Goal: Task Accomplishment & Management: Use online tool/utility

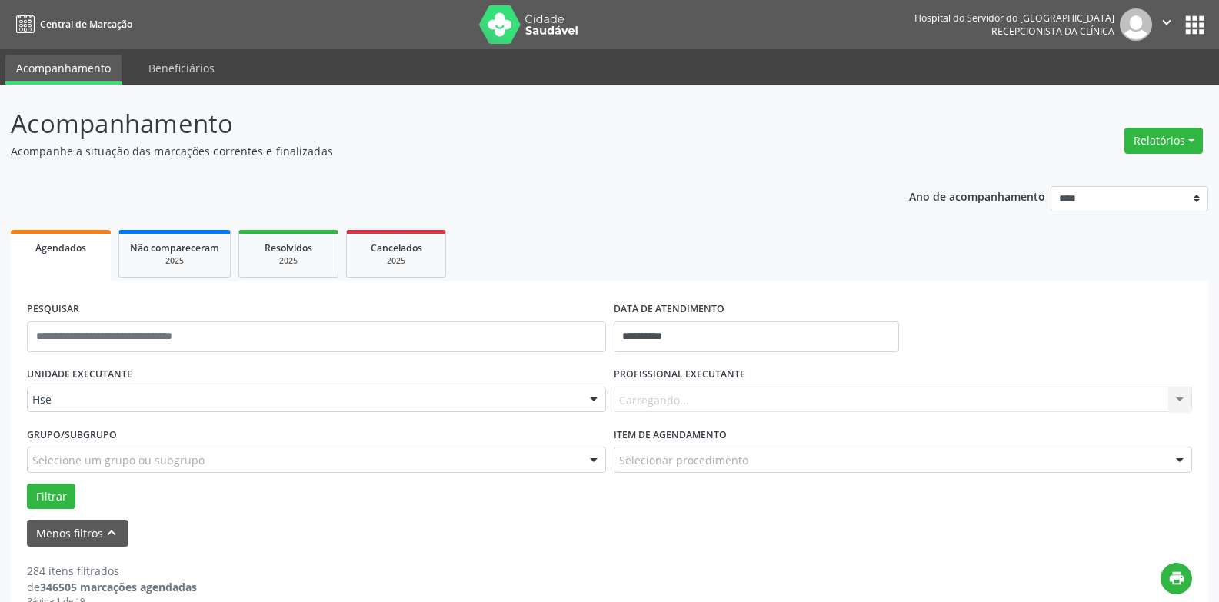
click at [679, 398] on div "Carregando... Nenhum resultado encontrado para: " " Não há nenhuma opção para s…" at bounding box center [903, 400] width 579 height 26
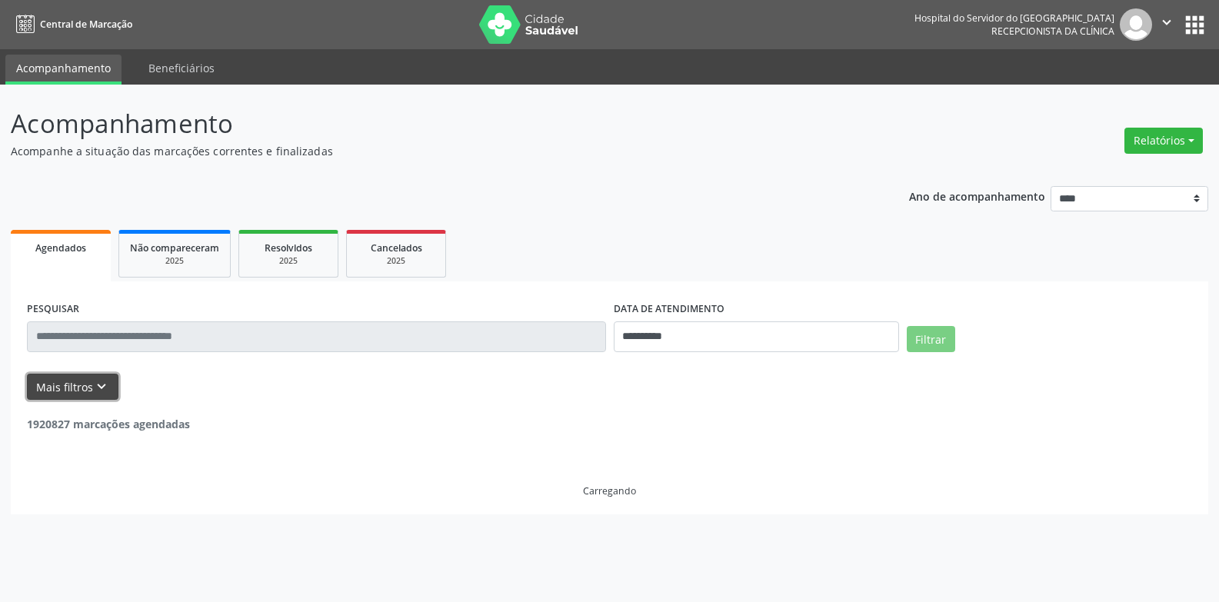
click at [55, 378] on button "Mais filtros keyboard_arrow_down" at bounding box center [73, 387] width 92 height 27
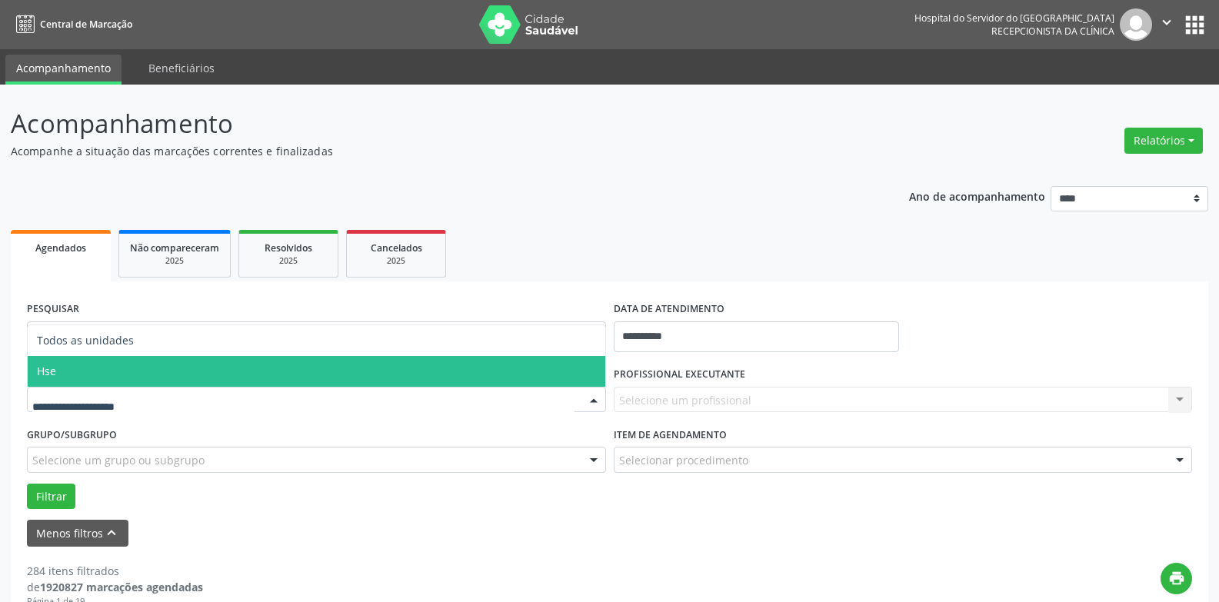
click at [129, 363] on span "Hse" at bounding box center [317, 371] width 578 height 31
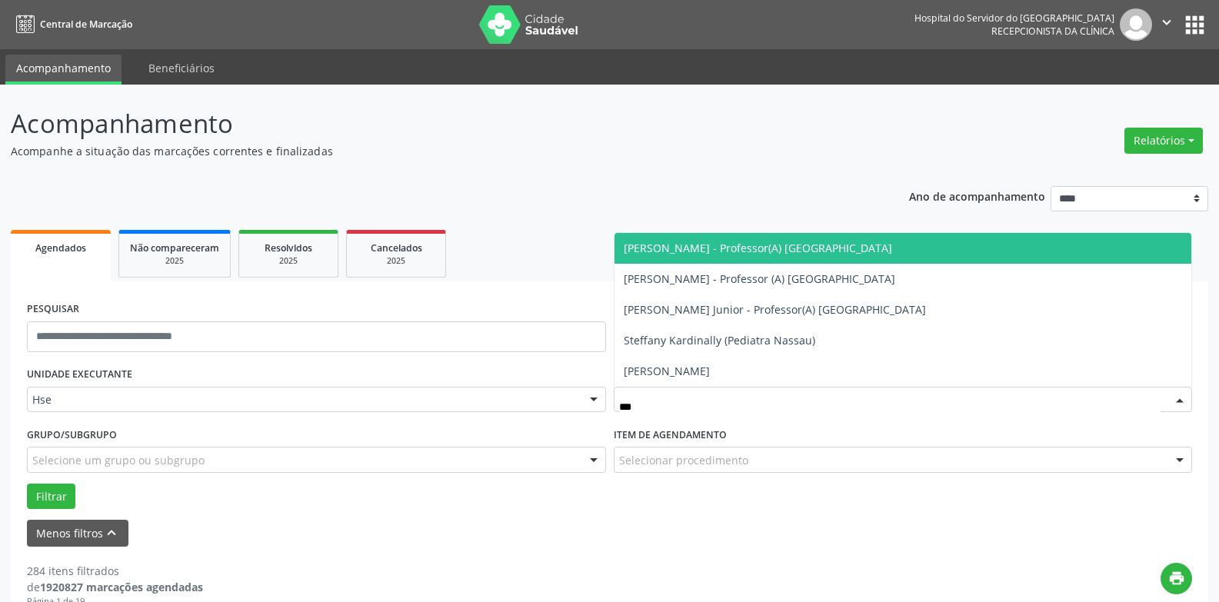
type input "****"
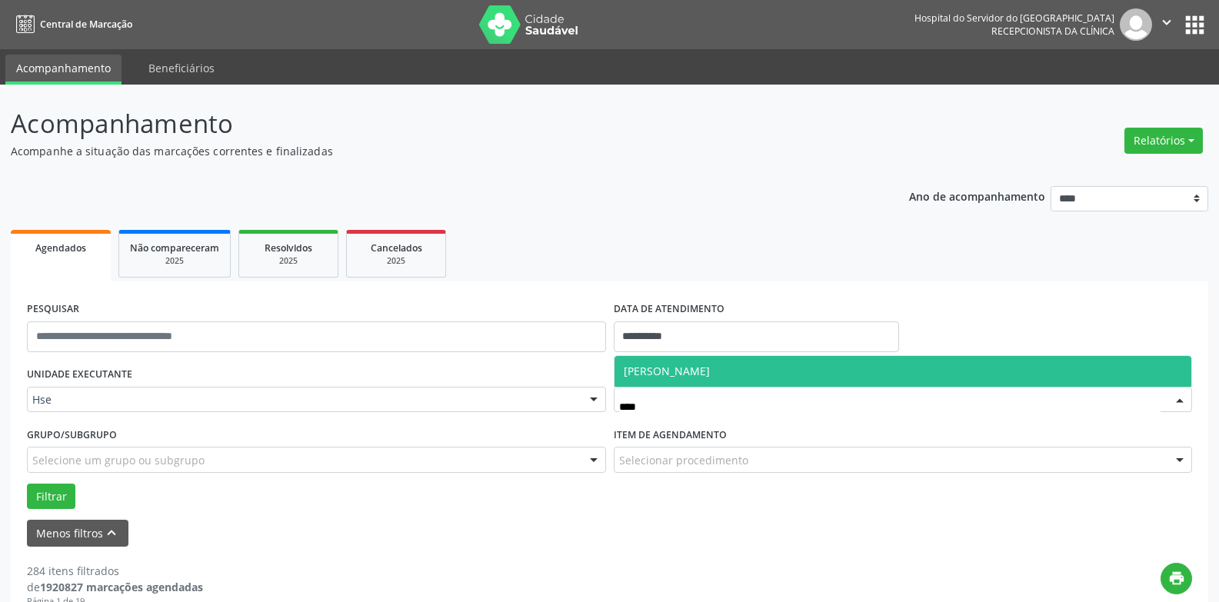
click at [710, 374] on span "[PERSON_NAME]" at bounding box center [667, 371] width 86 height 15
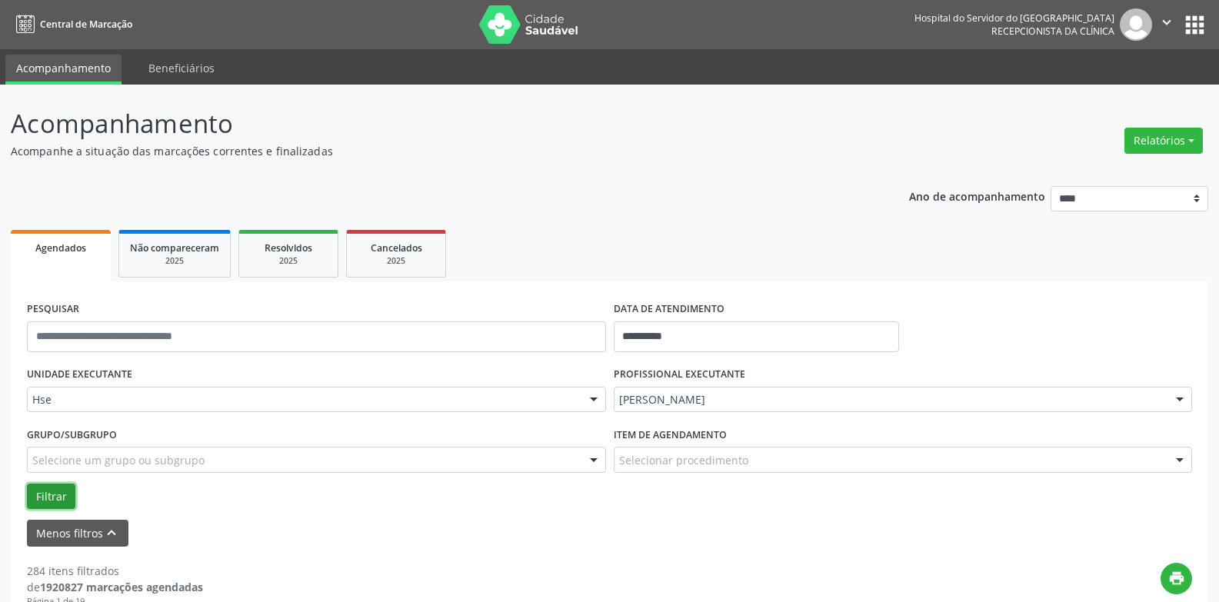
click at [40, 502] on button "Filtrar" at bounding box center [51, 497] width 48 height 26
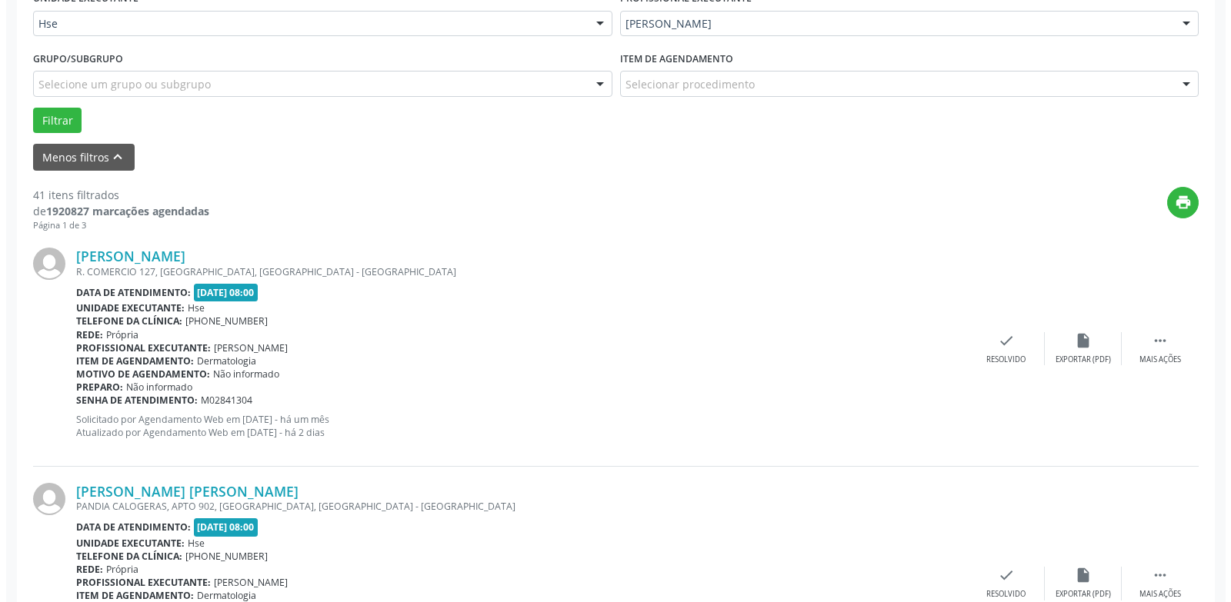
scroll to position [377, 0]
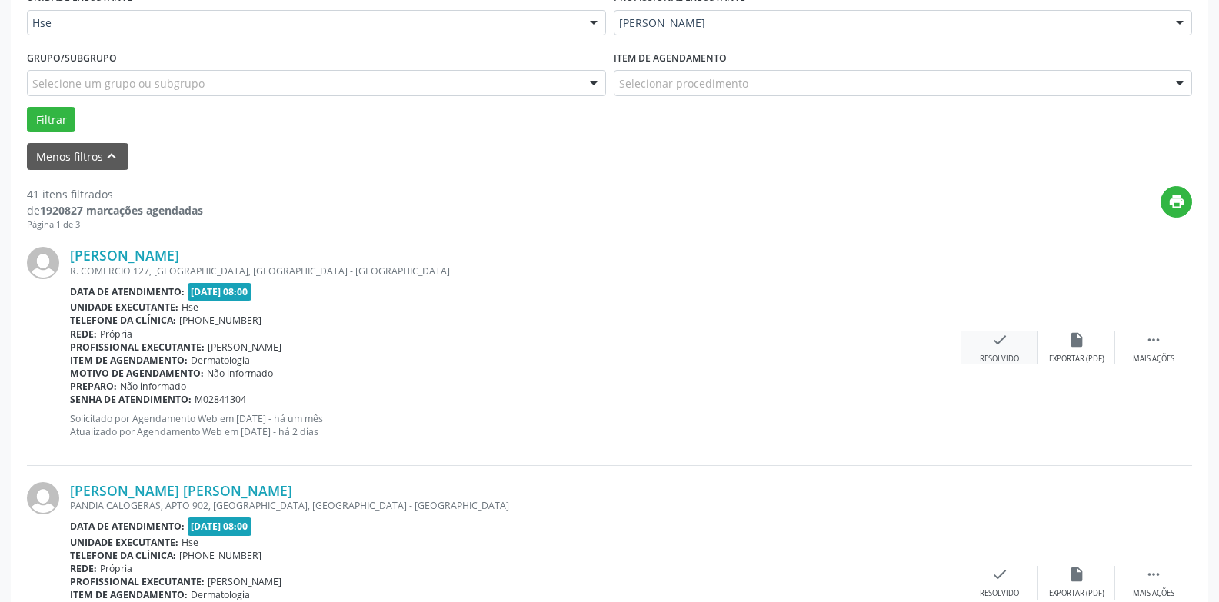
click at [1001, 352] on div "check Resolvido" at bounding box center [1000, 348] width 77 height 33
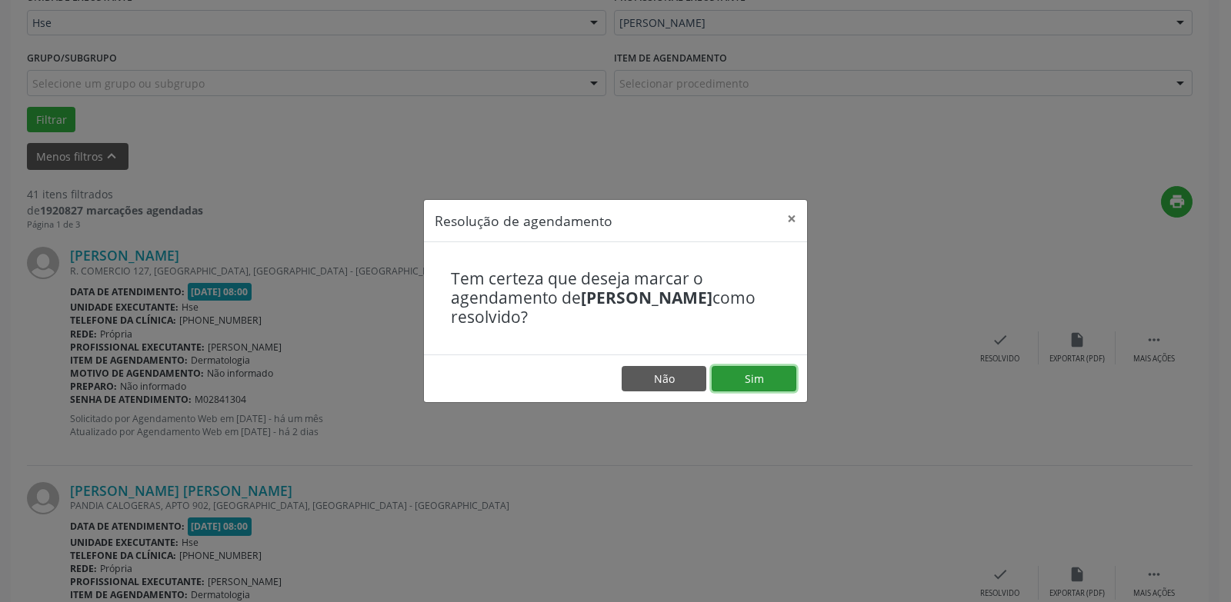
click at [778, 382] on button "Sim" at bounding box center [754, 379] width 85 height 26
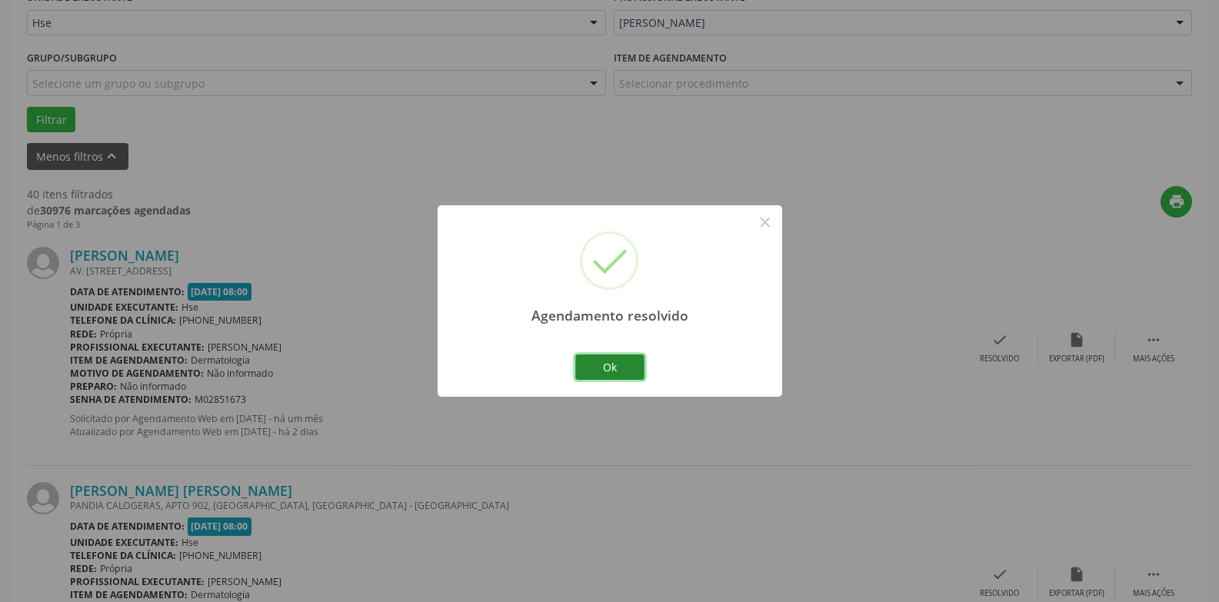
click at [628, 367] on button "Ok" at bounding box center [609, 368] width 69 height 26
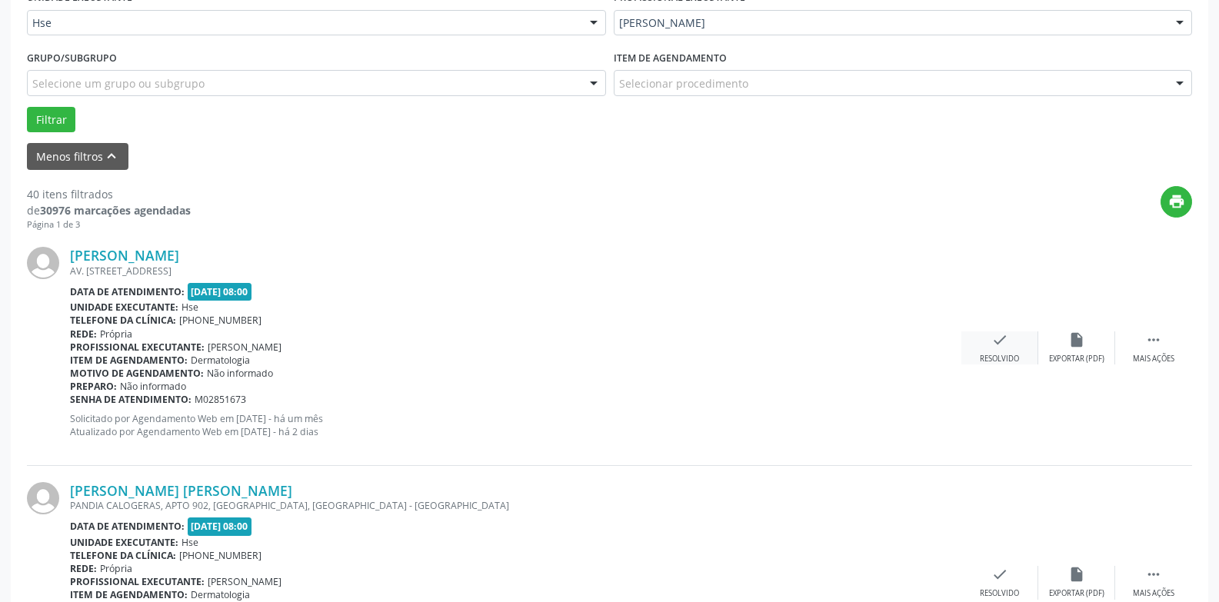
click at [1006, 352] on div "check Resolvido" at bounding box center [1000, 348] width 77 height 33
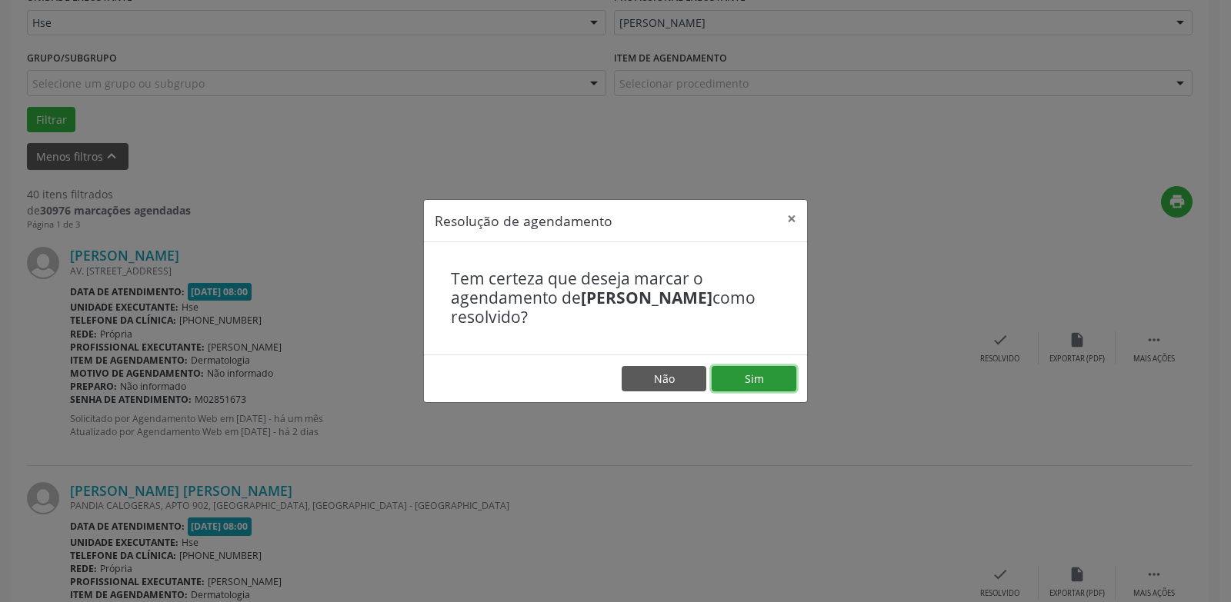
click at [724, 381] on button "Sim" at bounding box center [754, 379] width 85 height 26
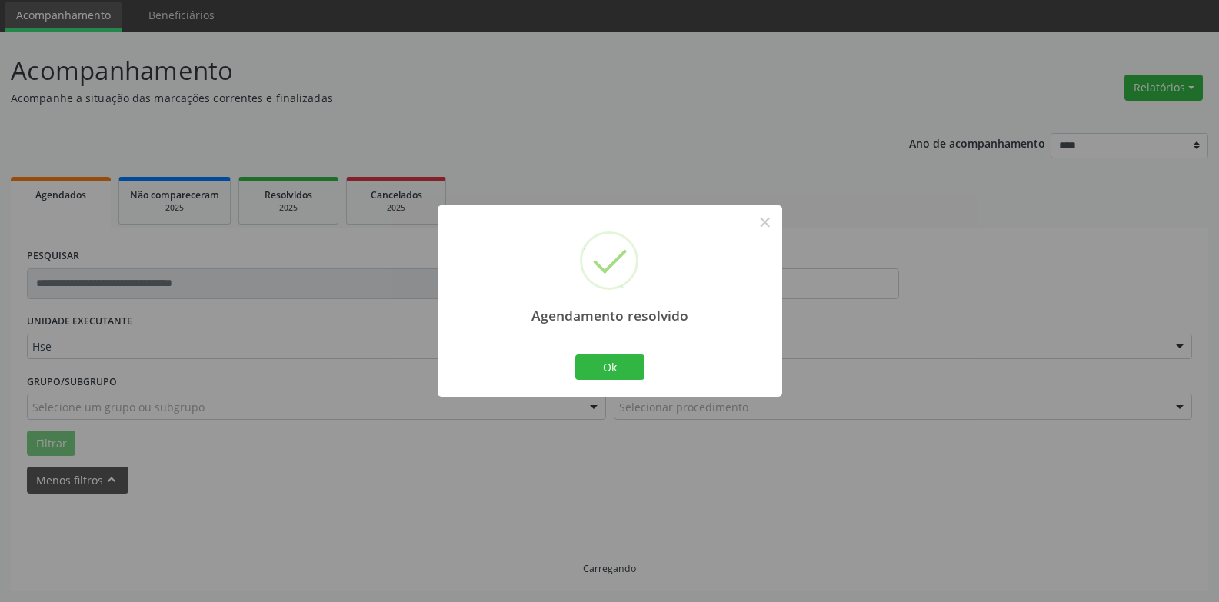
scroll to position [69, 0]
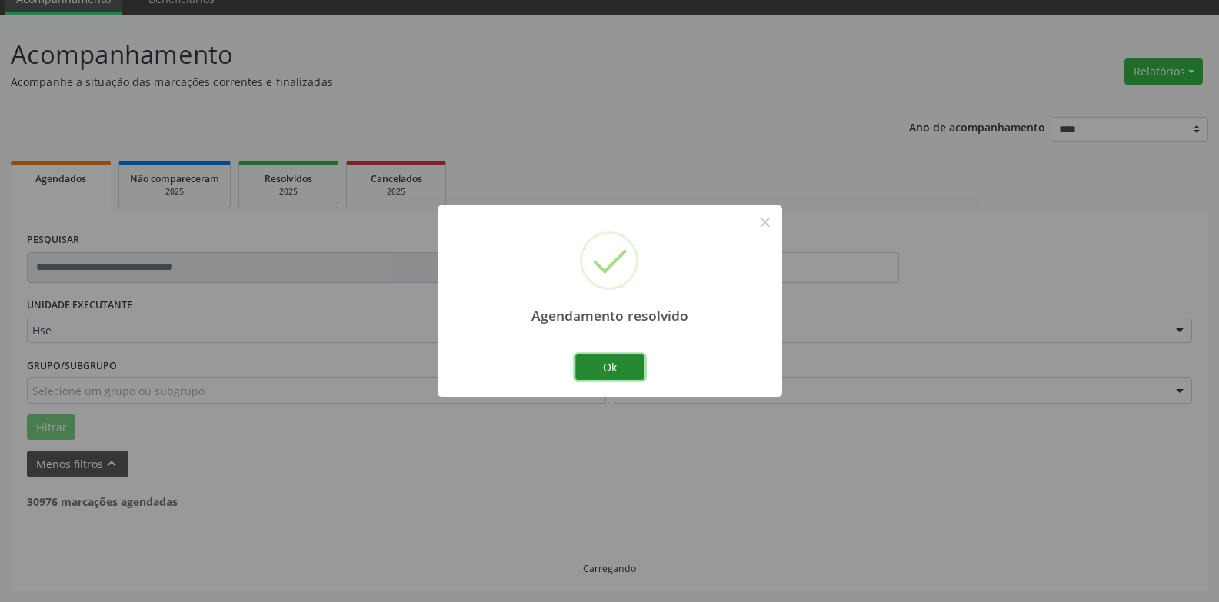
click at [594, 355] on button "Ok" at bounding box center [609, 368] width 69 height 26
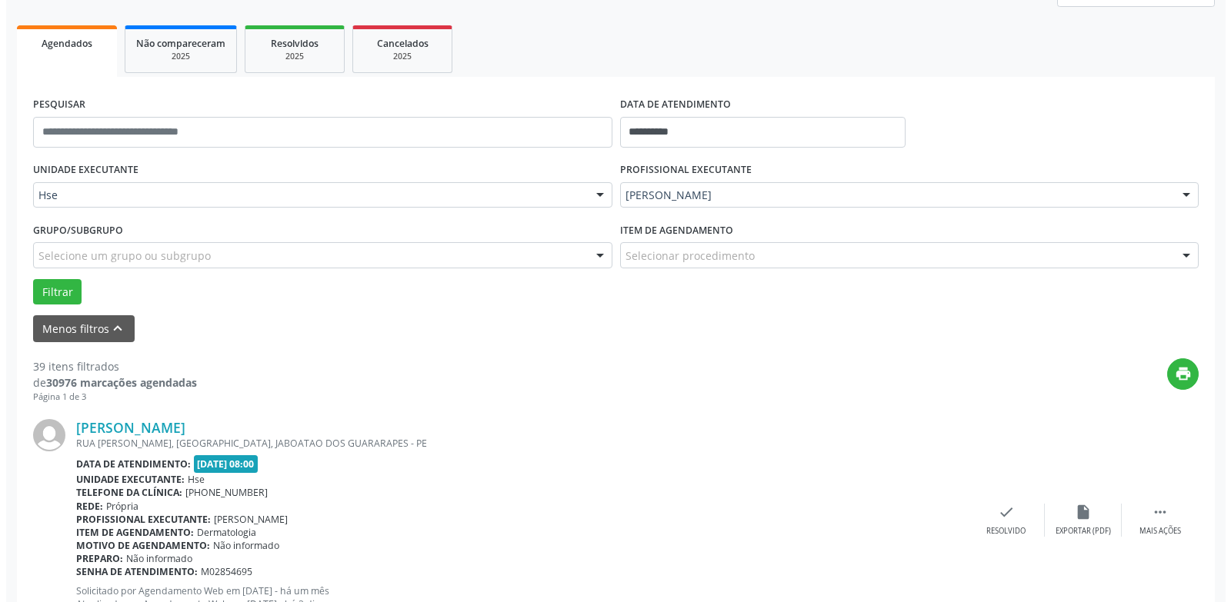
scroll to position [223, 0]
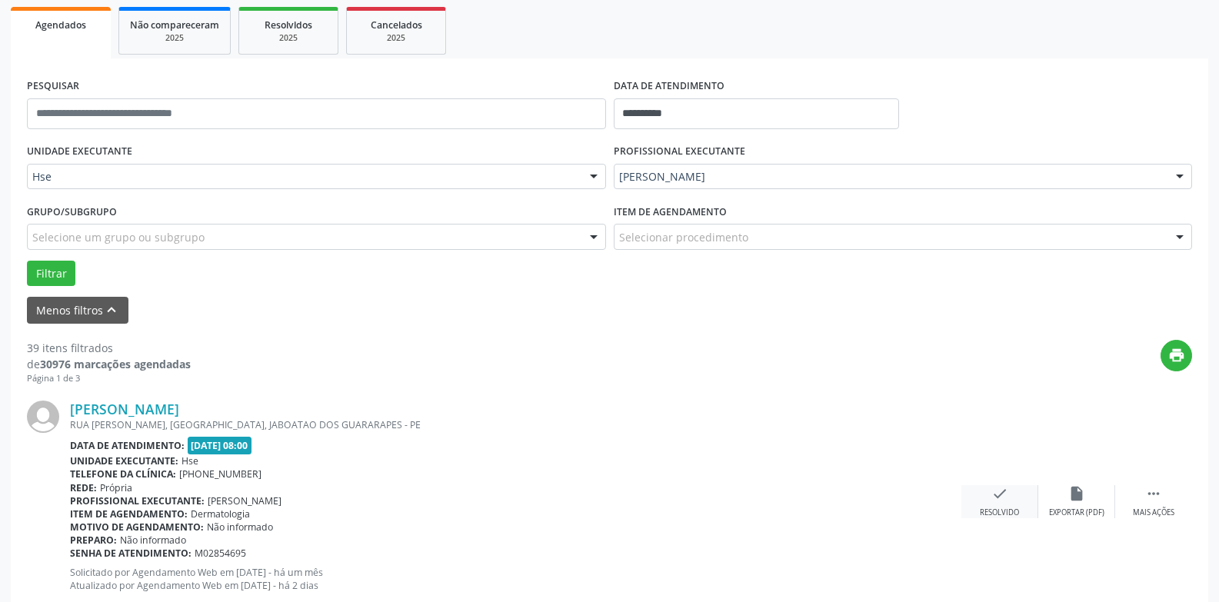
click at [1021, 493] on div "check Resolvido" at bounding box center [1000, 501] width 77 height 33
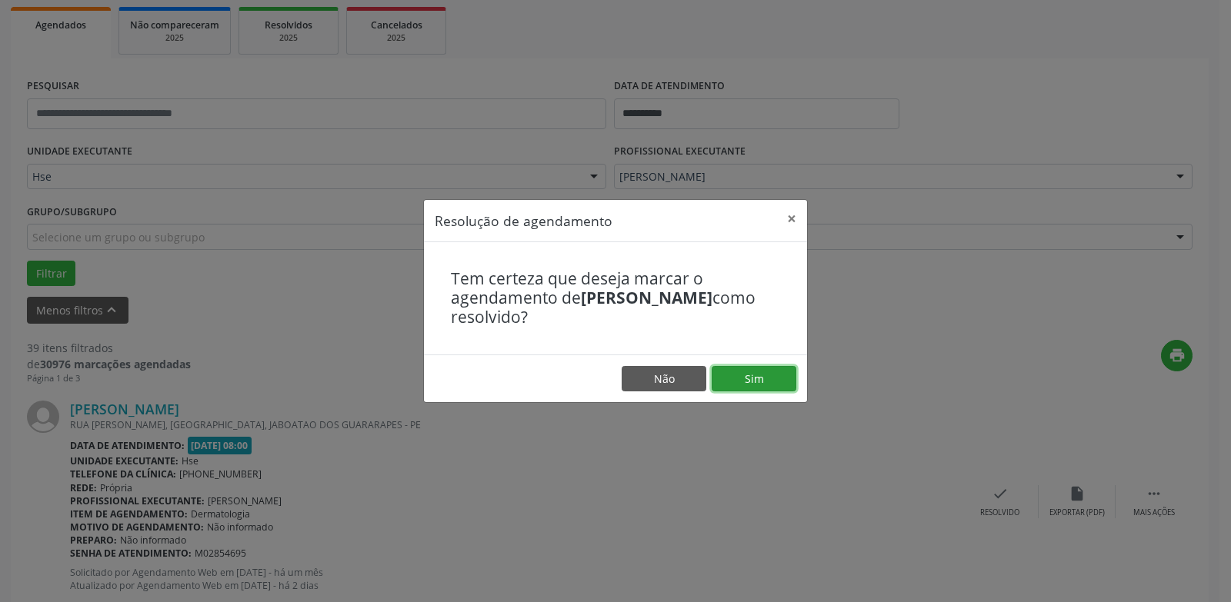
click at [761, 371] on button "Sim" at bounding box center [754, 379] width 85 height 26
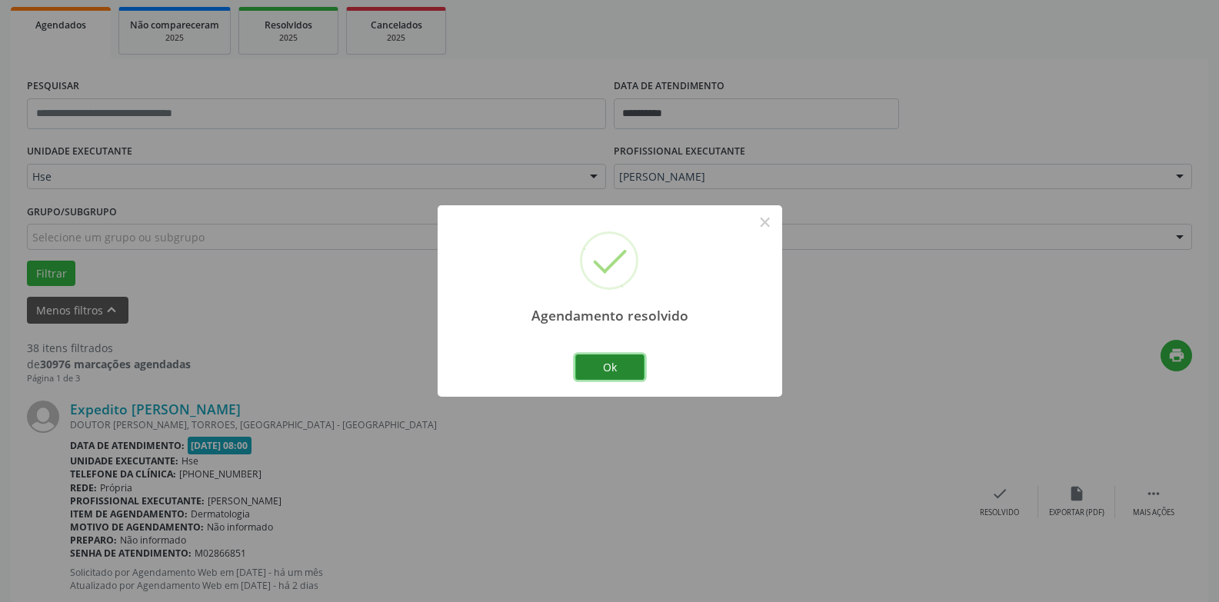
click at [588, 365] on button "Ok" at bounding box center [609, 368] width 69 height 26
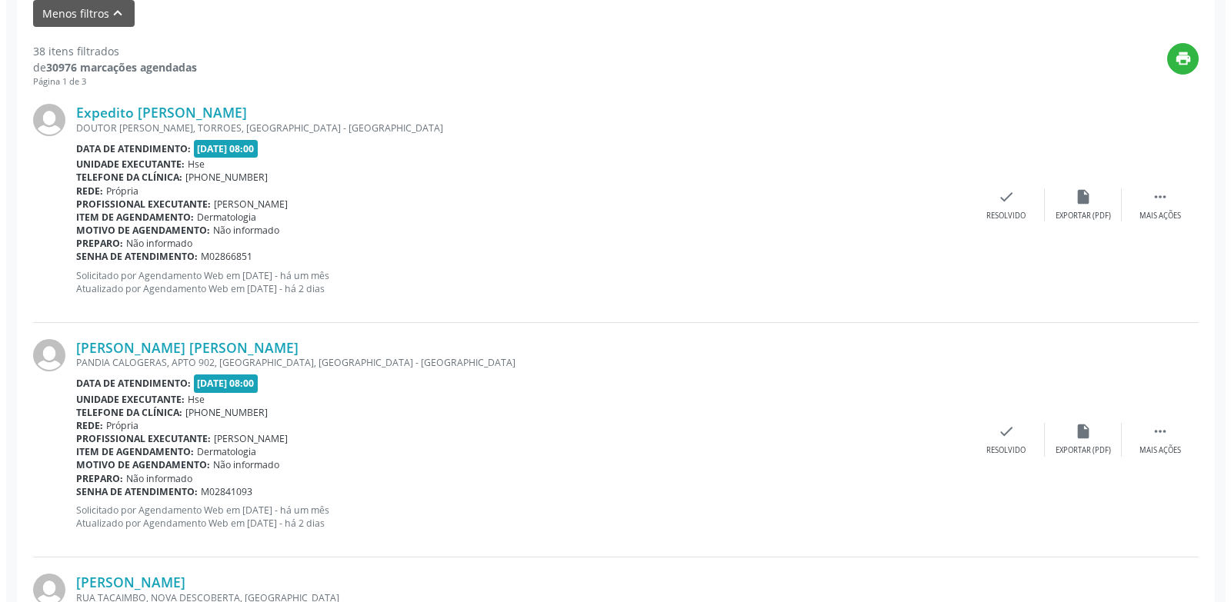
scroll to position [531, 0]
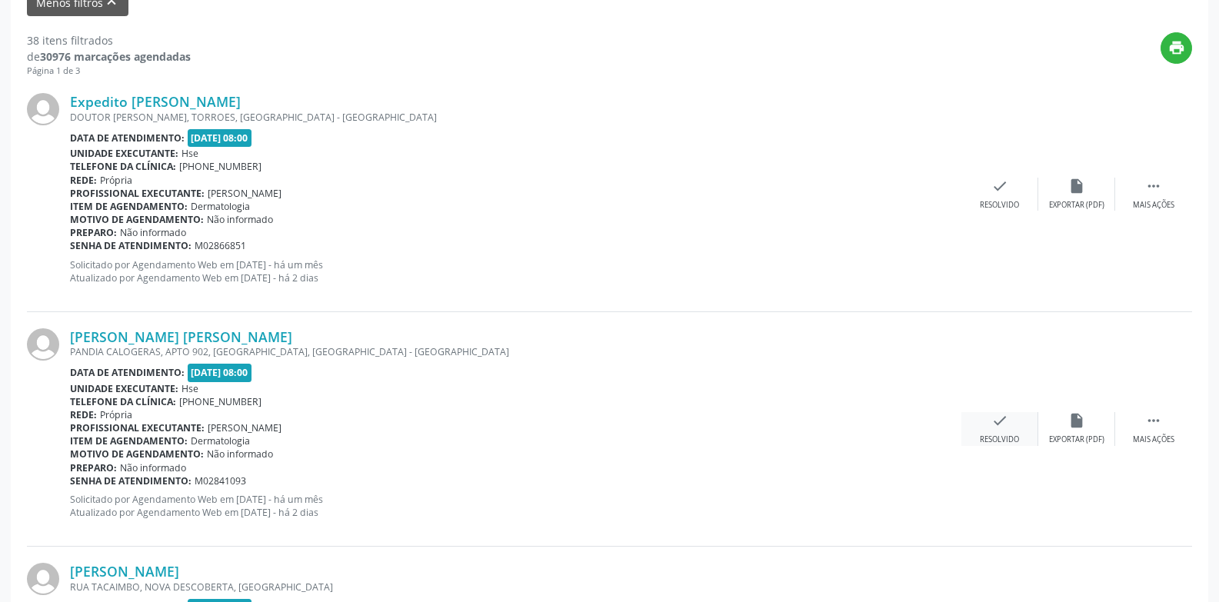
click at [995, 427] on icon "check" at bounding box center [1000, 420] width 17 height 17
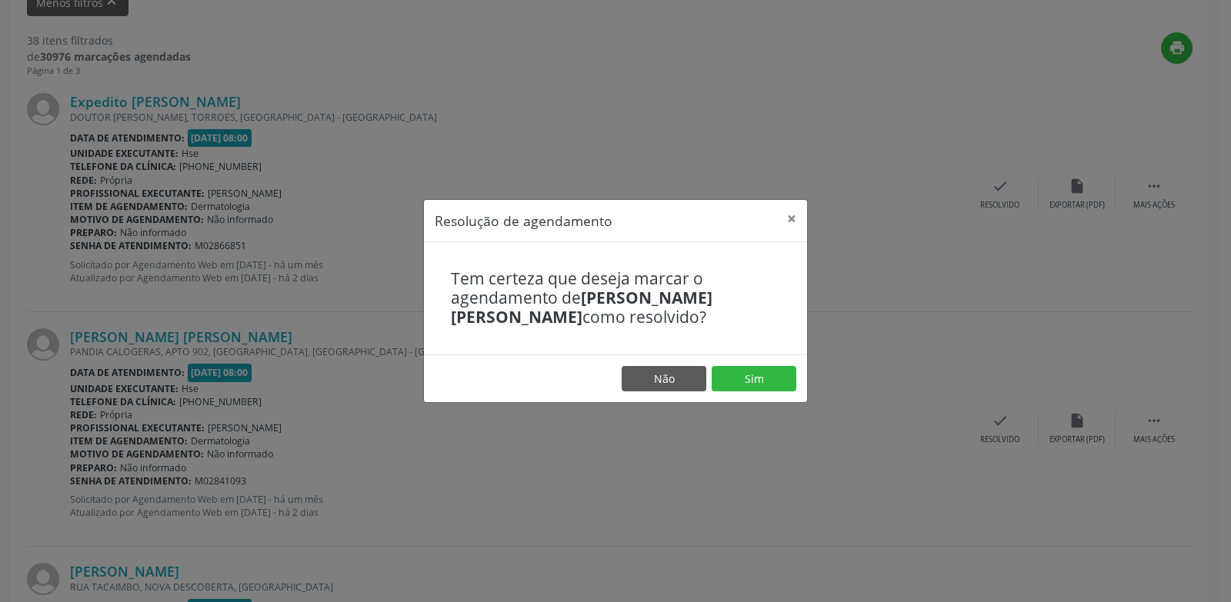
click at [745, 362] on footer "Não Sim" at bounding box center [615, 379] width 383 height 48
click at [751, 373] on button "Sim" at bounding box center [754, 379] width 85 height 26
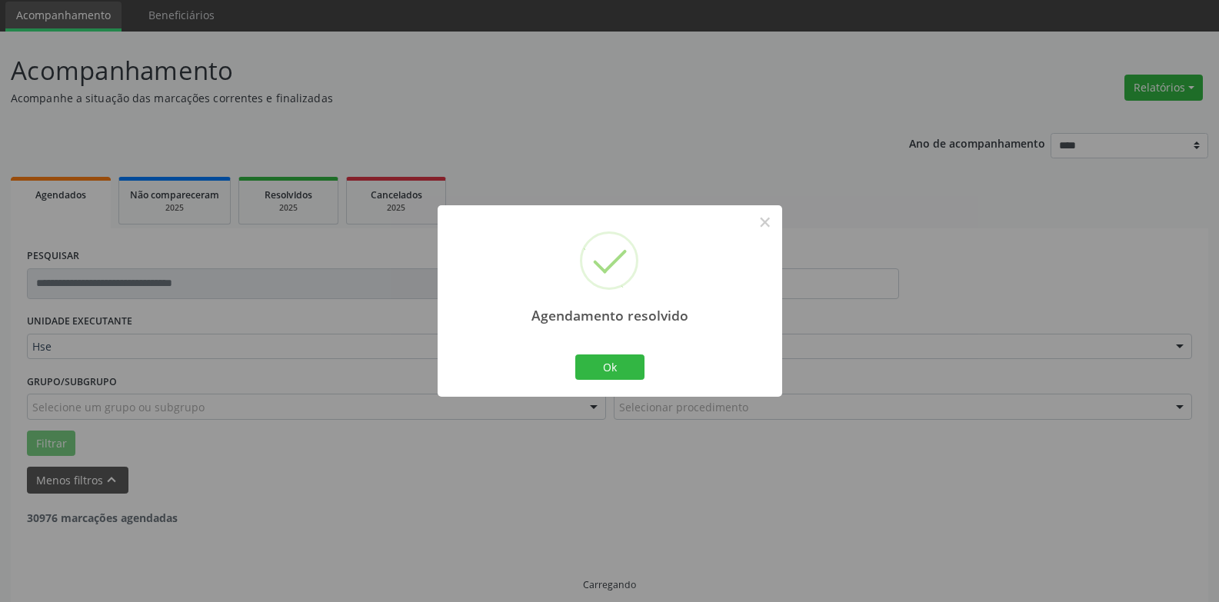
scroll to position [69, 0]
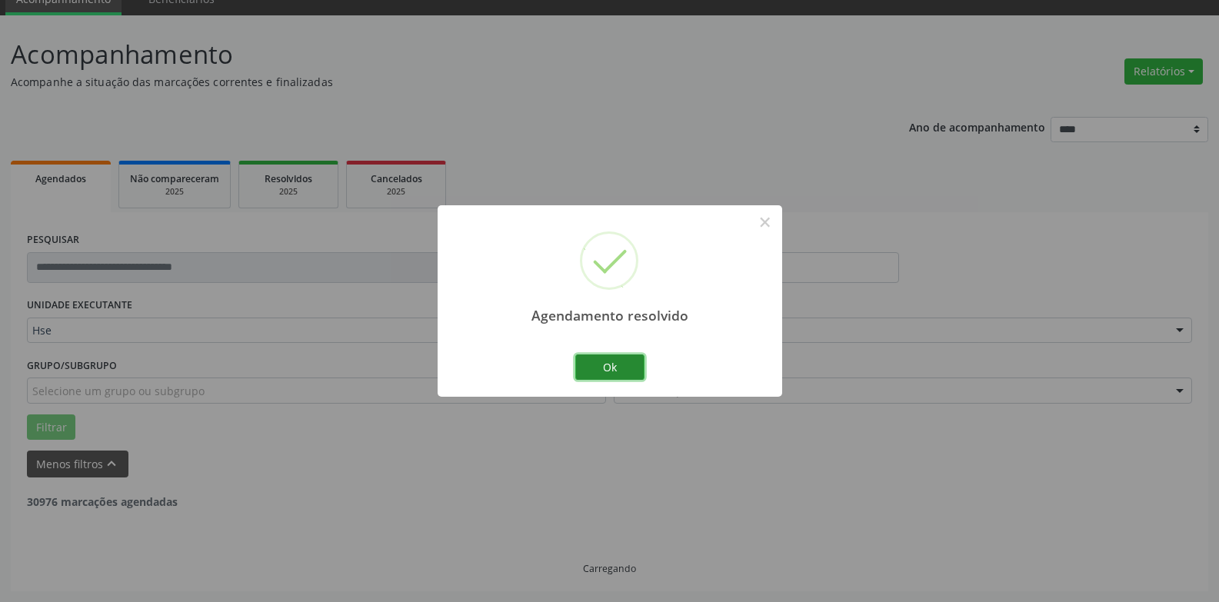
click at [609, 365] on button "Ok" at bounding box center [609, 368] width 69 height 26
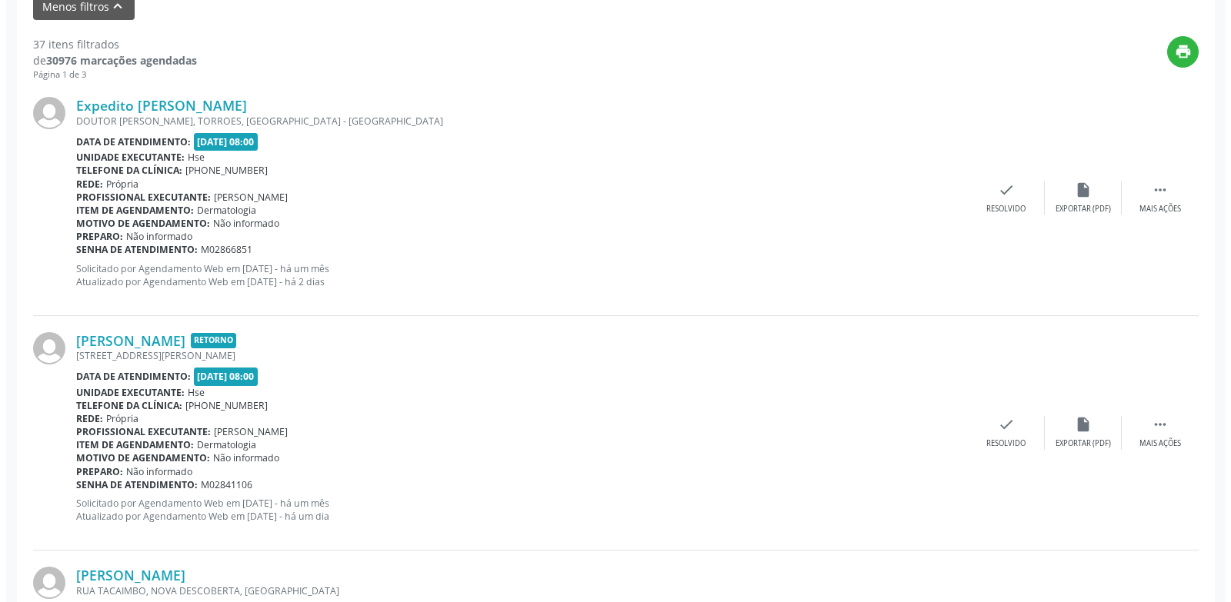
scroll to position [531, 0]
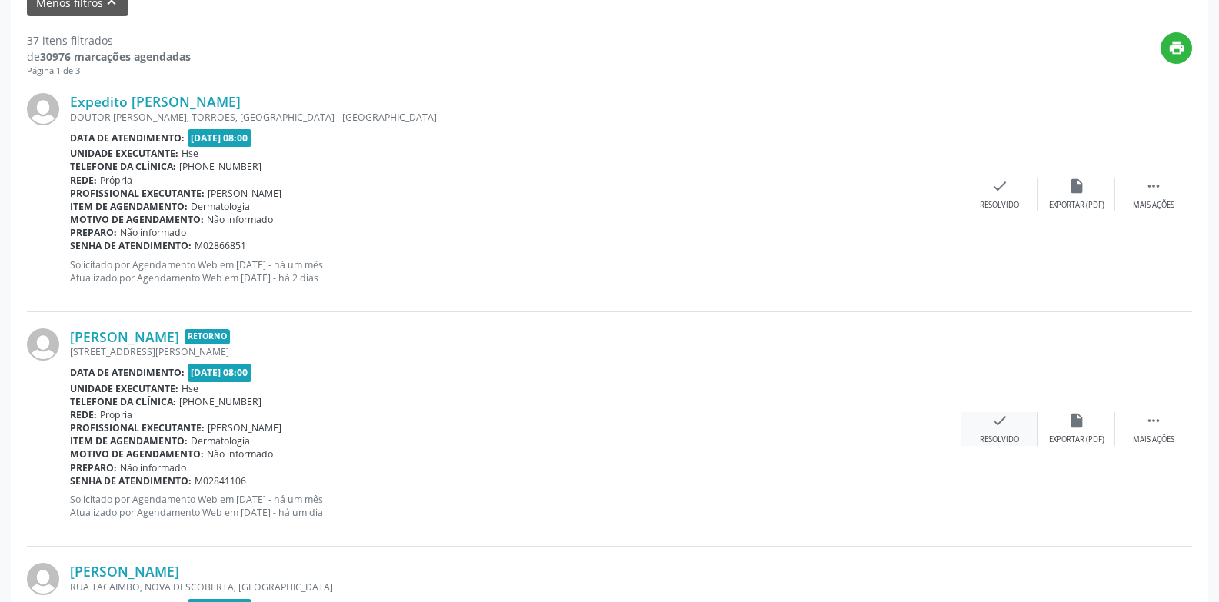
click at [983, 423] on div "check Resolvido" at bounding box center [1000, 428] width 77 height 33
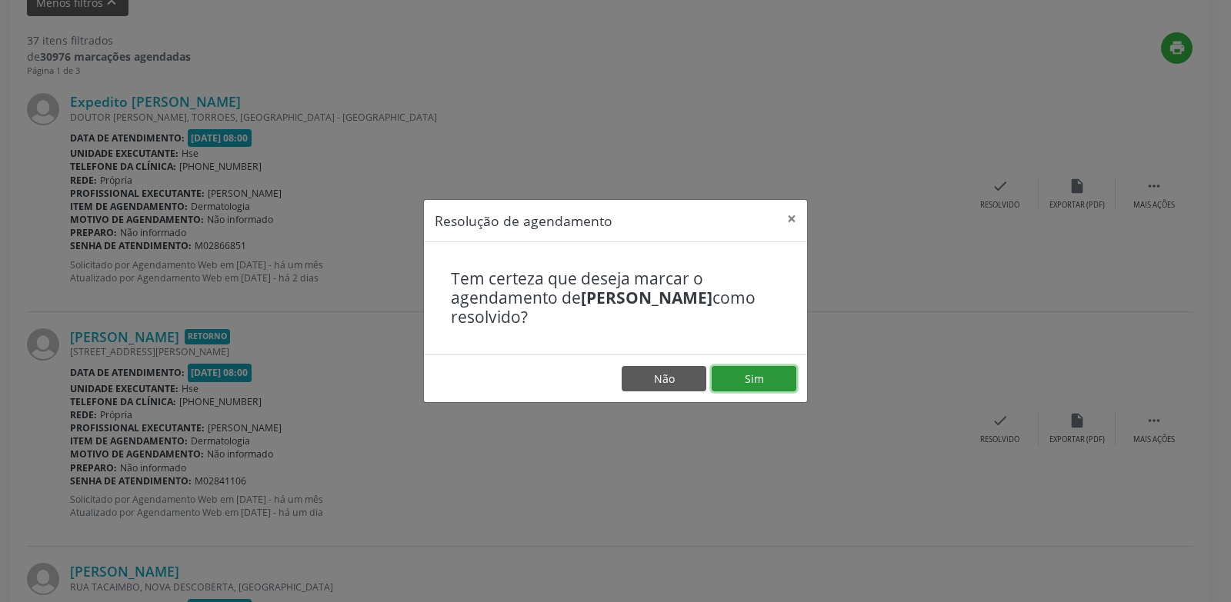
click at [766, 385] on button "Sim" at bounding box center [754, 379] width 85 height 26
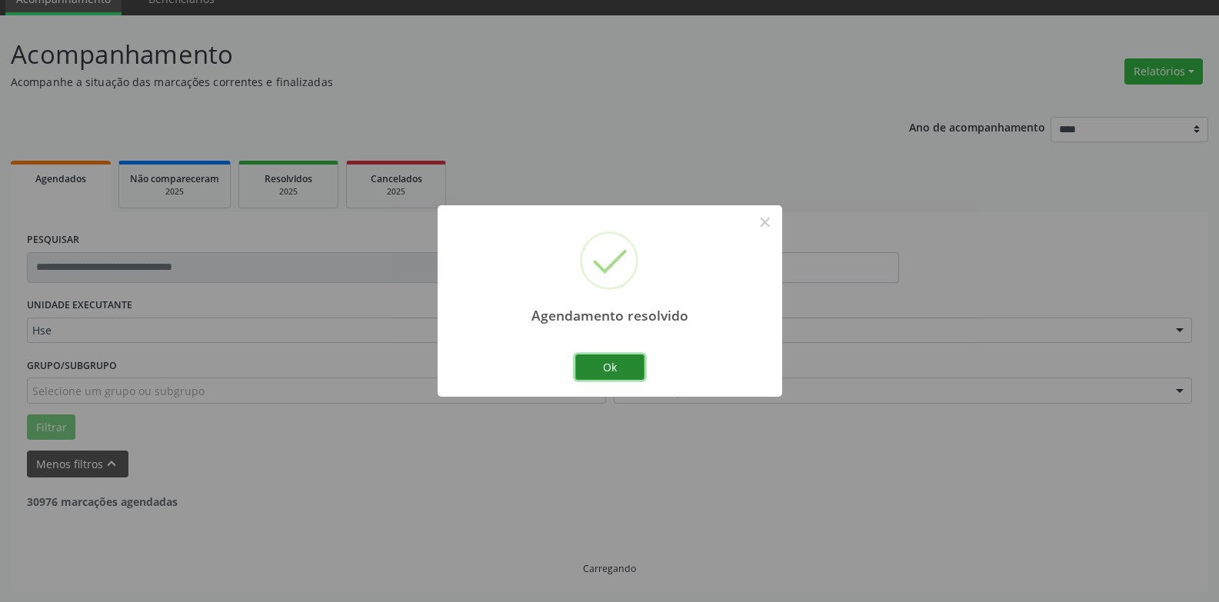
click at [606, 371] on button "Ok" at bounding box center [609, 368] width 69 height 26
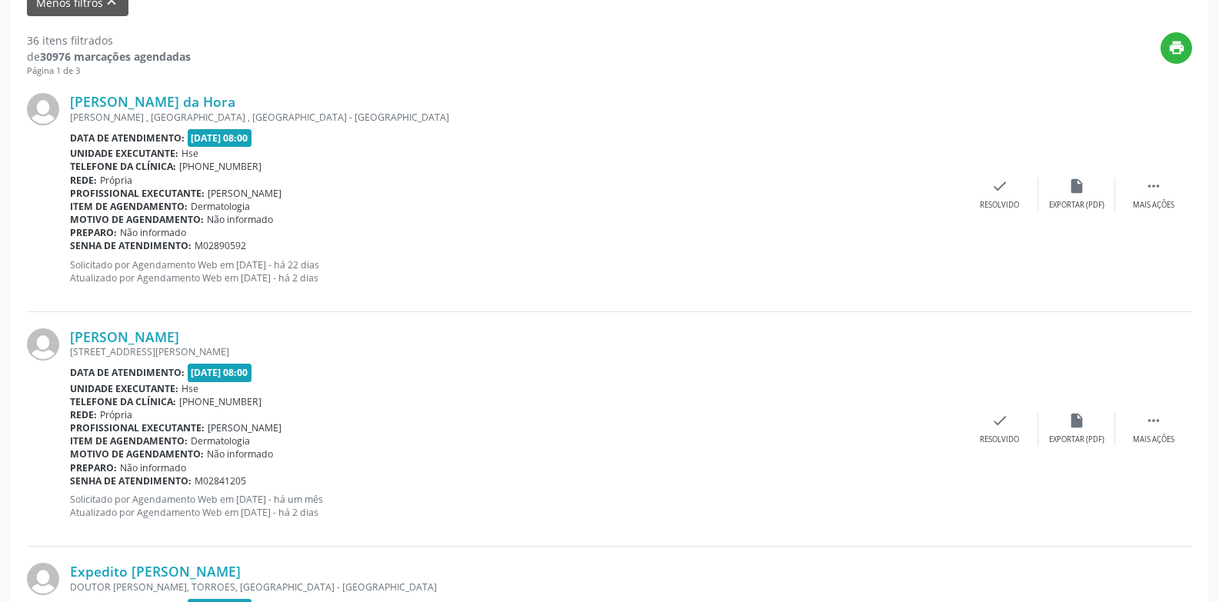
drag, startPoint x: 1161, startPoint y: 209, endPoint x: 836, endPoint y: 195, distance: 324.9
click at [759, 205] on div "Item de agendamento: Dermatologia" at bounding box center [516, 206] width 892 height 13
click at [1162, 200] on div "Mais ações" at bounding box center [1154, 205] width 42 height 11
click at [1086, 186] on div "alarm_off Não compareceu" at bounding box center [1076, 194] width 77 height 33
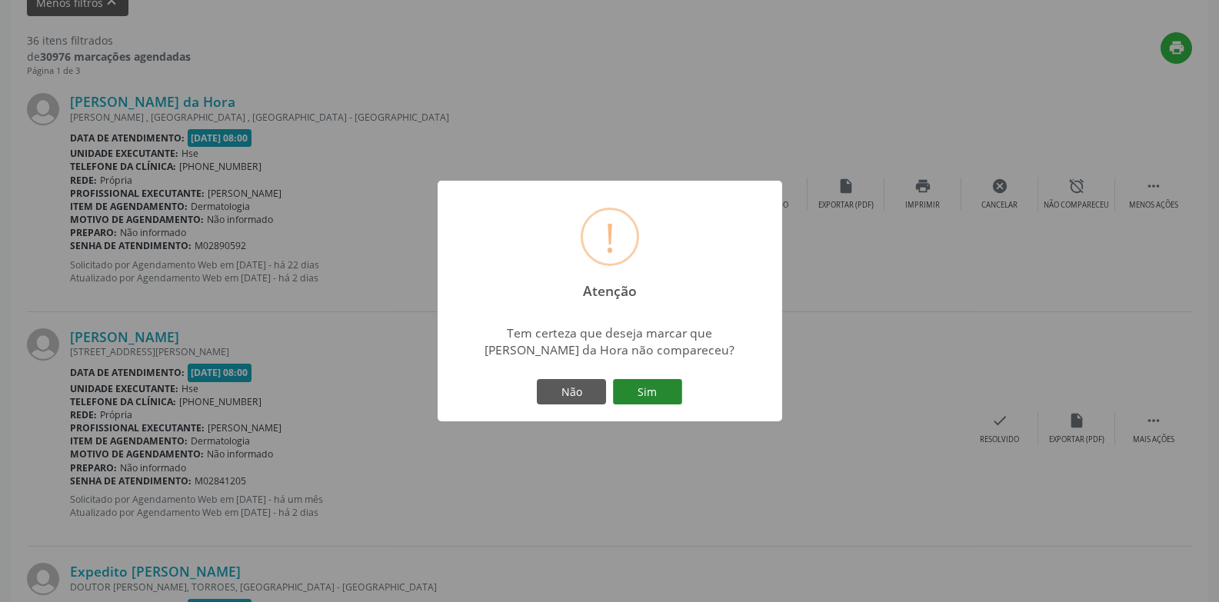
click at [656, 381] on button "Sim" at bounding box center [647, 392] width 69 height 26
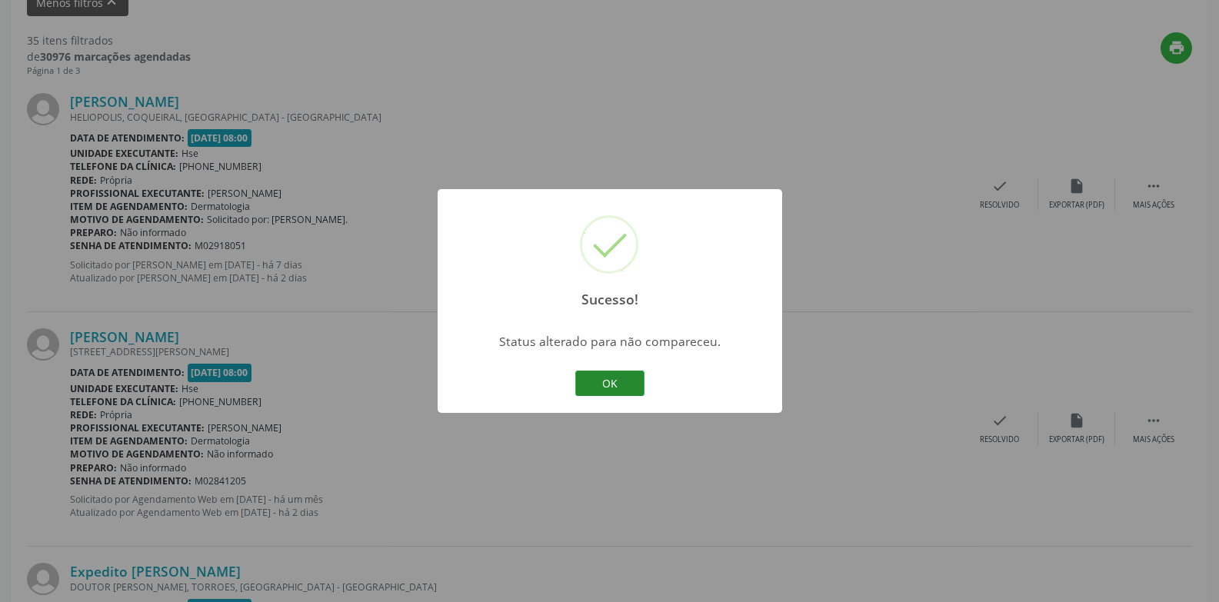
click at [591, 392] on button "OK" at bounding box center [609, 384] width 69 height 26
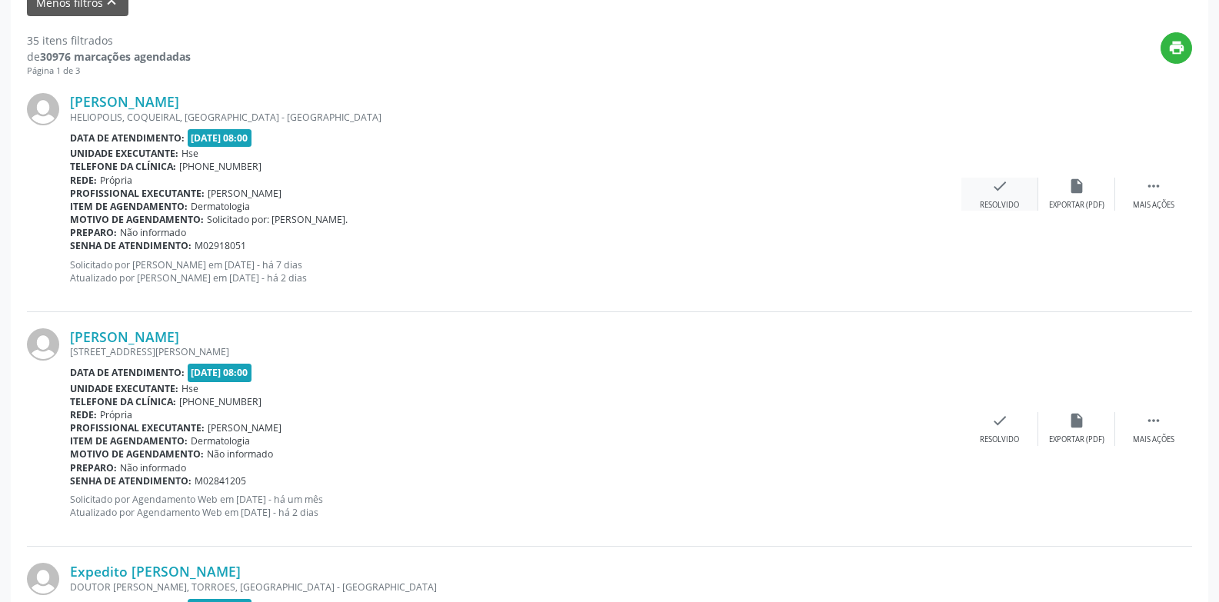
click at [996, 207] on div "Resolvido" at bounding box center [999, 205] width 39 height 11
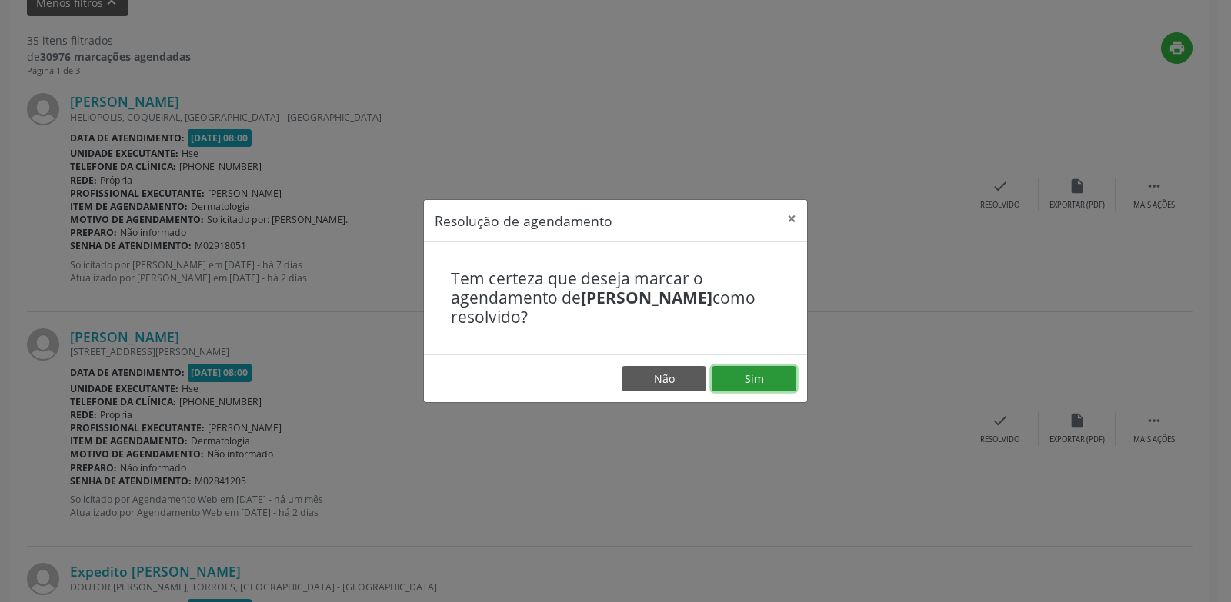
click at [778, 366] on button "Sim" at bounding box center [754, 379] width 85 height 26
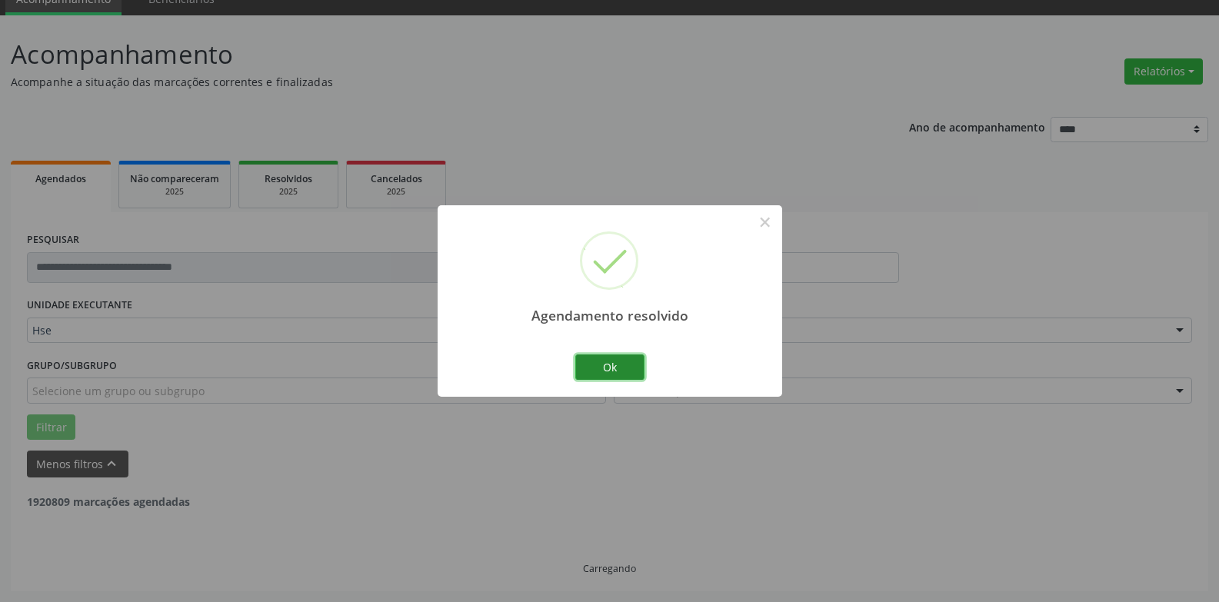
click at [625, 362] on button "Ok" at bounding box center [609, 368] width 69 height 26
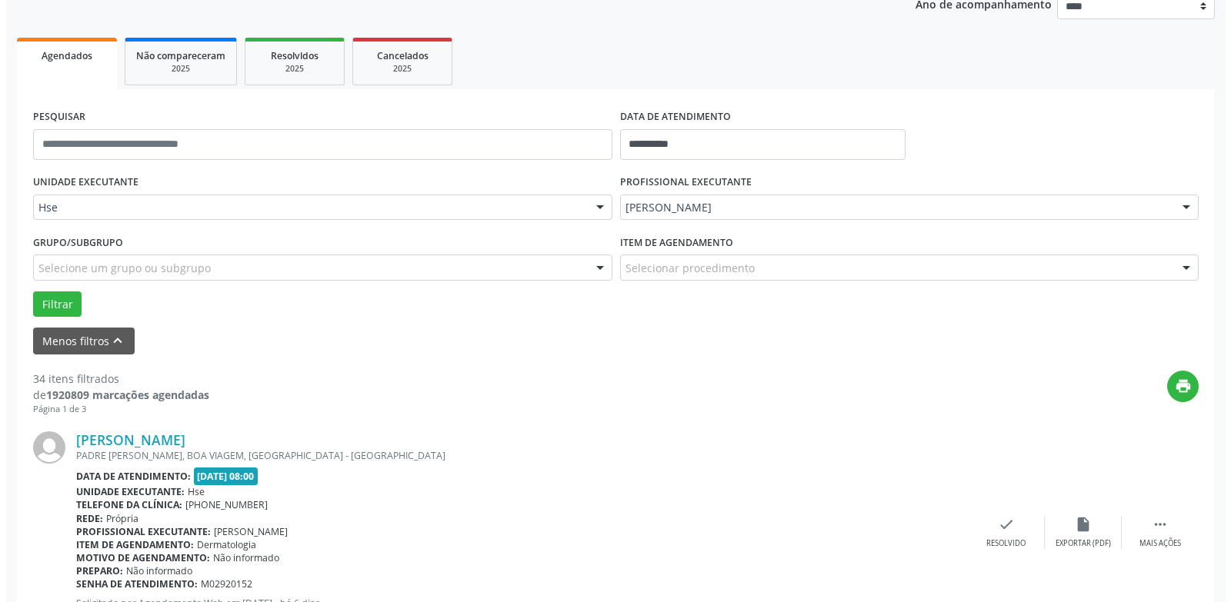
scroll to position [377, 0]
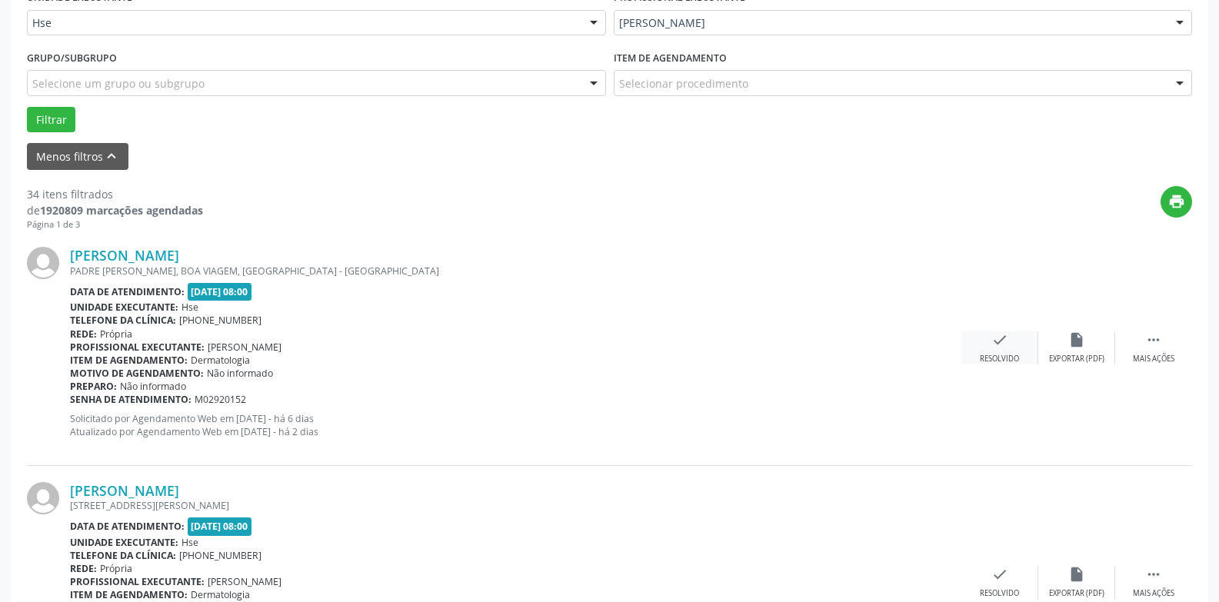
click at [998, 346] on icon "check" at bounding box center [1000, 340] width 17 height 17
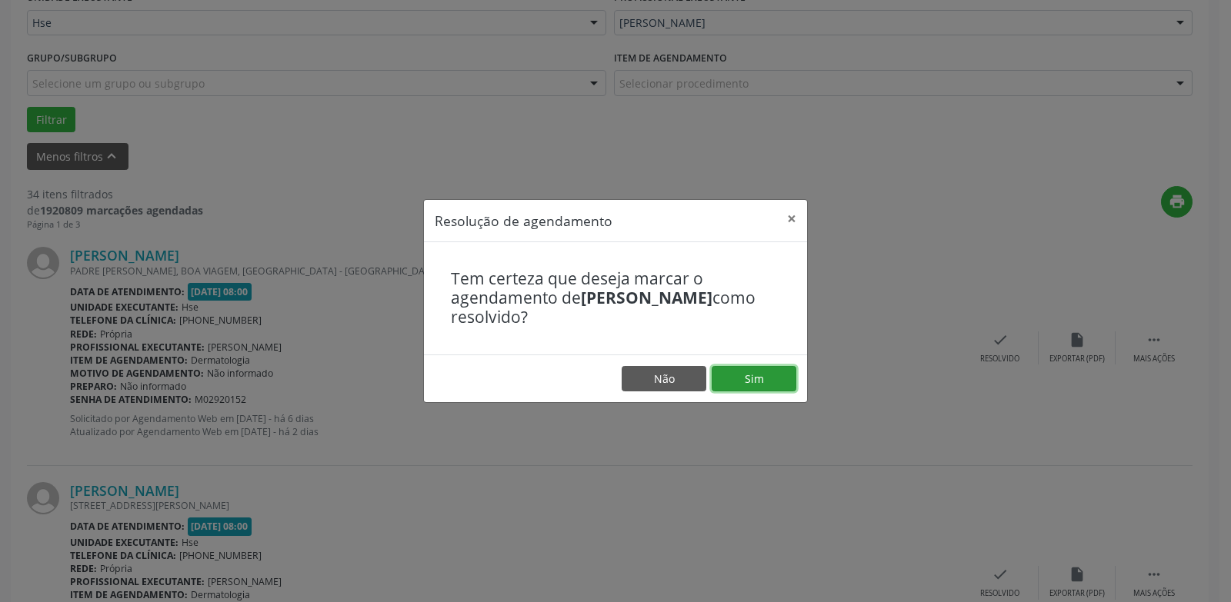
click at [740, 383] on button "Sim" at bounding box center [754, 379] width 85 height 26
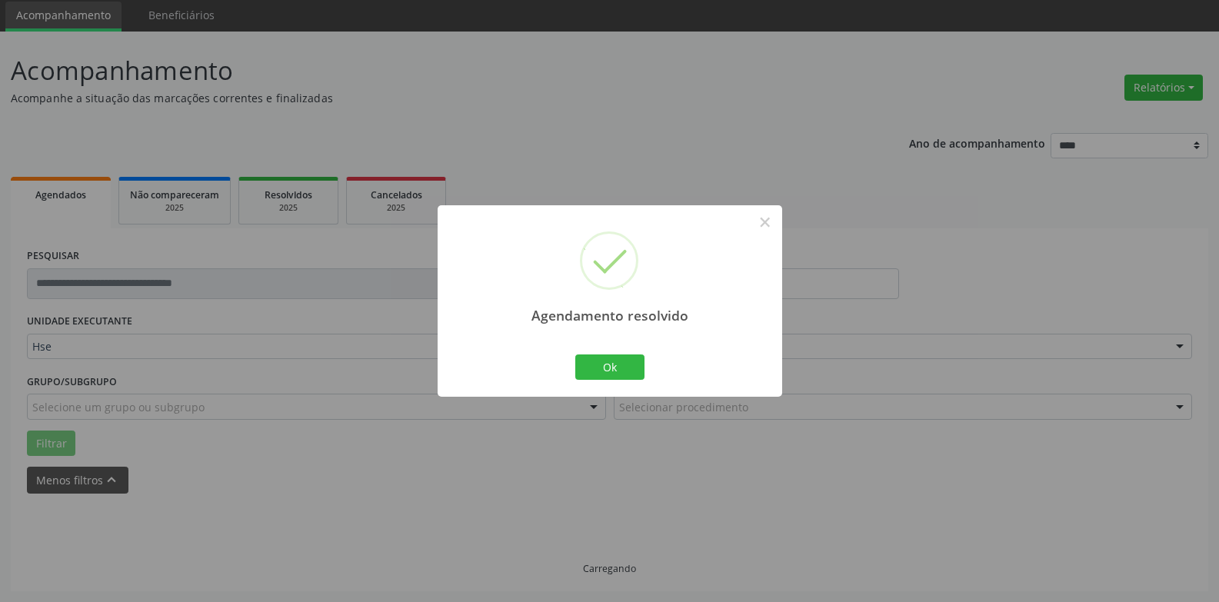
scroll to position [69, 0]
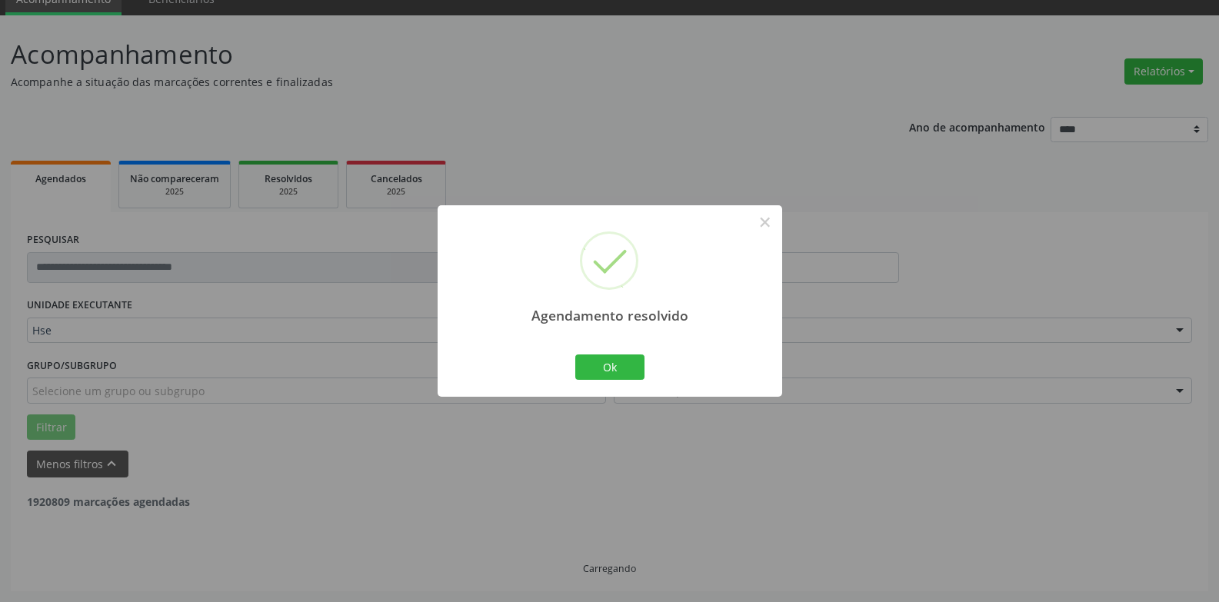
click at [615, 353] on div "Ok Cancel" at bounding box center [610, 367] width 76 height 32
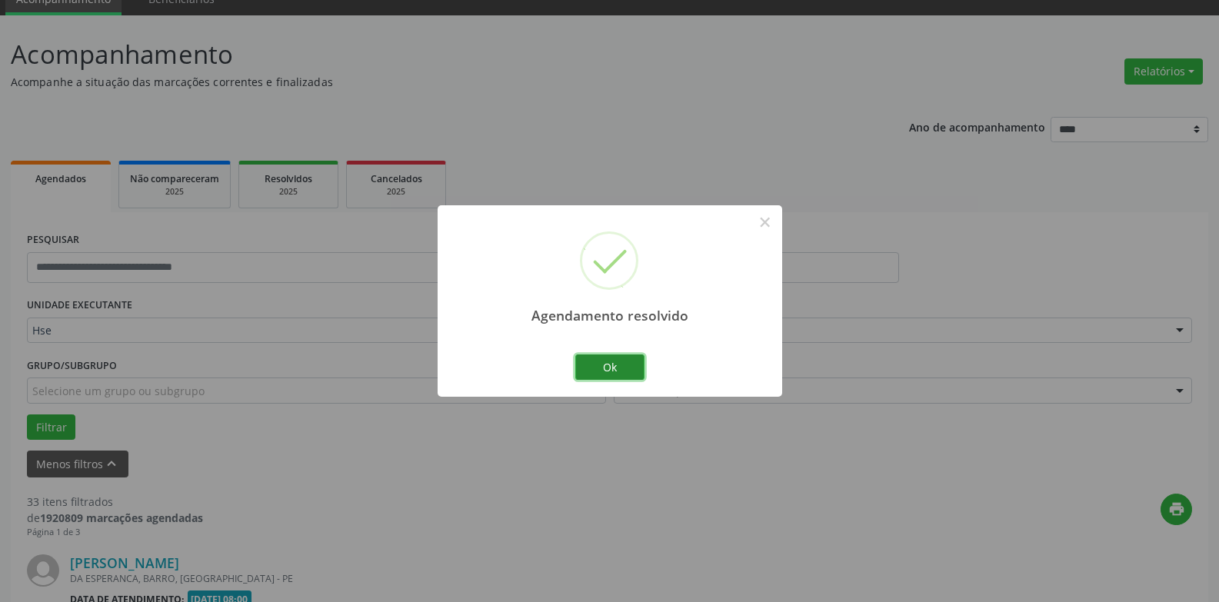
click at [615, 372] on button "Ok" at bounding box center [609, 368] width 69 height 26
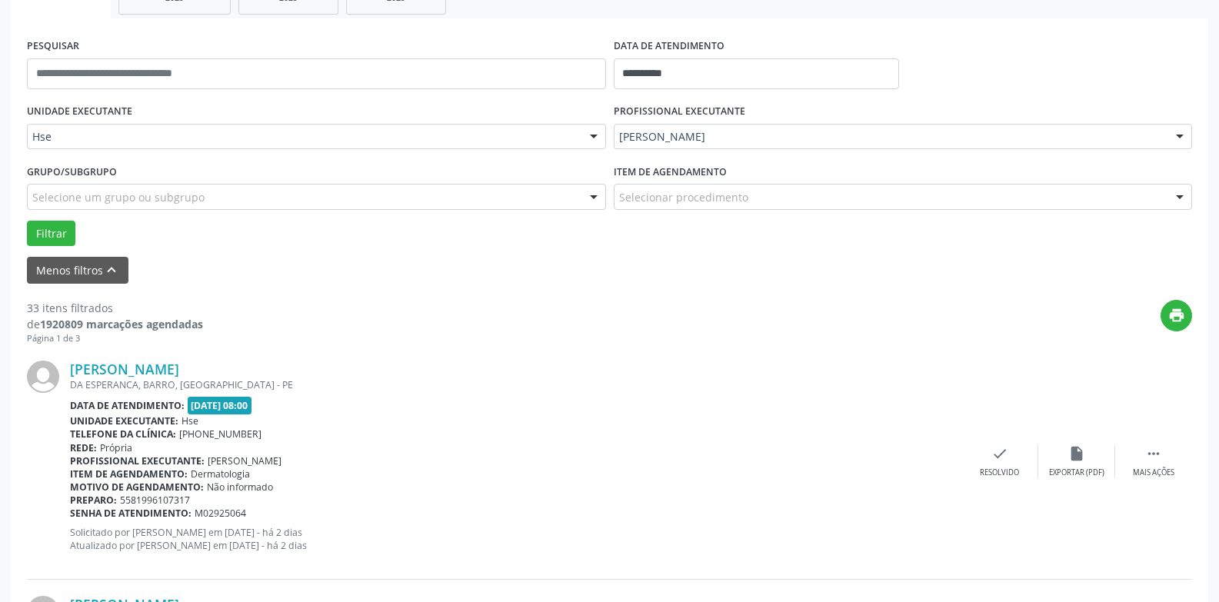
scroll to position [300, 0]
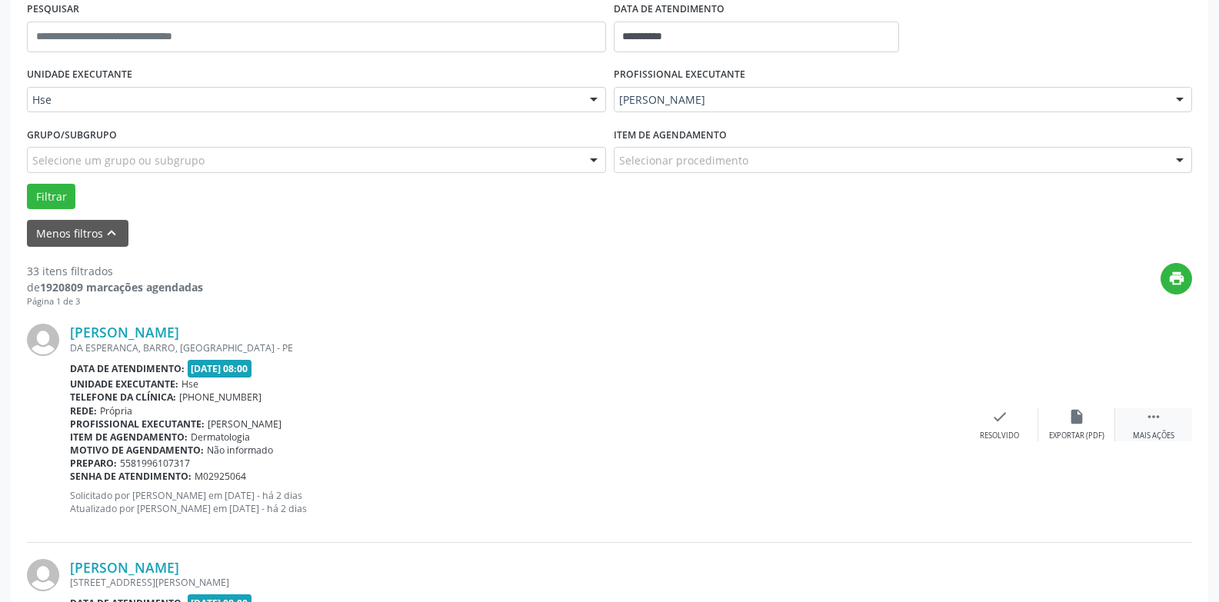
click at [1173, 429] on div " Mais ações" at bounding box center [1153, 424] width 77 height 33
click at [1088, 422] on div "alarm_off Não compareceu" at bounding box center [1076, 424] width 77 height 33
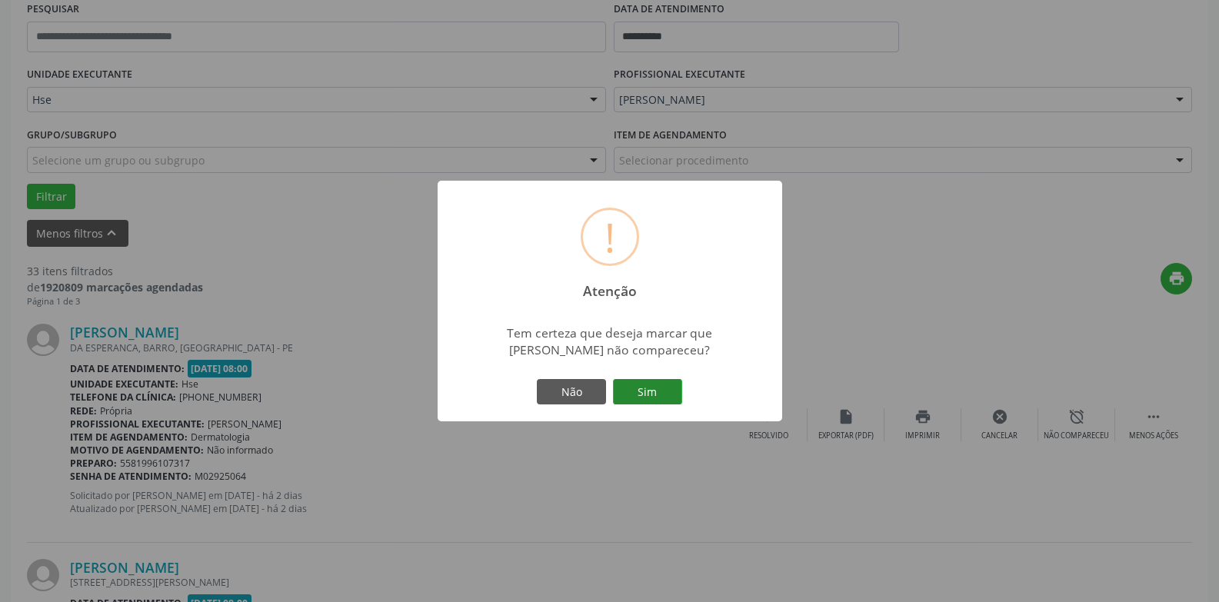
click at [648, 396] on button "Sim" at bounding box center [647, 392] width 69 height 26
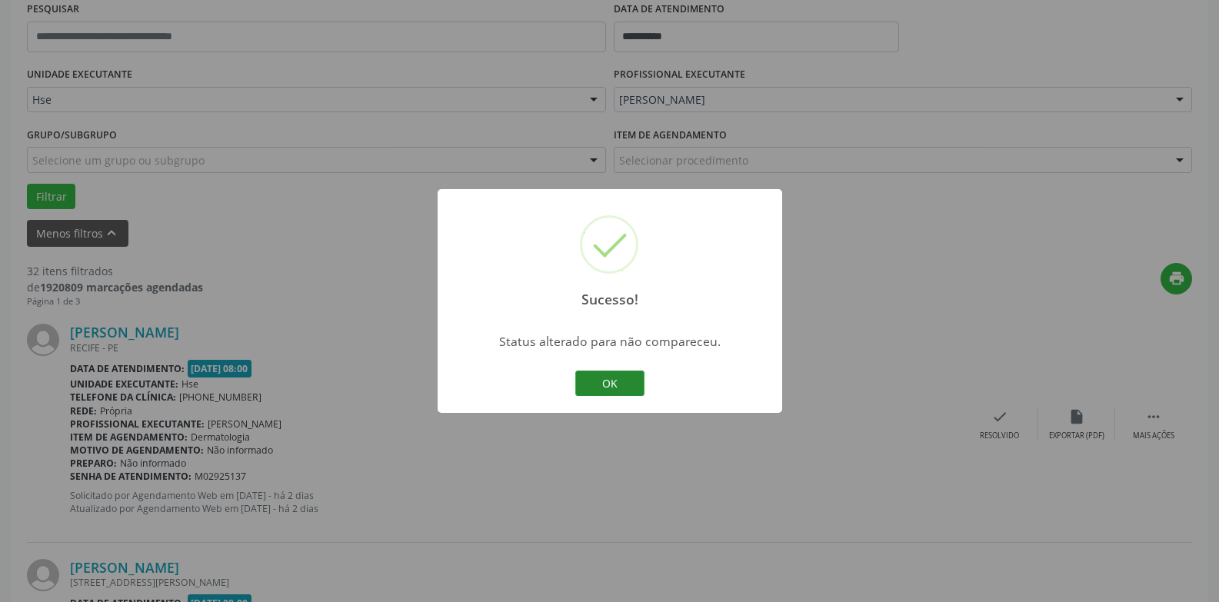
click at [604, 382] on button "OK" at bounding box center [609, 384] width 69 height 26
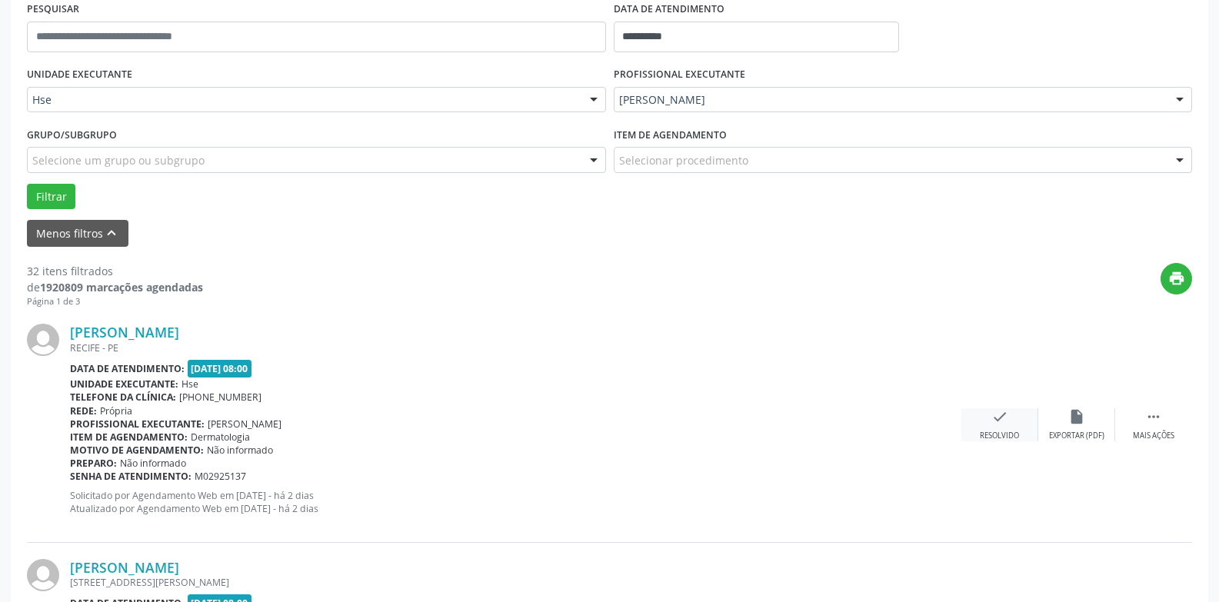
click at [1002, 420] on icon "check" at bounding box center [1000, 416] width 17 height 17
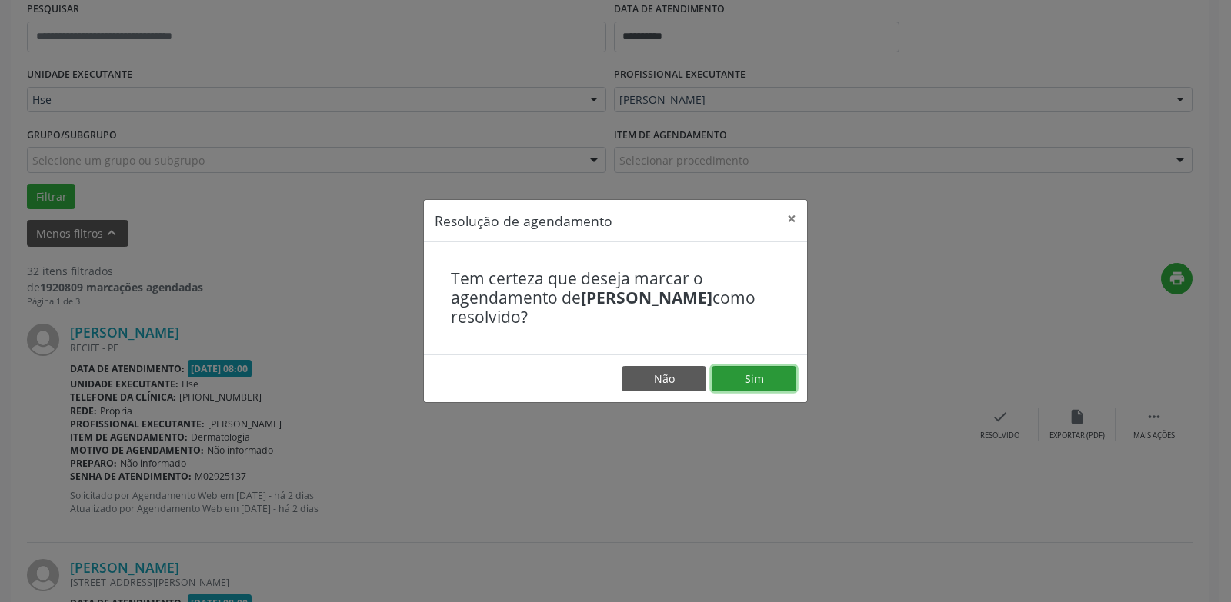
drag, startPoint x: 783, startPoint y: 378, endPoint x: 774, endPoint y: 381, distance: 9.5
click at [781, 380] on button "Sim" at bounding box center [754, 379] width 85 height 26
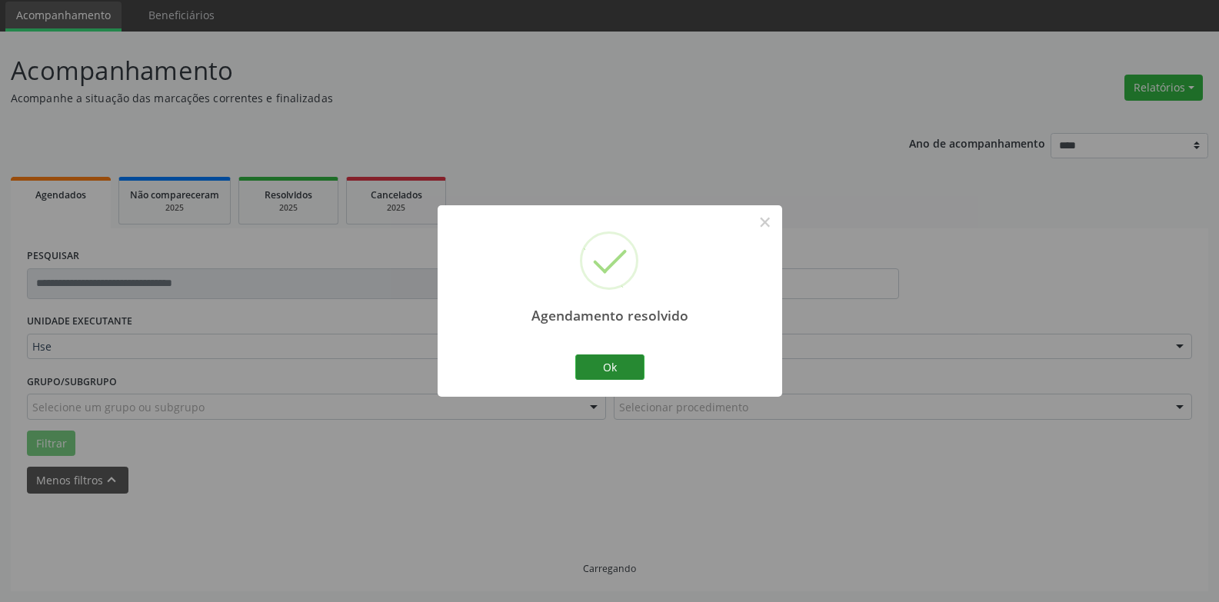
scroll to position [69, 0]
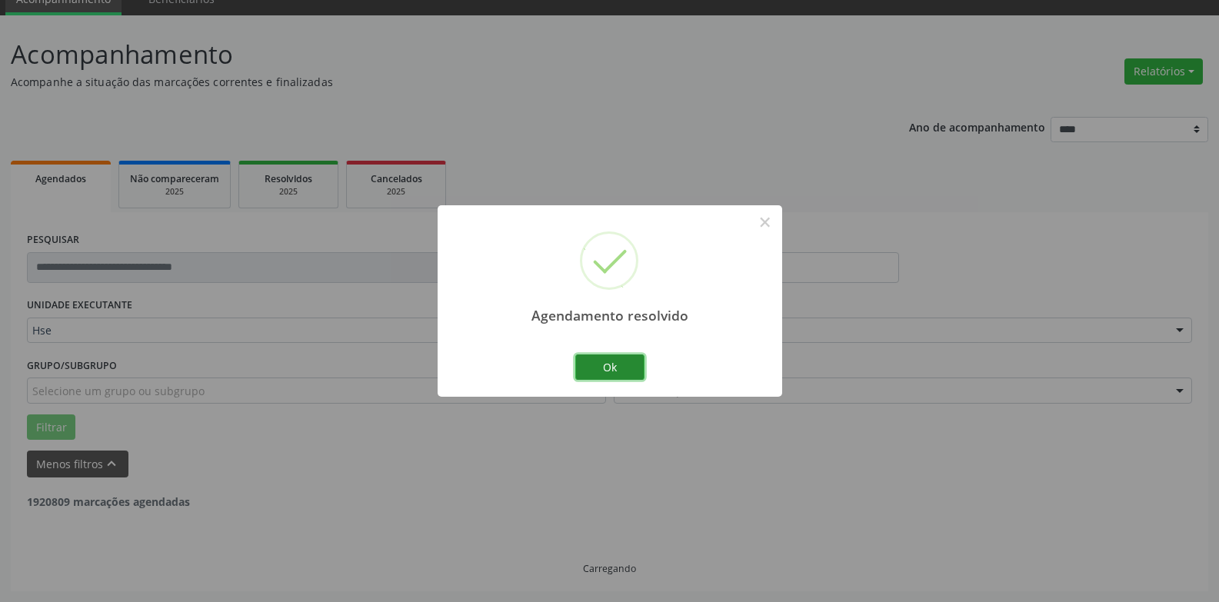
click at [586, 365] on button "Ok" at bounding box center [609, 368] width 69 height 26
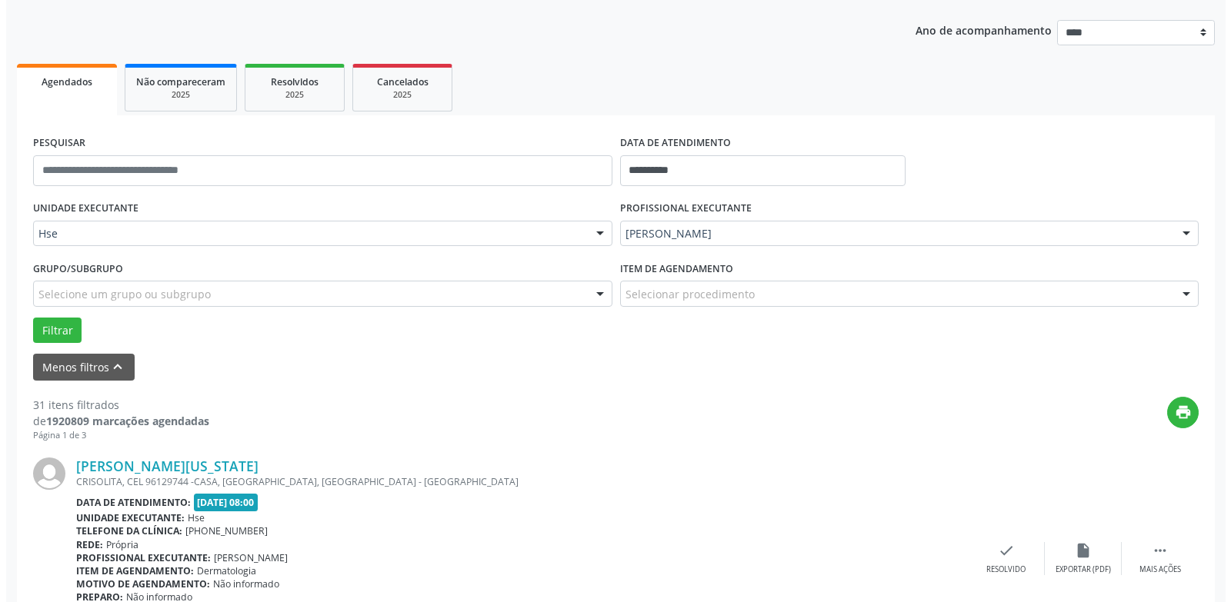
scroll to position [223, 0]
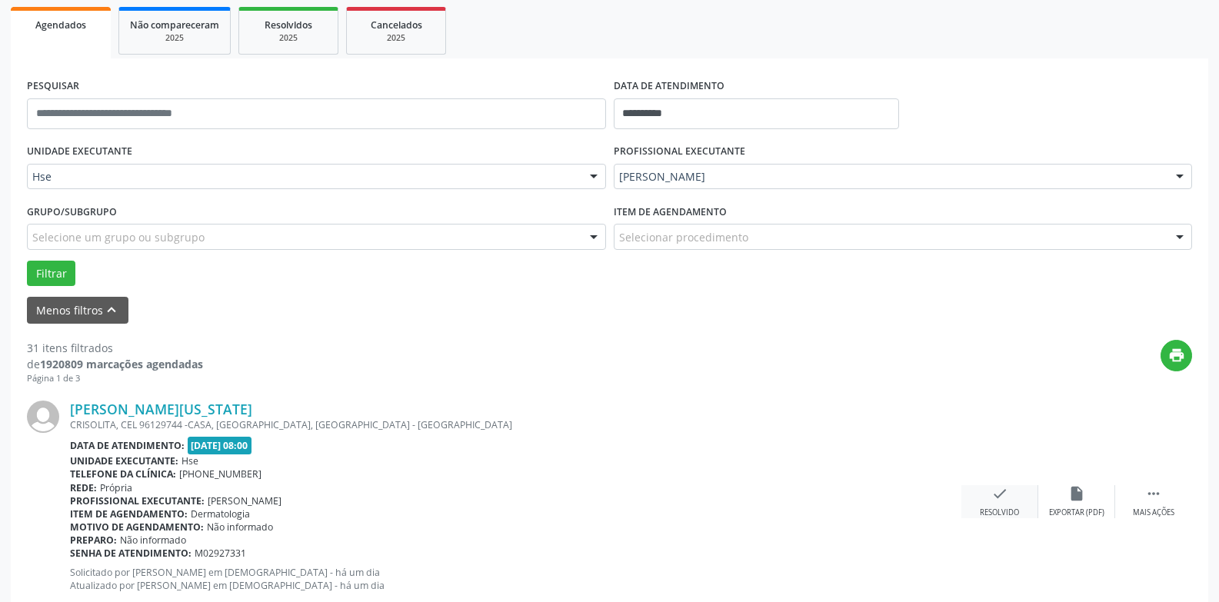
click at [996, 491] on icon "check" at bounding box center [1000, 493] width 17 height 17
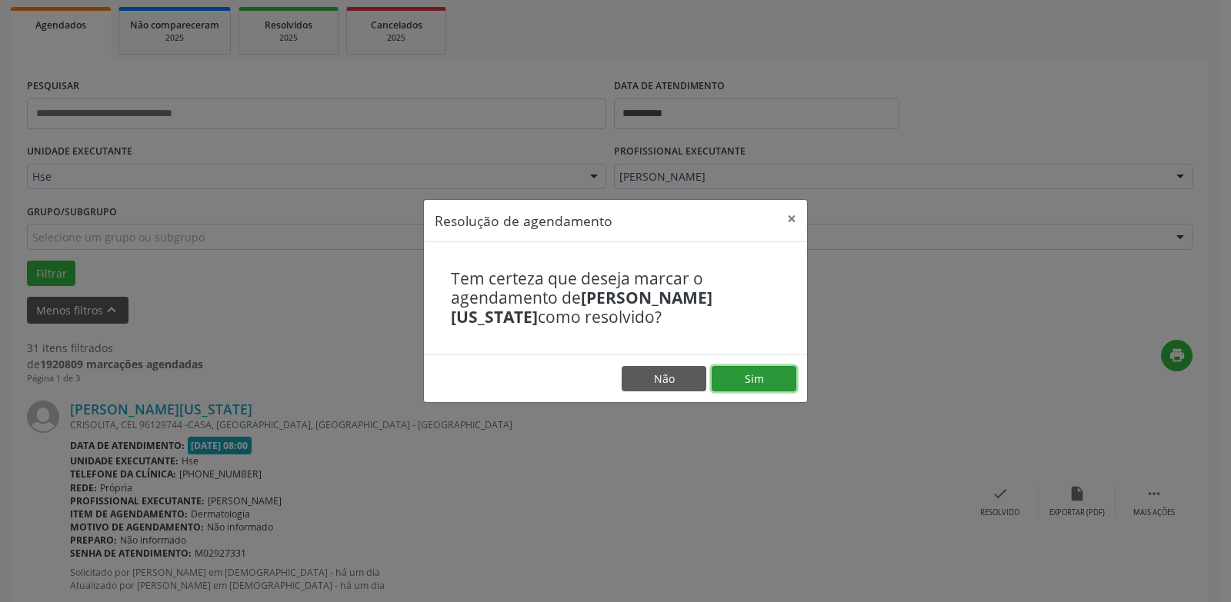
click at [772, 382] on button "Sim" at bounding box center [754, 379] width 85 height 26
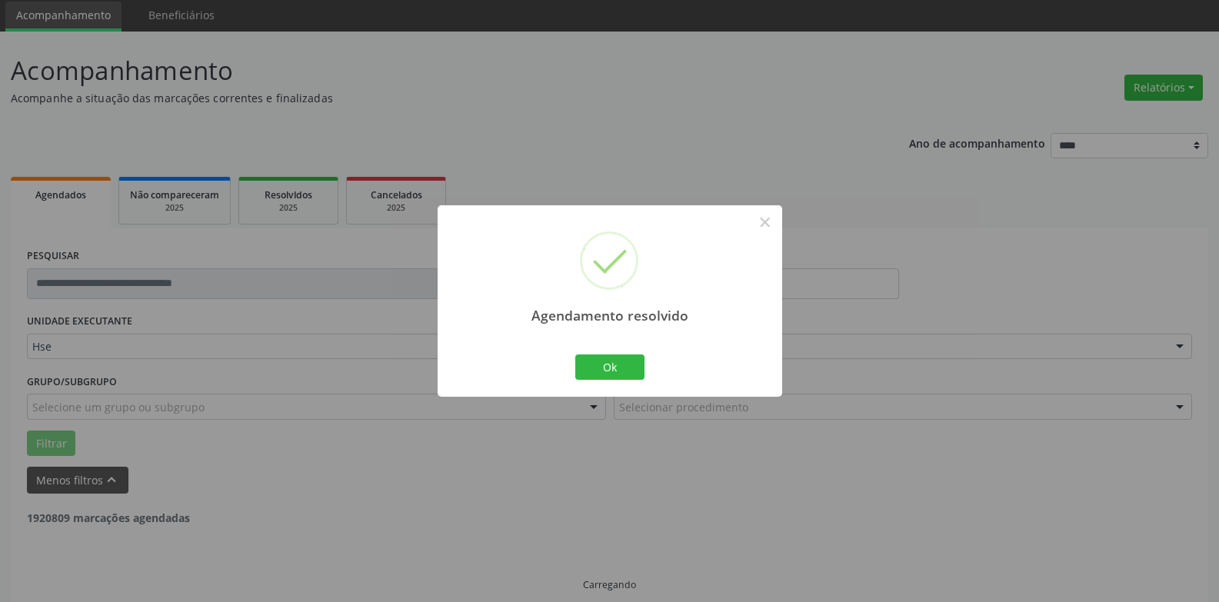
scroll to position [69, 0]
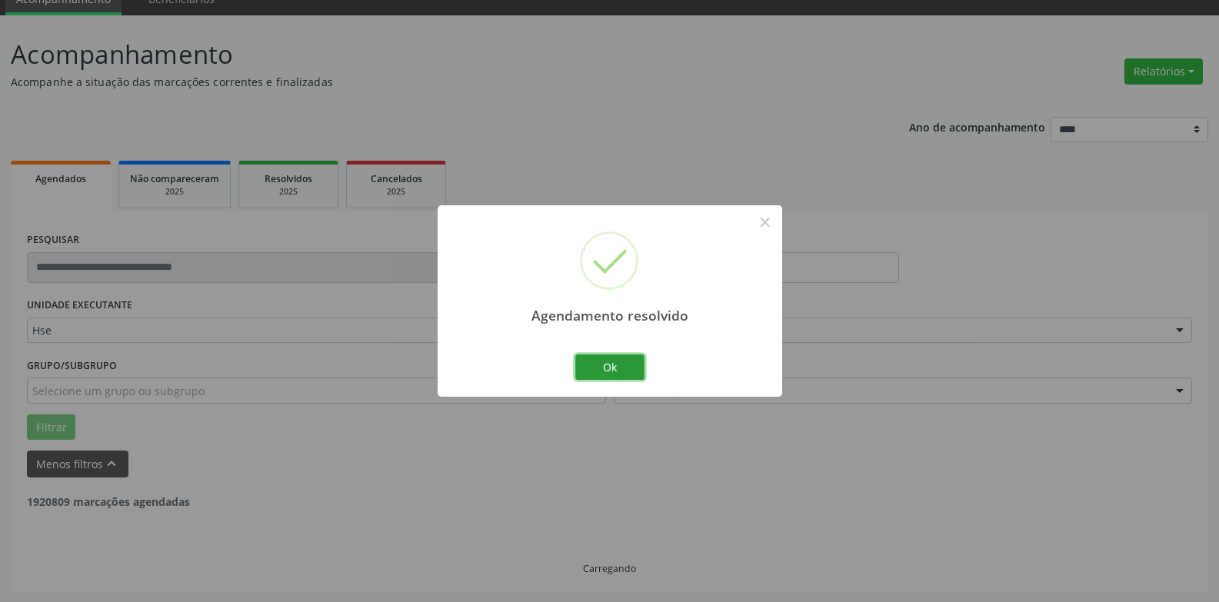
click at [608, 361] on button "Ok" at bounding box center [609, 368] width 69 height 26
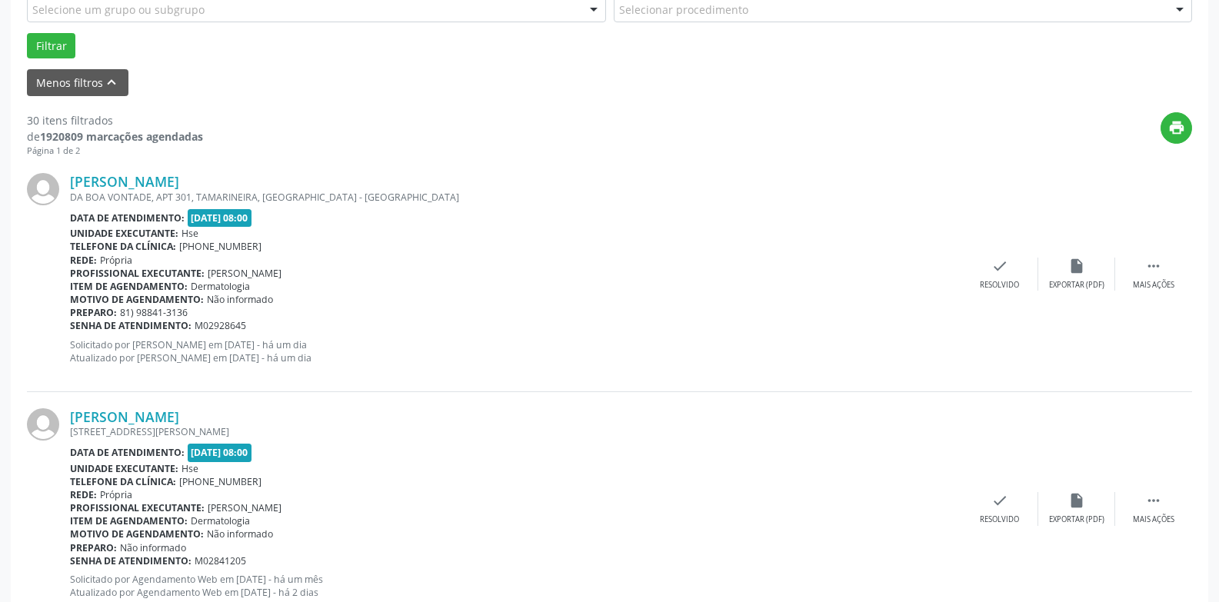
scroll to position [608, 0]
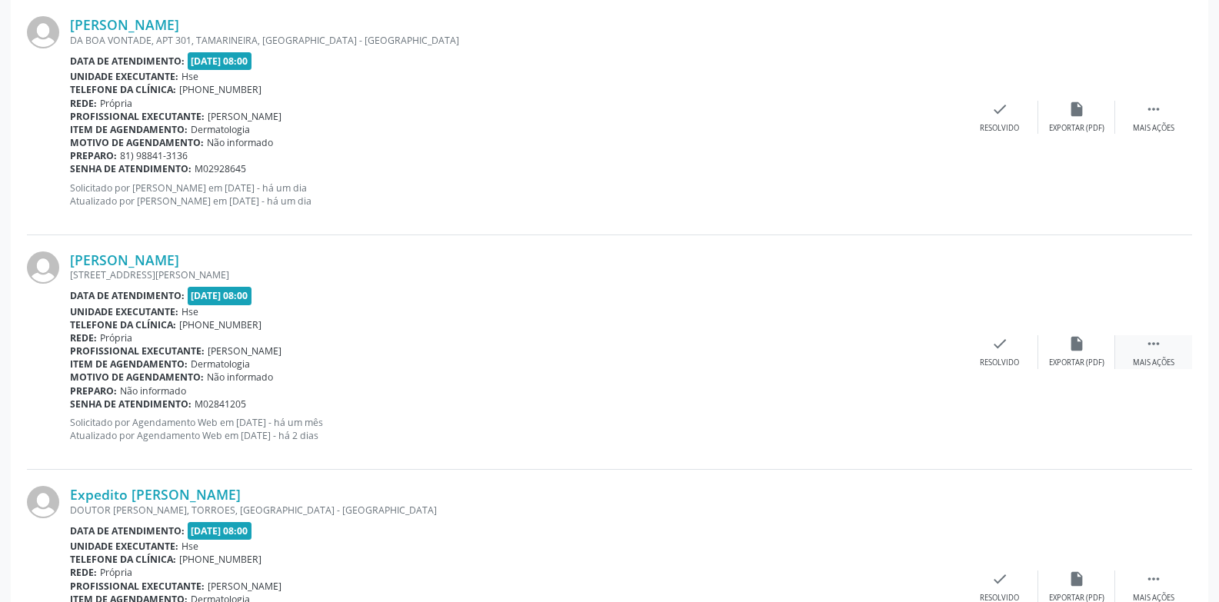
click at [1140, 356] on div " Mais ações" at bounding box center [1153, 351] width 77 height 33
click at [1105, 355] on div "alarm_off Não compareceu" at bounding box center [1076, 351] width 77 height 33
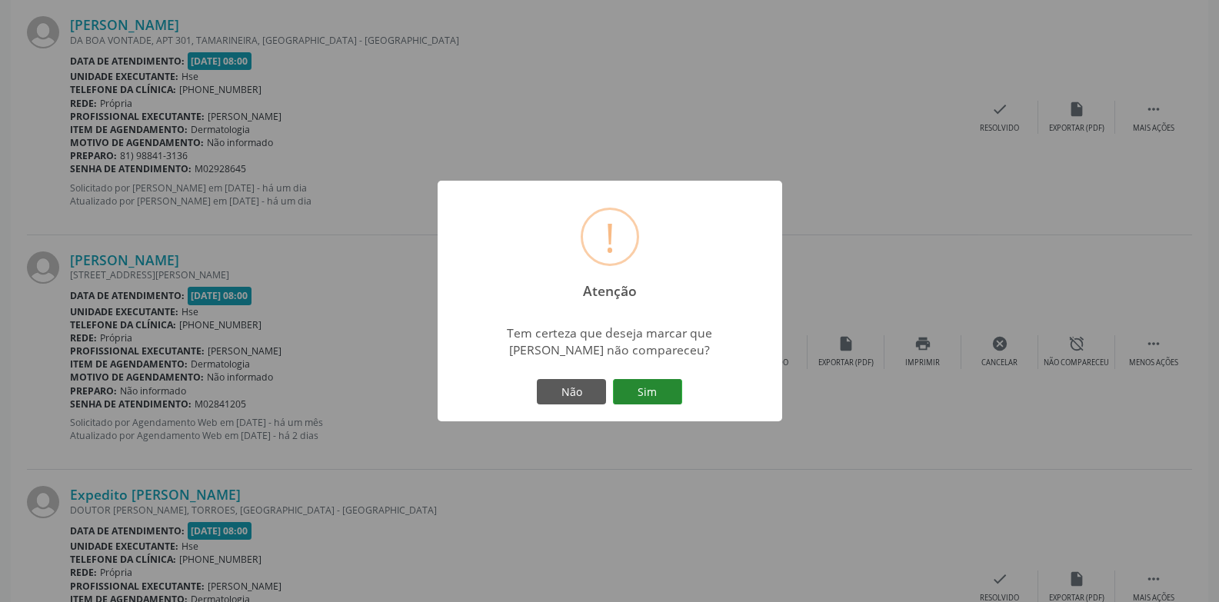
click at [658, 398] on button "Sim" at bounding box center [647, 392] width 69 height 26
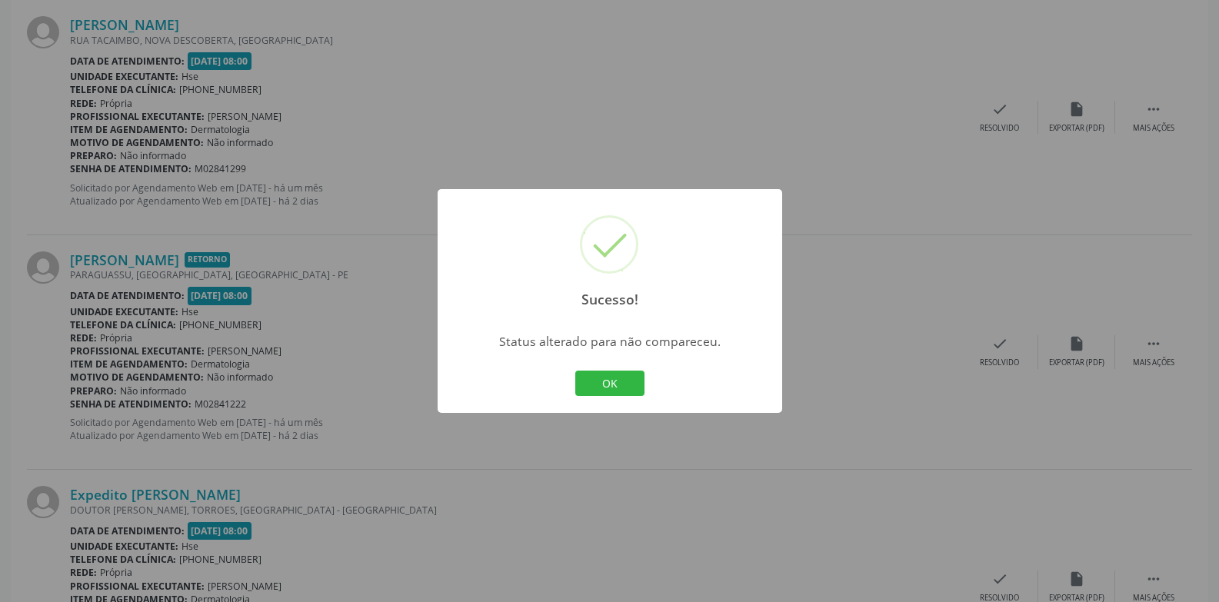
click at [608, 399] on div "OK Cancel" at bounding box center [610, 384] width 76 height 32
click at [606, 391] on button "OK" at bounding box center [609, 384] width 69 height 26
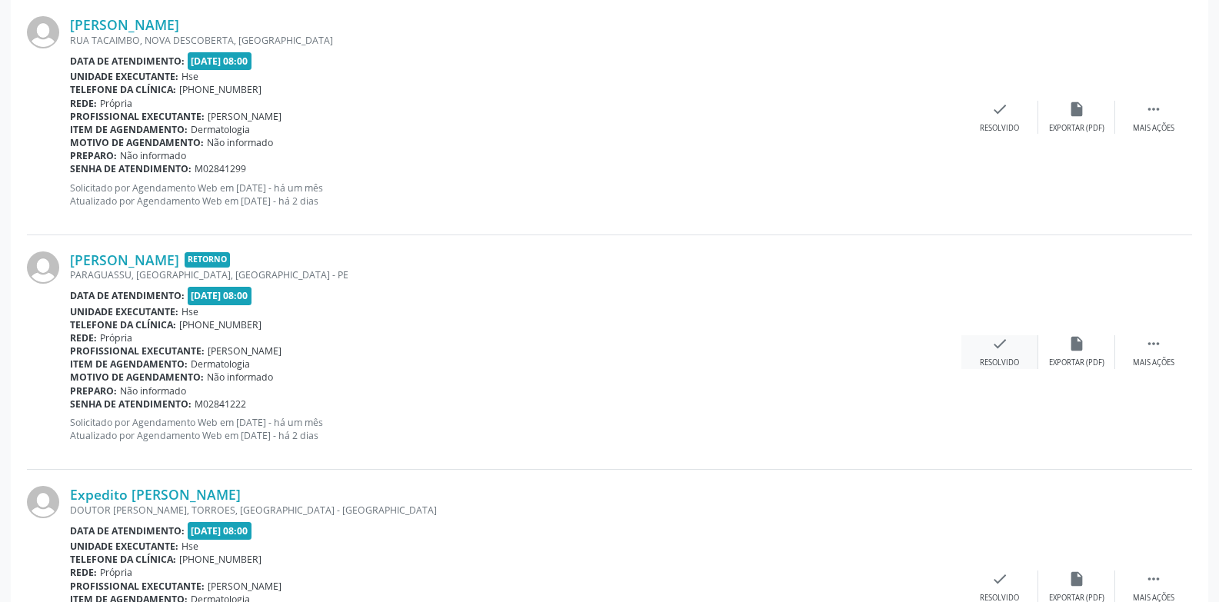
click at [1015, 364] on div "Resolvido" at bounding box center [999, 363] width 39 height 11
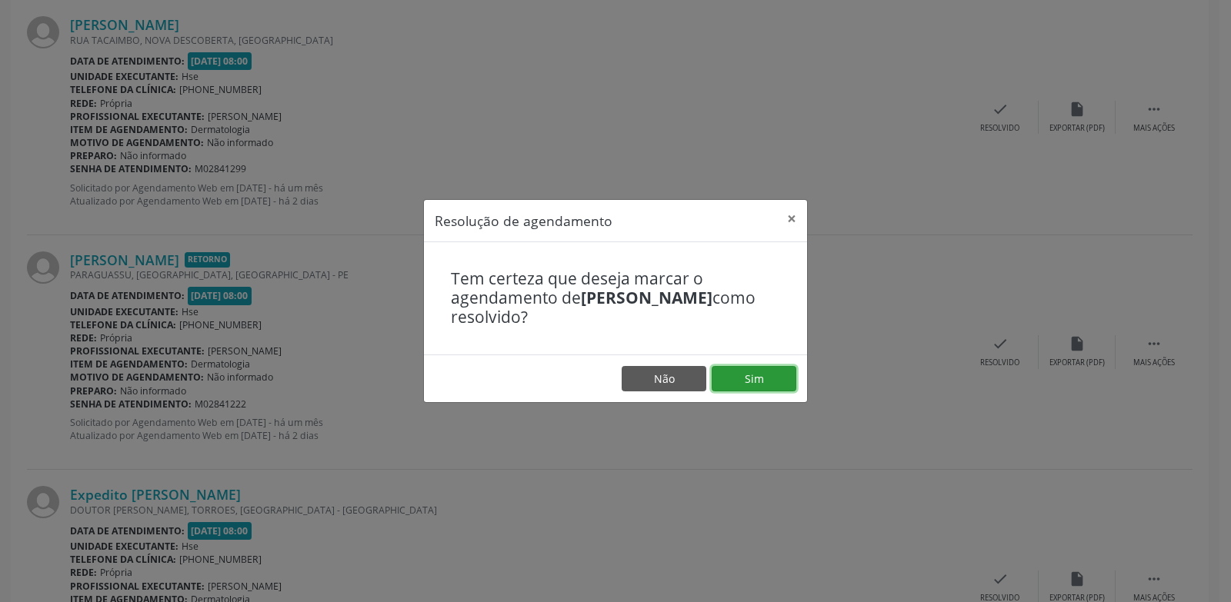
click at [766, 376] on button "Sim" at bounding box center [754, 379] width 85 height 26
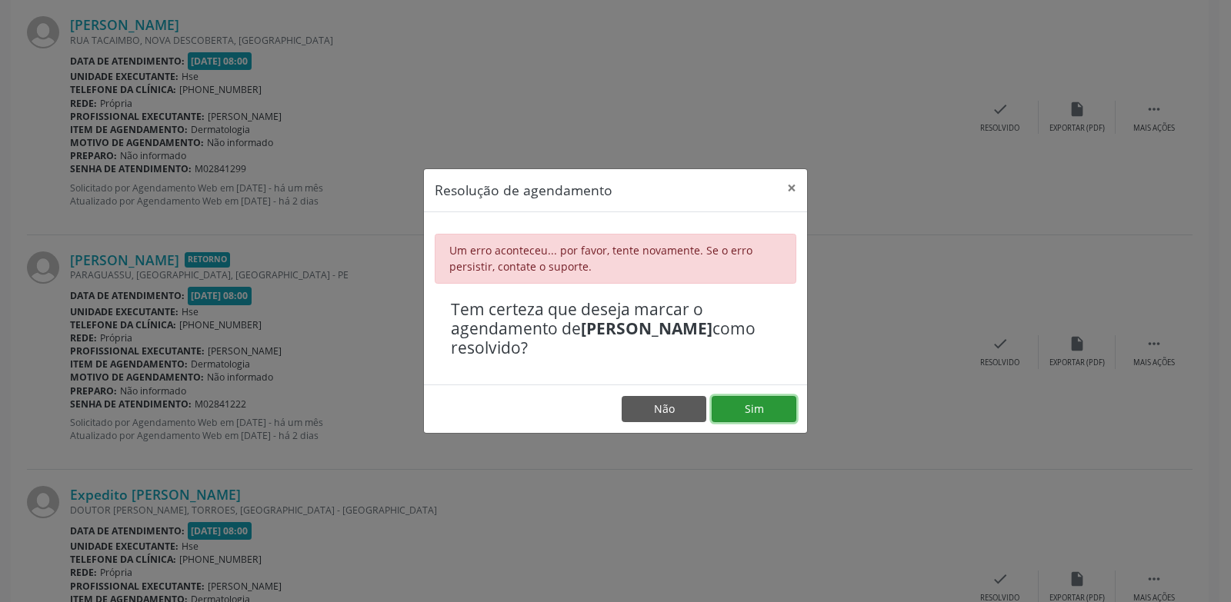
click at [761, 416] on button "Sim" at bounding box center [754, 409] width 85 height 26
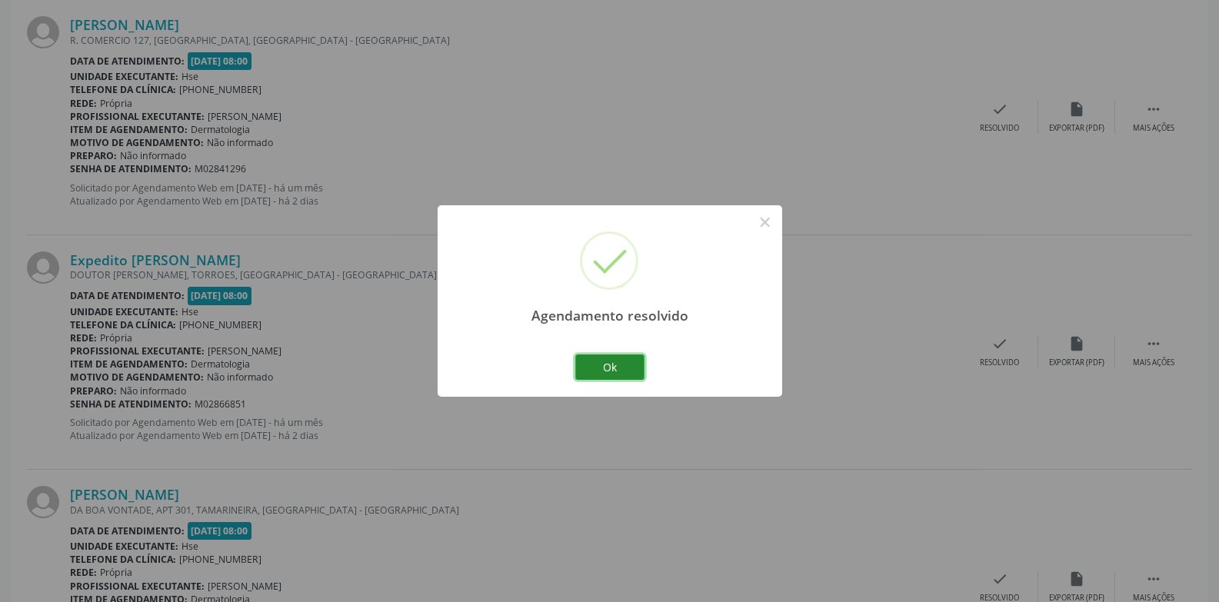
click at [621, 364] on button "Ok" at bounding box center [609, 368] width 69 height 26
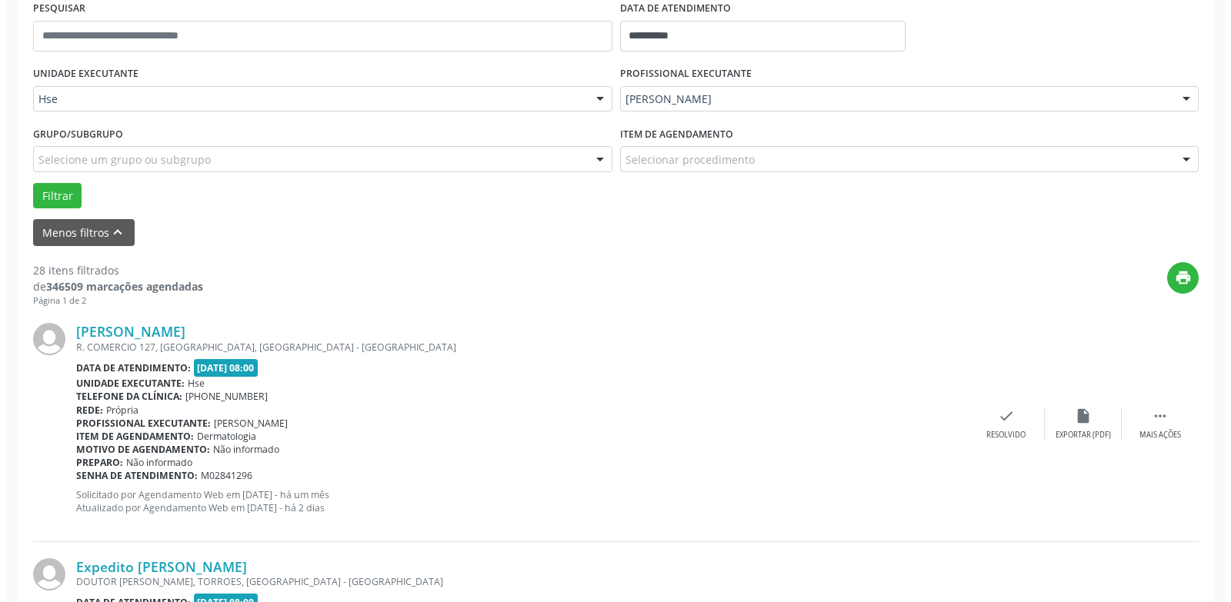
scroll to position [300, 0]
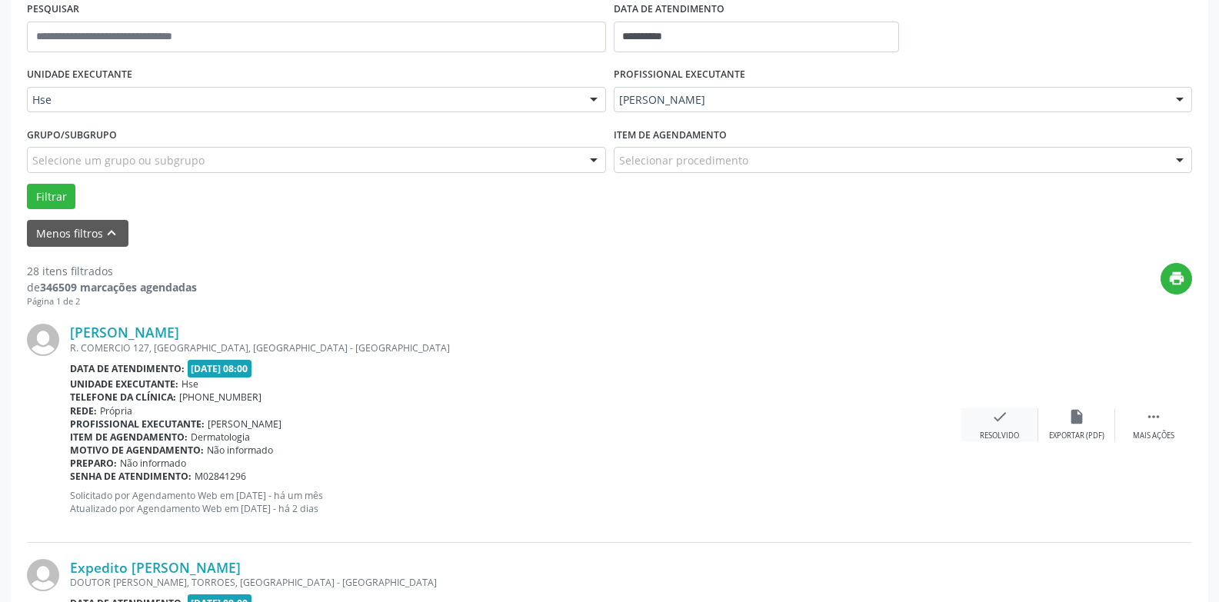
click at [1020, 436] on div "check Resolvido" at bounding box center [1000, 424] width 77 height 33
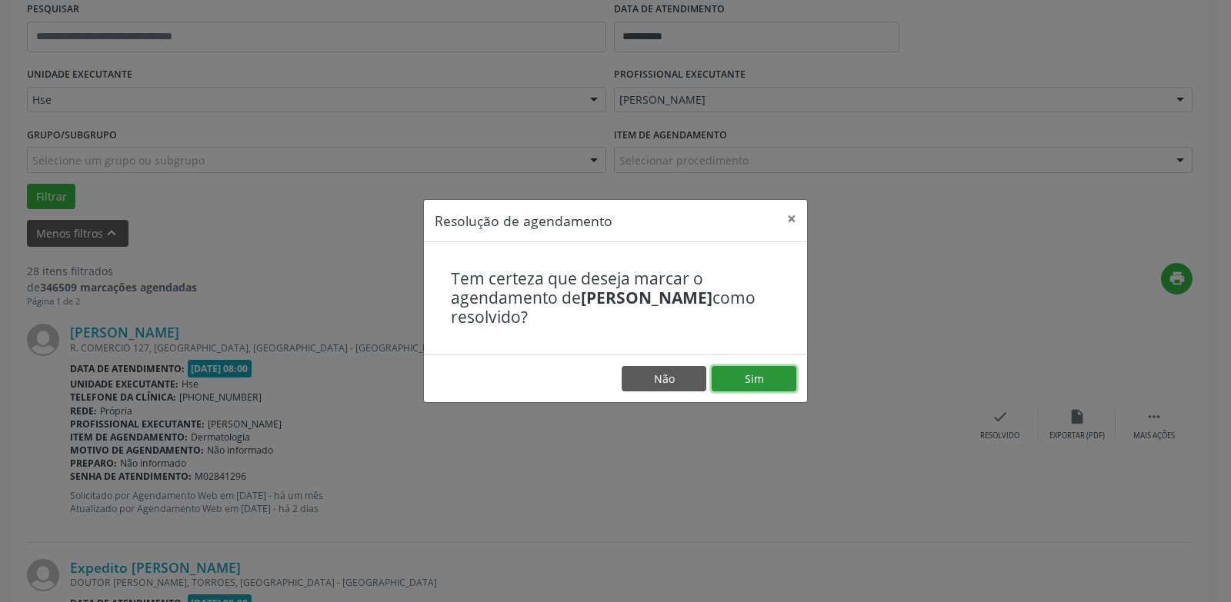
click at [755, 389] on button "Sim" at bounding box center [754, 379] width 85 height 26
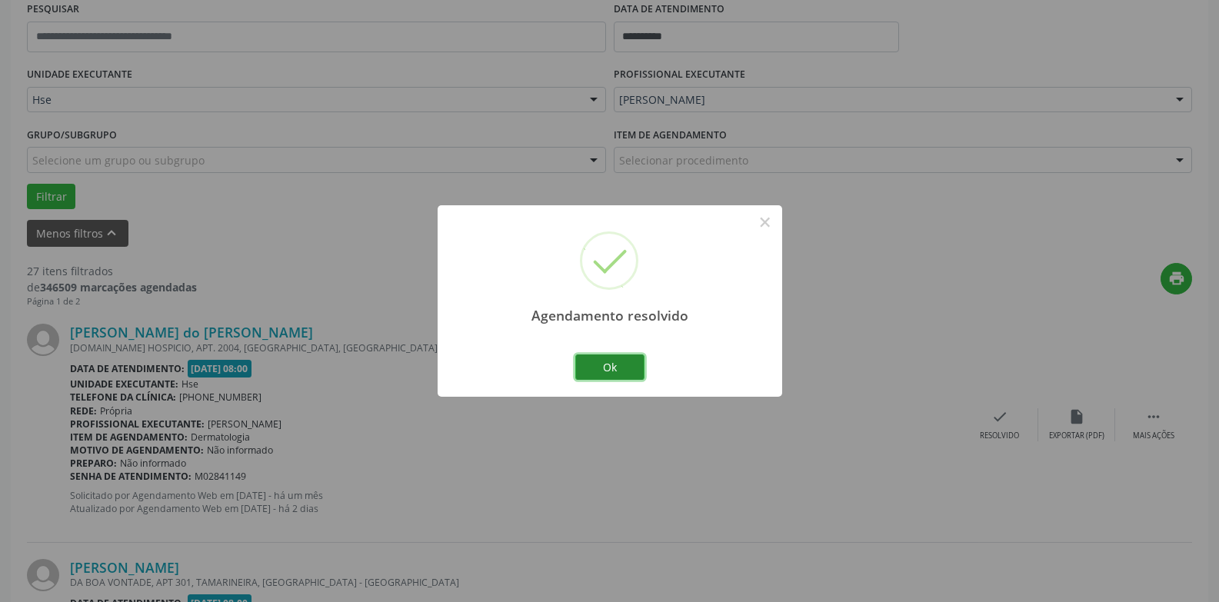
click at [601, 362] on button "Ok" at bounding box center [609, 368] width 69 height 26
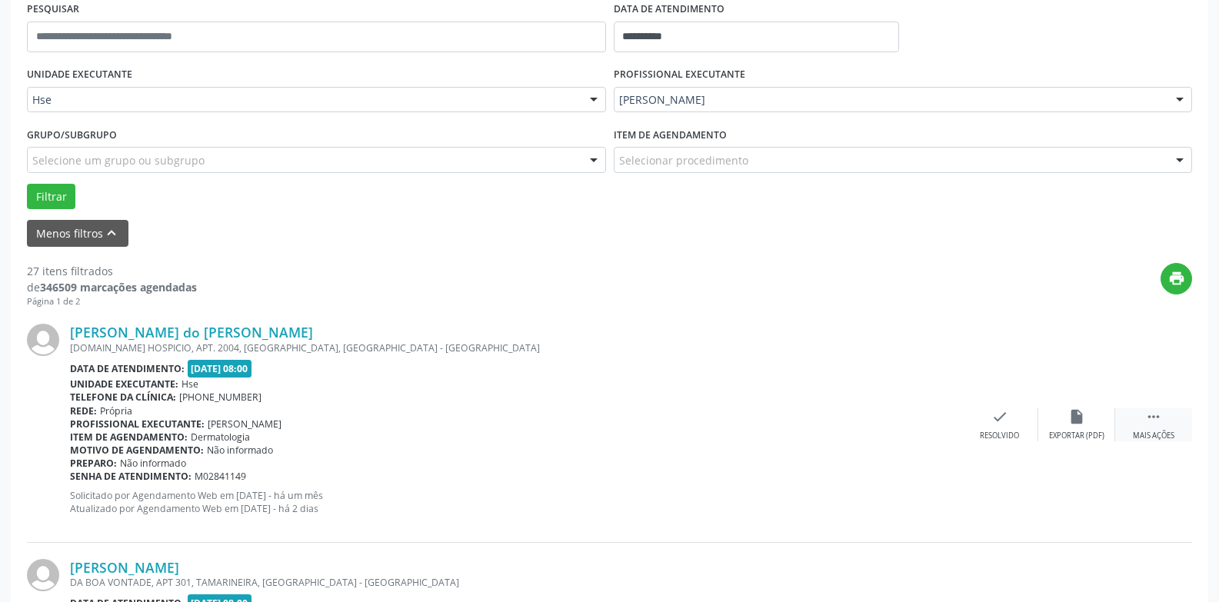
click at [1178, 435] on div " Mais ações" at bounding box center [1153, 424] width 77 height 33
click at [1062, 418] on div "alarm_off Não compareceu" at bounding box center [1076, 424] width 77 height 33
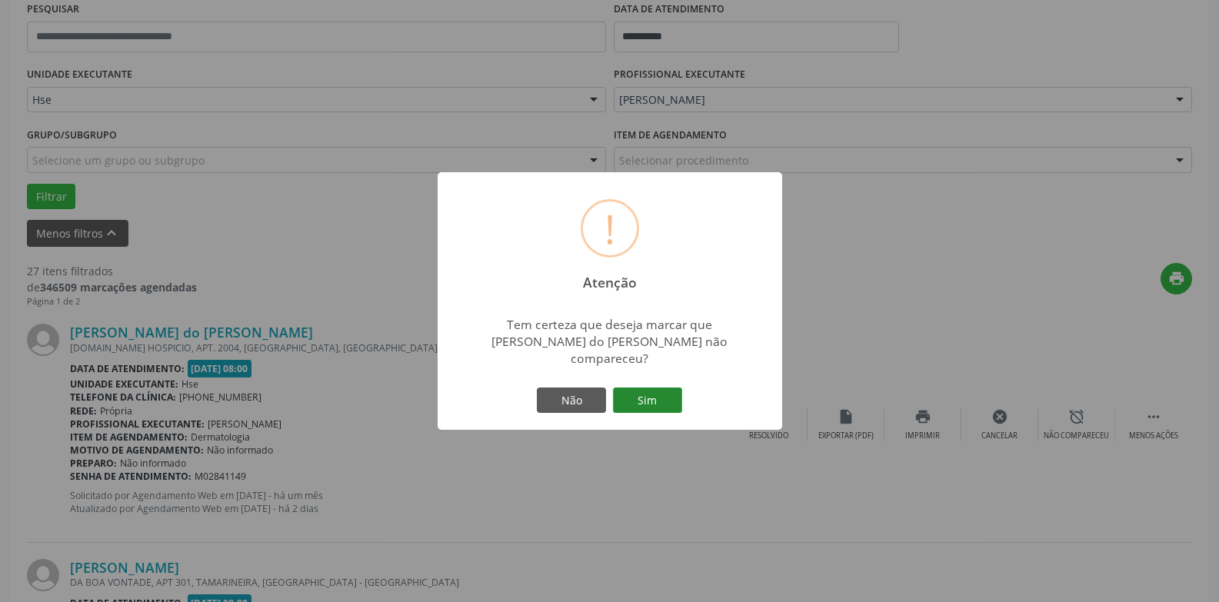
click at [654, 388] on button "Sim" at bounding box center [647, 401] width 69 height 26
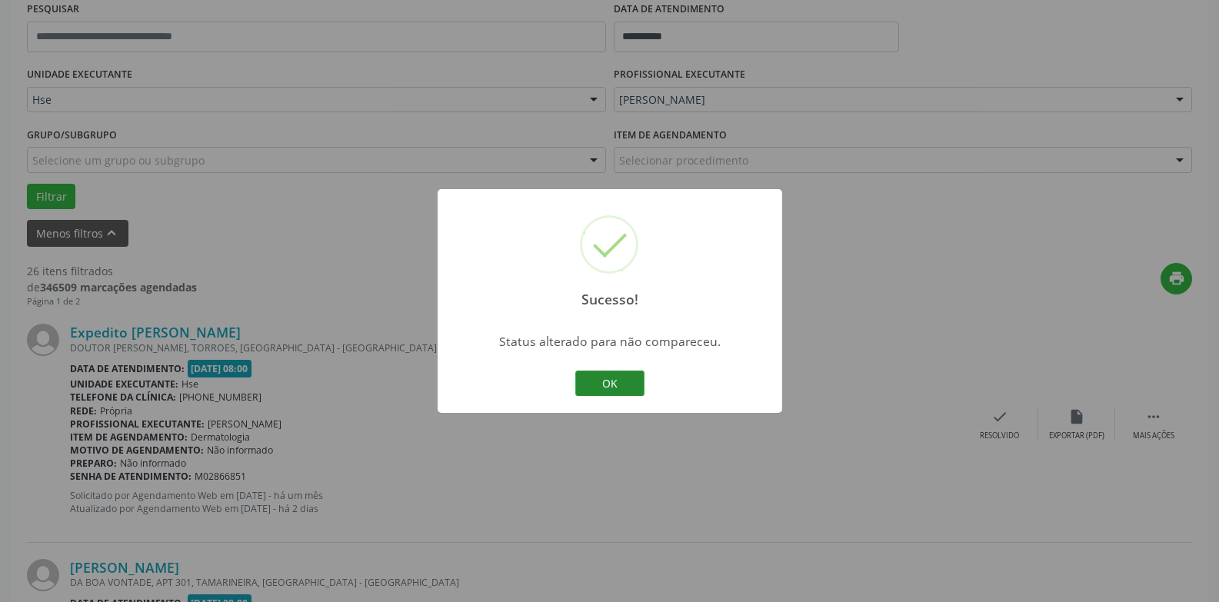
click at [608, 386] on button "OK" at bounding box center [609, 384] width 69 height 26
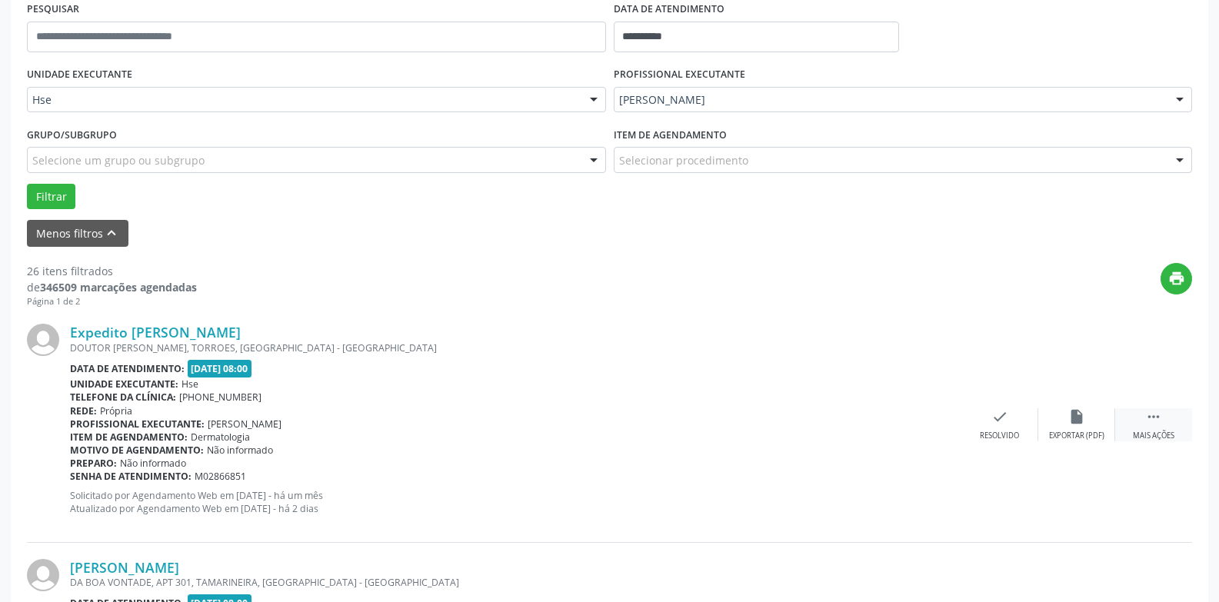
click at [1155, 424] on icon "" at bounding box center [1153, 416] width 17 height 17
click at [1065, 440] on div "Não compareceu" at bounding box center [1076, 436] width 65 height 11
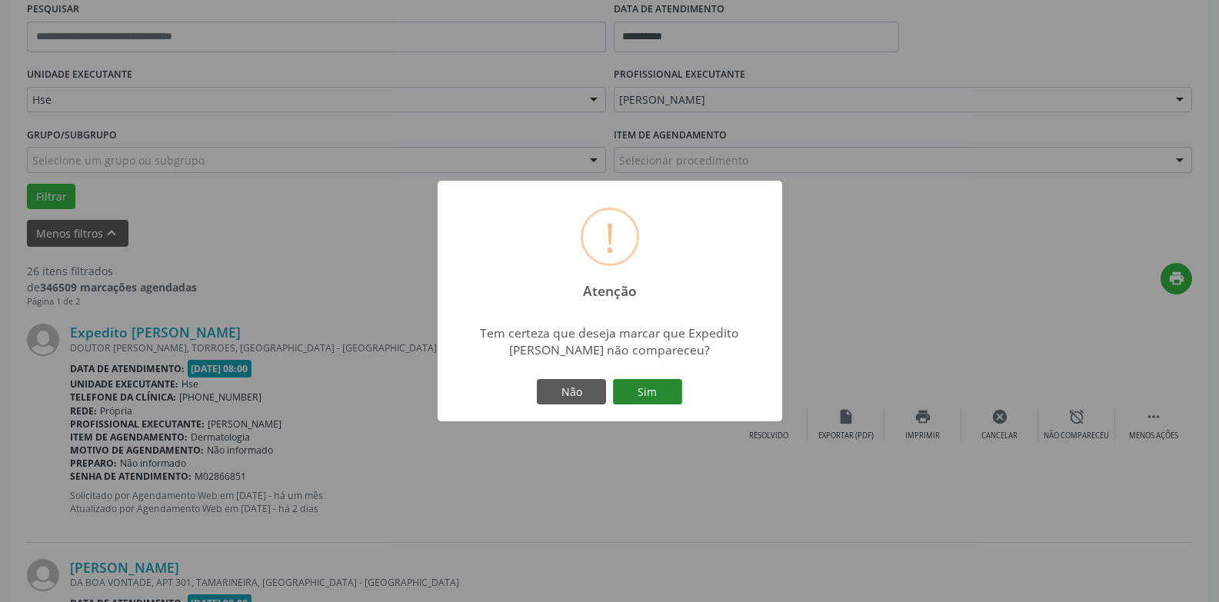
click at [657, 395] on button "Sim" at bounding box center [647, 392] width 69 height 26
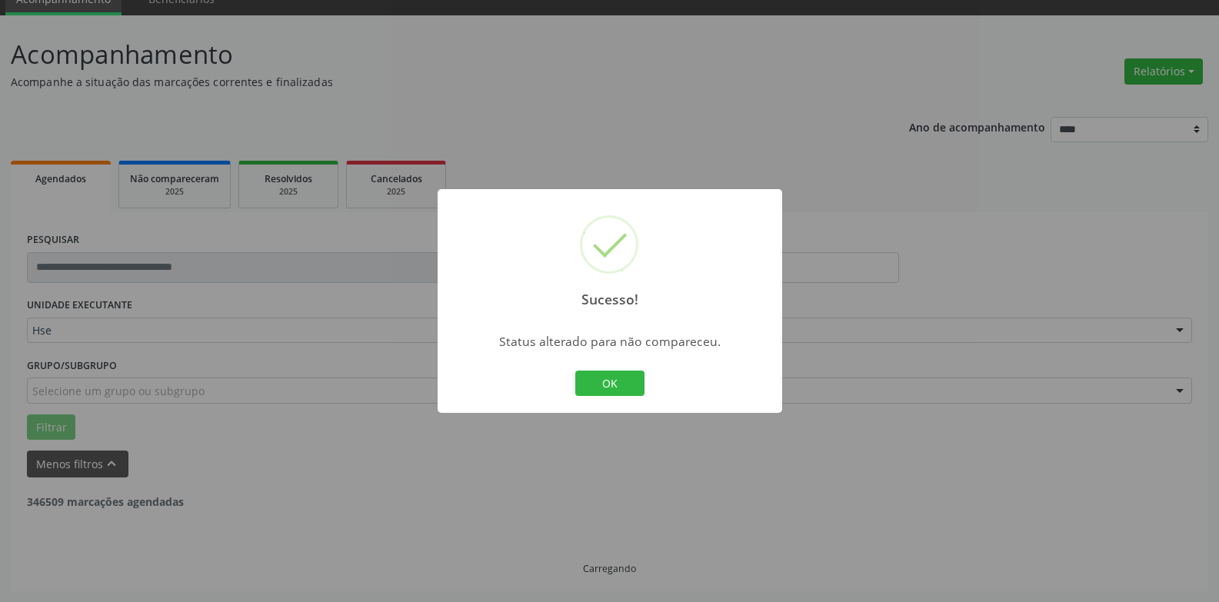
scroll to position [69, 0]
click at [625, 396] on button "OK" at bounding box center [609, 384] width 69 height 26
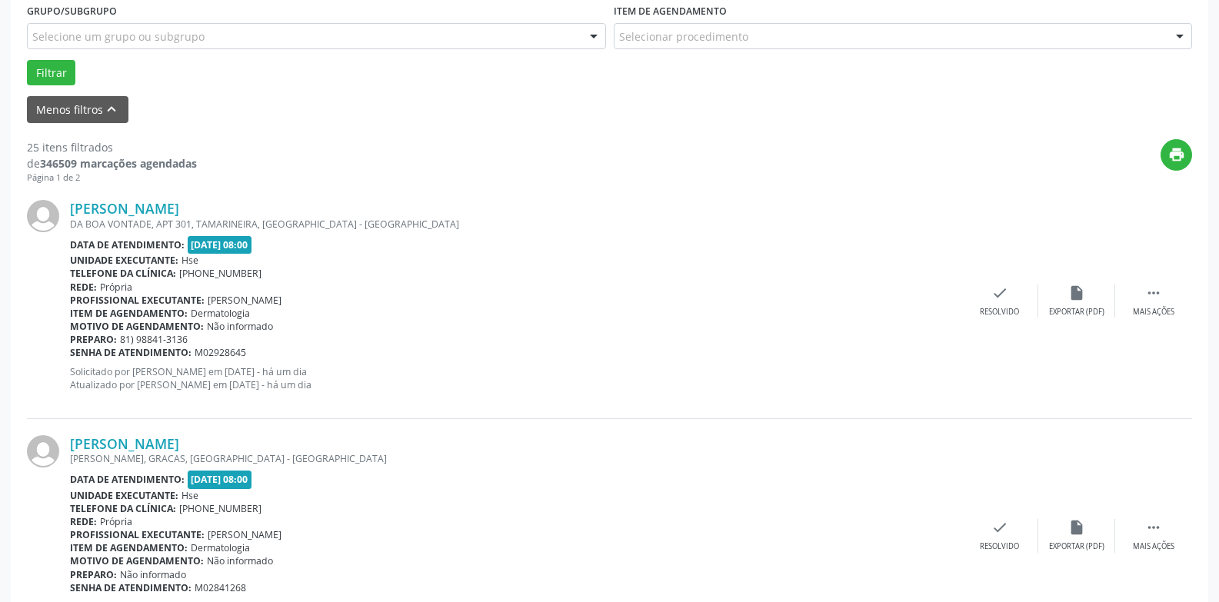
scroll to position [454, 0]
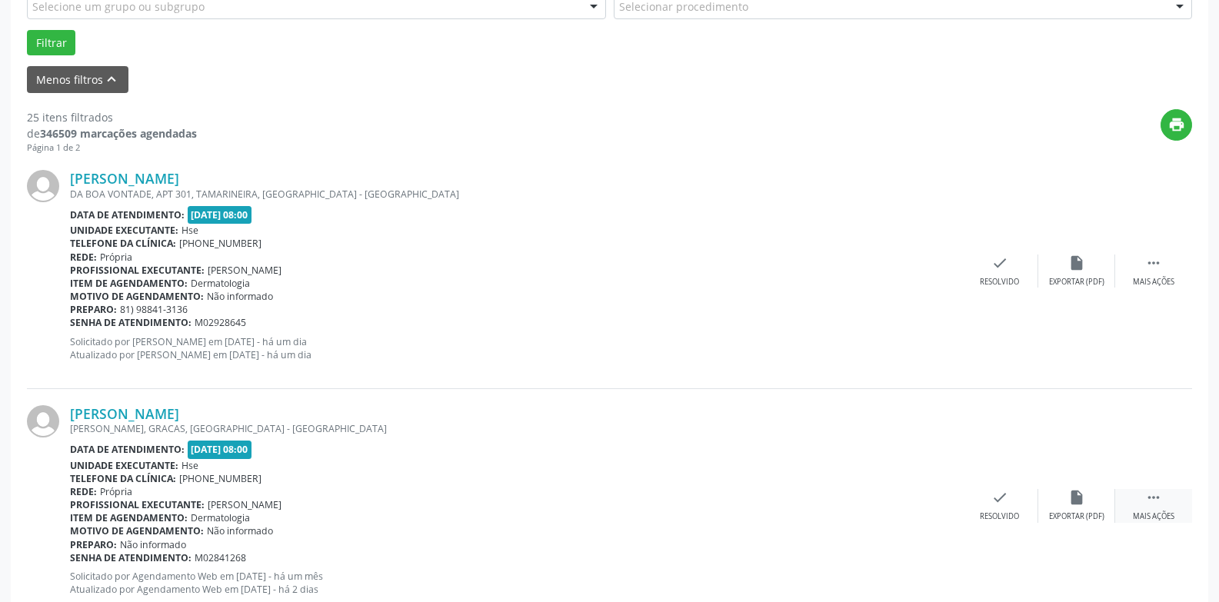
click at [1155, 505] on icon "" at bounding box center [1153, 497] width 17 height 17
click at [1074, 494] on icon "alarm_off" at bounding box center [1076, 497] width 17 height 17
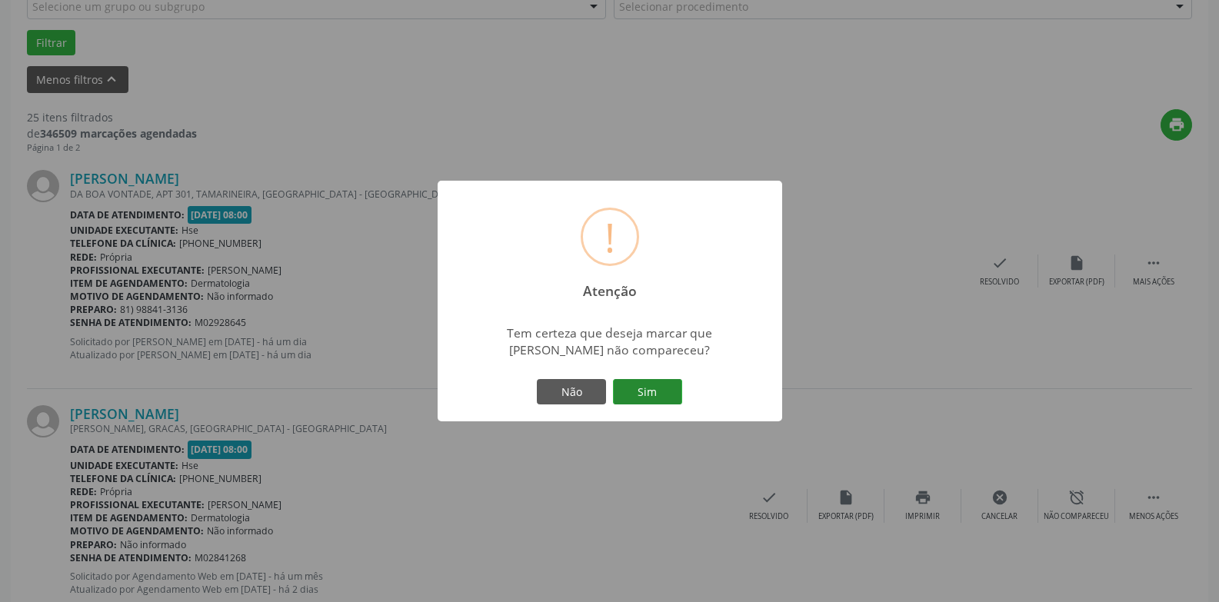
click at [675, 405] on button "Sim" at bounding box center [647, 392] width 69 height 26
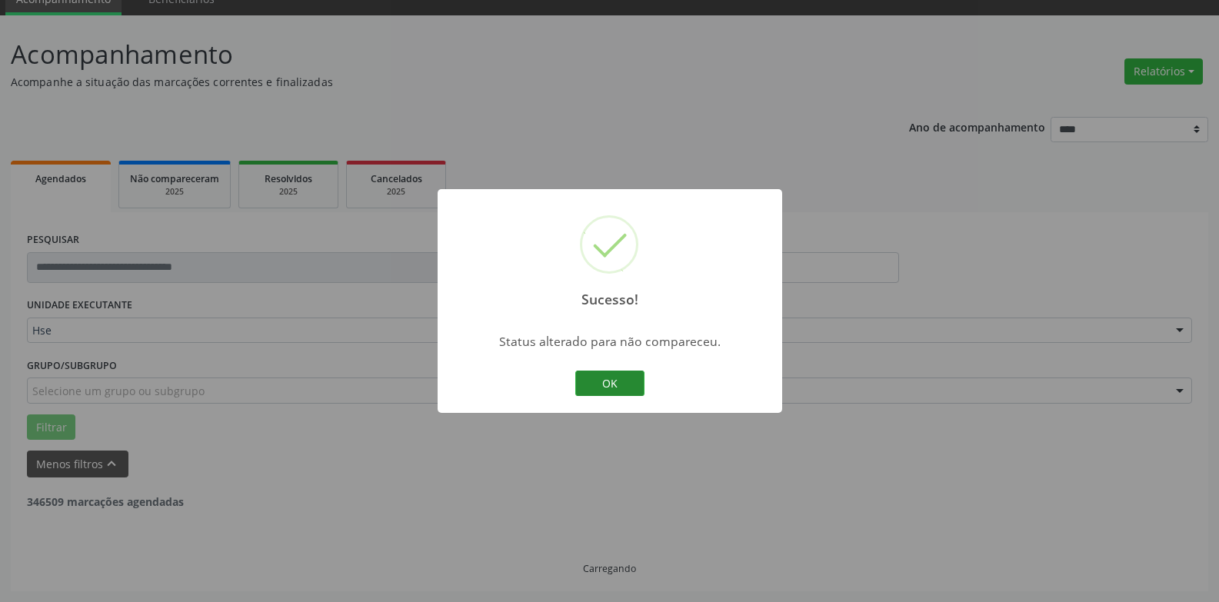
click at [617, 374] on button "OK" at bounding box center [609, 384] width 69 height 26
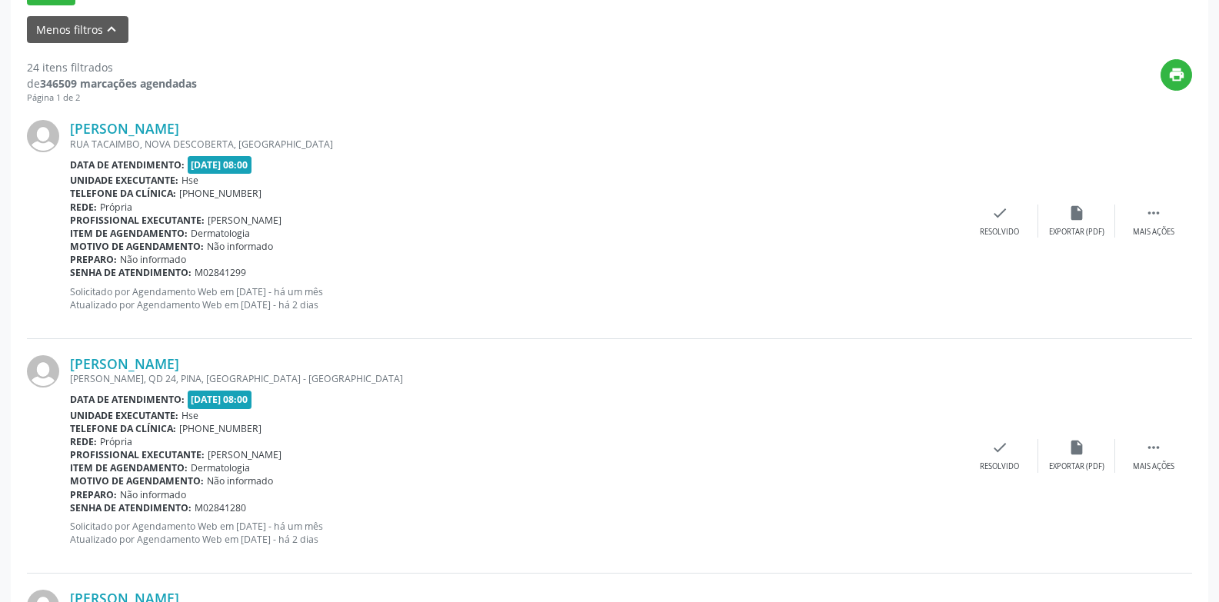
scroll to position [531, 0]
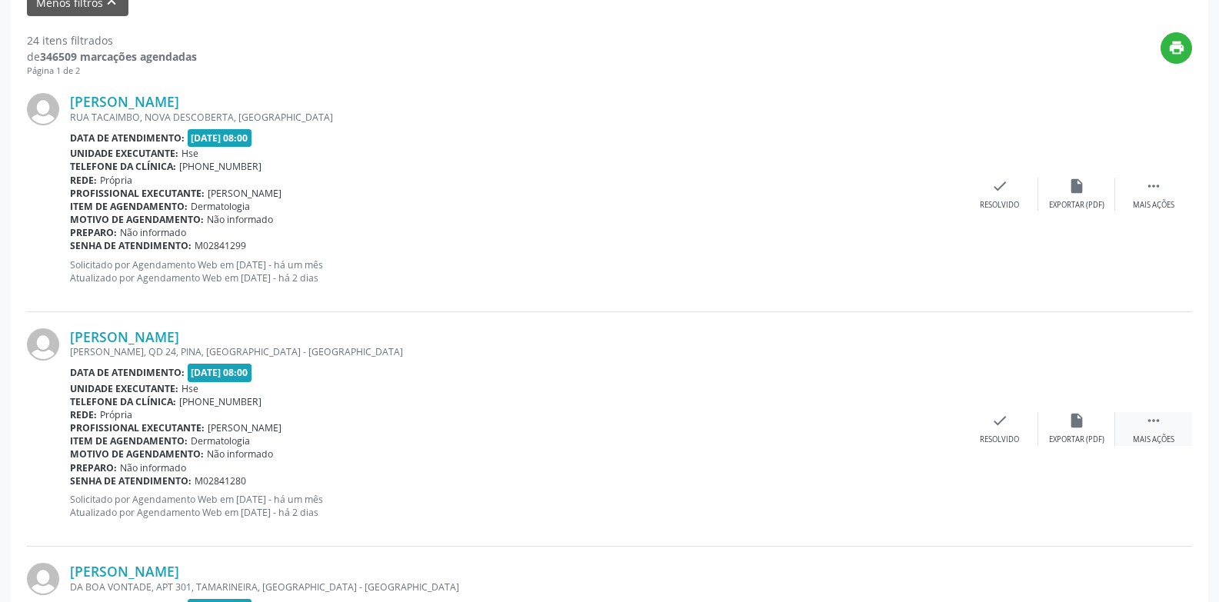
drag, startPoint x: 1149, startPoint y: 429, endPoint x: 1127, endPoint y: 429, distance: 22.3
click at [1149, 429] on icon "" at bounding box center [1153, 420] width 17 height 17
click at [1070, 429] on icon "alarm_off" at bounding box center [1076, 420] width 17 height 17
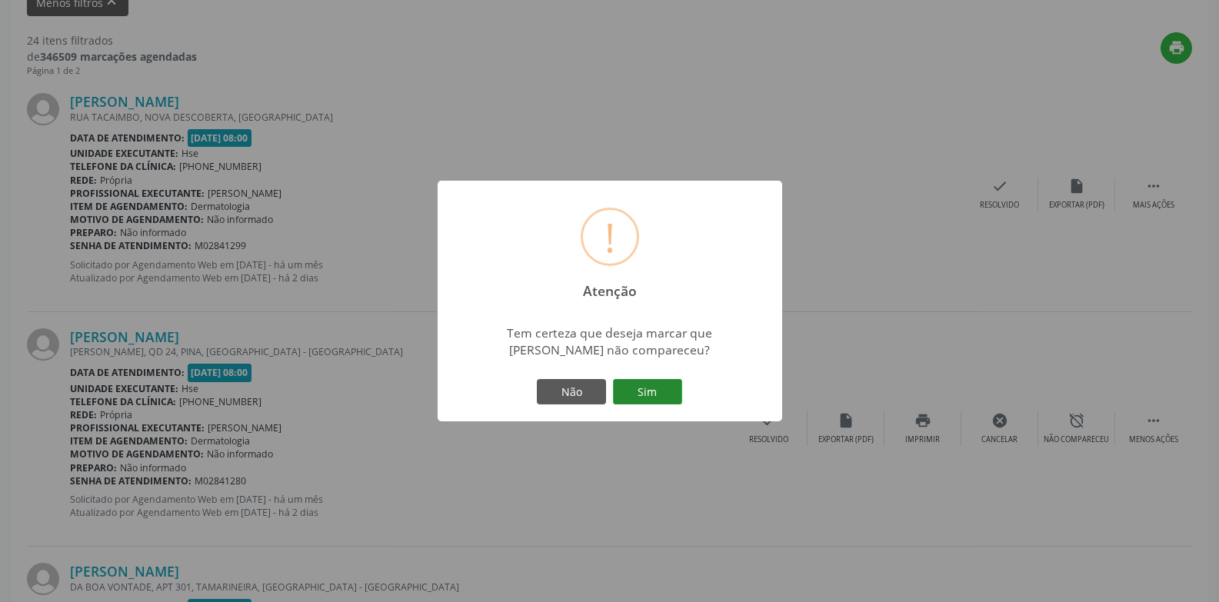
click at [669, 395] on button "Sim" at bounding box center [647, 392] width 69 height 26
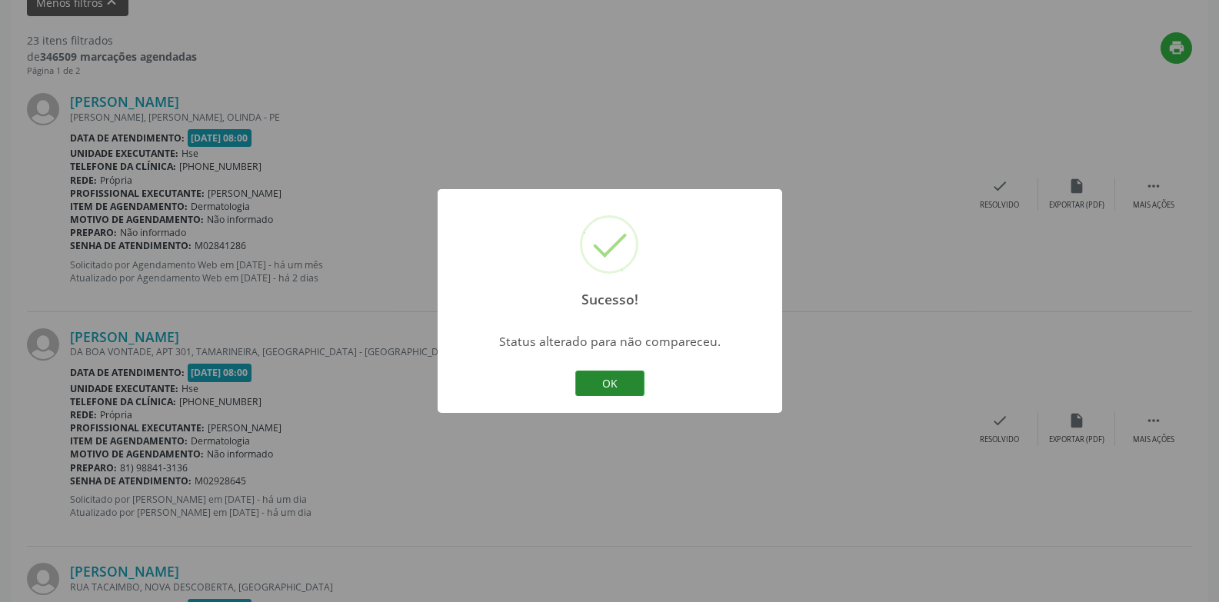
click at [623, 383] on button "OK" at bounding box center [609, 384] width 69 height 26
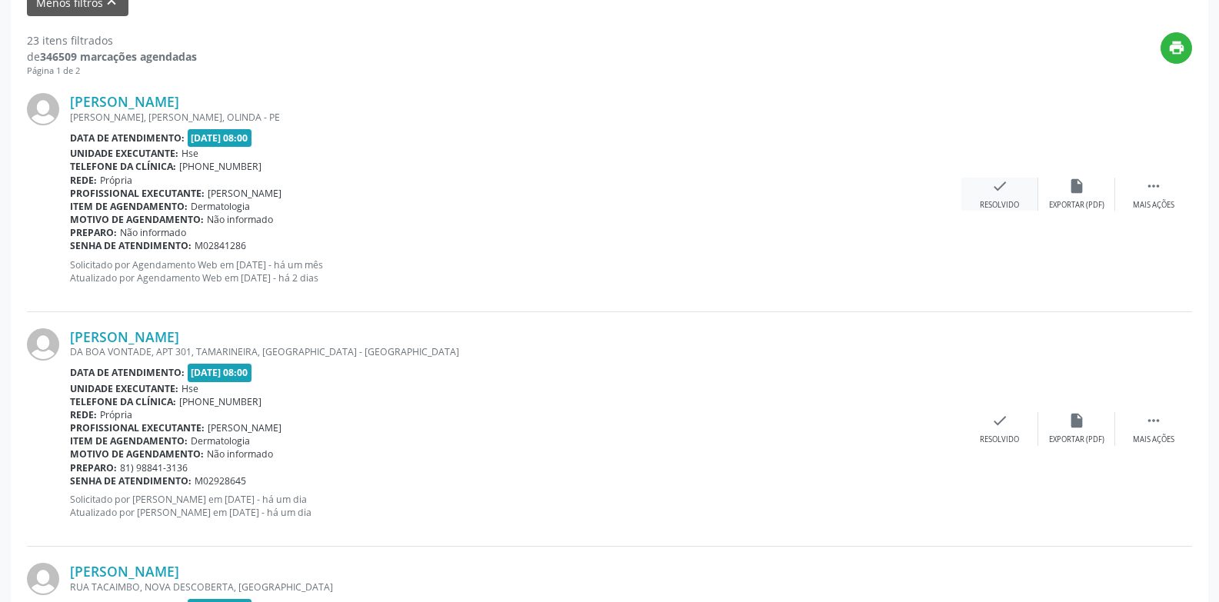
click at [1002, 186] on icon "check" at bounding box center [1000, 186] width 17 height 17
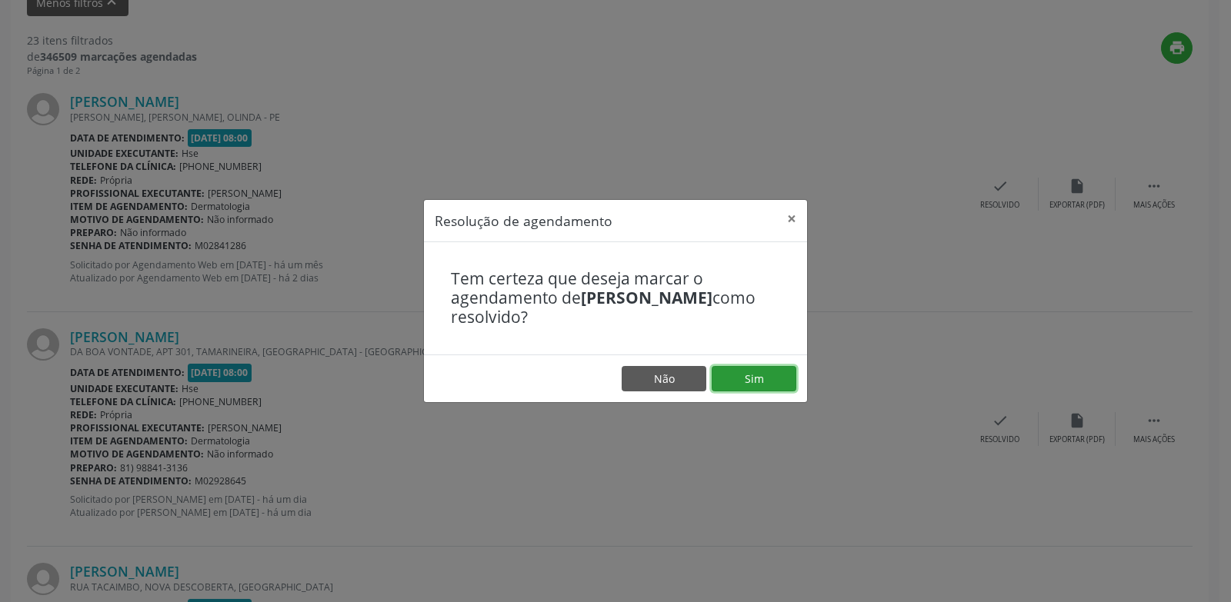
click at [762, 384] on button "Sim" at bounding box center [754, 379] width 85 height 26
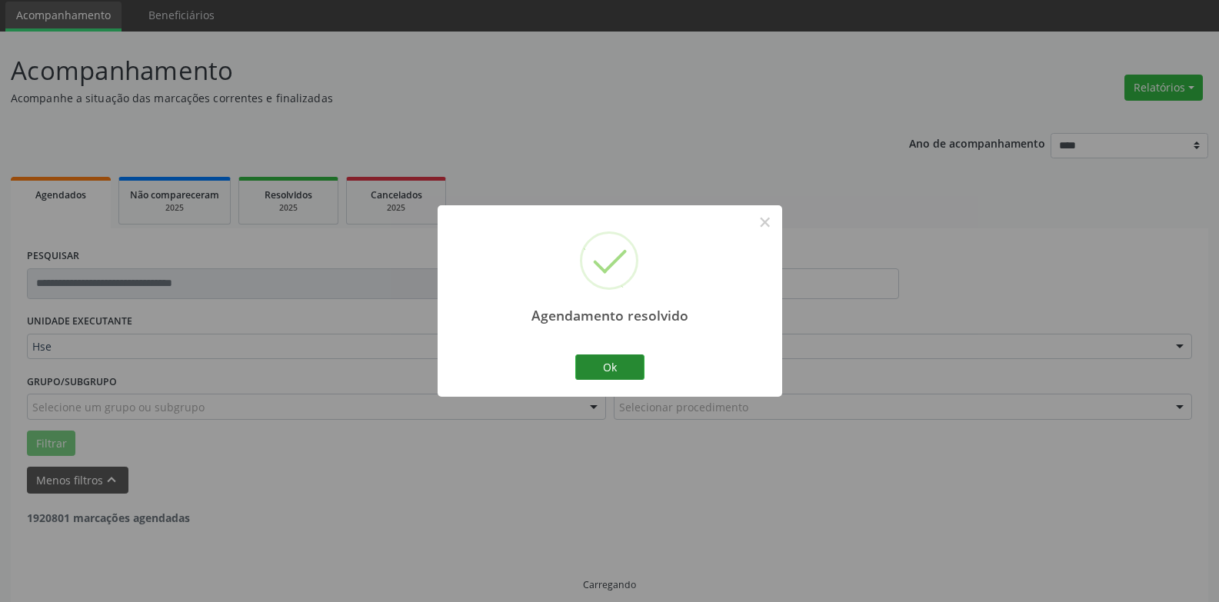
scroll to position [69, 0]
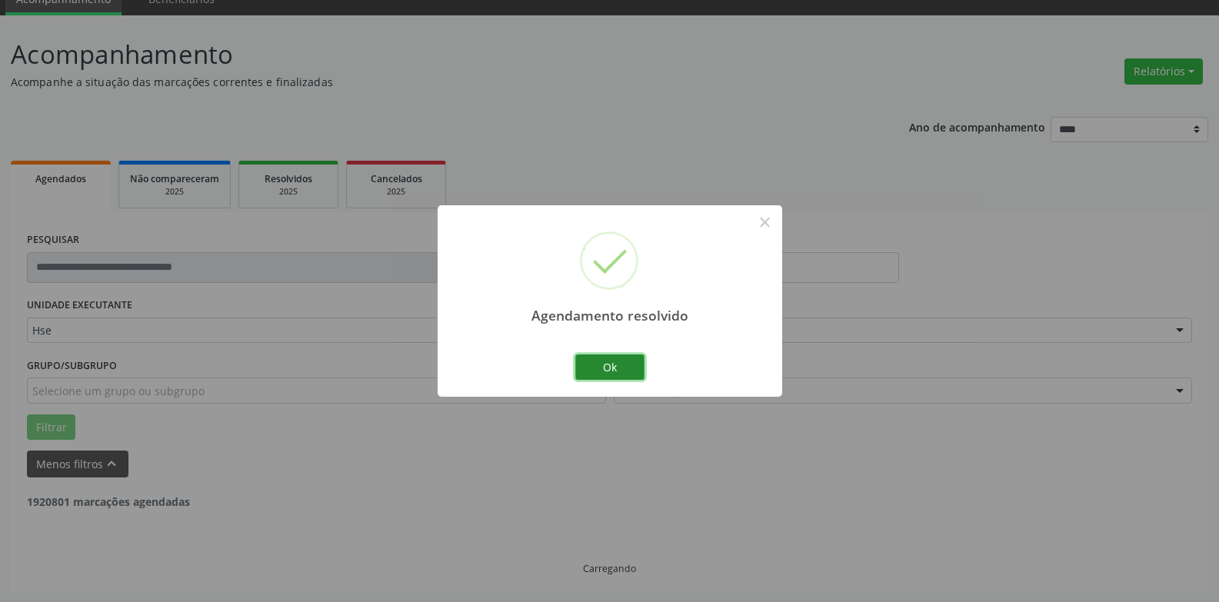
click at [632, 377] on button "Ok" at bounding box center [609, 368] width 69 height 26
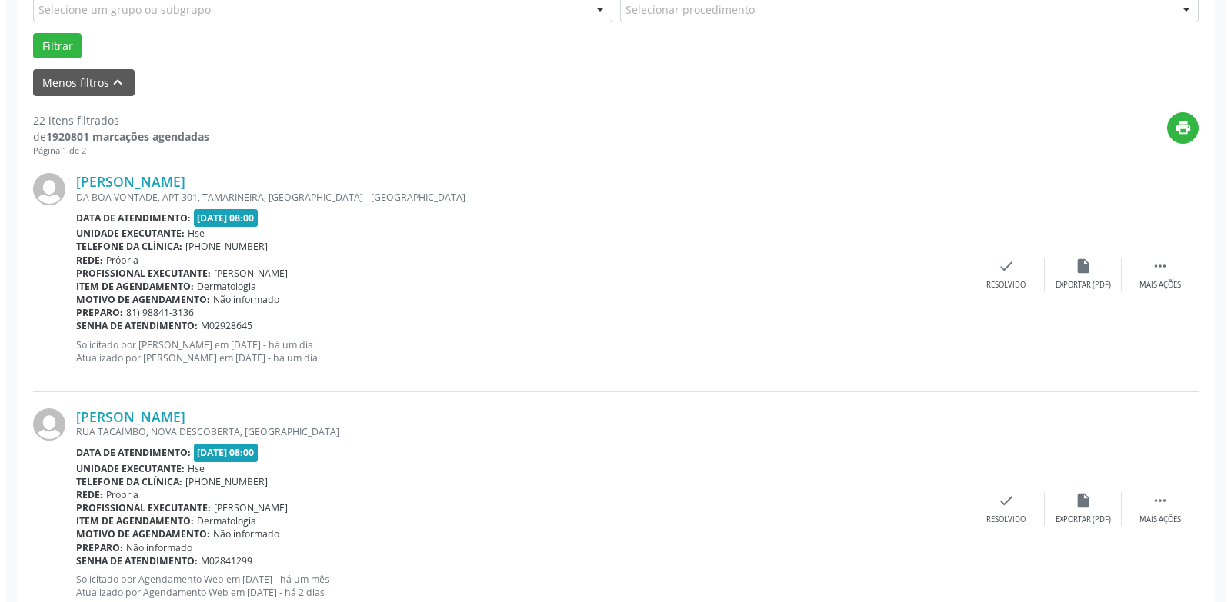
scroll to position [454, 0]
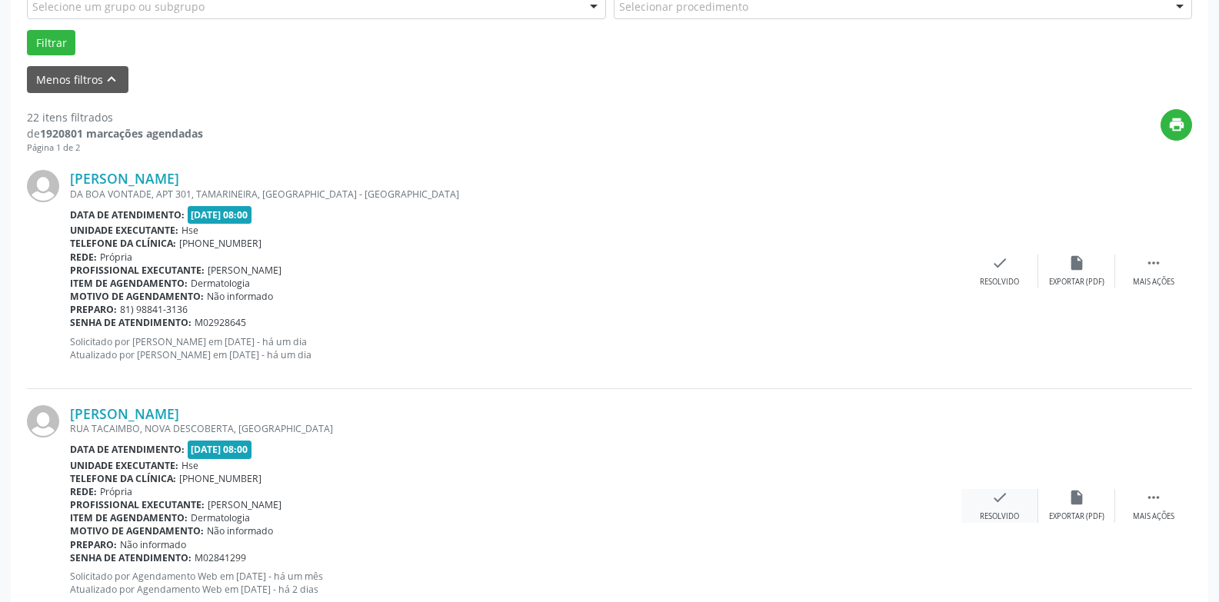
click at [986, 512] on div "Resolvido" at bounding box center [999, 517] width 39 height 11
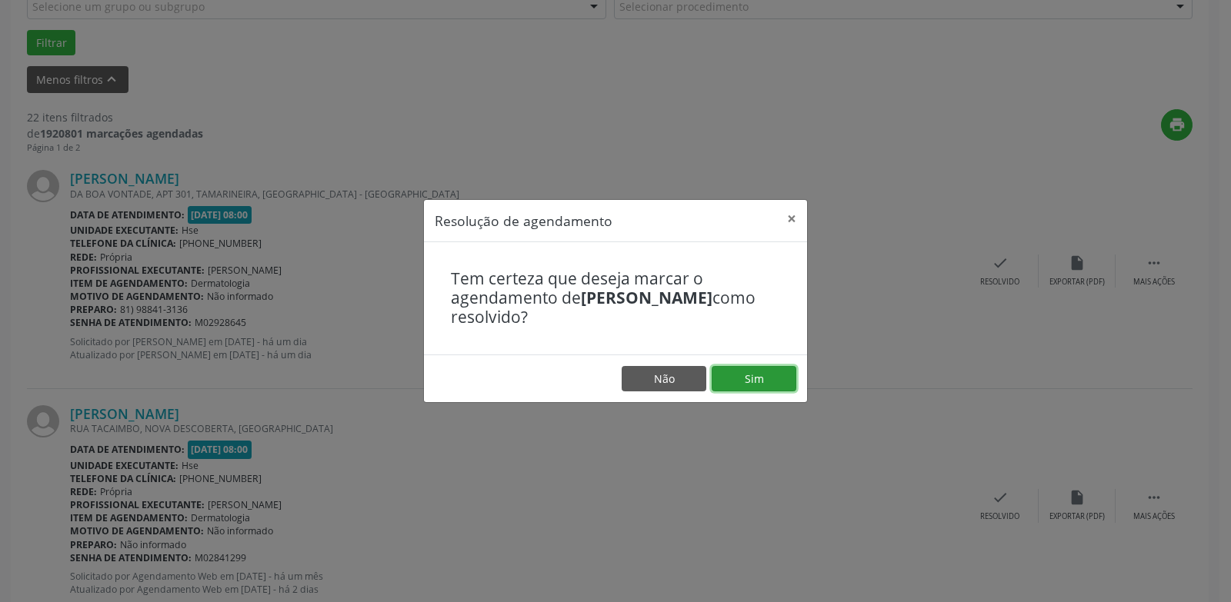
click at [741, 378] on button "Sim" at bounding box center [754, 379] width 85 height 26
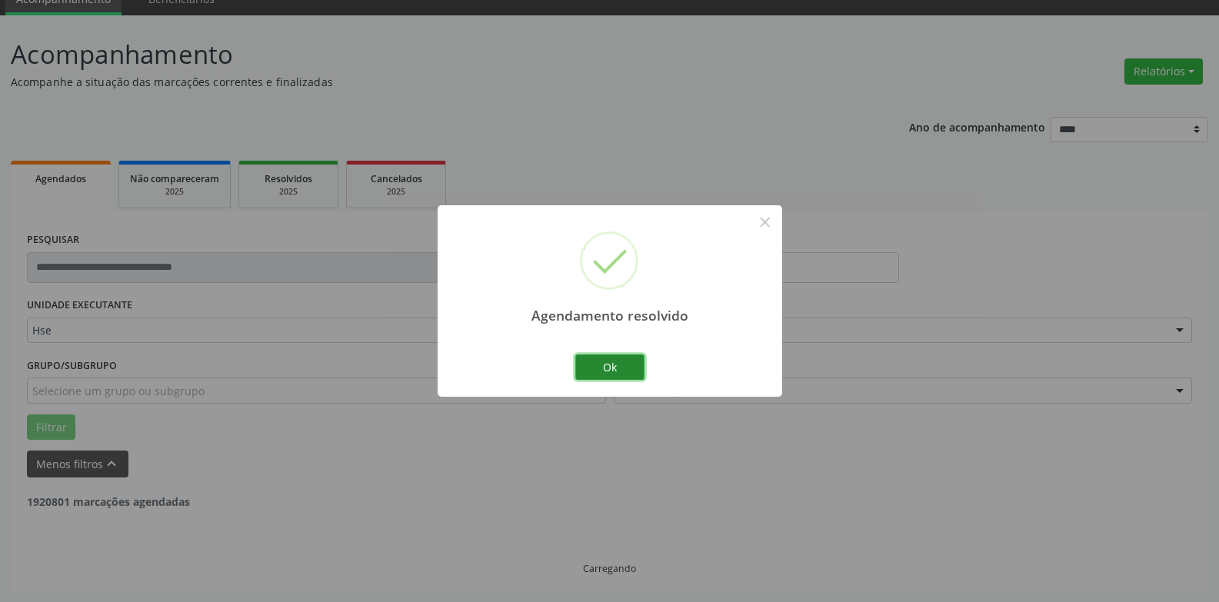
click at [605, 375] on button "Ok" at bounding box center [609, 368] width 69 height 26
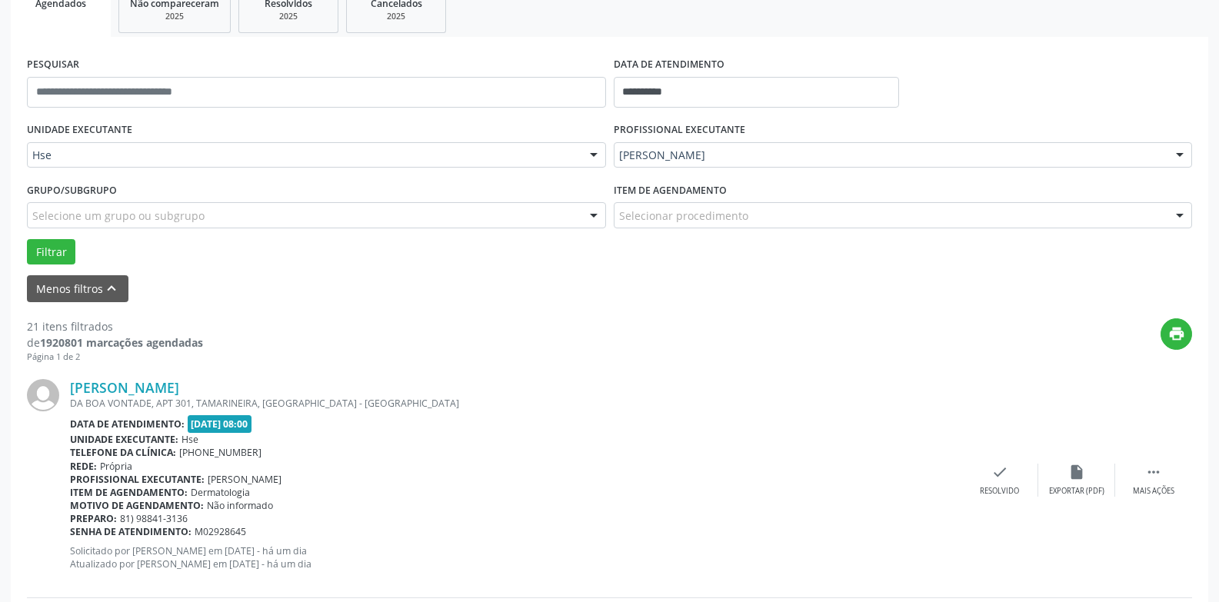
scroll to position [377, 0]
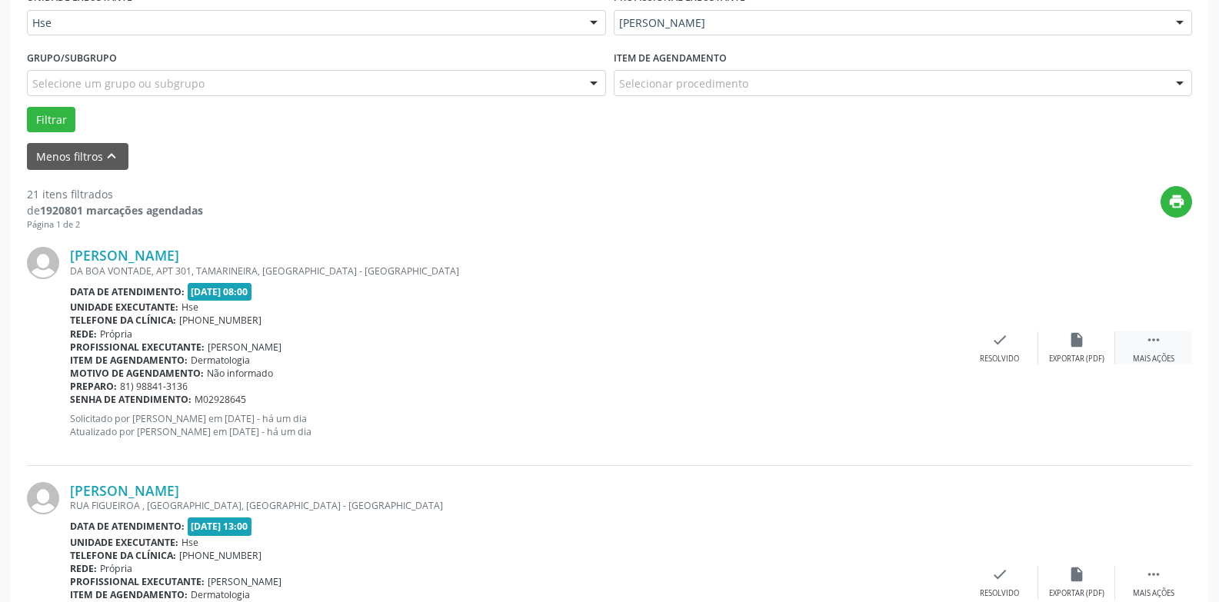
click at [1149, 358] on div "Mais ações" at bounding box center [1154, 359] width 42 height 11
click at [1077, 362] on div "Não compareceu" at bounding box center [1076, 359] width 65 height 11
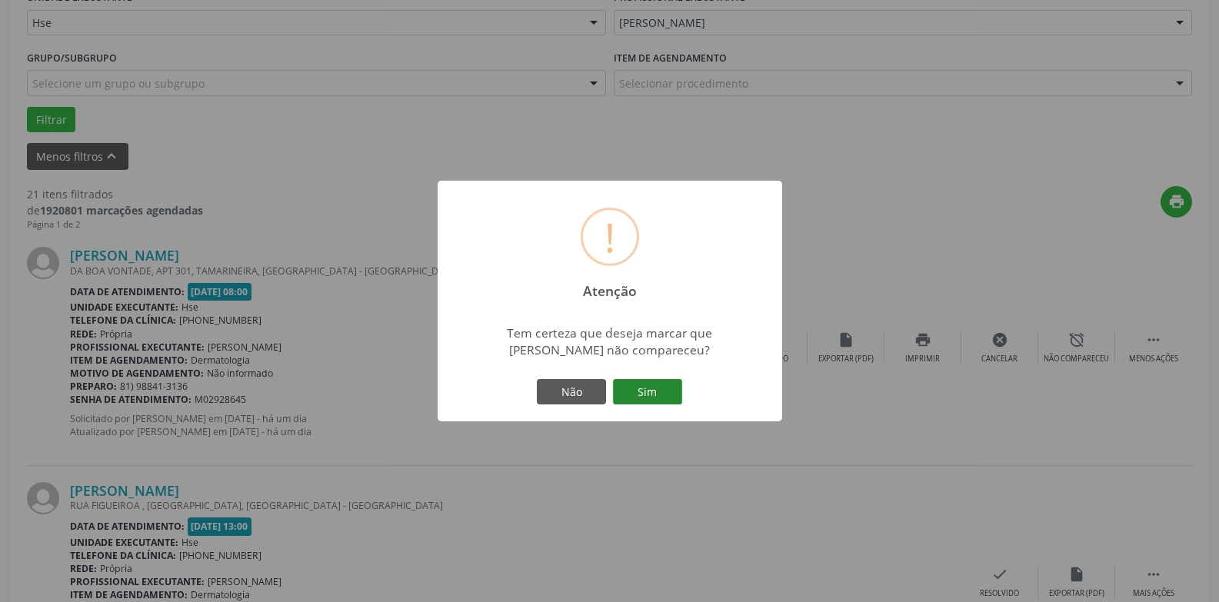
click at [626, 400] on button "Sim" at bounding box center [647, 392] width 69 height 26
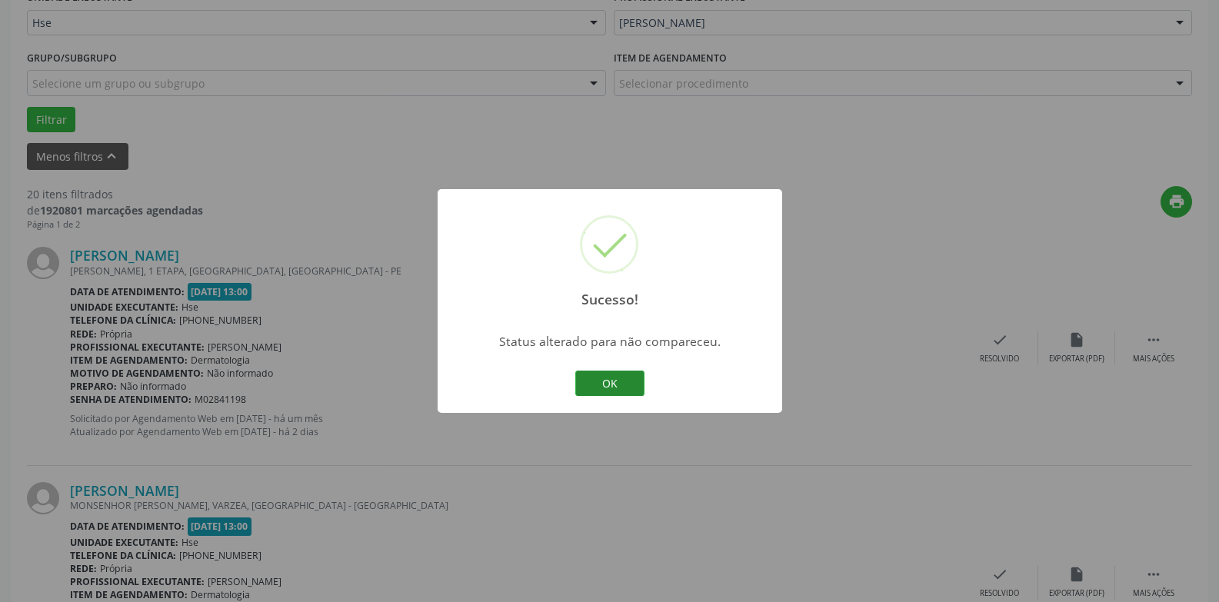
click at [618, 377] on button "OK" at bounding box center [609, 384] width 69 height 26
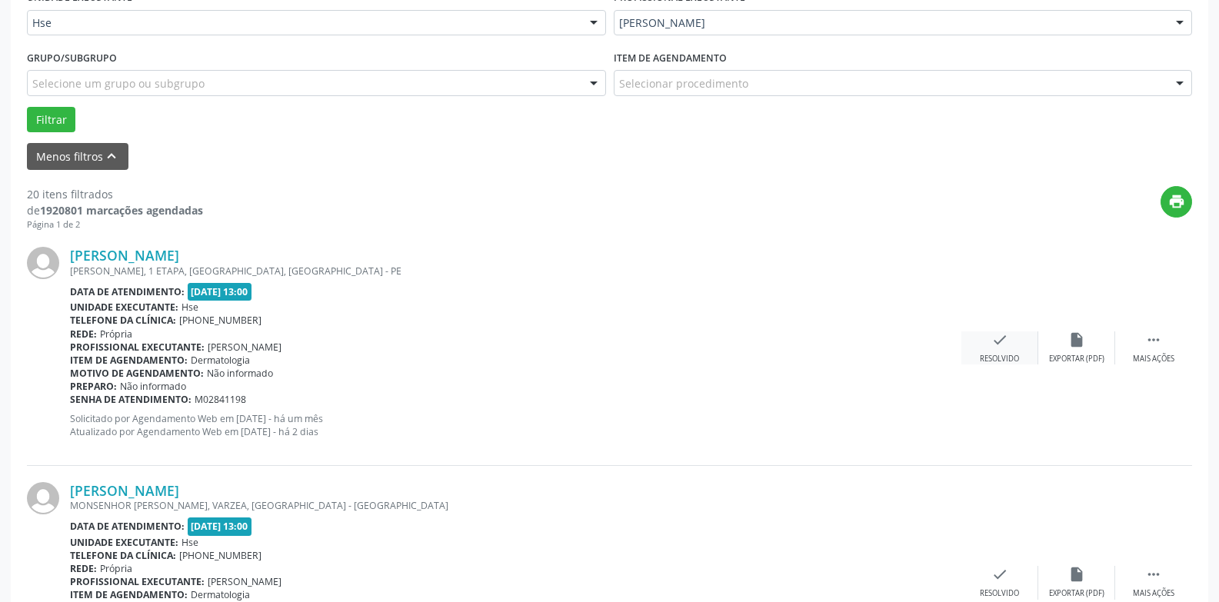
click at [999, 342] on icon "check" at bounding box center [1000, 340] width 17 height 17
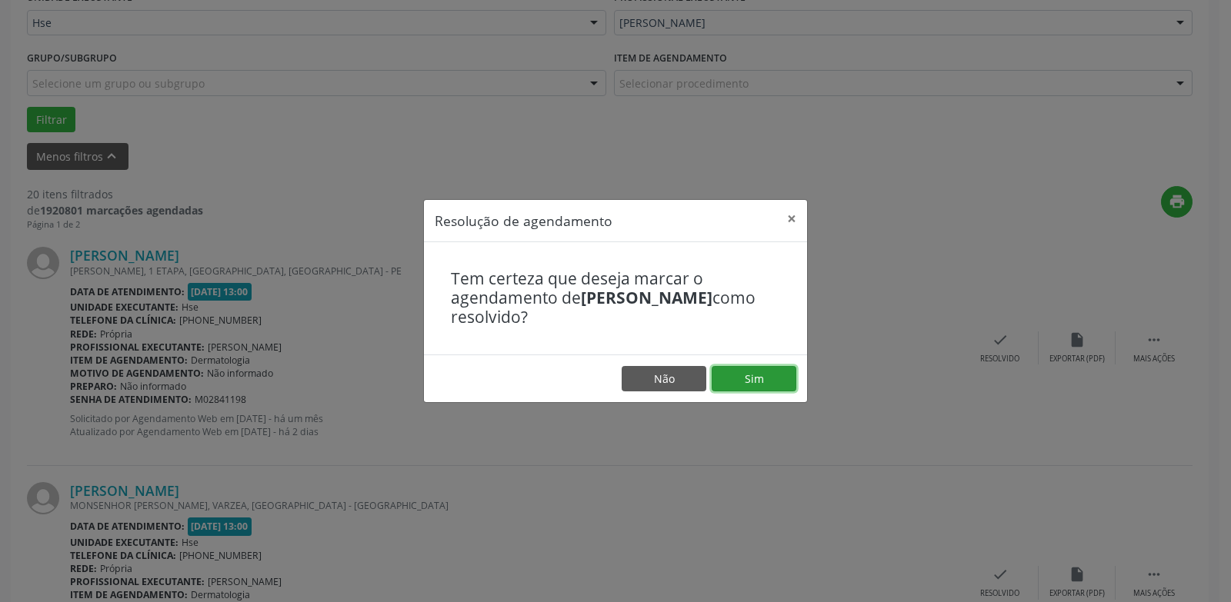
click at [774, 379] on button "Sim" at bounding box center [754, 379] width 85 height 26
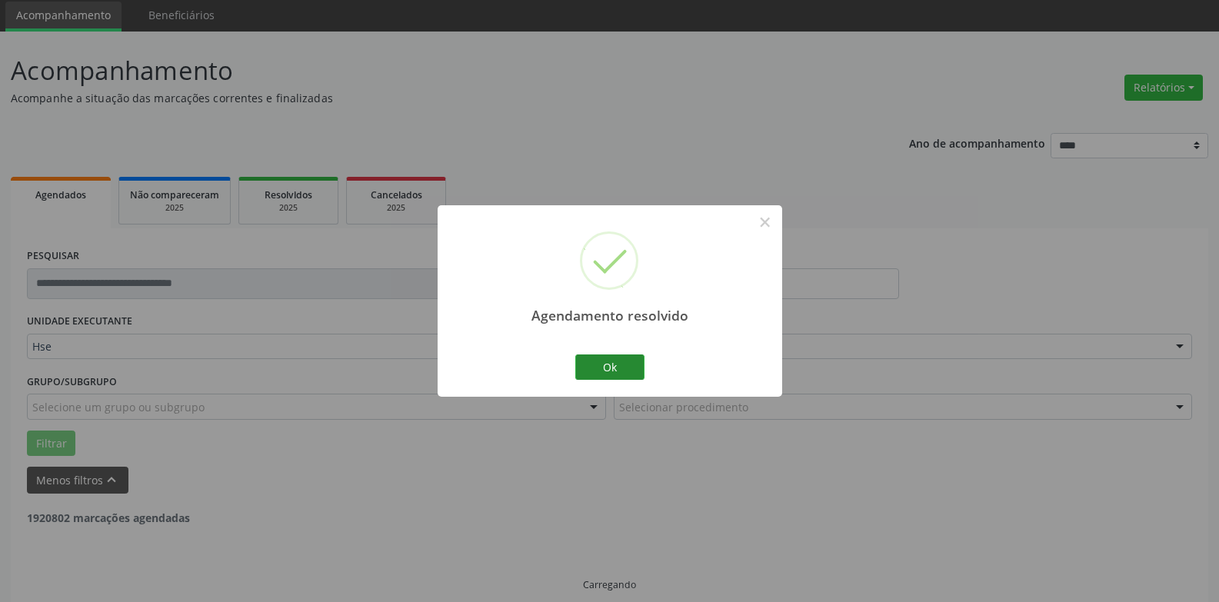
scroll to position [69, 0]
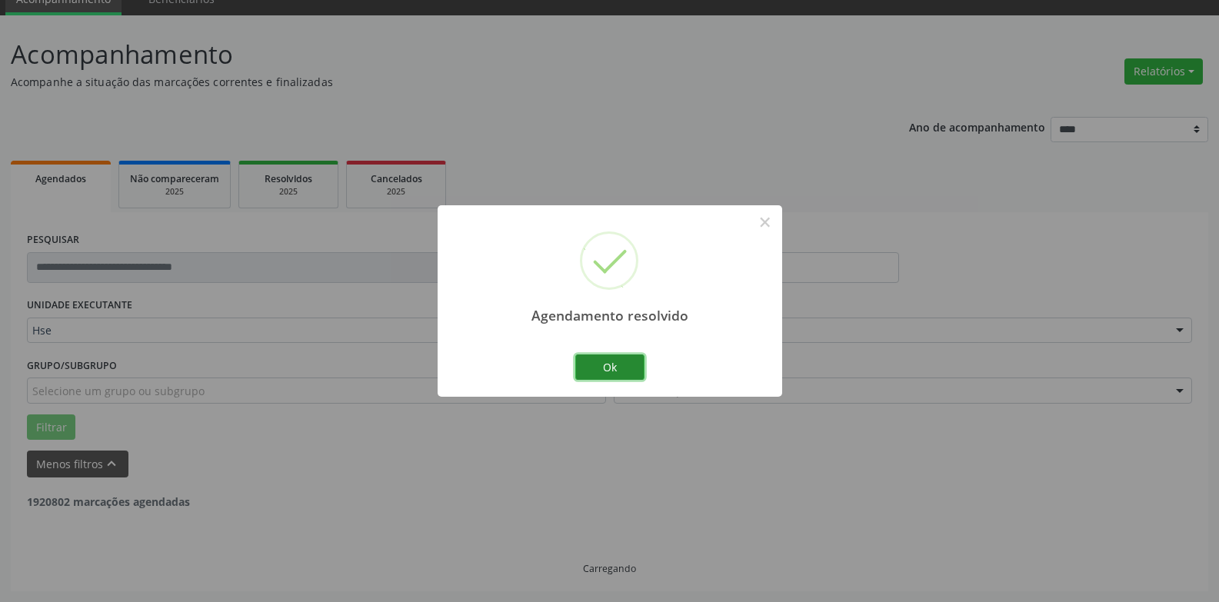
click at [625, 363] on button "Ok" at bounding box center [609, 368] width 69 height 26
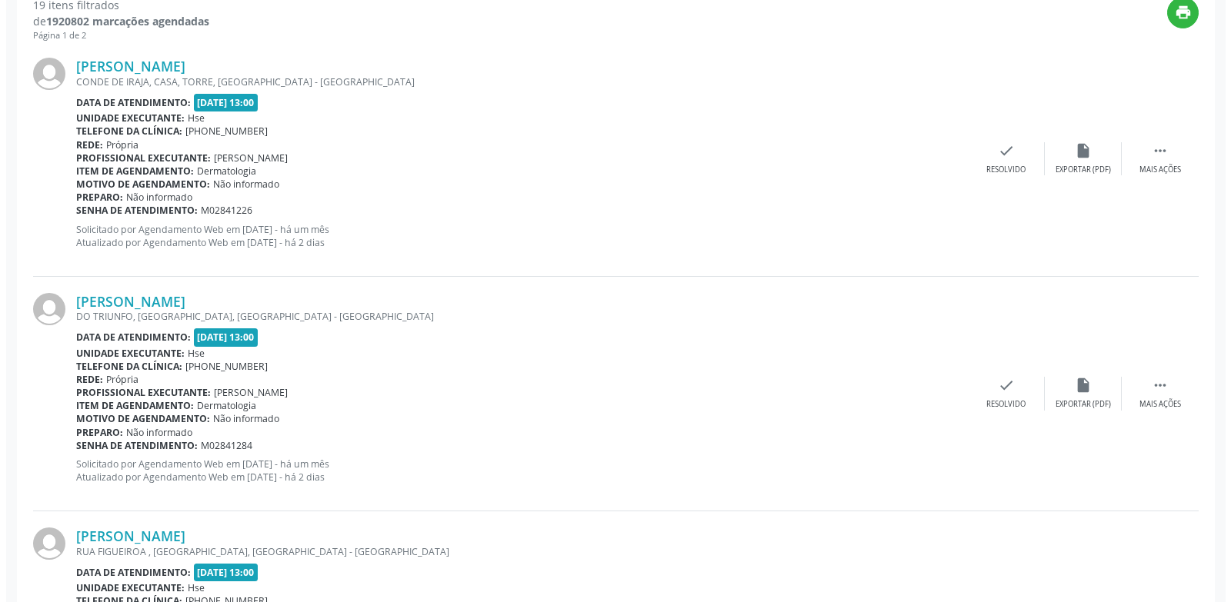
scroll to position [685, 0]
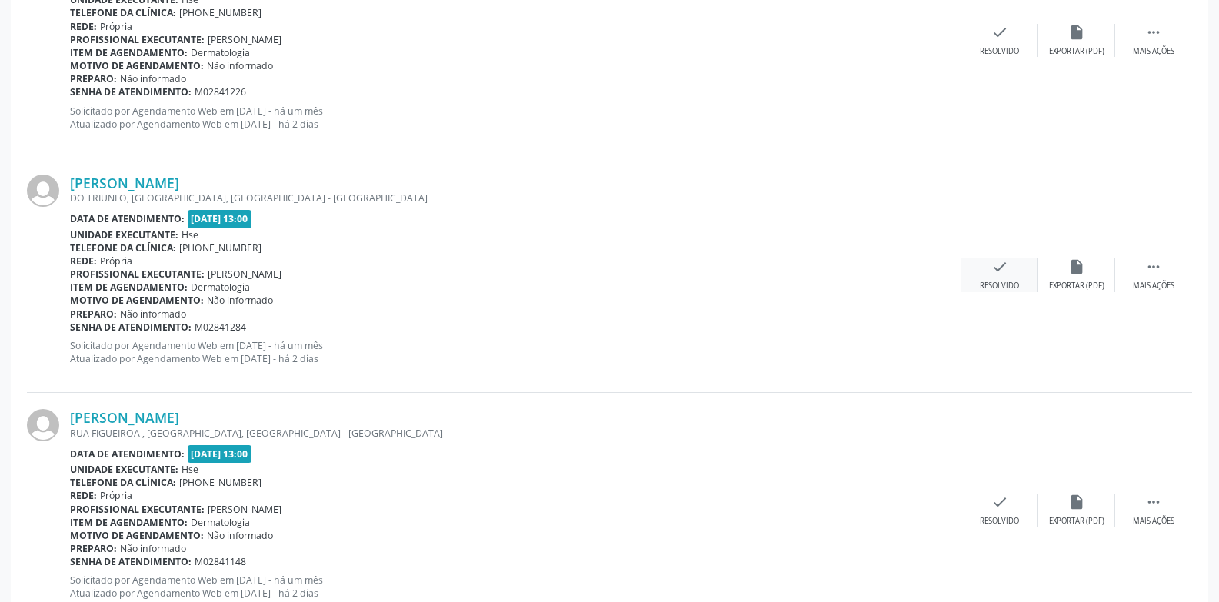
click at [1008, 277] on div "check Resolvido" at bounding box center [1000, 274] width 77 height 33
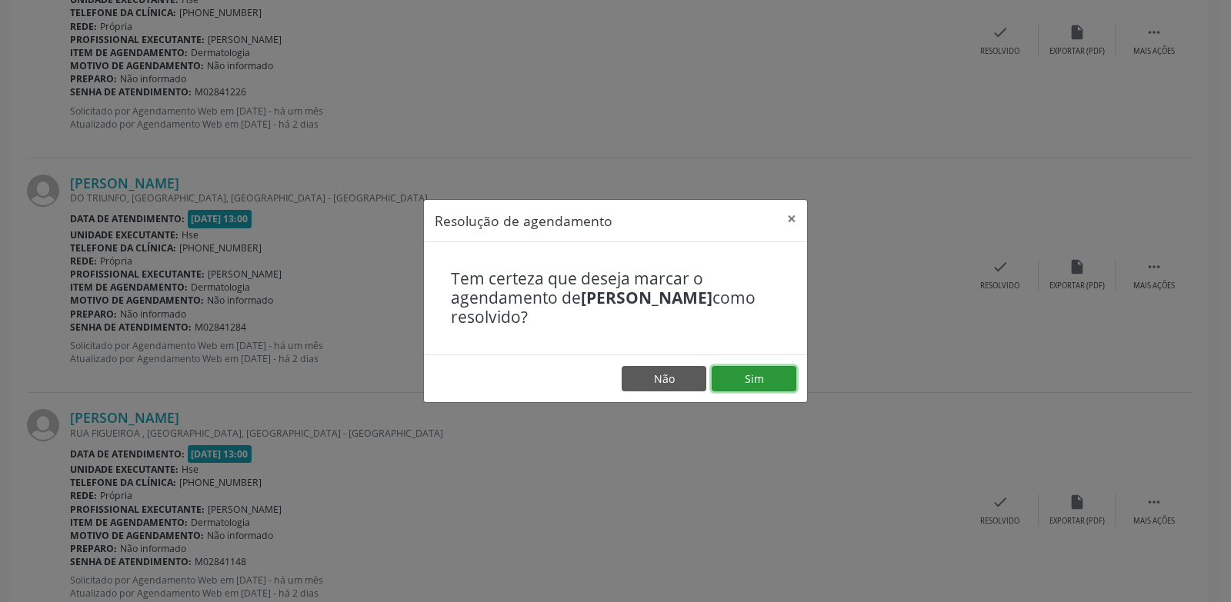
click at [783, 375] on button "Sim" at bounding box center [754, 379] width 85 height 26
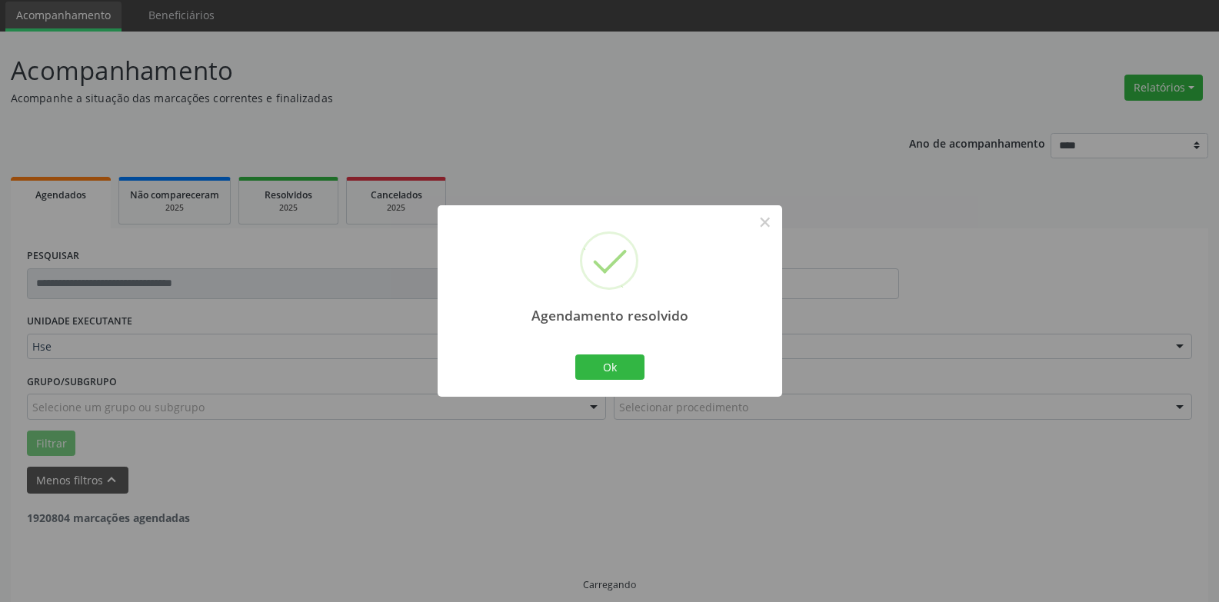
scroll to position [69, 0]
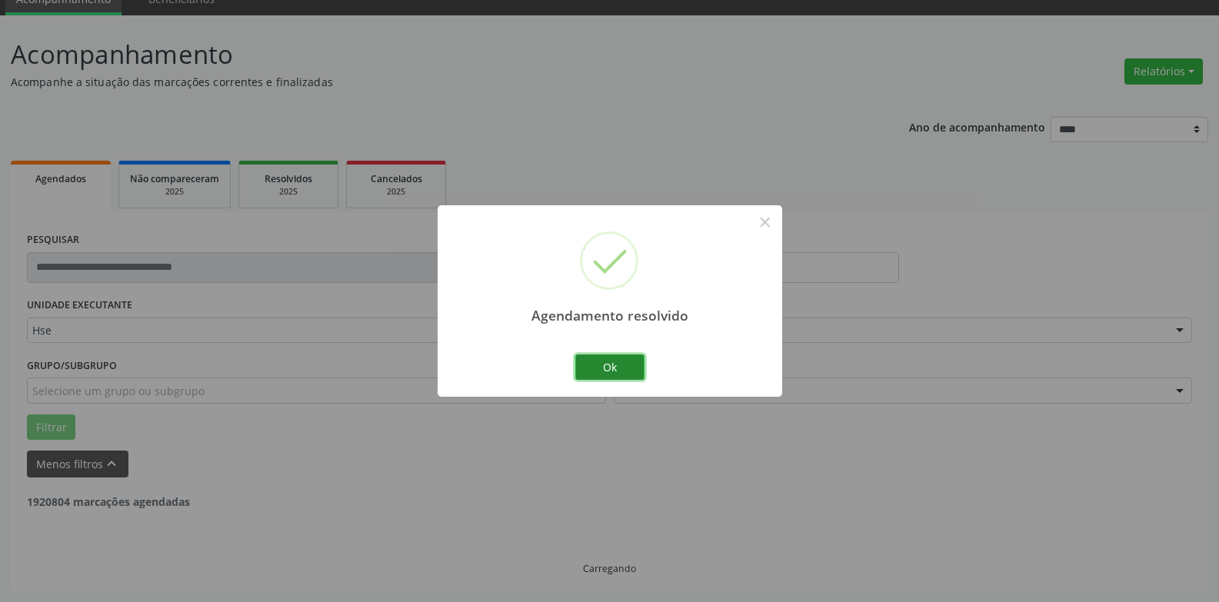
click at [591, 364] on button "Ok" at bounding box center [609, 368] width 69 height 26
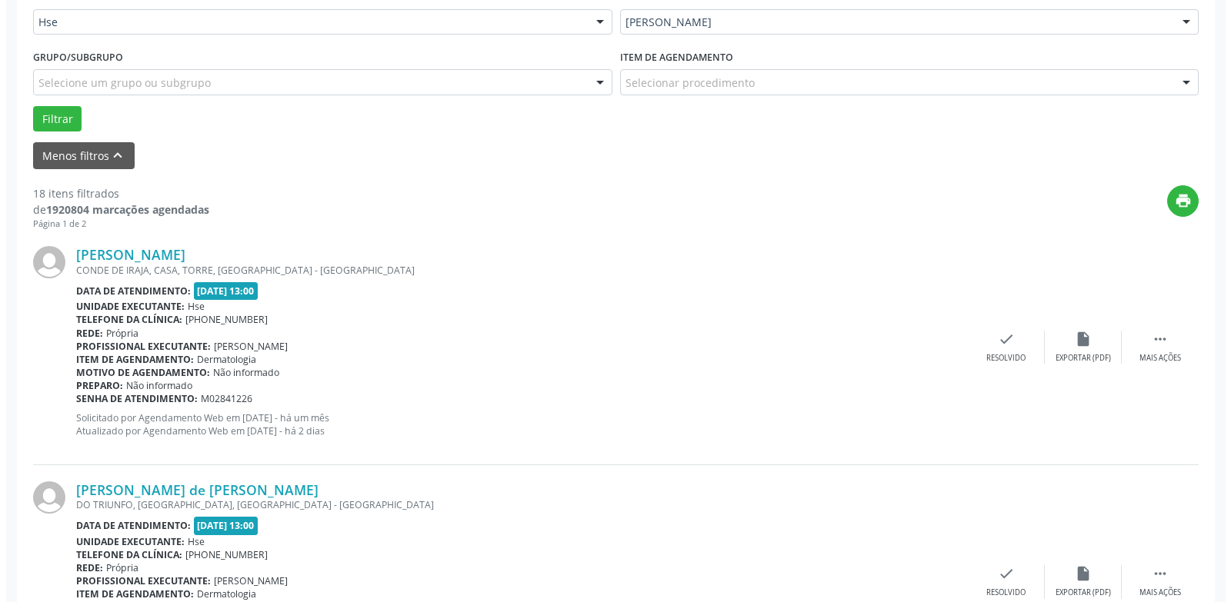
scroll to position [608, 0]
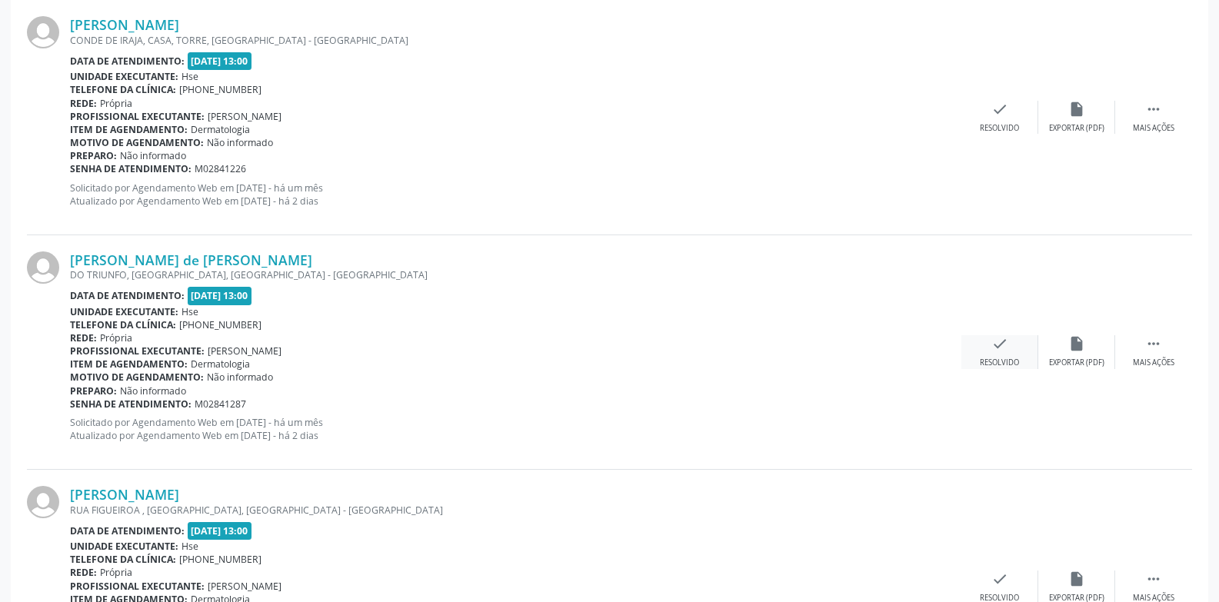
click at [994, 357] on div "check Resolvido" at bounding box center [1000, 351] width 77 height 33
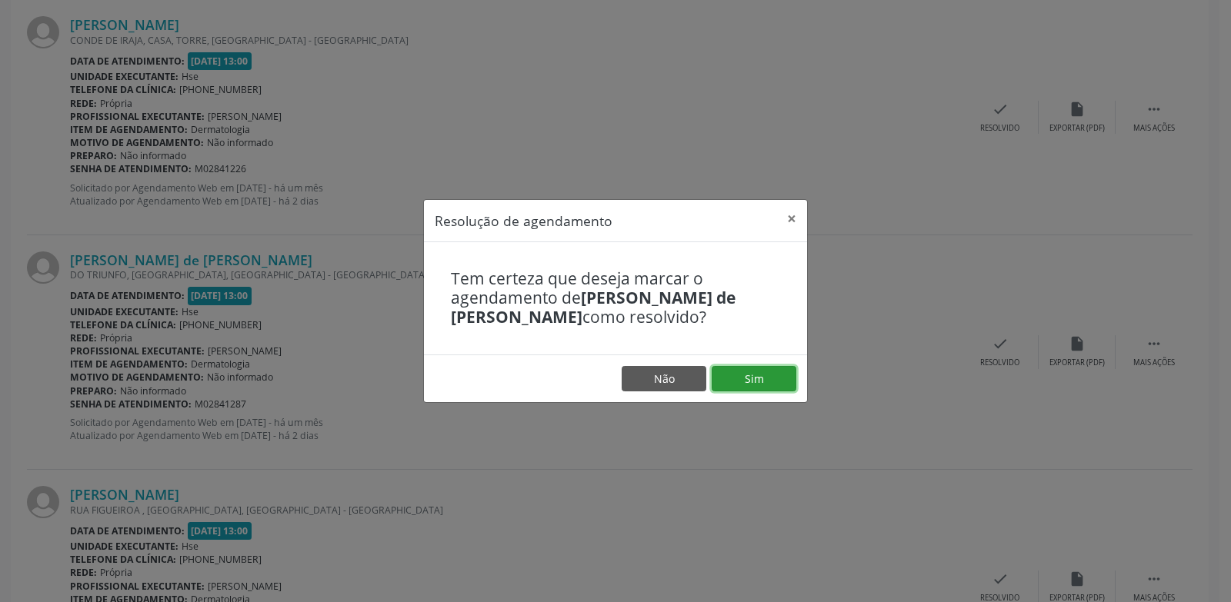
click at [754, 382] on button "Sim" at bounding box center [754, 379] width 85 height 26
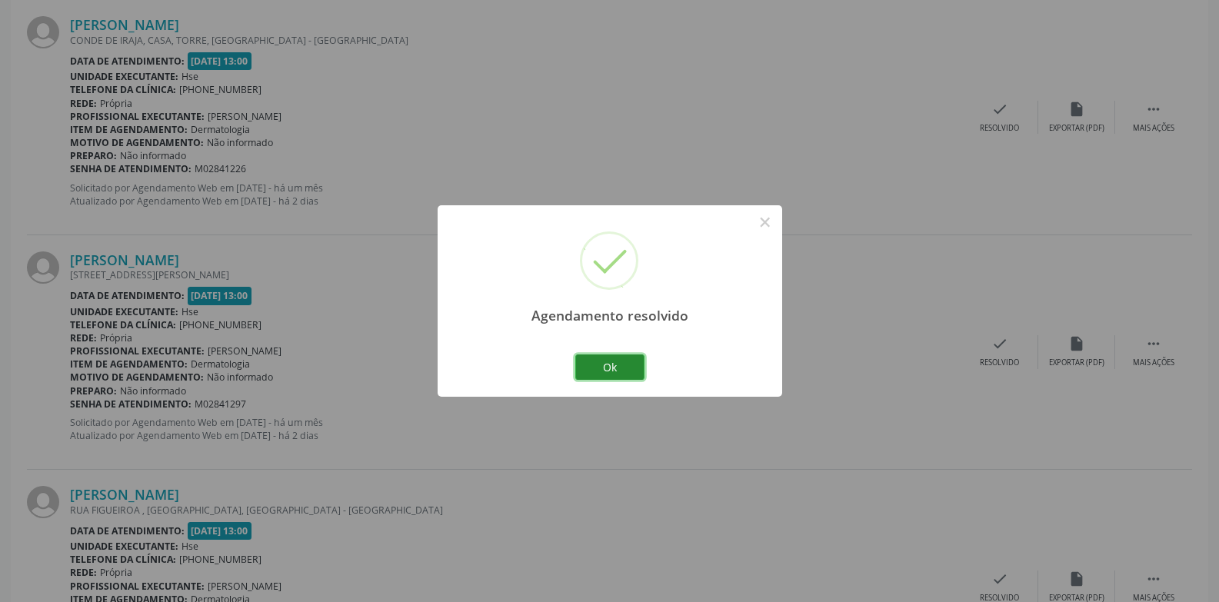
click at [608, 359] on button "Ok" at bounding box center [609, 368] width 69 height 26
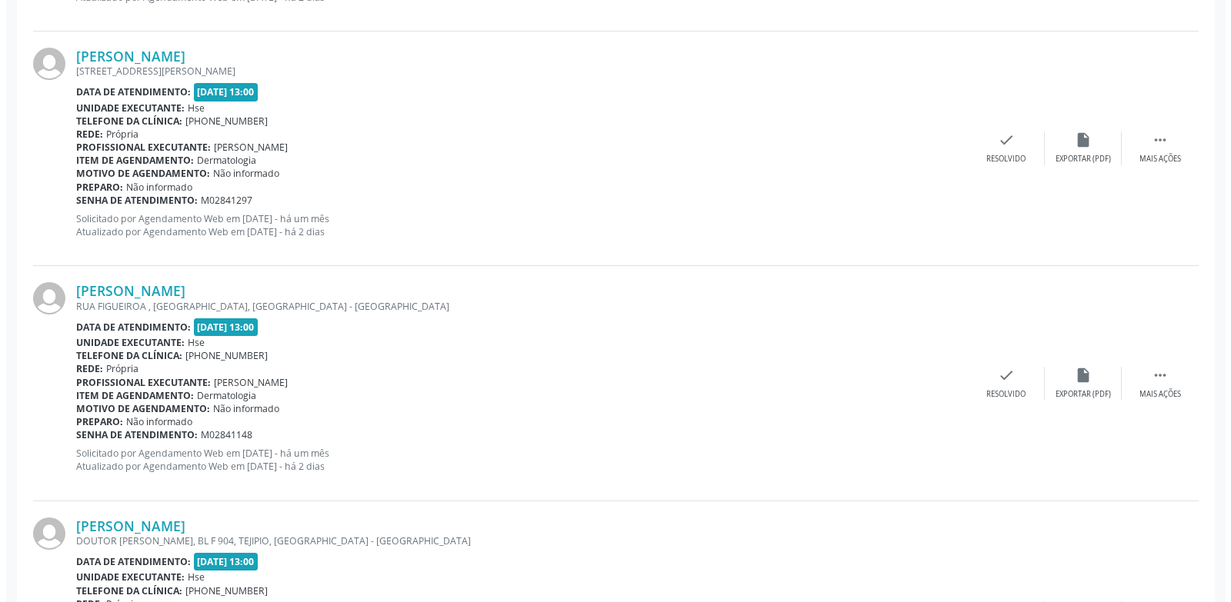
scroll to position [838, 0]
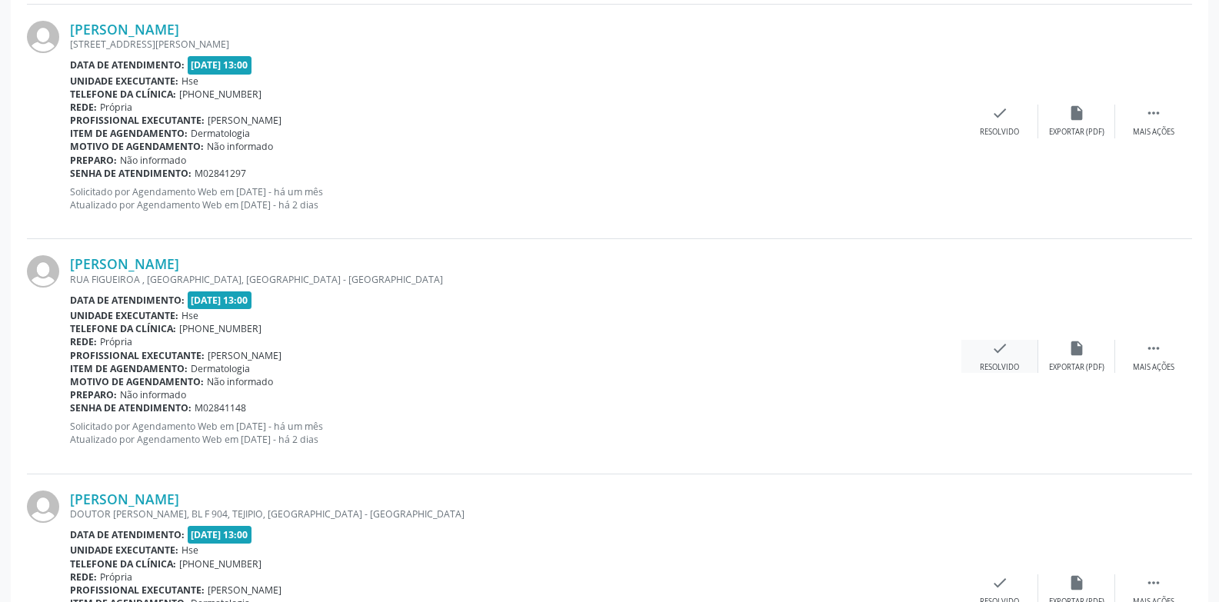
click at [990, 361] on div "check Resolvido" at bounding box center [1000, 356] width 77 height 33
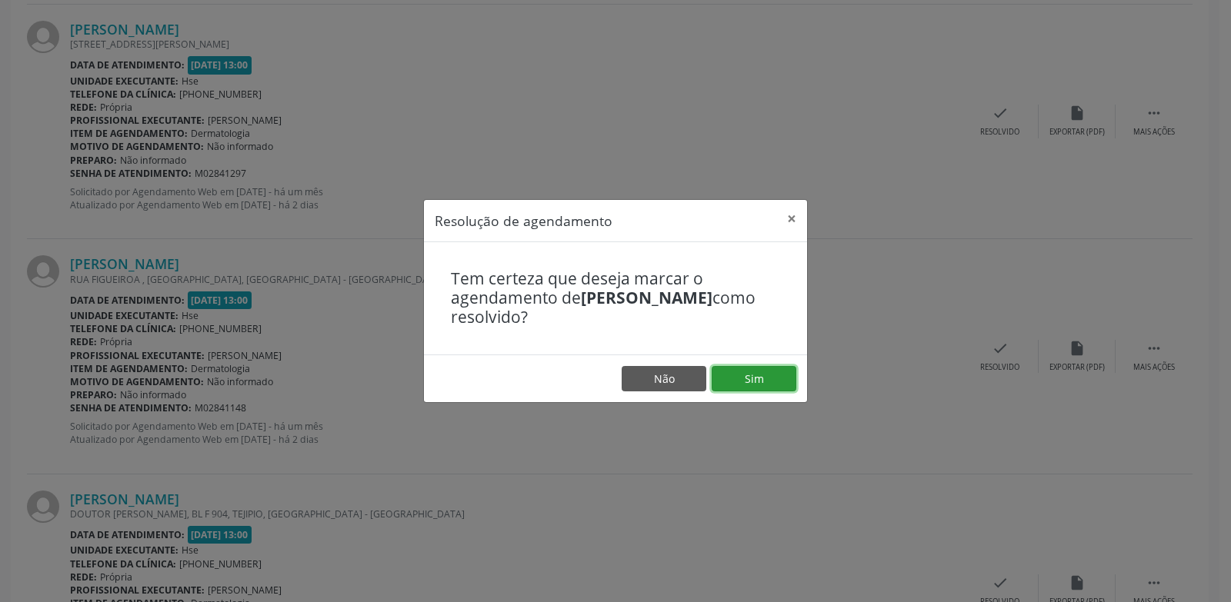
click at [752, 384] on button "Sim" at bounding box center [754, 379] width 85 height 26
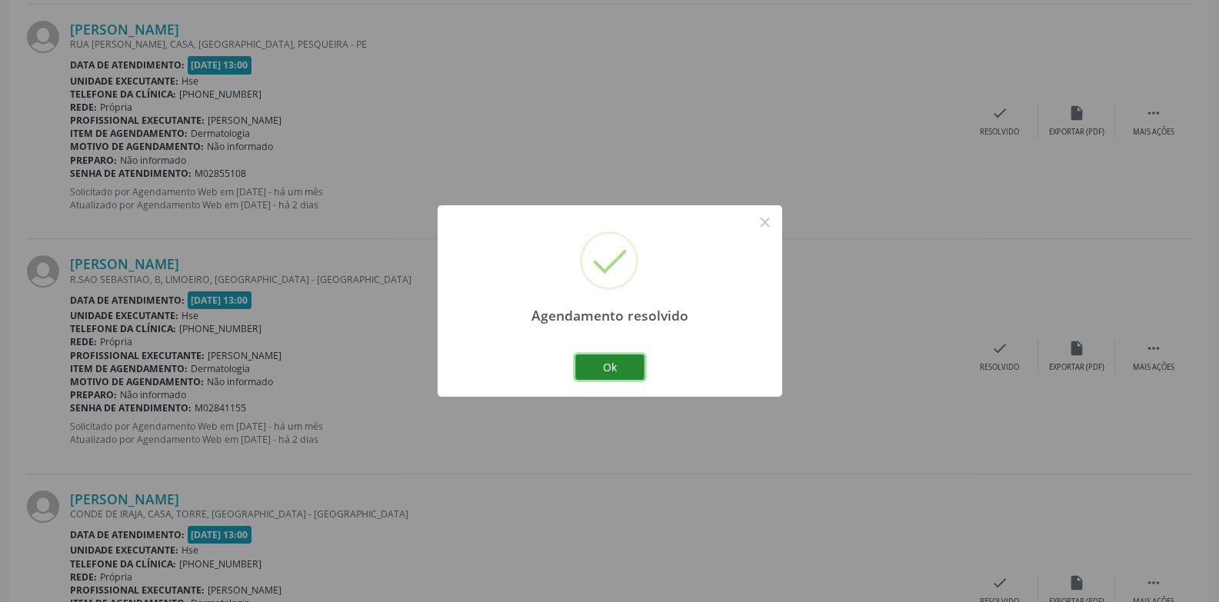
click at [624, 368] on button "Ok" at bounding box center [609, 368] width 69 height 26
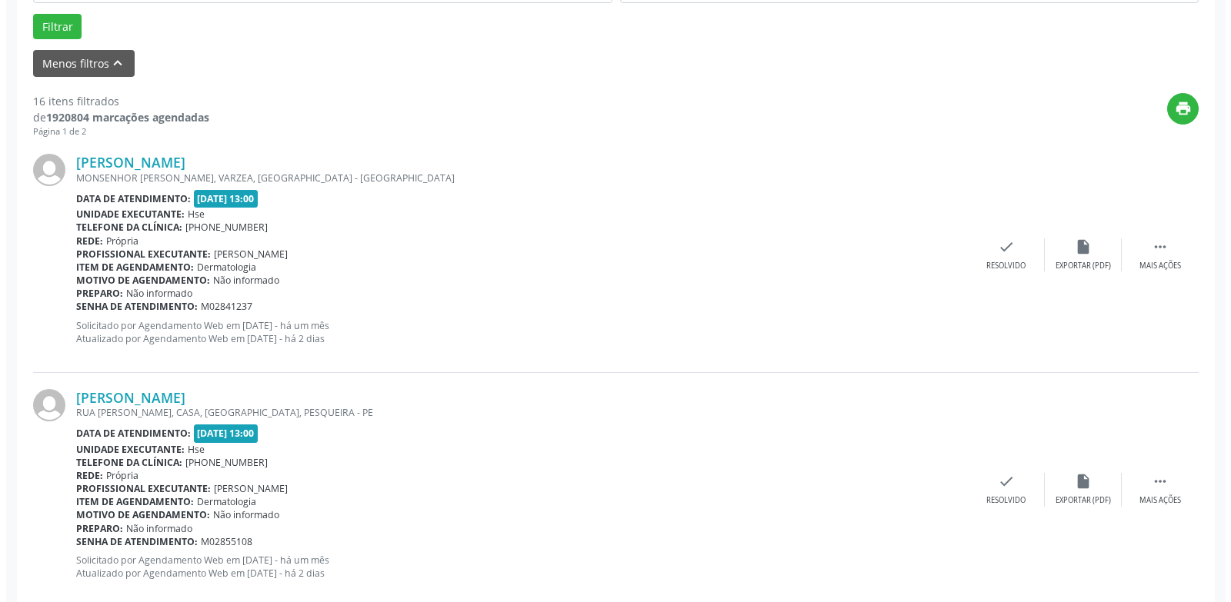
scroll to position [454, 0]
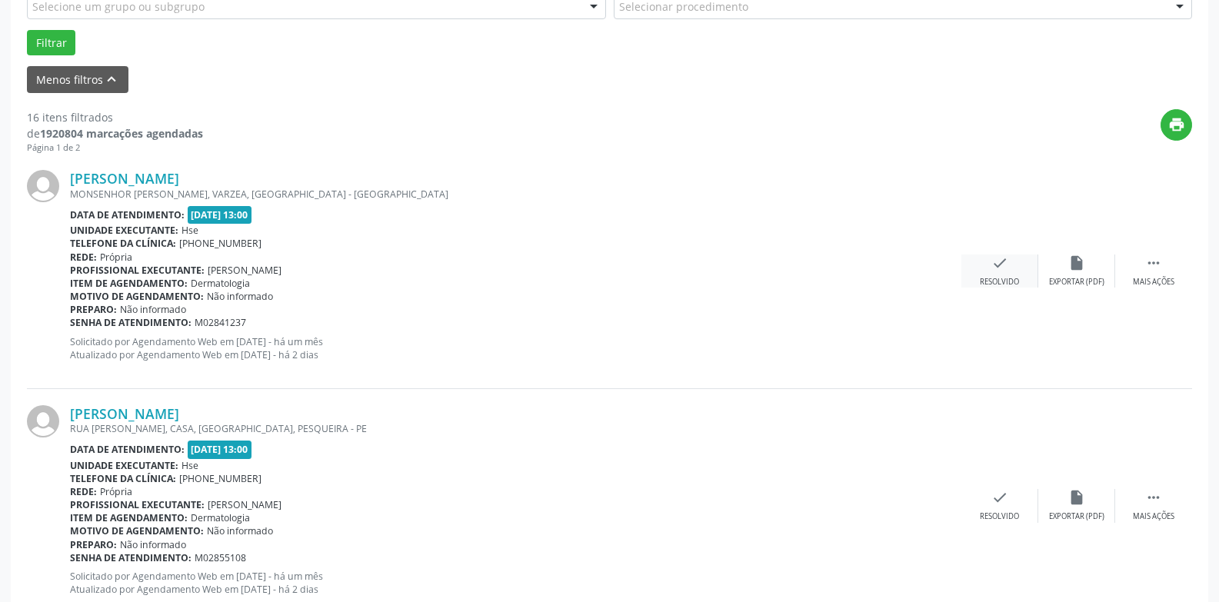
click at [979, 266] on div "check Resolvido" at bounding box center [1000, 271] width 77 height 33
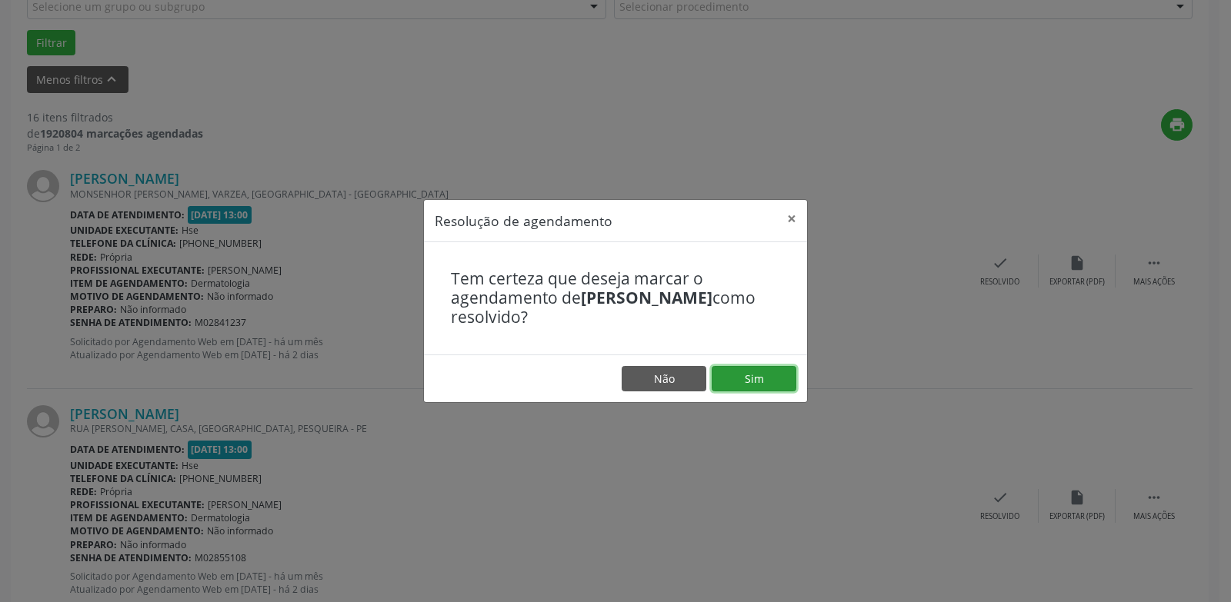
click at [757, 374] on button "Sim" at bounding box center [754, 379] width 85 height 26
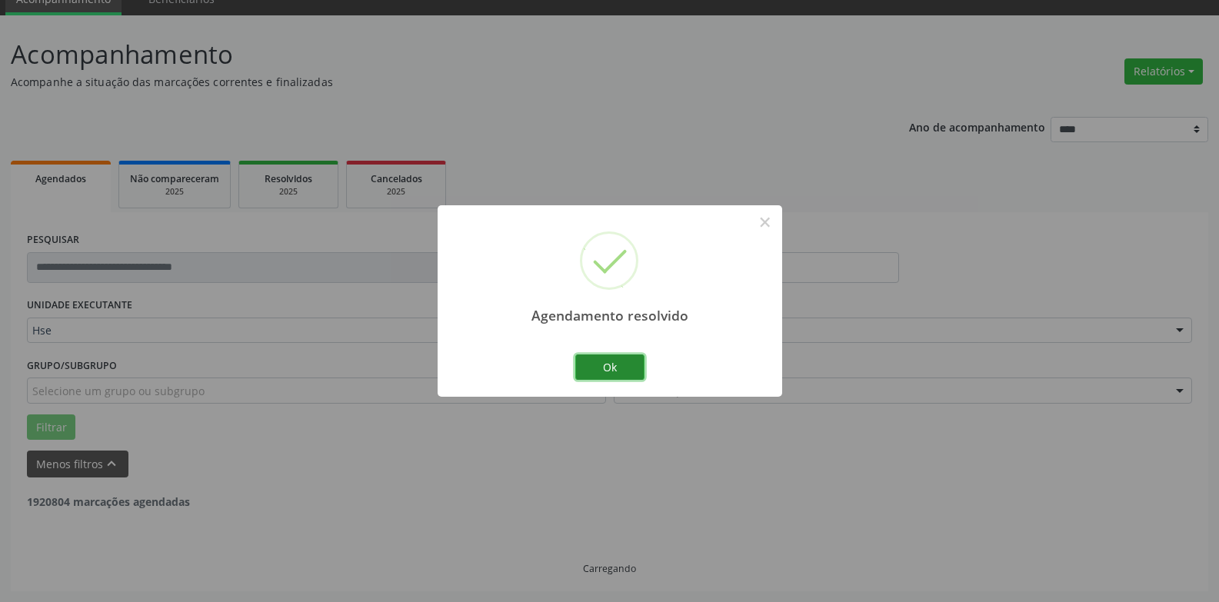
click at [615, 365] on button "Ok" at bounding box center [609, 368] width 69 height 26
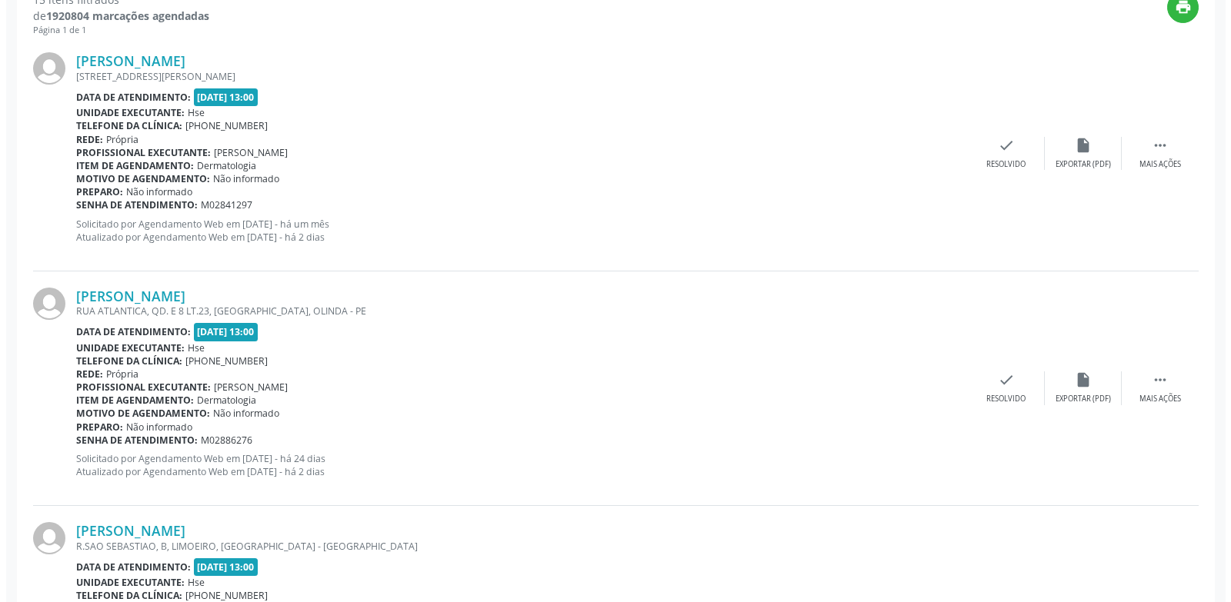
scroll to position [608, 0]
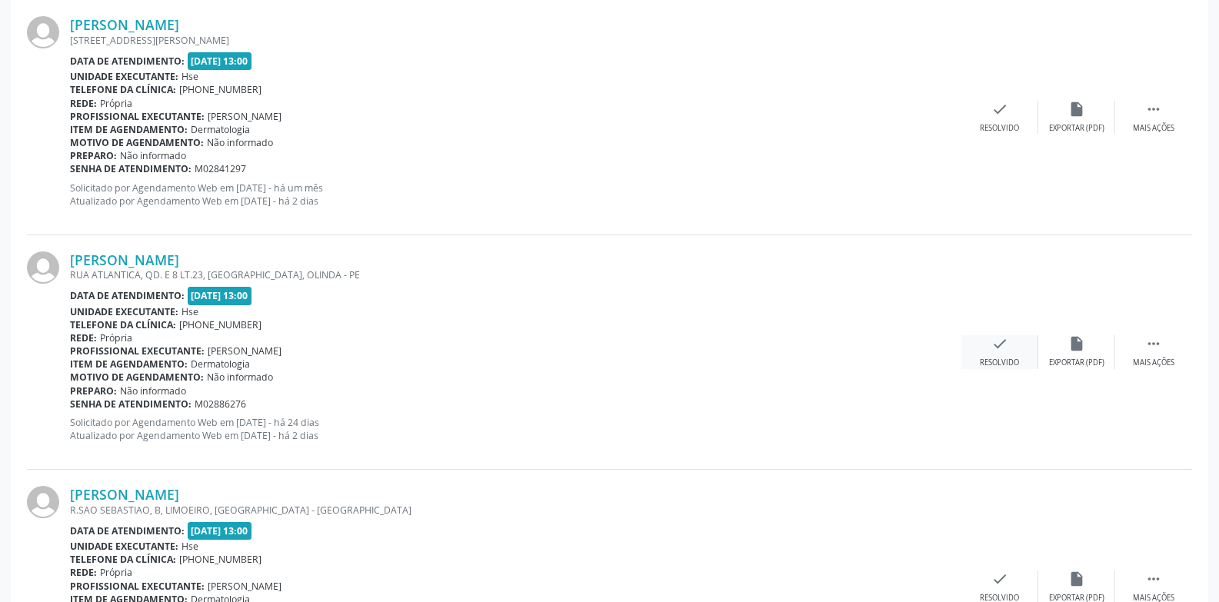
click at [988, 346] on div "check Resolvido" at bounding box center [1000, 351] width 77 height 33
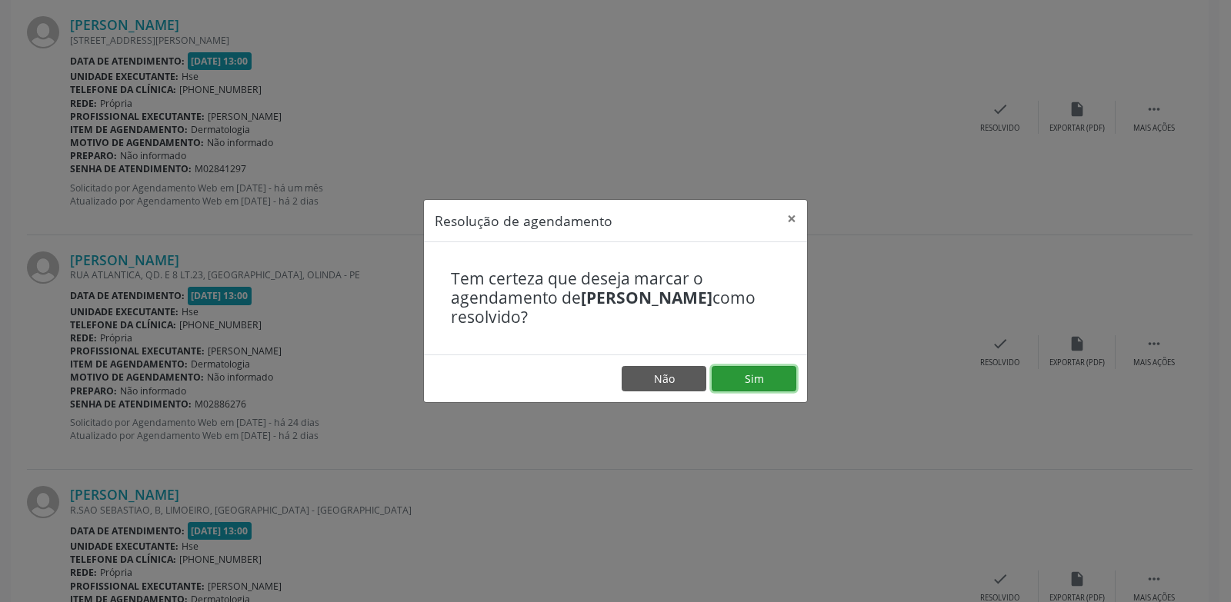
click at [772, 385] on button "Sim" at bounding box center [754, 379] width 85 height 26
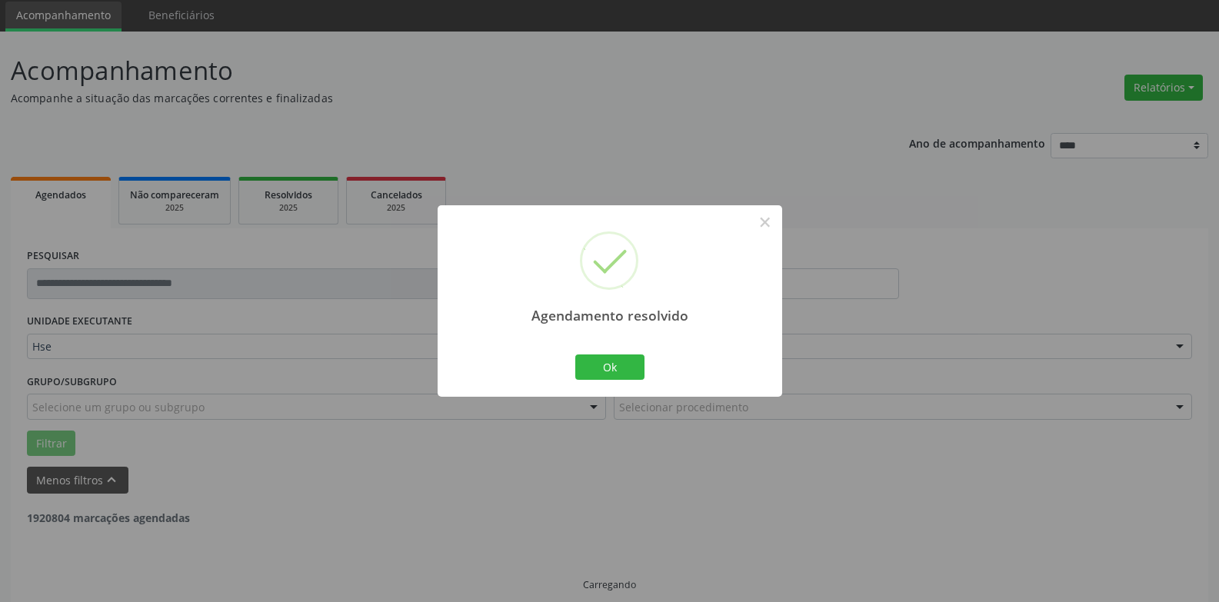
scroll to position [69, 0]
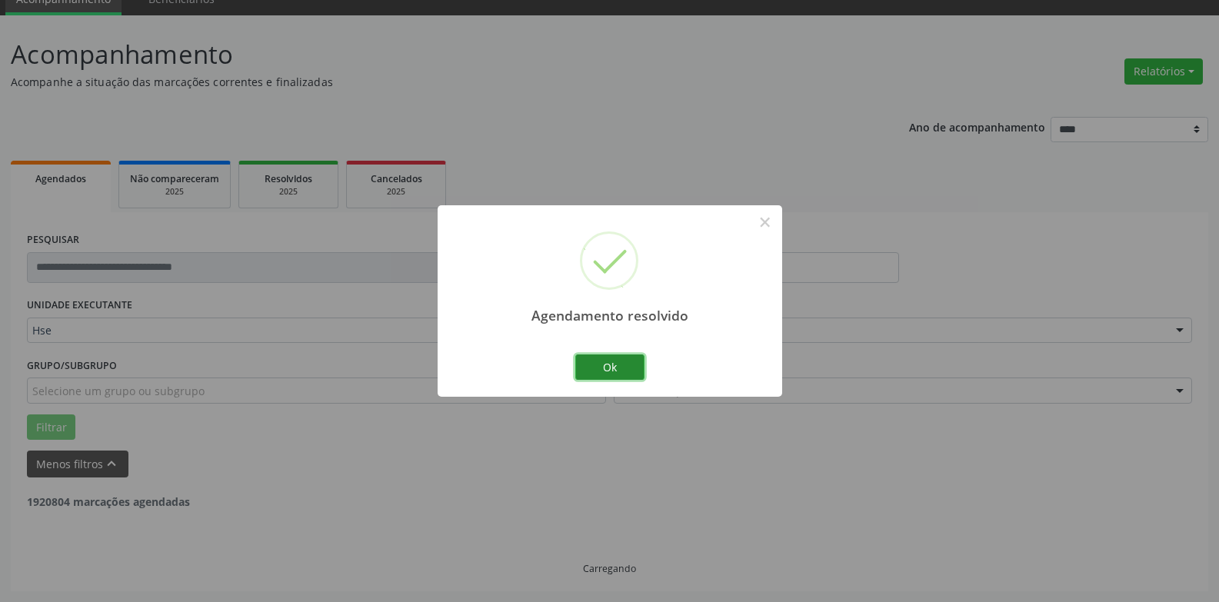
click at [636, 375] on button "Ok" at bounding box center [609, 368] width 69 height 26
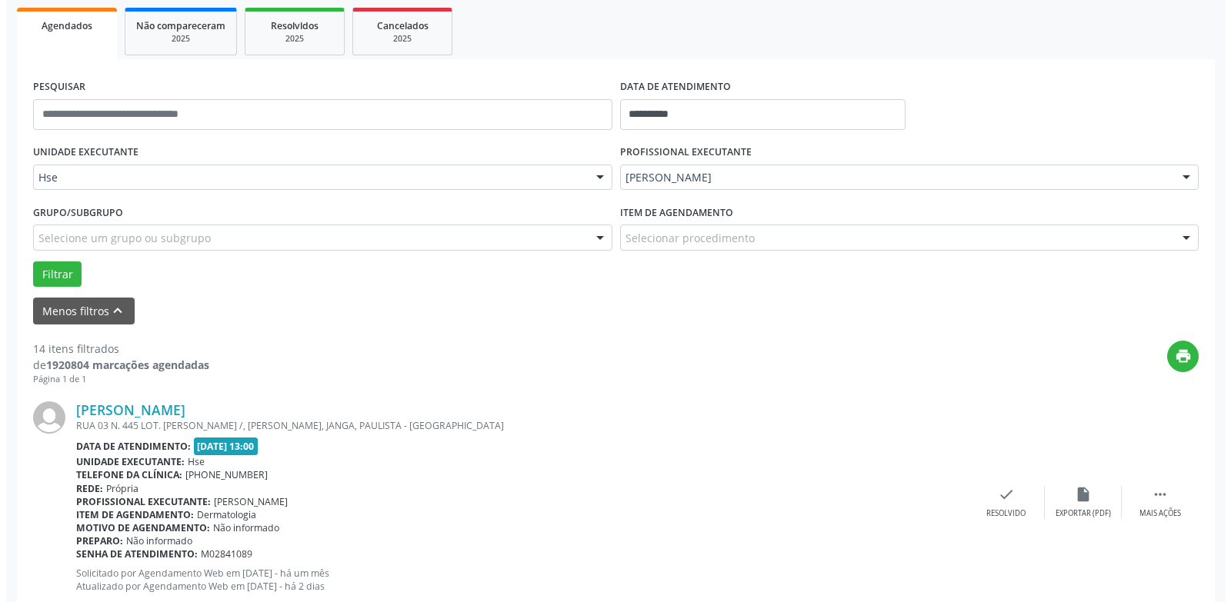
scroll to position [223, 0]
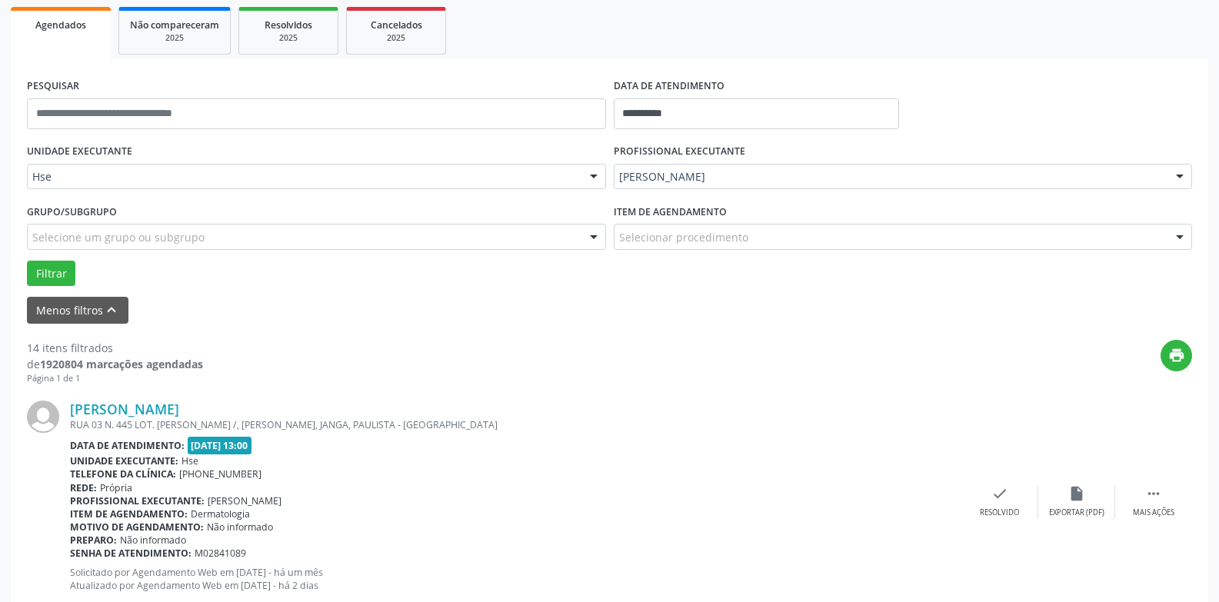
click at [997, 482] on div "[PERSON_NAME] RUA 03 N. 445 LOT. [PERSON_NAME] /, [PERSON_NAME], JANGA, PAULIST…" at bounding box center [609, 502] width 1165 height 235
click at [985, 509] on div "Resolvido" at bounding box center [999, 513] width 39 height 11
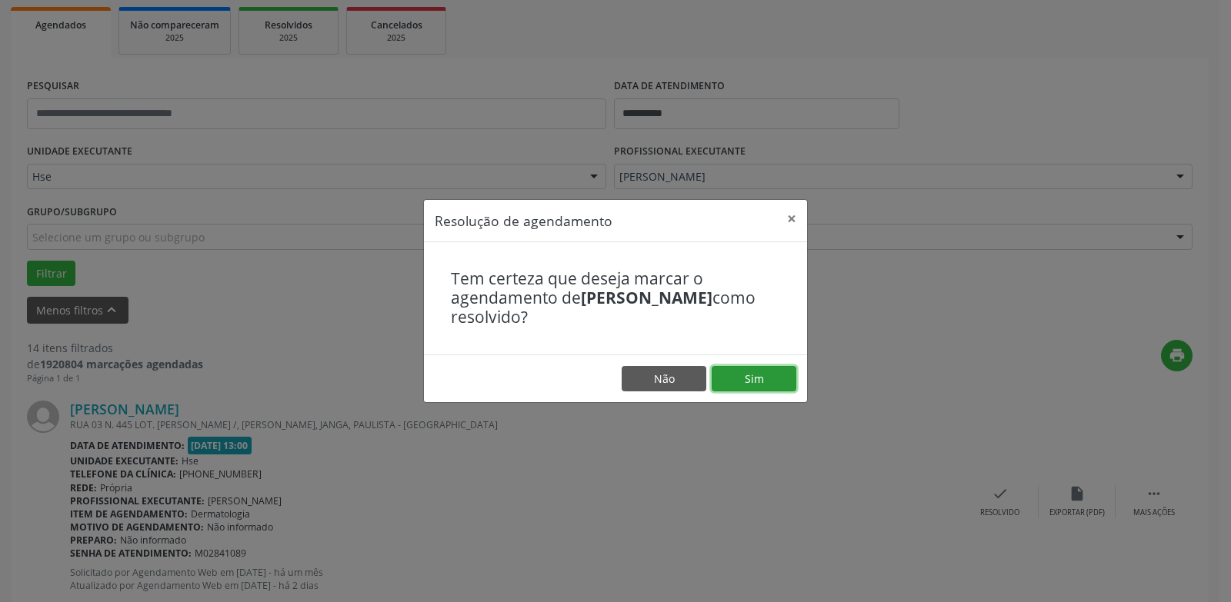
click at [754, 381] on button "Sim" at bounding box center [754, 379] width 85 height 26
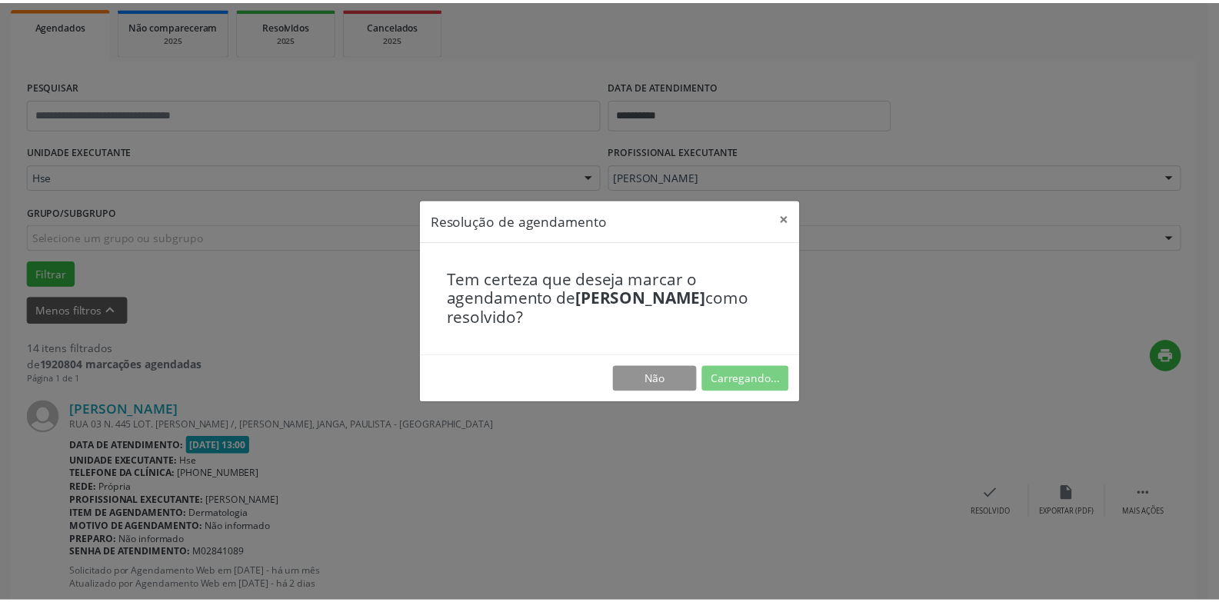
scroll to position [53, 0]
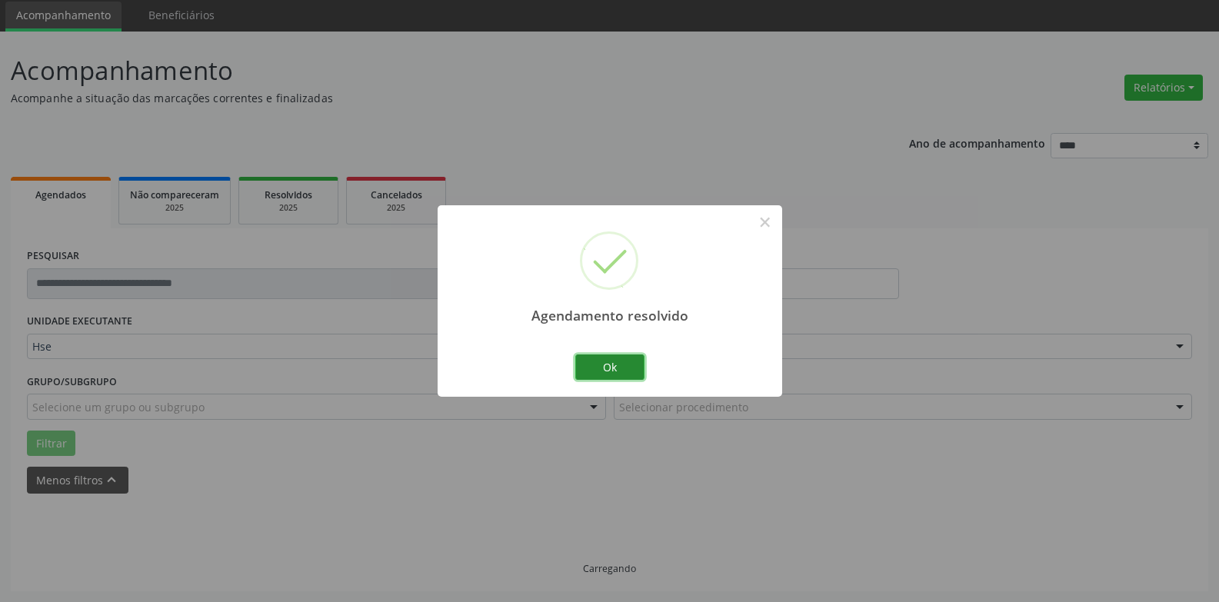
click at [618, 359] on button "Ok" at bounding box center [609, 368] width 69 height 26
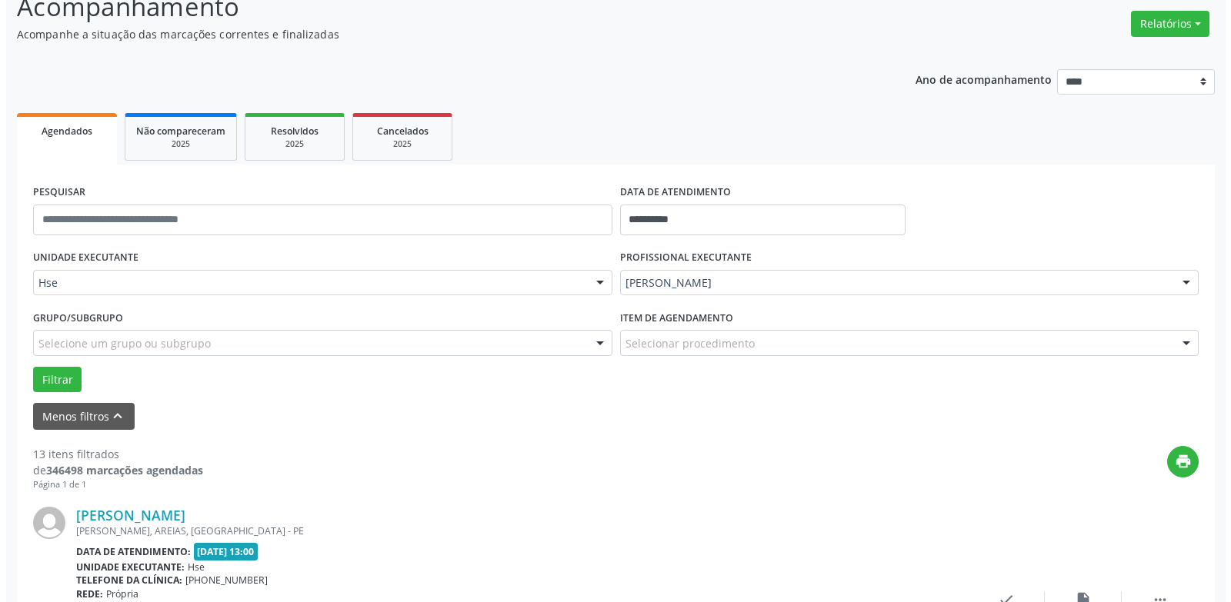
scroll to position [300, 0]
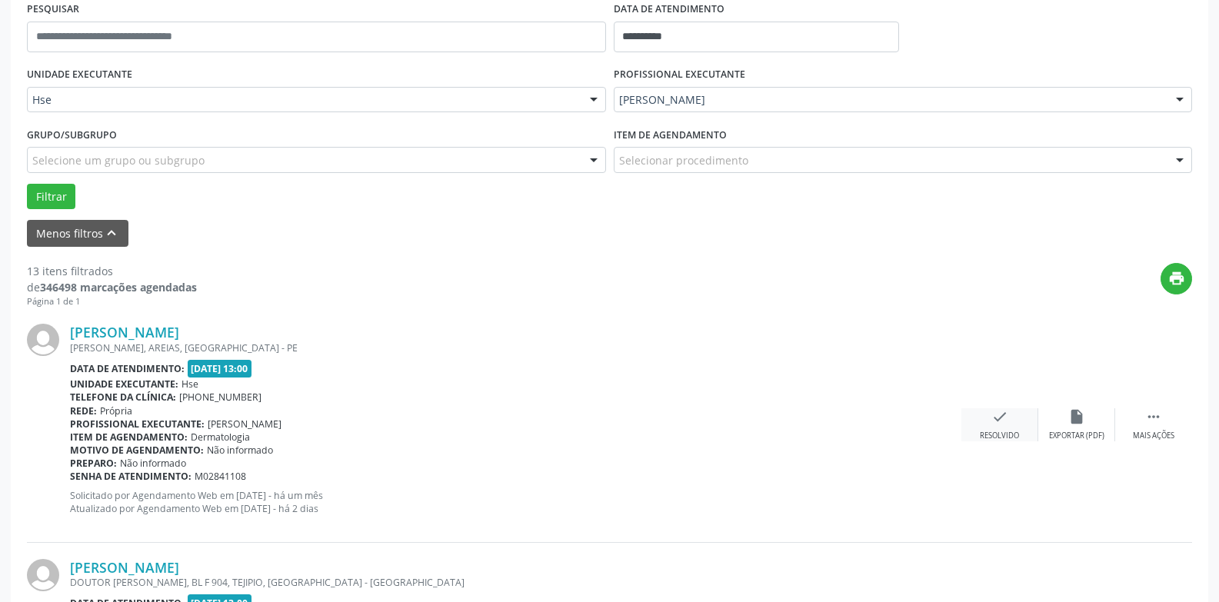
click at [978, 424] on div "check Resolvido" at bounding box center [1000, 424] width 77 height 33
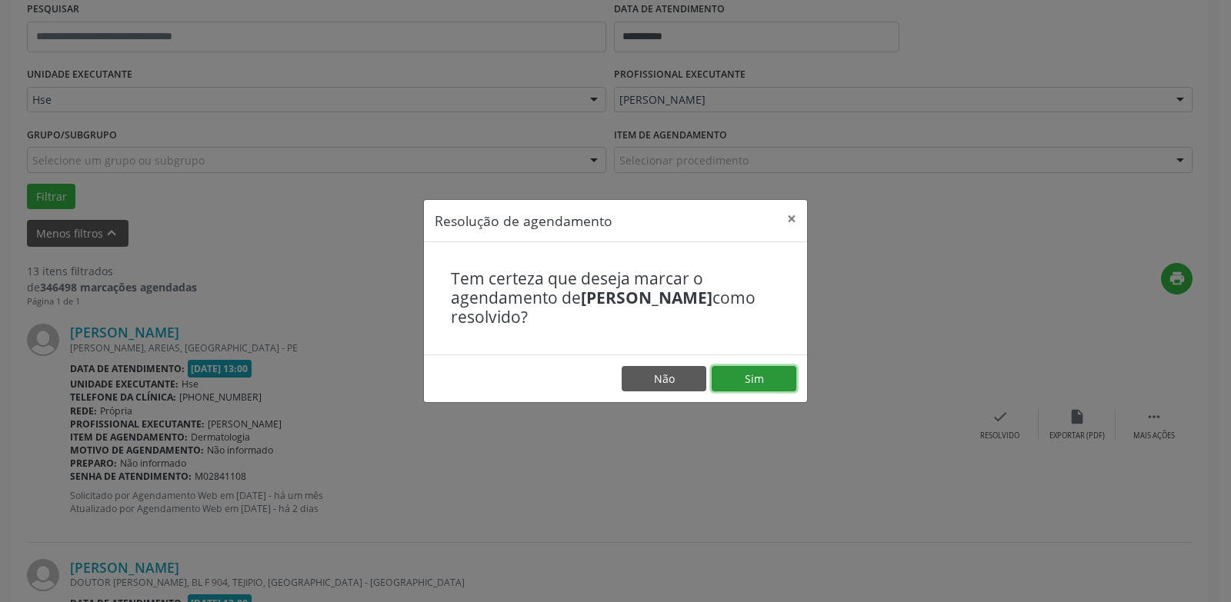
click at [756, 373] on button "Sim" at bounding box center [754, 379] width 85 height 26
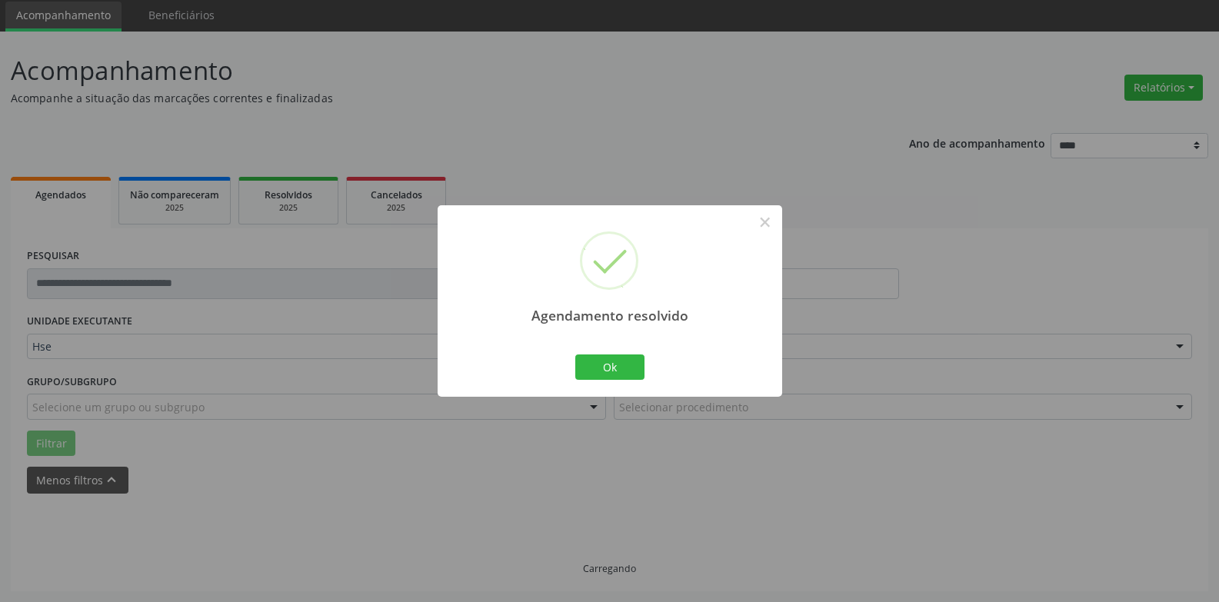
scroll to position [69, 0]
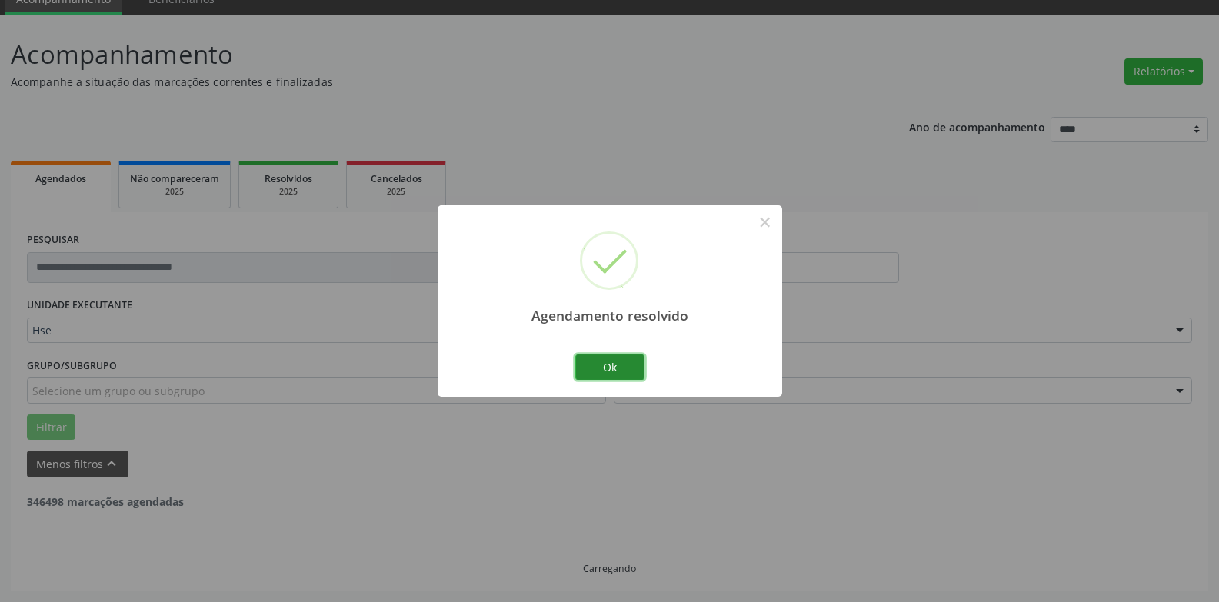
click at [625, 362] on button "Ok" at bounding box center [609, 368] width 69 height 26
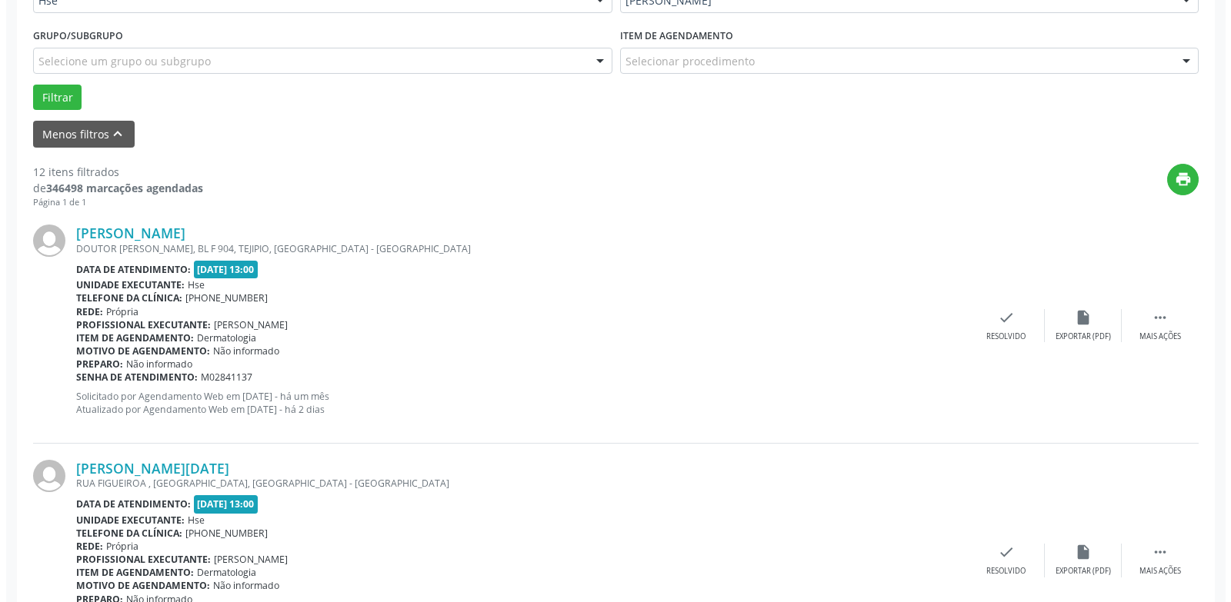
scroll to position [454, 0]
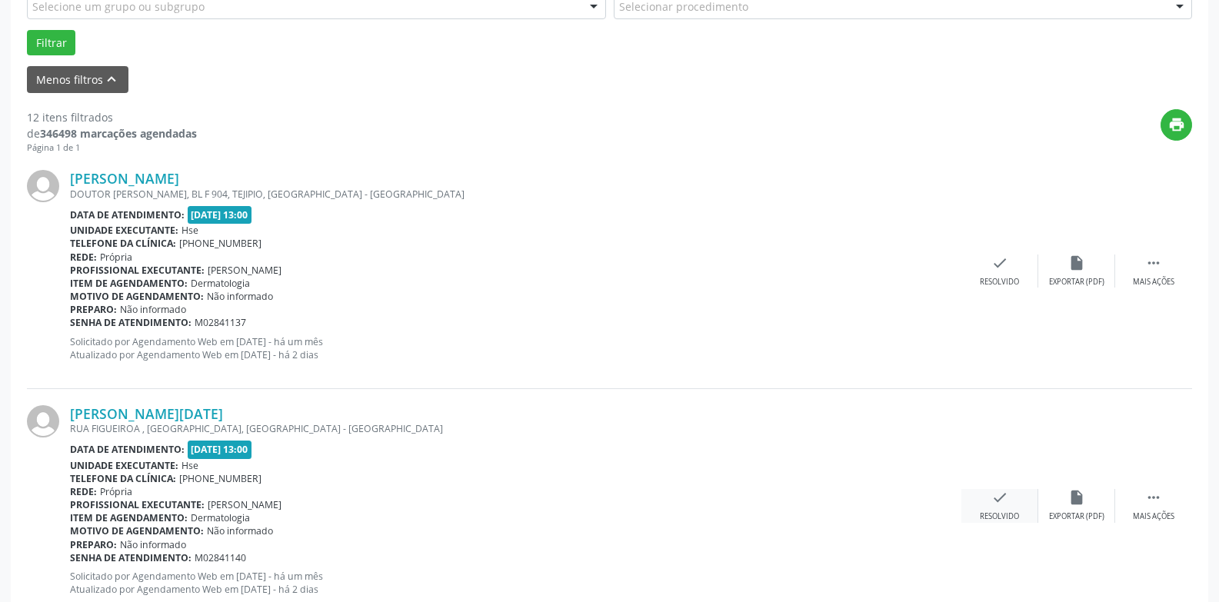
click at [997, 501] on icon "check" at bounding box center [1000, 497] width 17 height 17
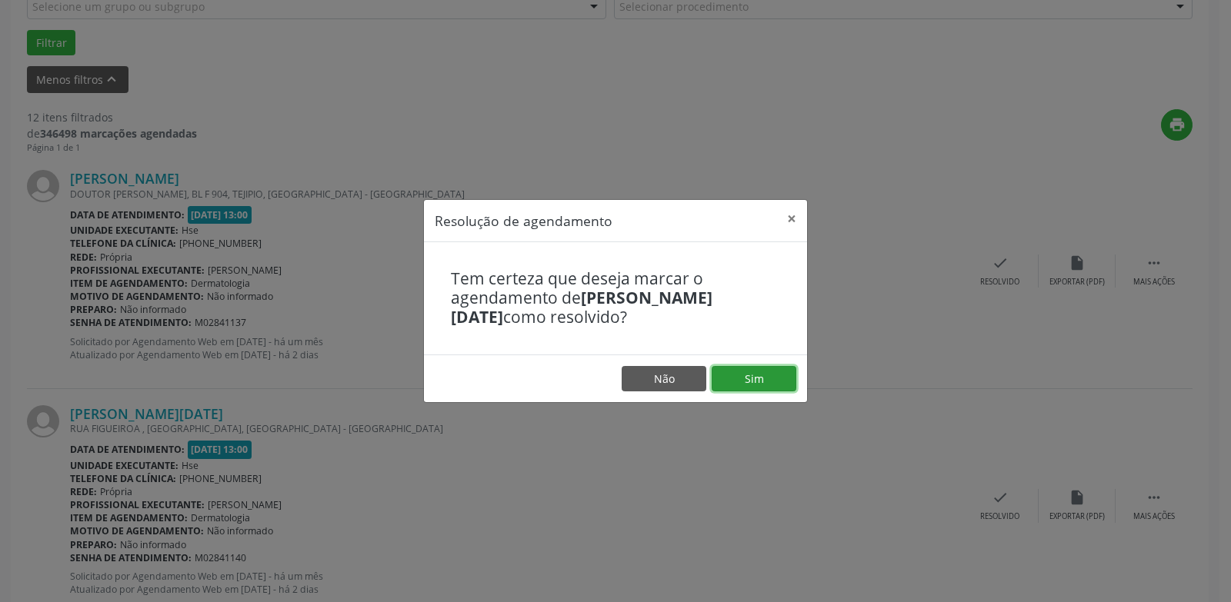
click at [761, 373] on button "Sim" at bounding box center [754, 379] width 85 height 26
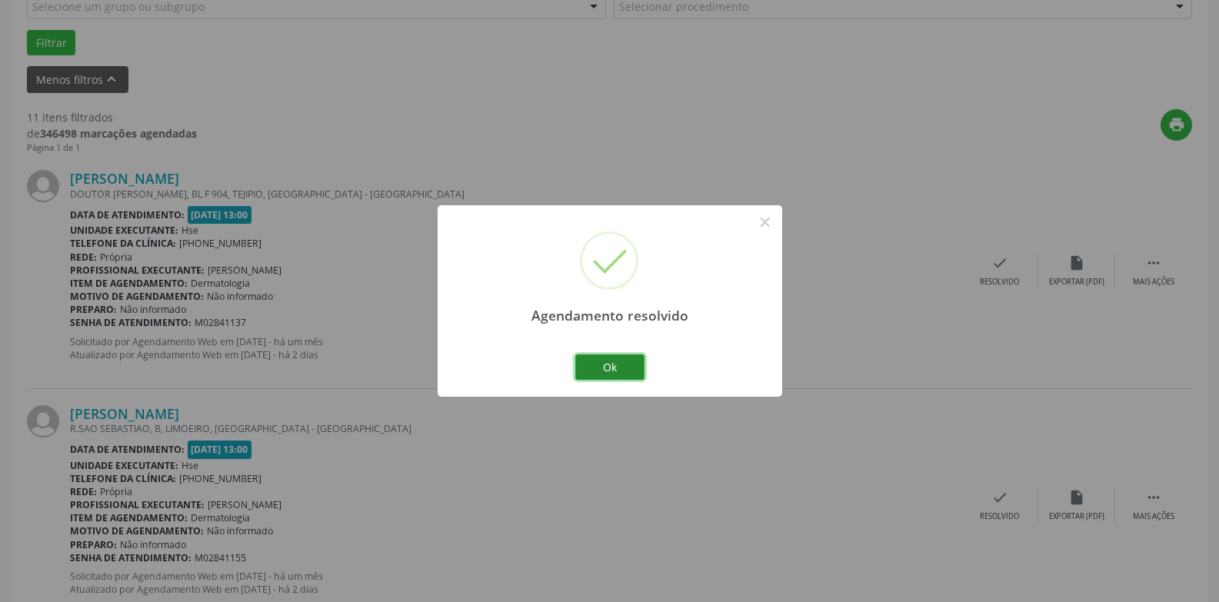
click at [591, 369] on button "Ok" at bounding box center [609, 368] width 69 height 26
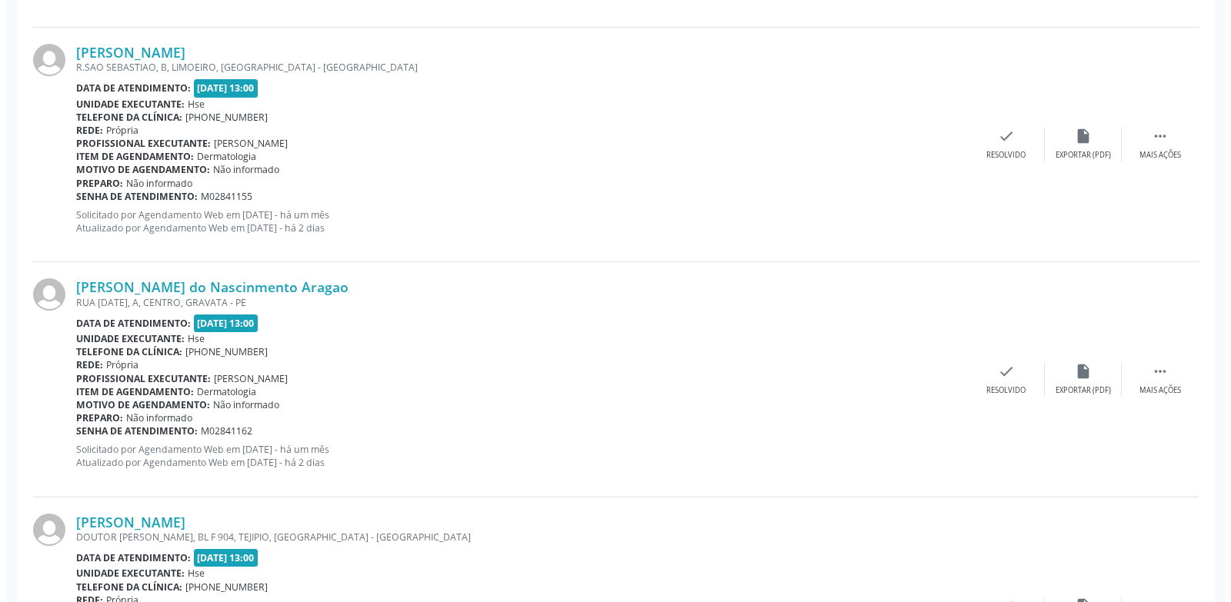
scroll to position [838, 0]
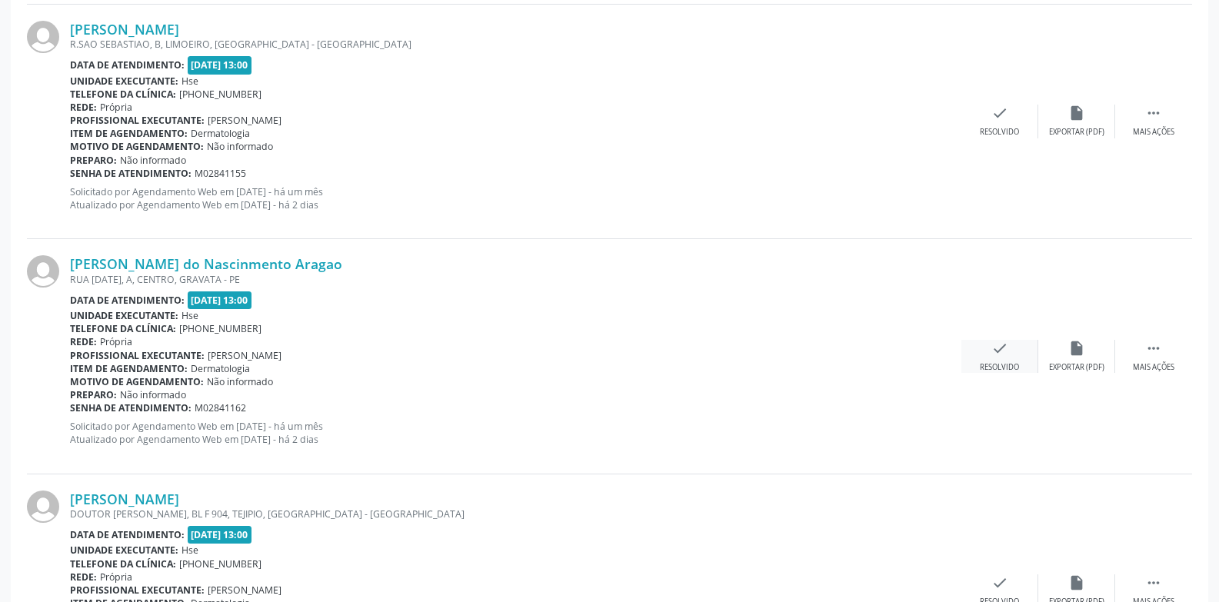
click at [1001, 366] on div "Resolvido" at bounding box center [999, 367] width 39 height 11
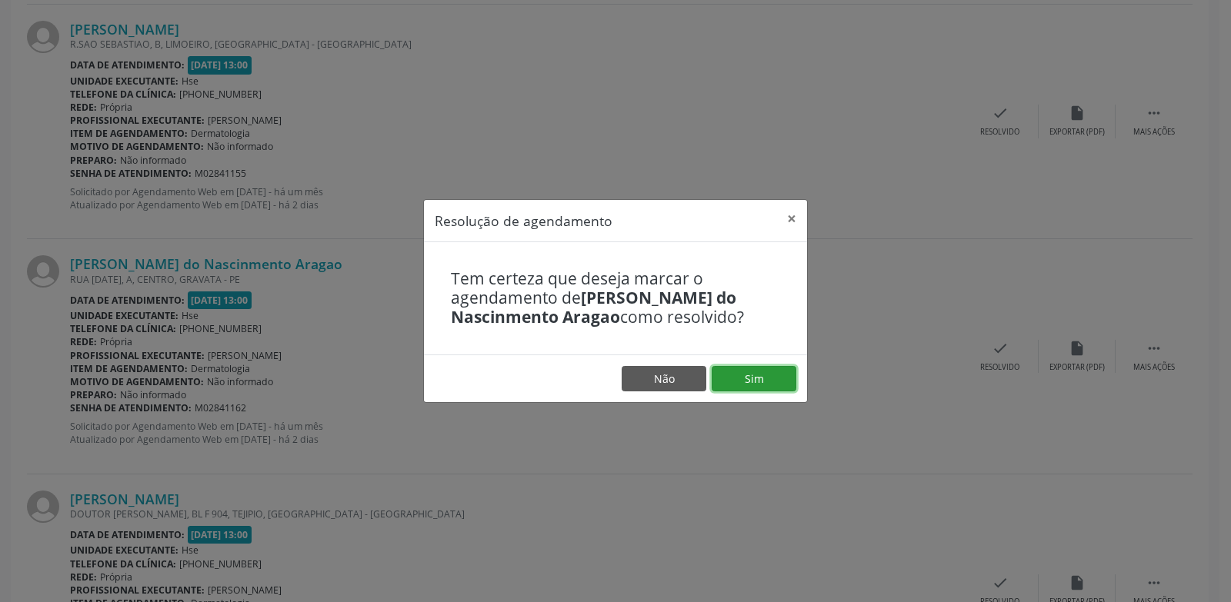
click at [762, 374] on button "Sim" at bounding box center [754, 379] width 85 height 26
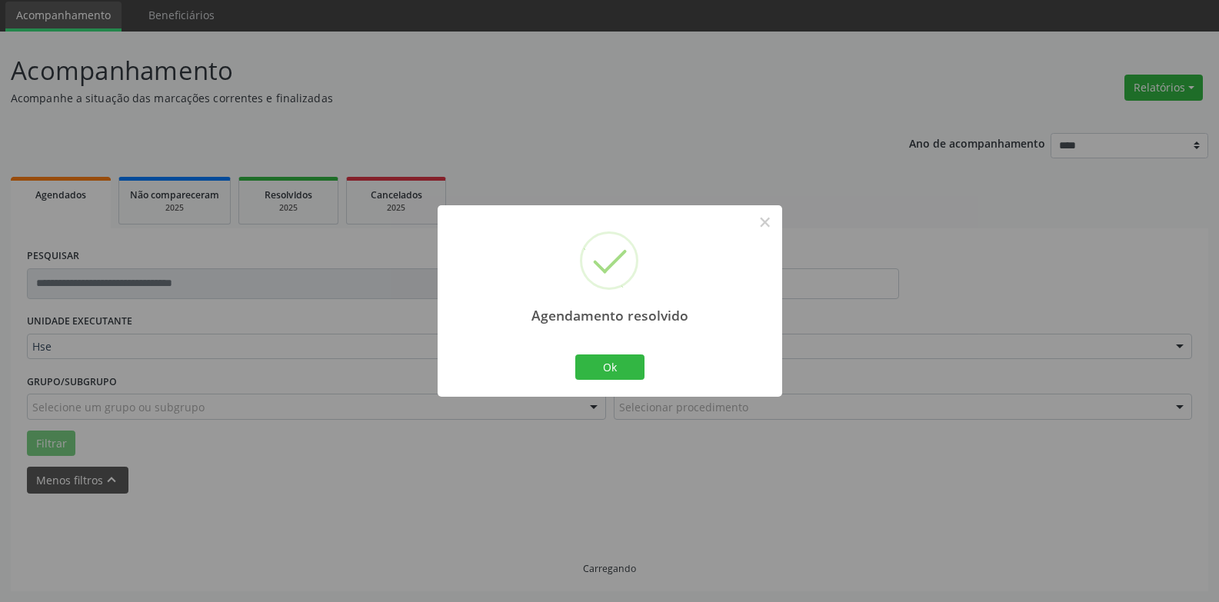
scroll to position [69, 0]
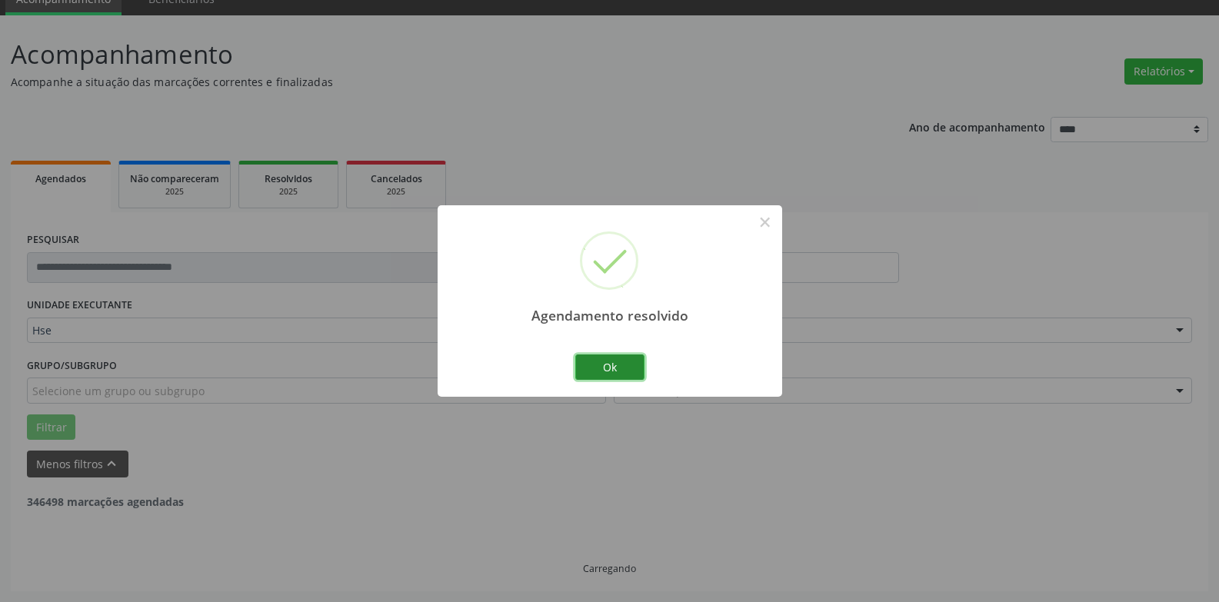
click at [594, 362] on button "Ok" at bounding box center [609, 368] width 69 height 26
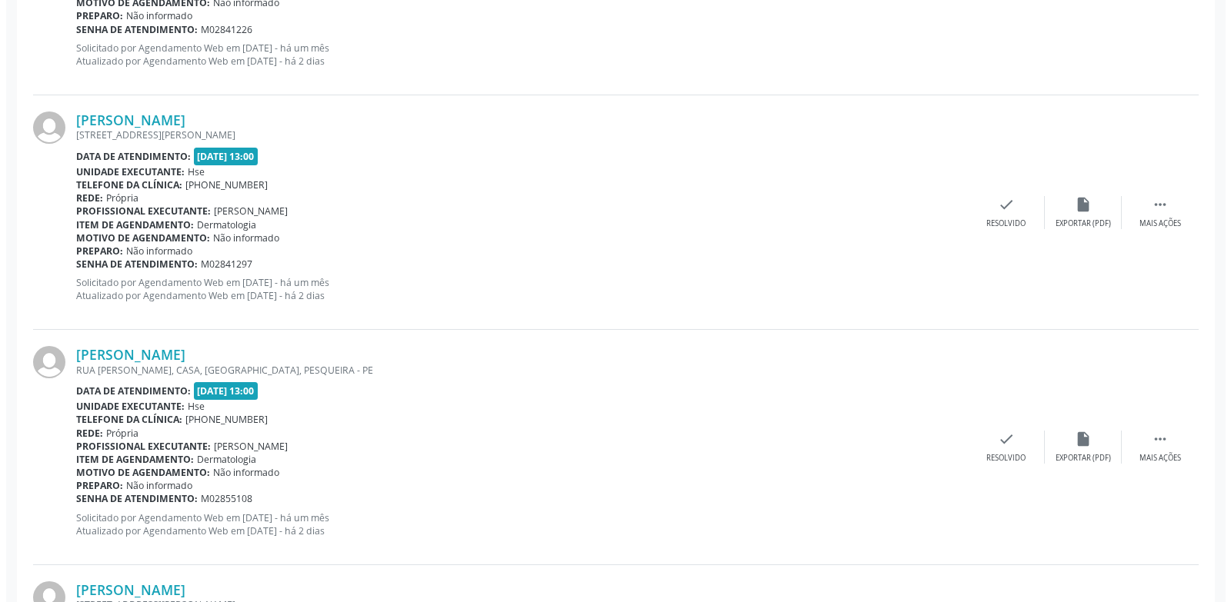
scroll to position [1454, 0]
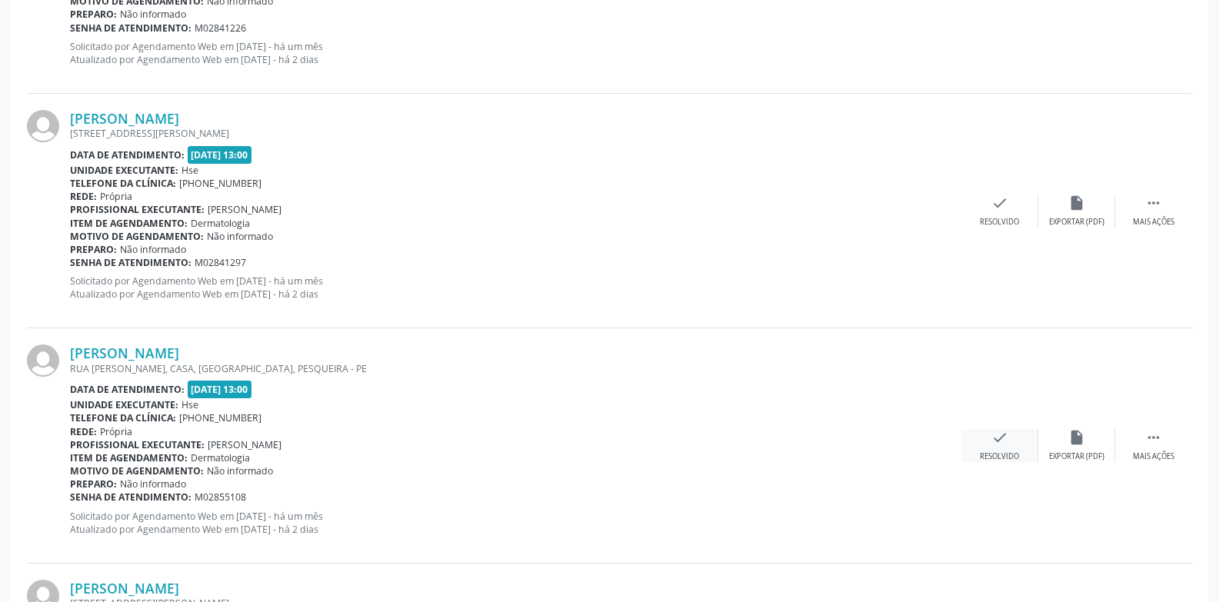
click at [1009, 444] on div "check Resolvido" at bounding box center [1000, 445] width 77 height 33
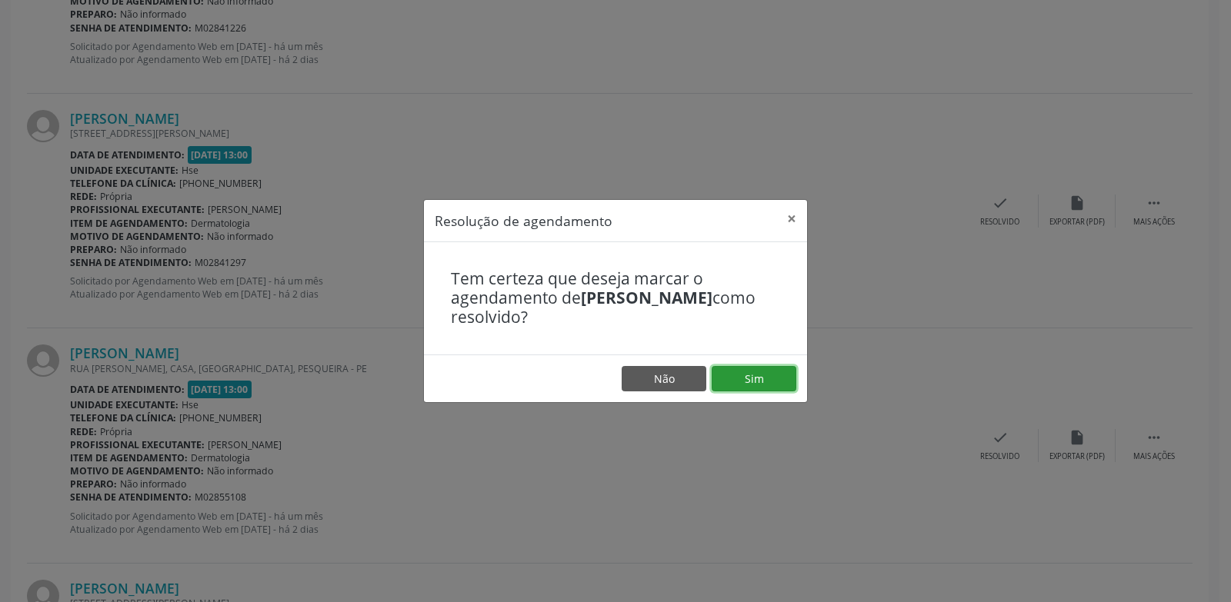
click at [767, 370] on button "Sim" at bounding box center [754, 379] width 85 height 26
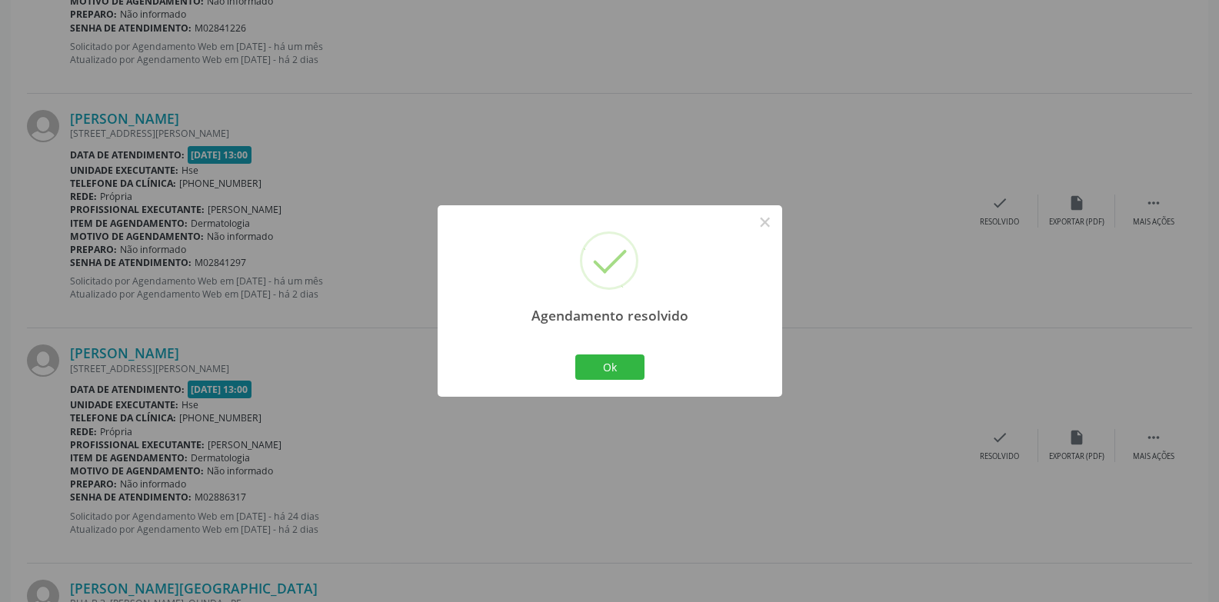
click at [645, 363] on div "Ok Cancel" at bounding box center [610, 367] width 76 height 32
click at [621, 362] on button "Ok" at bounding box center [609, 368] width 69 height 26
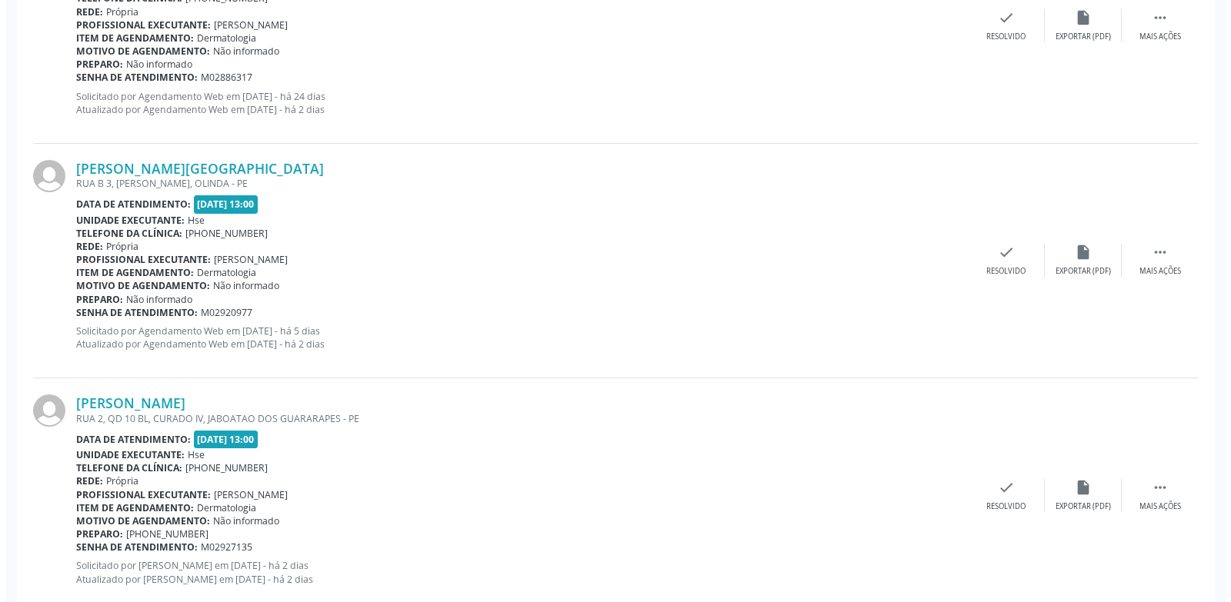
scroll to position [1915, 0]
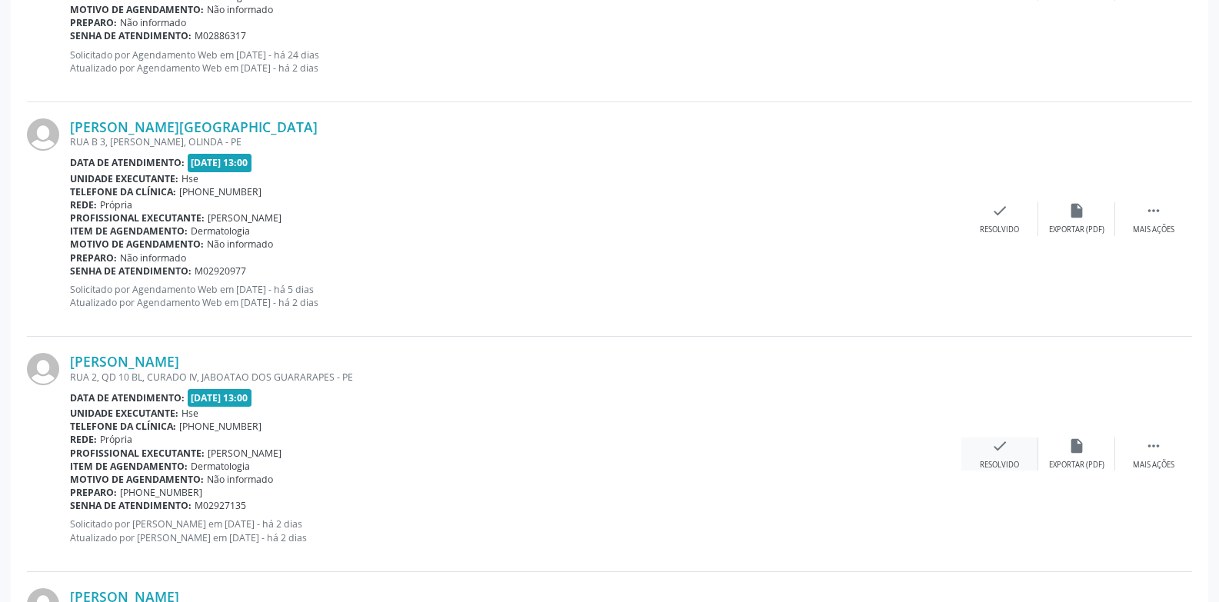
click at [978, 452] on div "check Resolvido" at bounding box center [1000, 454] width 77 height 33
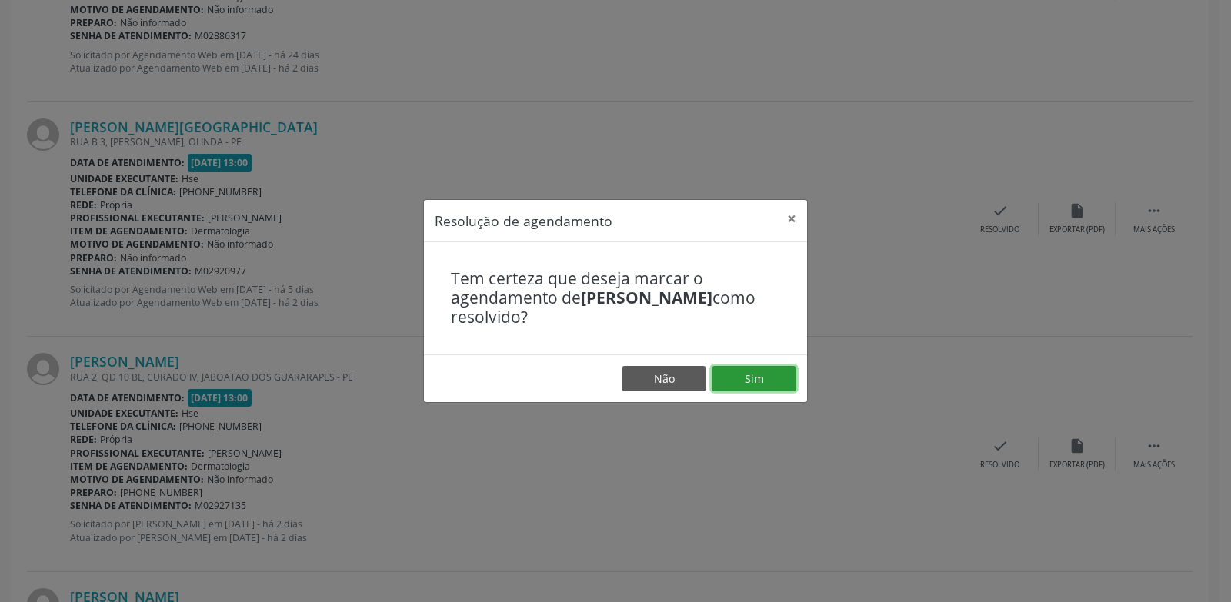
click at [748, 369] on button "Sim" at bounding box center [754, 379] width 85 height 26
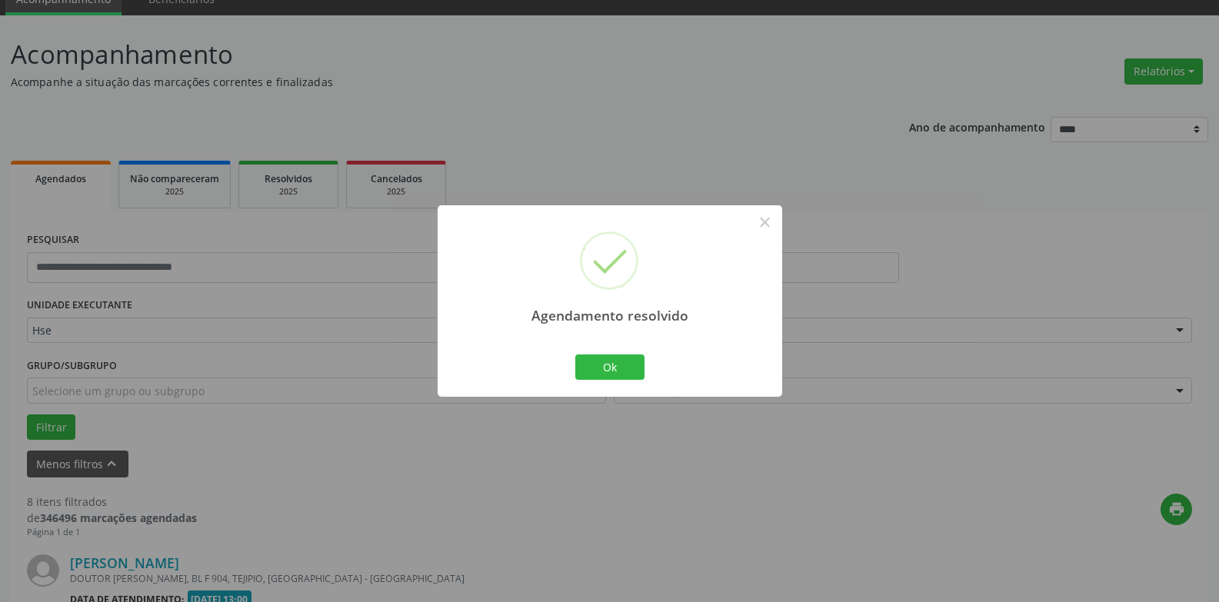
scroll to position [1911, 0]
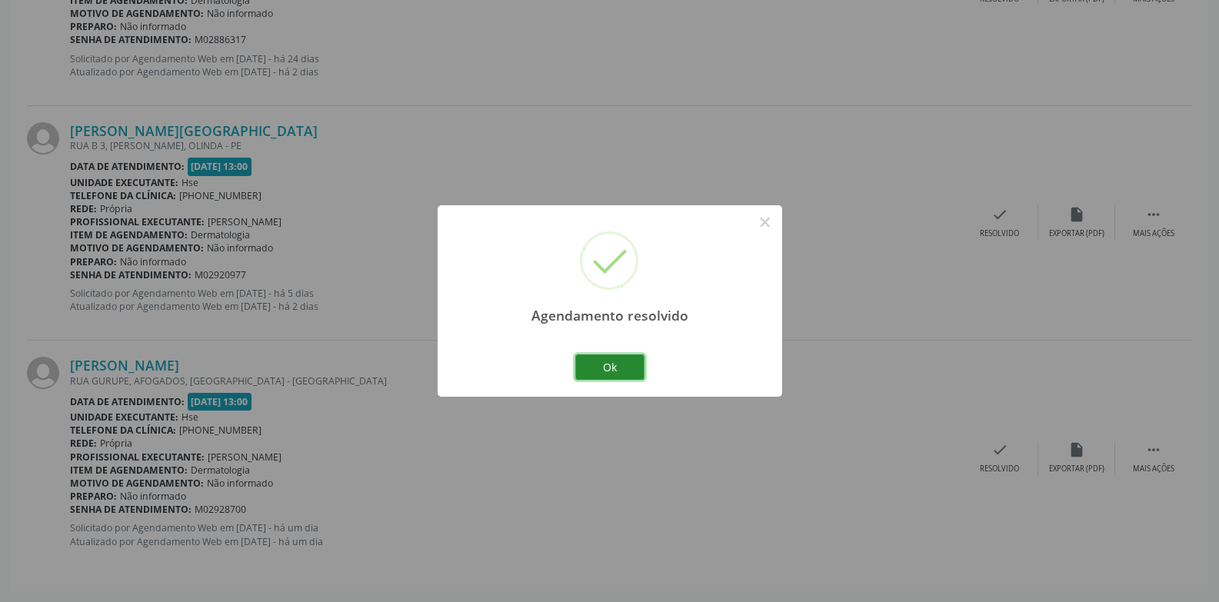
click at [625, 374] on button "Ok" at bounding box center [609, 368] width 69 height 26
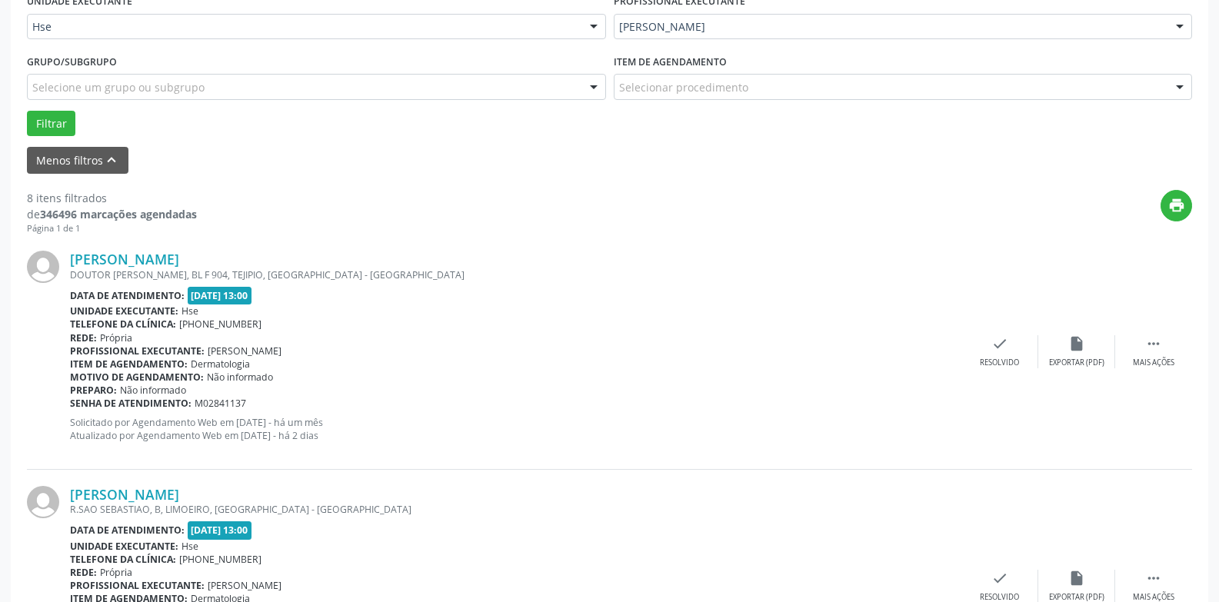
scroll to position [219, 0]
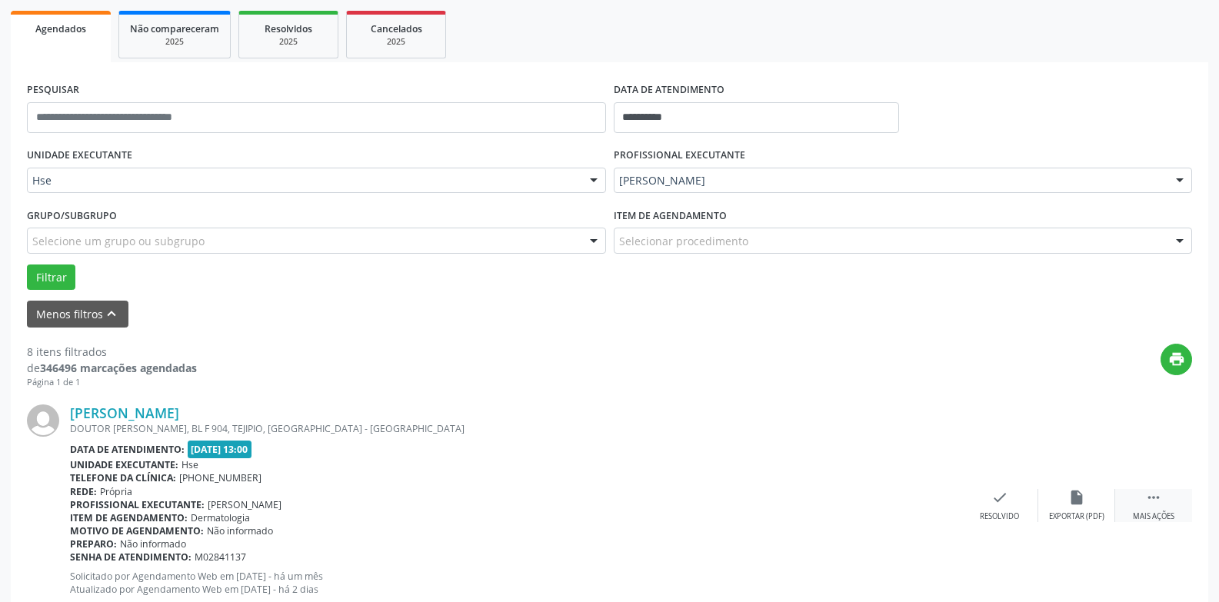
click at [1155, 508] on div " Mais ações" at bounding box center [1153, 505] width 77 height 33
click at [1105, 488] on div "[PERSON_NAME] [STREET_ADDRESS][PERSON_NAME] Data de atendimento: [DATE] 13:00 U…" at bounding box center [609, 505] width 1165 height 235
click at [1094, 496] on div "alarm_off Não compareceu" at bounding box center [1076, 505] width 77 height 33
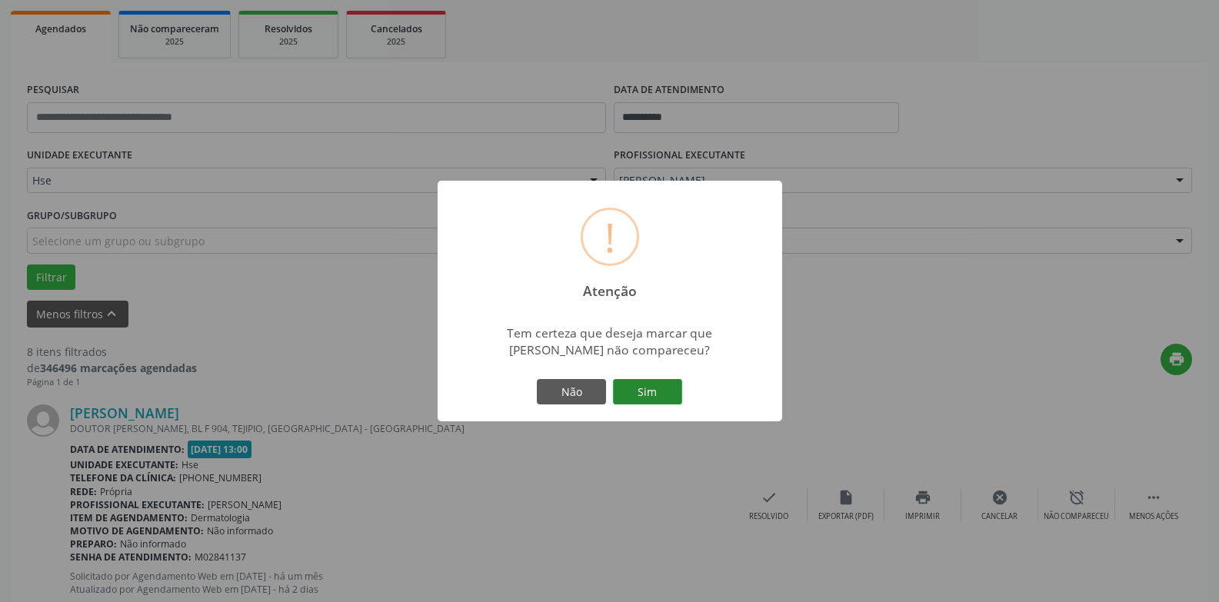
click at [673, 397] on button "Sim" at bounding box center [647, 392] width 69 height 26
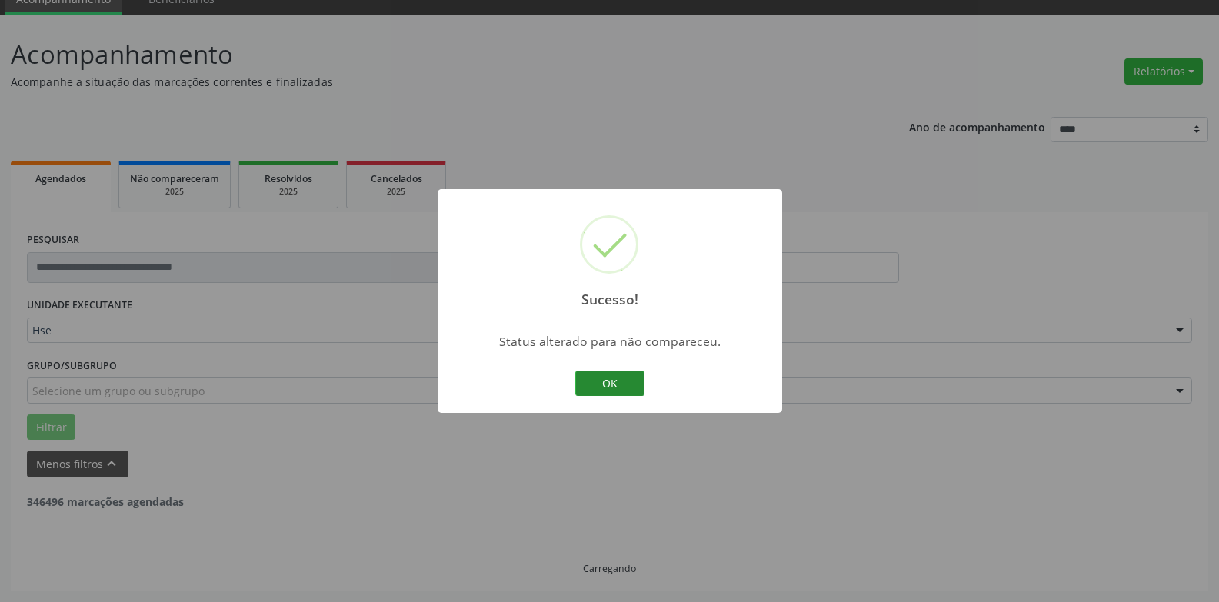
click at [624, 378] on button "OK" at bounding box center [609, 384] width 69 height 26
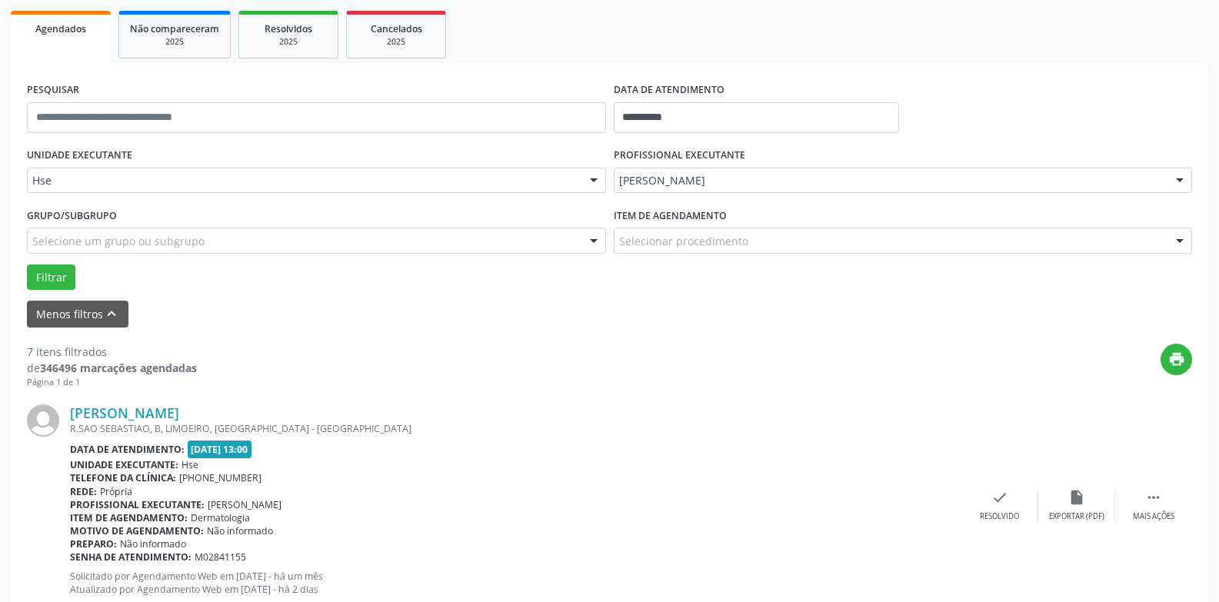
click at [1143, 523] on div "[PERSON_NAME] R.SAO SEBASTIAO, B, LIMOEIRO, [GEOGRAPHIC_DATA] - [GEOGRAPHIC_DAT…" at bounding box center [609, 505] width 1165 height 235
click at [1139, 493] on div " Mais ações" at bounding box center [1153, 505] width 77 height 33
click at [1093, 502] on div "alarm_off Não compareceu" at bounding box center [1076, 505] width 77 height 33
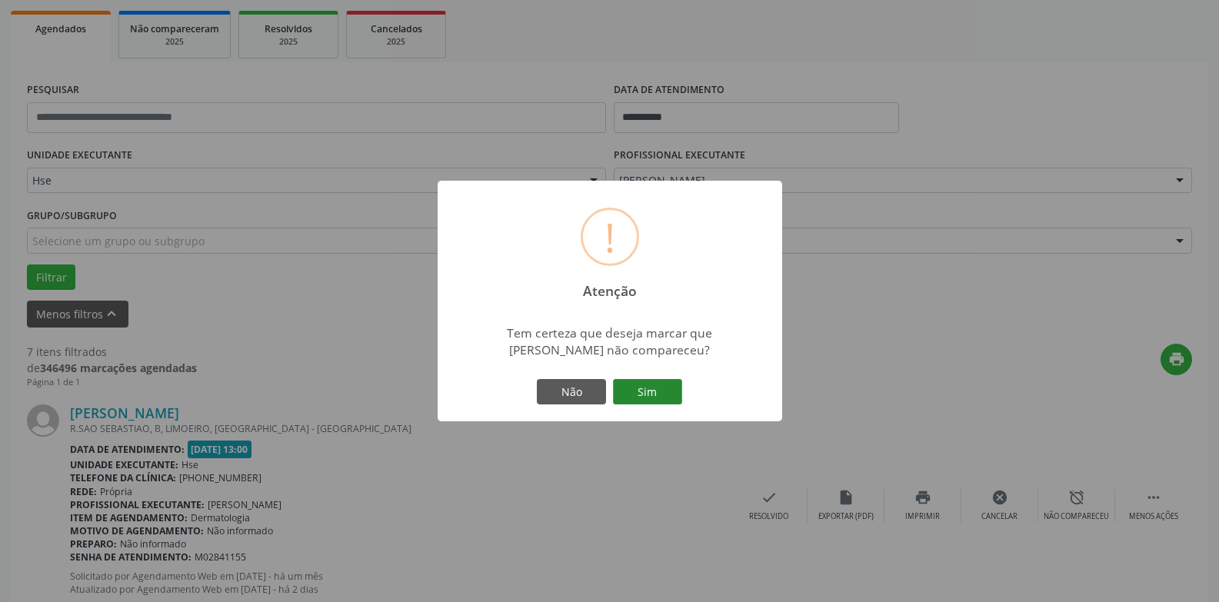
click at [640, 393] on button "Sim" at bounding box center [647, 392] width 69 height 26
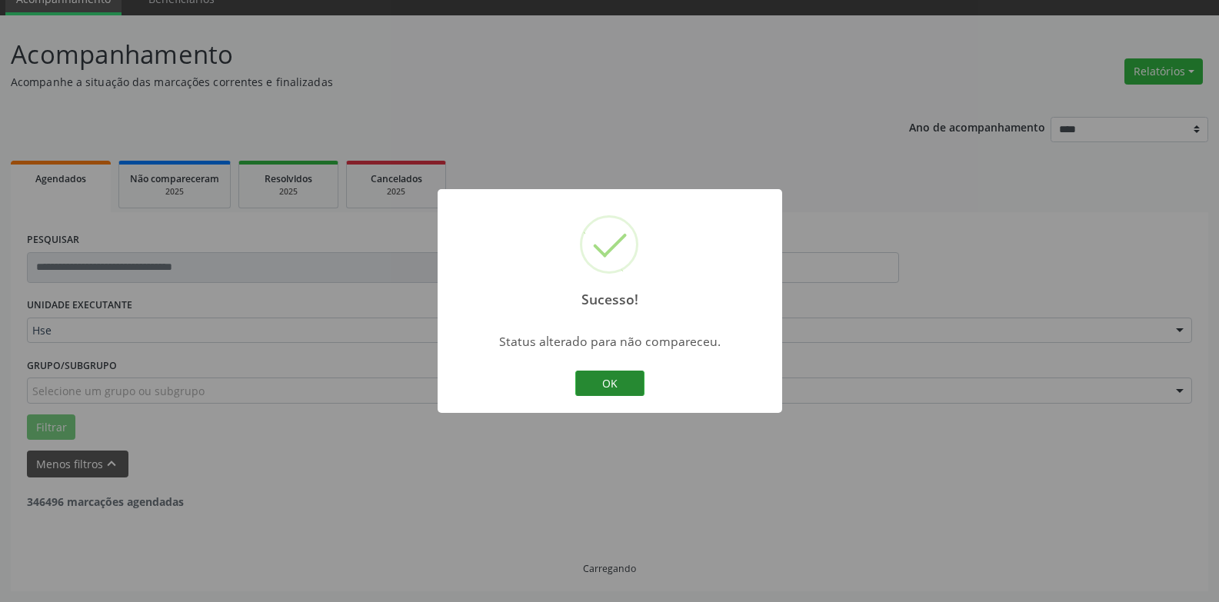
click at [605, 382] on button "OK" at bounding box center [609, 384] width 69 height 26
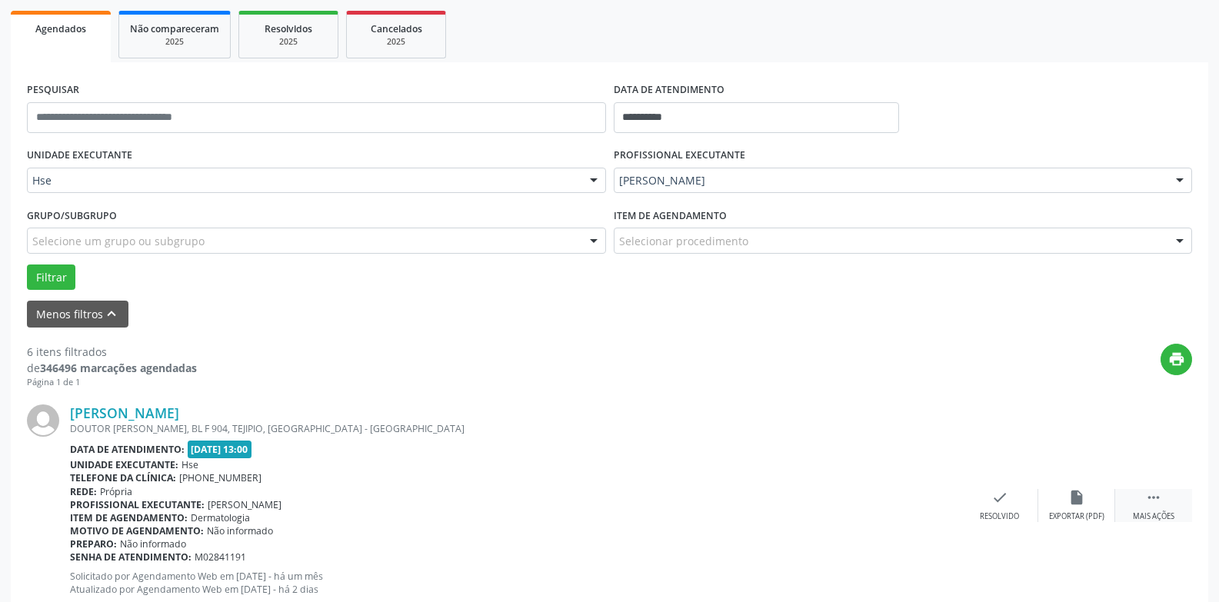
click at [1152, 505] on icon "" at bounding box center [1153, 497] width 17 height 17
click at [1062, 496] on div "alarm_off Não compareceu" at bounding box center [1076, 505] width 77 height 33
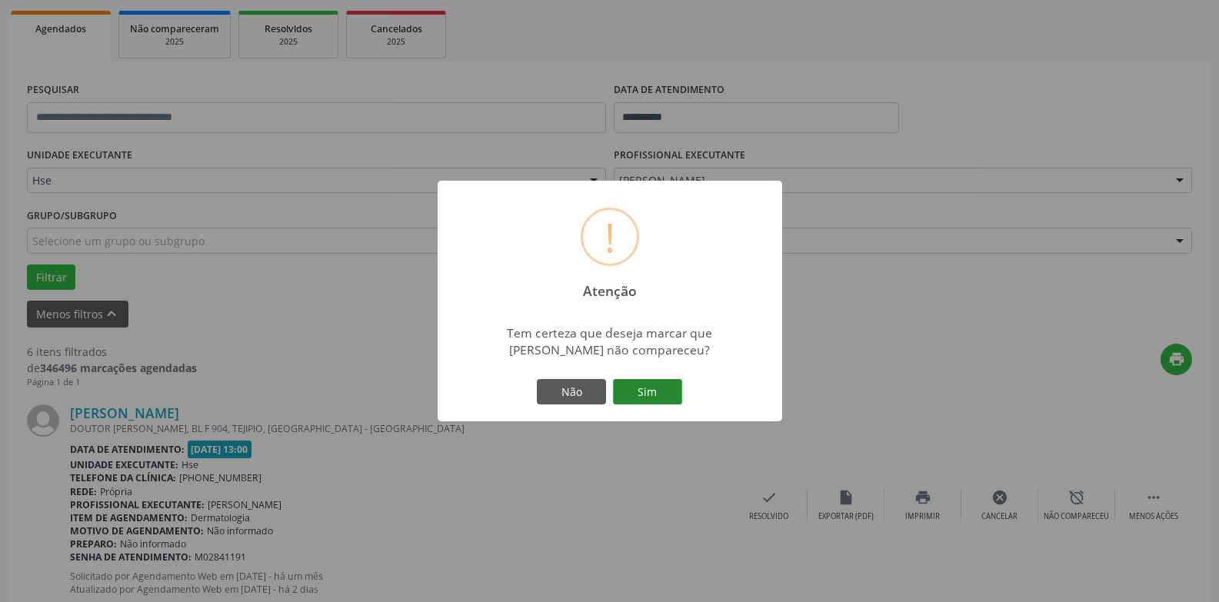
click at [675, 389] on button "Sim" at bounding box center [647, 392] width 69 height 26
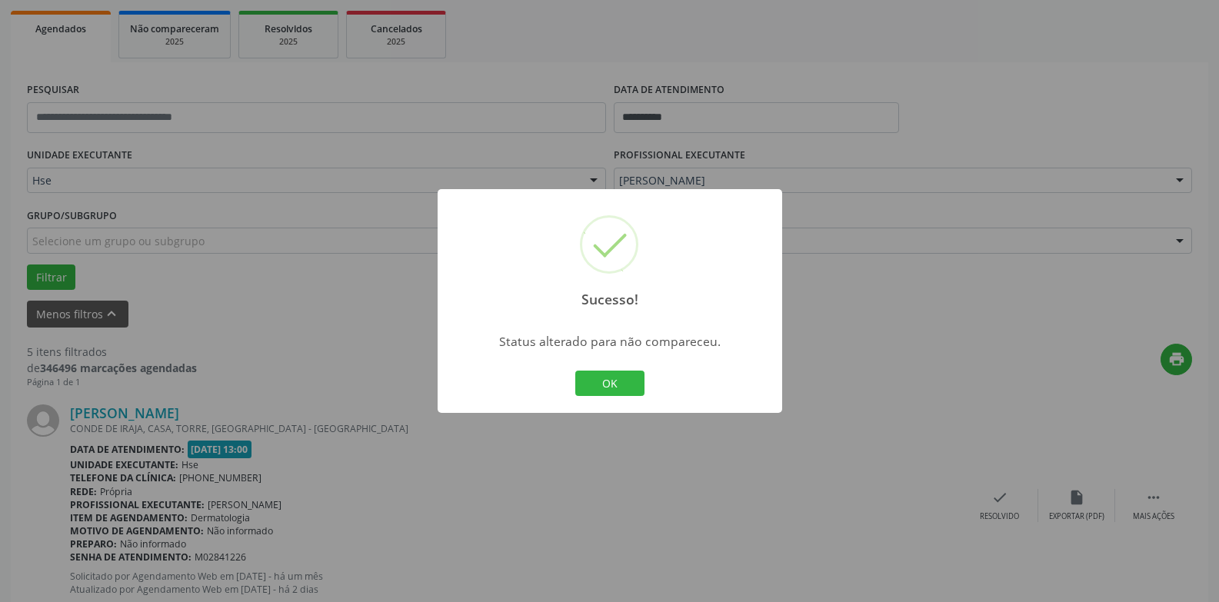
click at [611, 361] on div "Sucesso! × Status alterado para não compareceu. OK Cancel" at bounding box center [610, 301] width 345 height 225
click at [617, 375] on button "OK" at bounding box center [609, 384] width 69 height 26
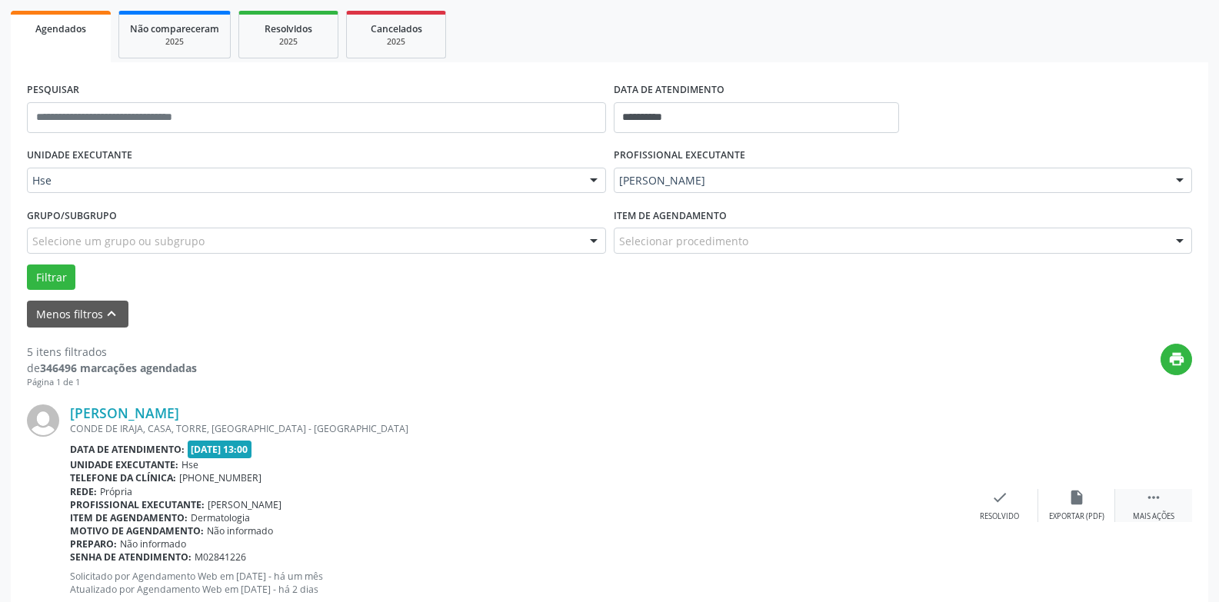
click at [1150, 502] on icon "" at bounding box center [1153, 497] width 17 height 17
click at [1087, 502] on div "alarm_off Não compareceu" at bounding box center [1076, 505] width 77 height 33
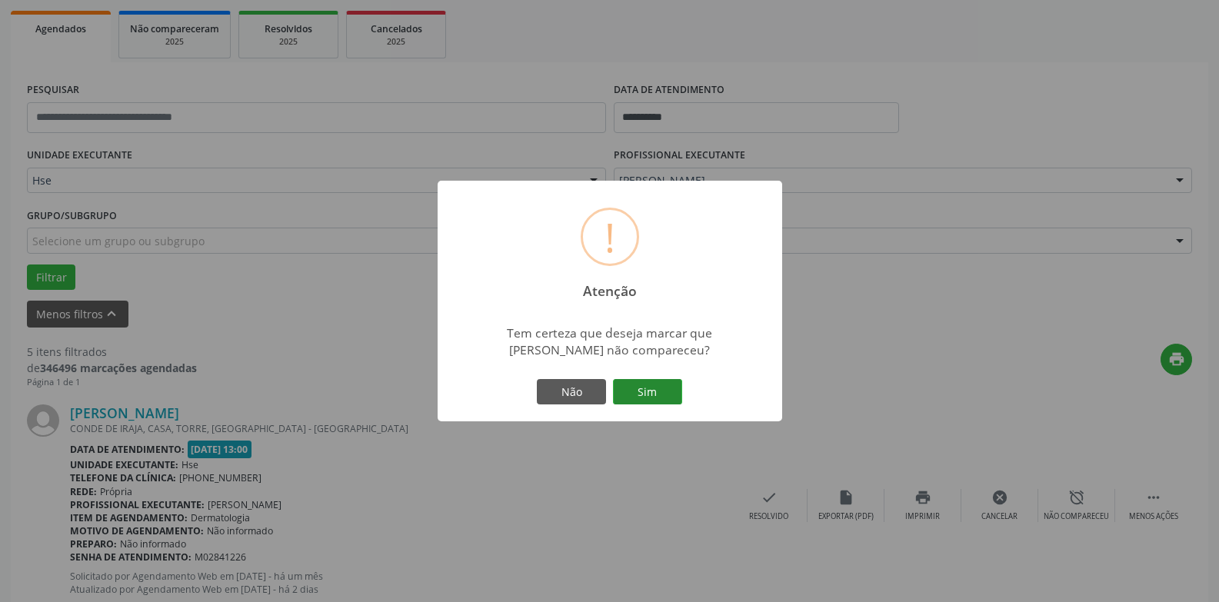
click at [628, 384] on button "Sim" at bounding box center [647, 392] width 69 height 26
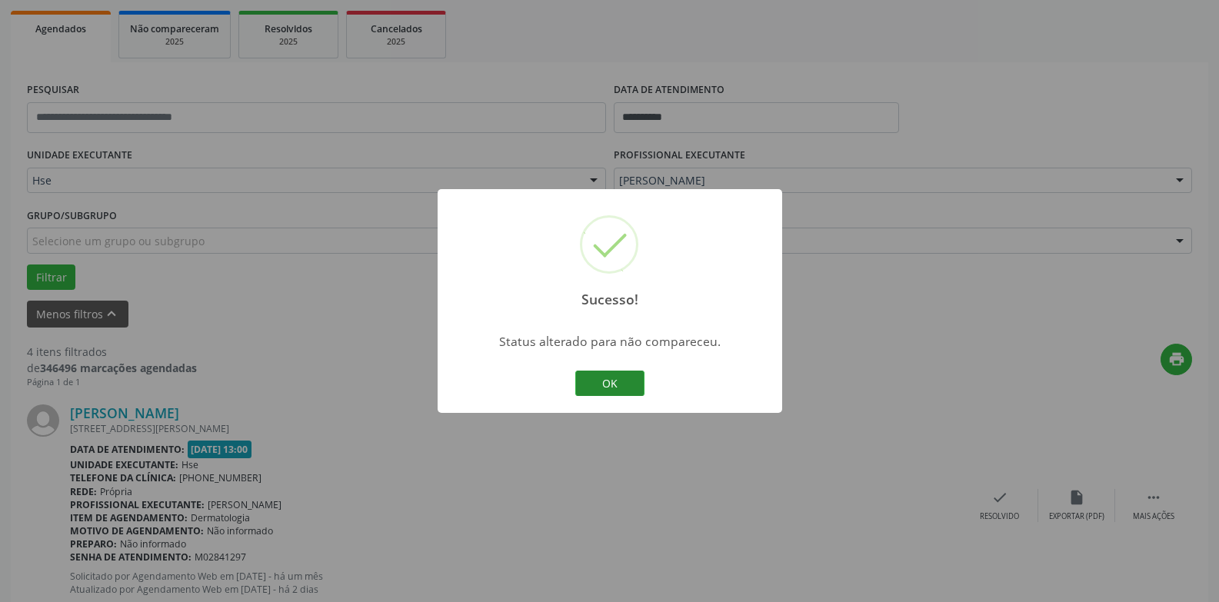
click at [593, 387] on button "OK" at bounding box center [609, 384] width 69 height 26
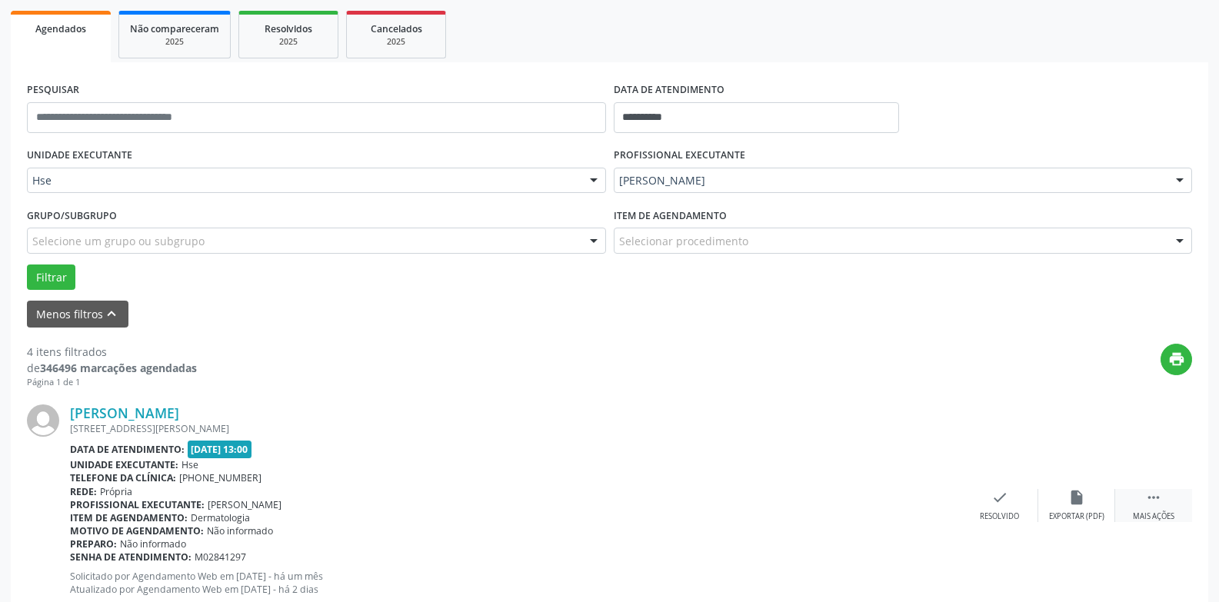
drag, startPoint x: 1145, startPoint y: 511, endPoint x: 1122, endPoint y: 505, distance: 24.4
click at [1145, 511] on div " Mais ações" at bounding box center [1153, 505] width 77 height 33
click at [1089, 508] on div "alarm_off Não compareceu" at bounding box center [1076, 505] width 77 height 33
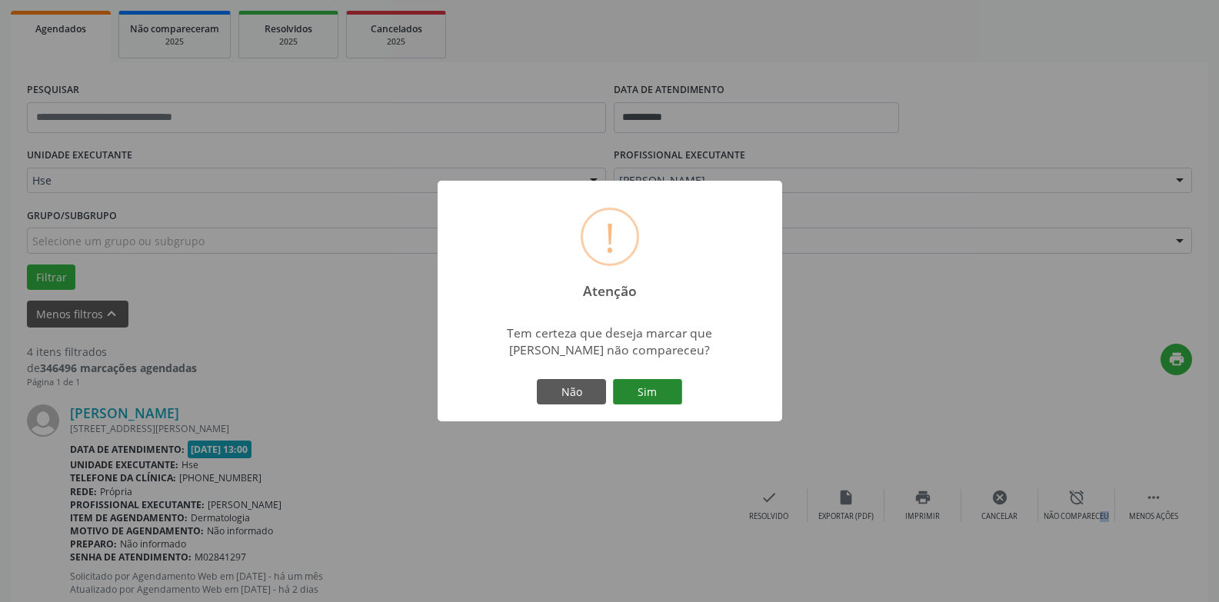
click at [669, 396] on button "Sim" at bounding box center [647, 392] width 69 height 26
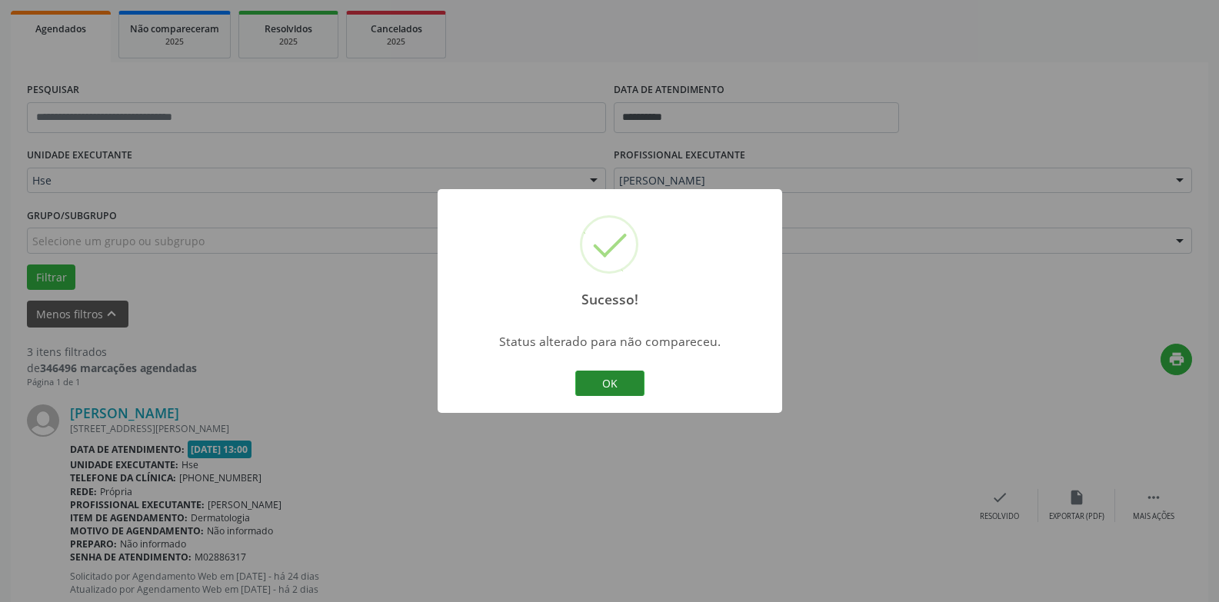
click at [638, 388] on button "OK" at bounding box center [609, 384] width 69 height 26
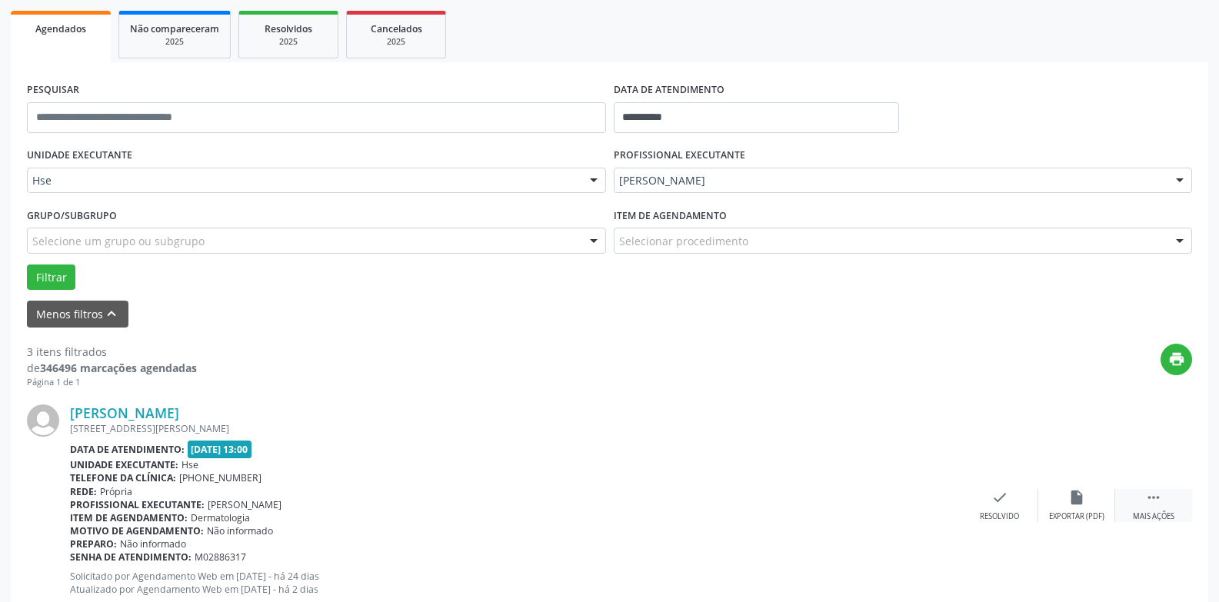
click at [1172, 516] on div "Mais ações" at bounding box center [1154, 517] width 42 height 11
drag, startPoint x: 1118, startPoint y: 503, endPoint x: 1080, endPoint y: 502, distance: 38.5
click at [1080, 502] on icon "alarm_off" at bounding box center [1076, 497] width 17 height 17
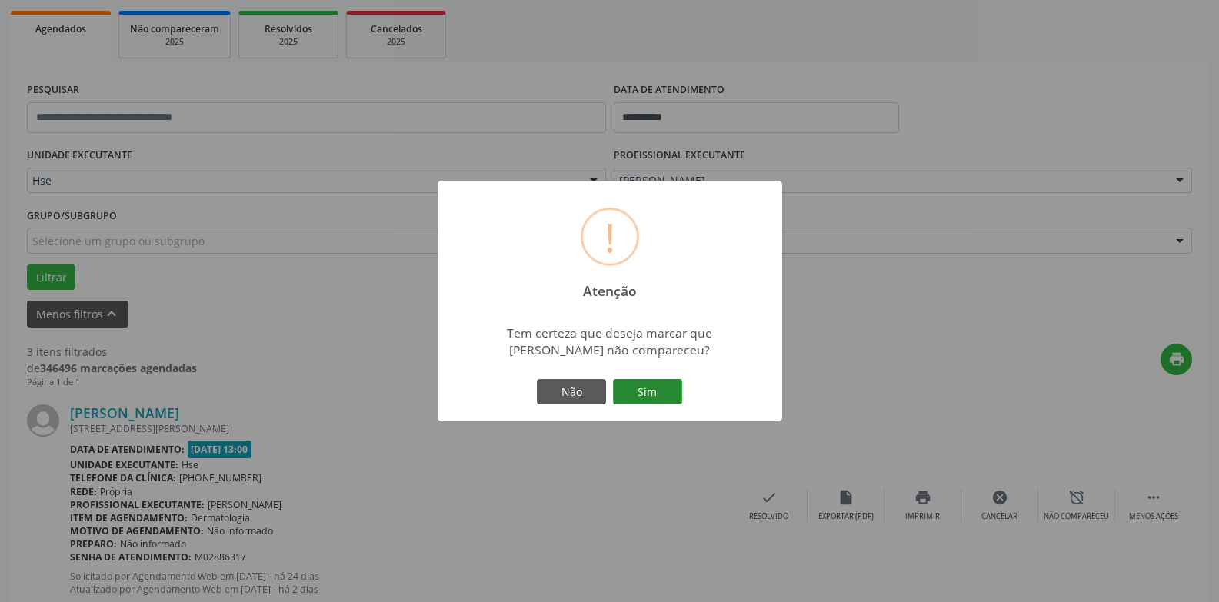
click at [645, 396] on button "Sim" at bounding box center [647, 392] width 69 height 26
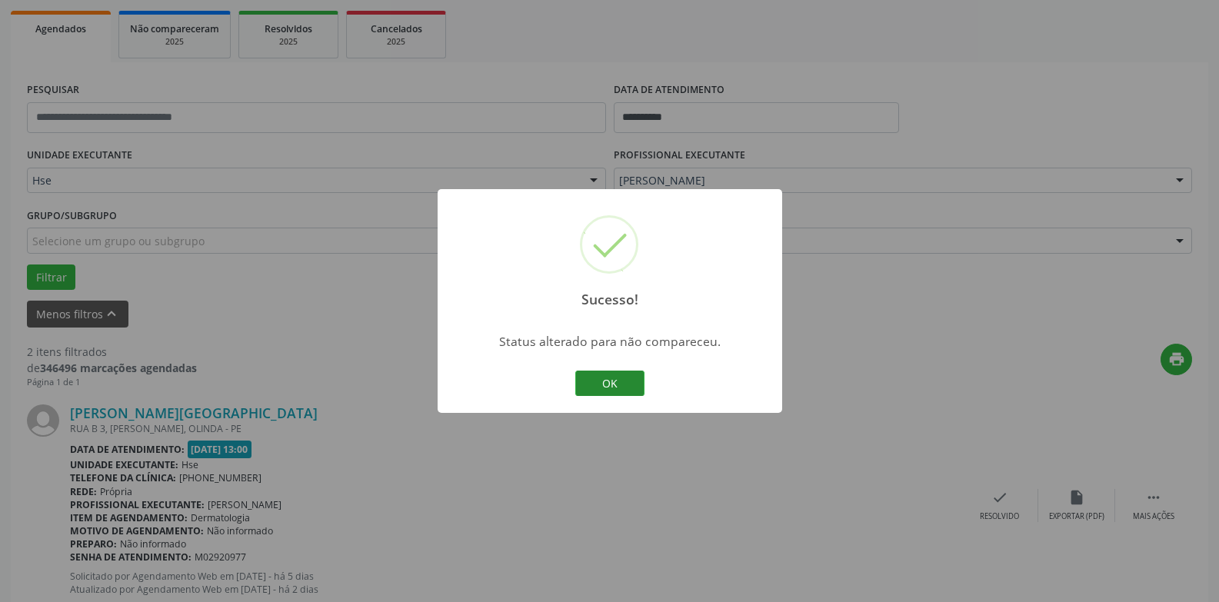
click at [621, 387] on button "OK" at bounding box center [609, 384] width 69 height 26
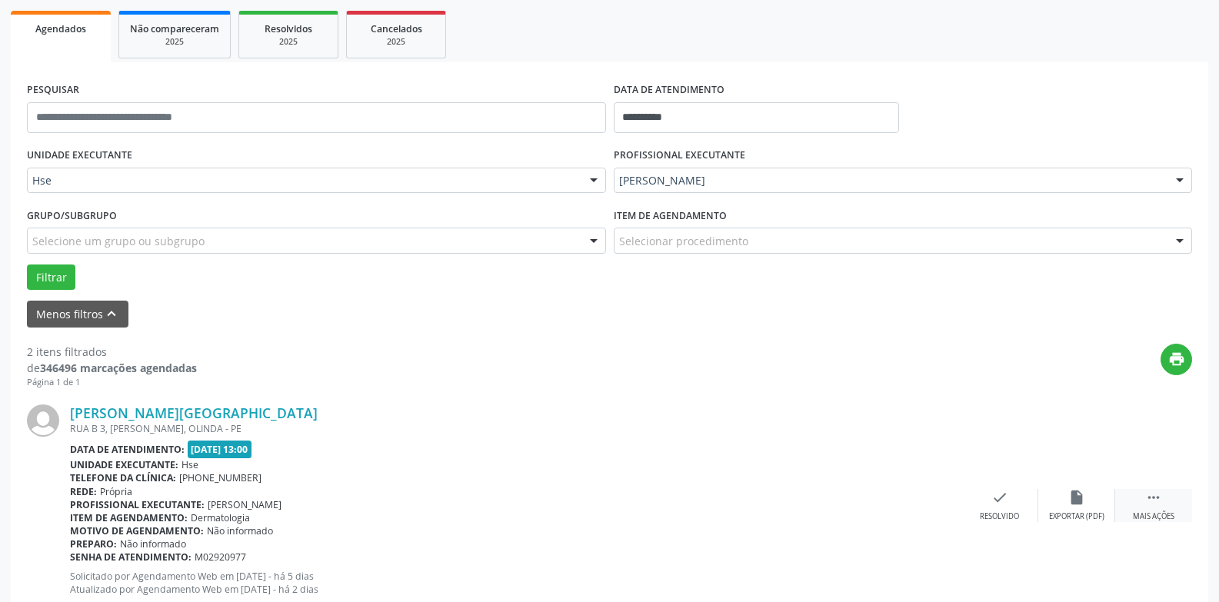
click at [1145, 510] on div " Mais ações" at bounding box center [1153, 505] width 77 height 33
click at [1083, 515] on div "Não compareceu" at bounding box center [1076, 517] width 65 height 11
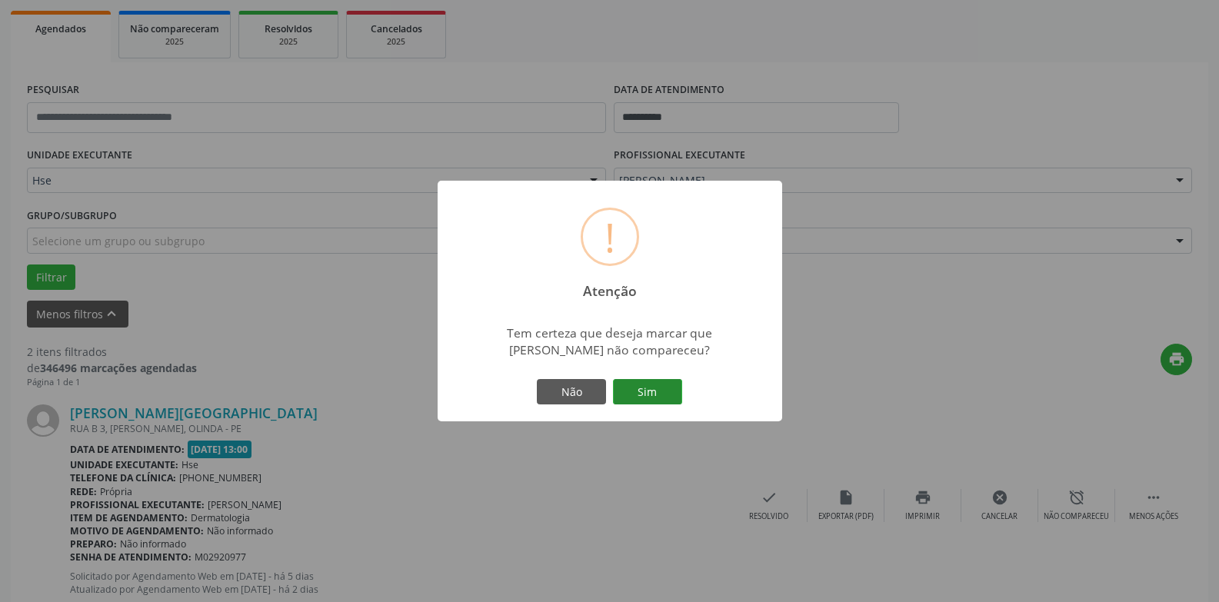
click at [653, 398] on button "Sim" at bounding box center [647, 392] width 69 height 26
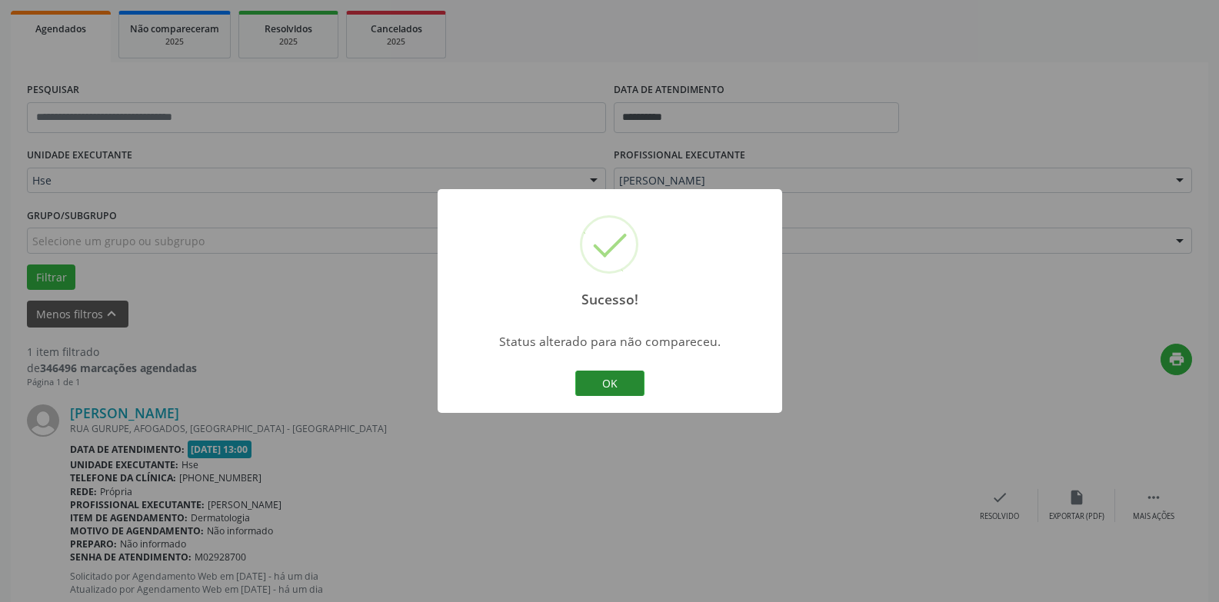
click at [619, 395] on button "OK" at bounding box center [609, 384] width 69 height 26
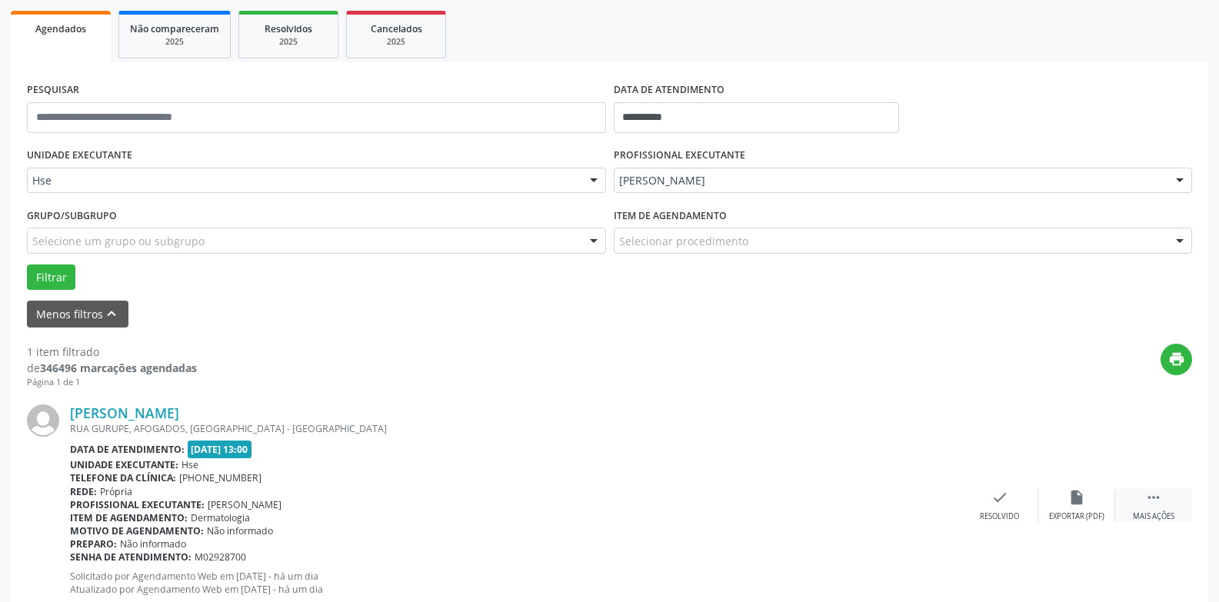
click at [1152, 498] on icon "" at bounding box center [1153, 497] width 17 height 17
click at [1072, 490] on icon "alarm_off" at bounding box center [1076, 497] width 17 height 17
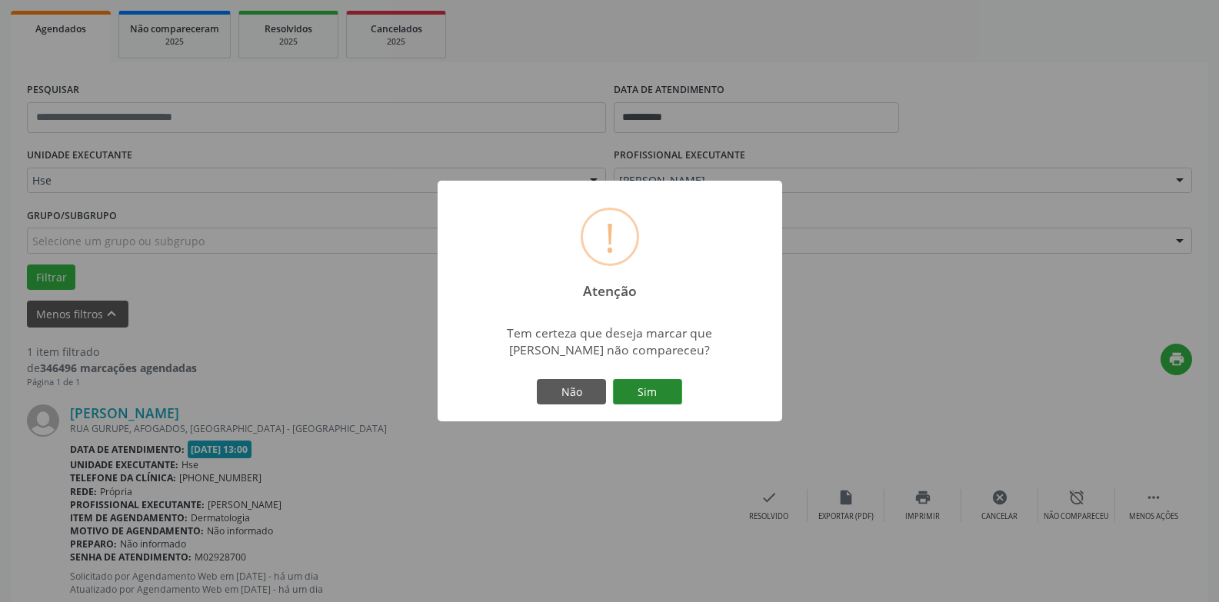
click at [670, 397] on button "Sim" at bounding box center [647, 392] width 69 height 26
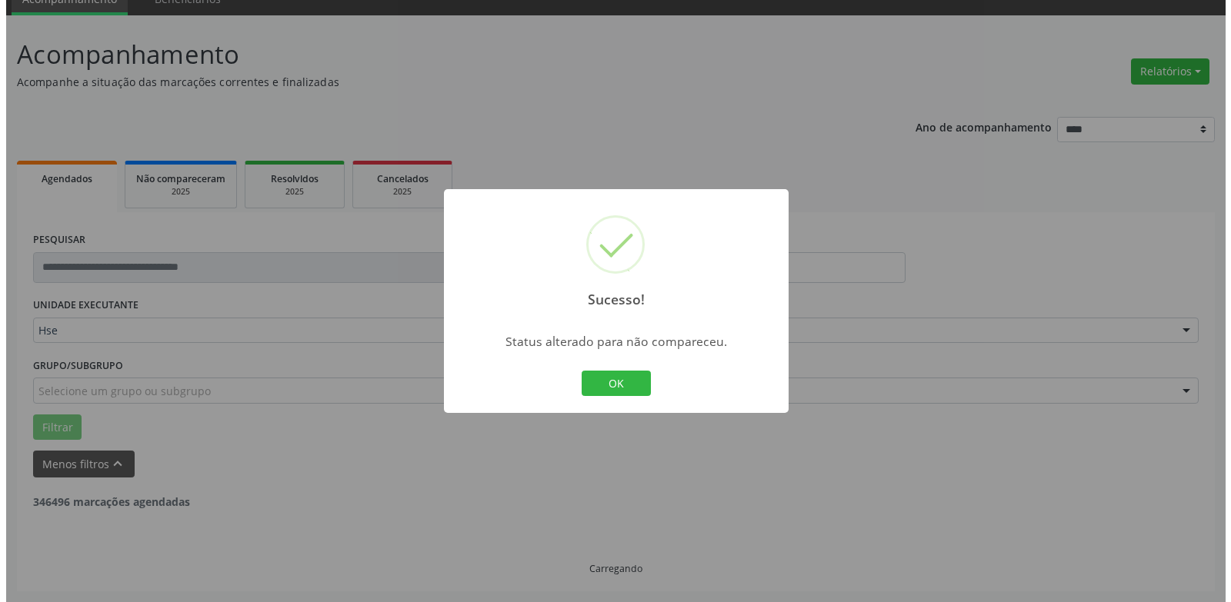
scroll to position [20, 0]
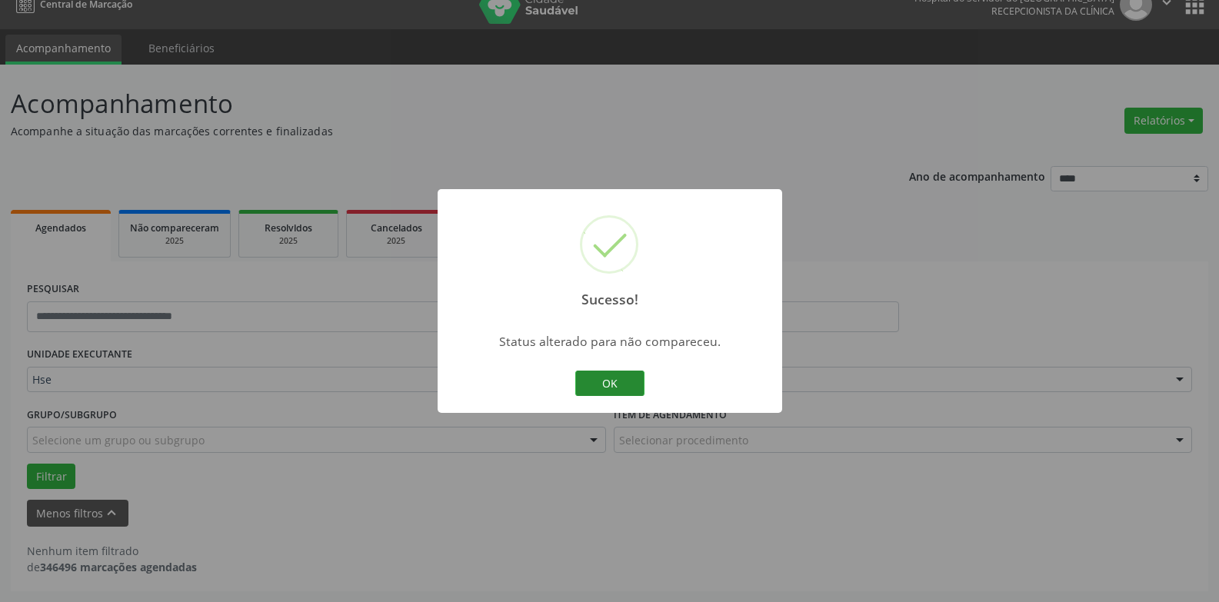
click at [626, 383] on button "OK" at bounding box center [609, 384] width 69 height 26
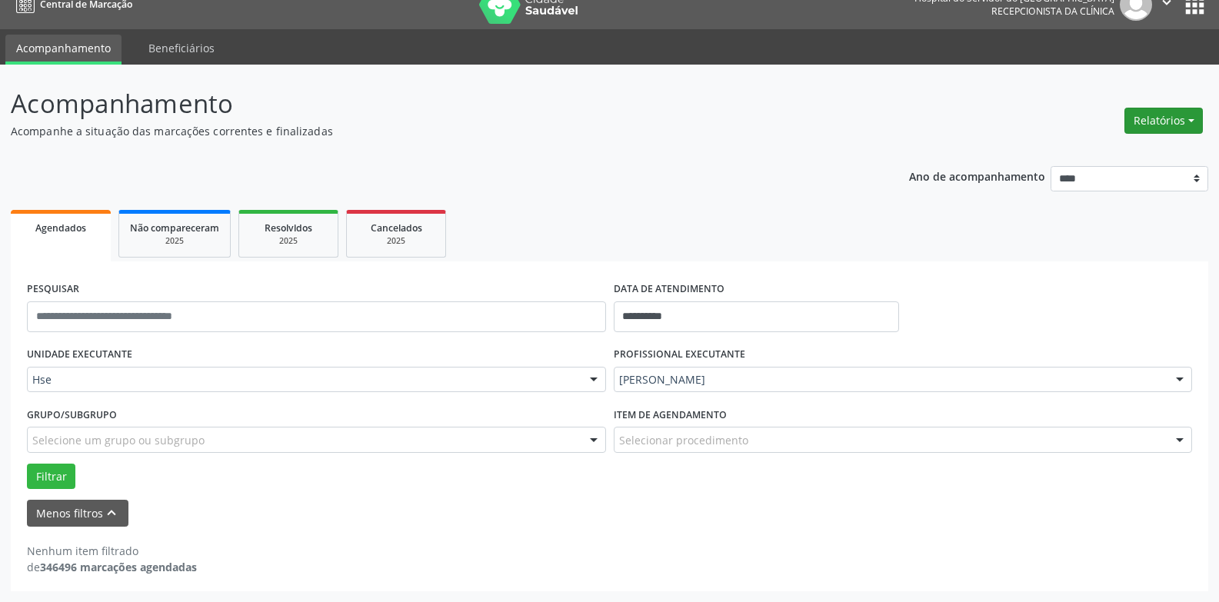
click at [1178, 115] on button "Relatórios" at bounding box center [1164, 121] width 78 height 26
click at [1173, 137] on ul "Agendamentos Procedimentos realizados" at bounding box center [1121, 164] width 167 height 55
click at [1153, 148] on link "Agendamentos" at bounding box center [1120, 154] width 165 height 22
select select "*"
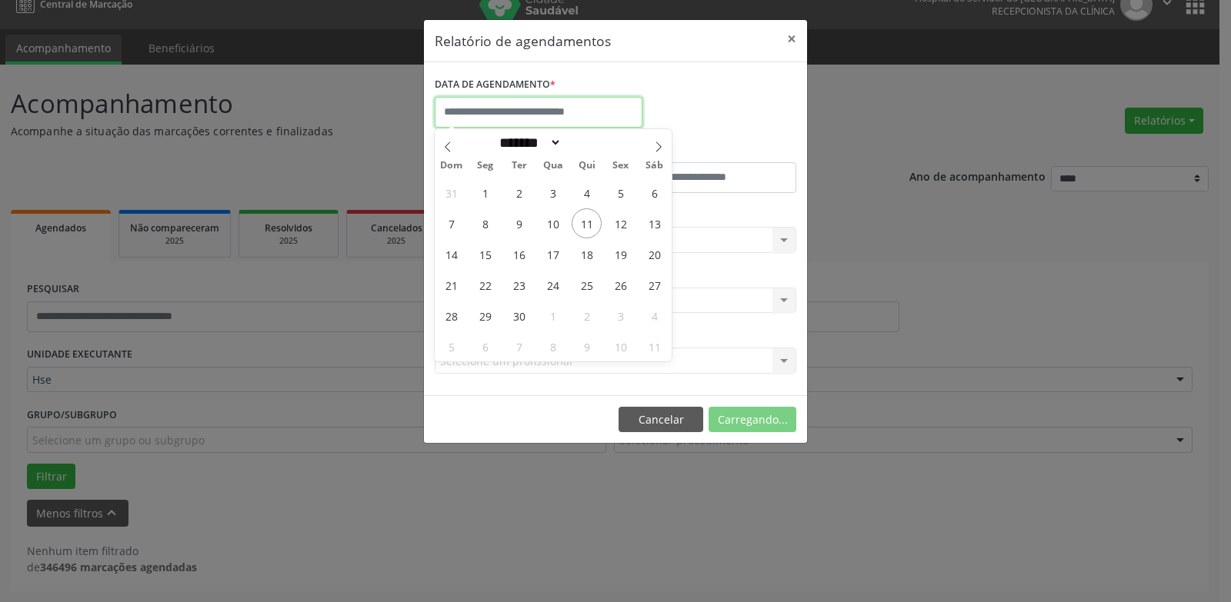
click at [502, 117] on input "text" at bounding box center [539, 112] width 208 height 31
click at [599, 235] on div "31 1 2 3 4 5 6 7 8 9 10 11 12 13 14 15 16 17 18 19 20 21 22 23 24 25 26 27 28 2…" at bounding box center [553, 269] width 237 height 185
click at [589, 228] on span "11" at bounding box center [587, 223] width 30 height 30
type input "**********"
click at [589, 228] on span "11" at bounding box center [587, 223] width 30 height 30
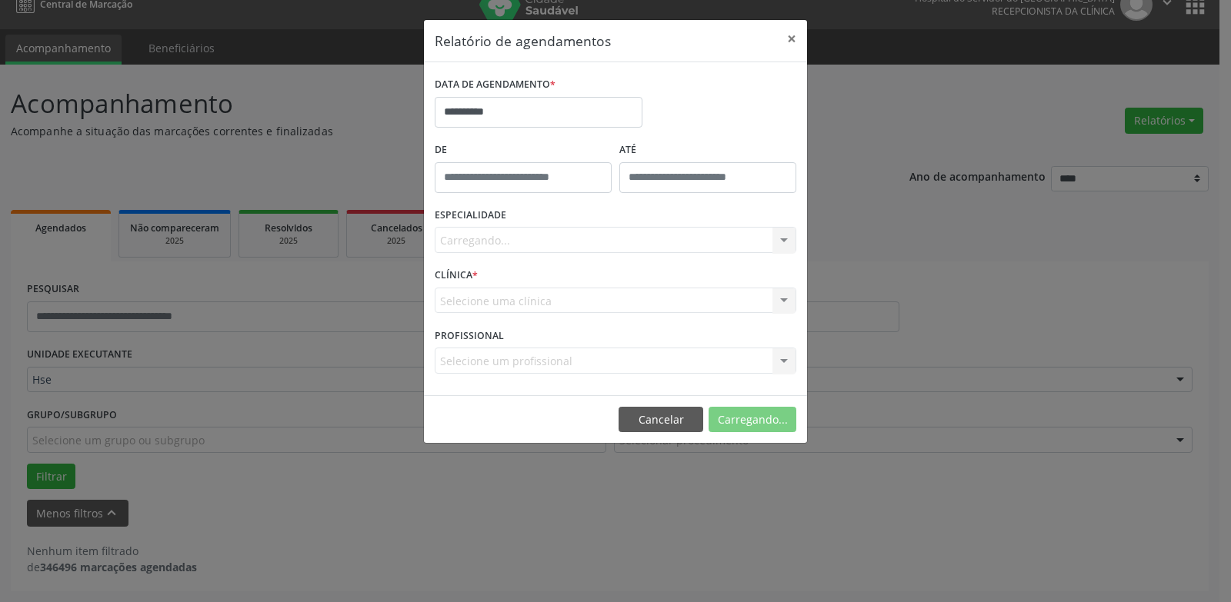
click at [588, 232] on div "Carregando... Nenhum resultado encontrado para: " " Não há nenhuma opção para s…" at bounding box center [616, 240] width 362 height 26
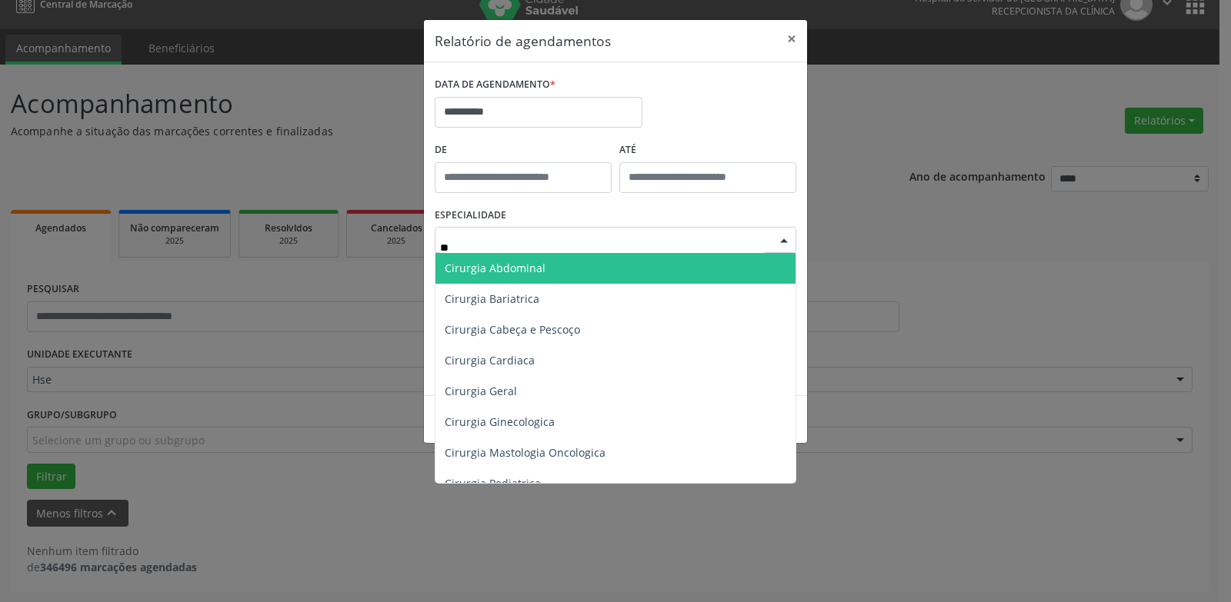
type input "***"
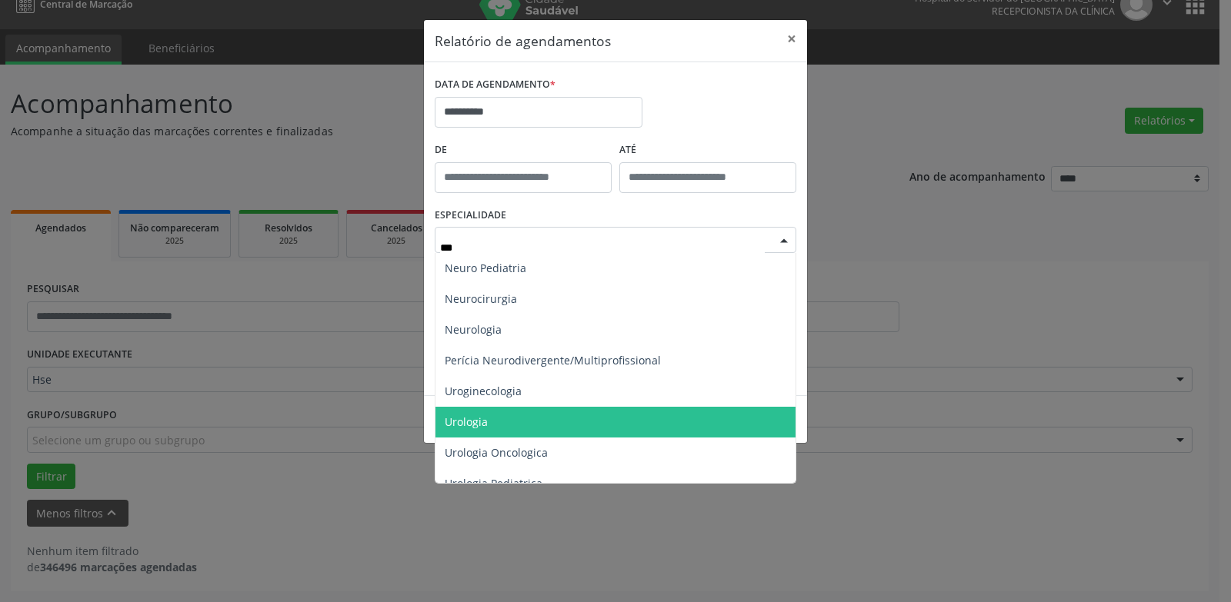
click at [539, 419] on span "Urologia" at bounding box center [615, 422] width 360 height 31
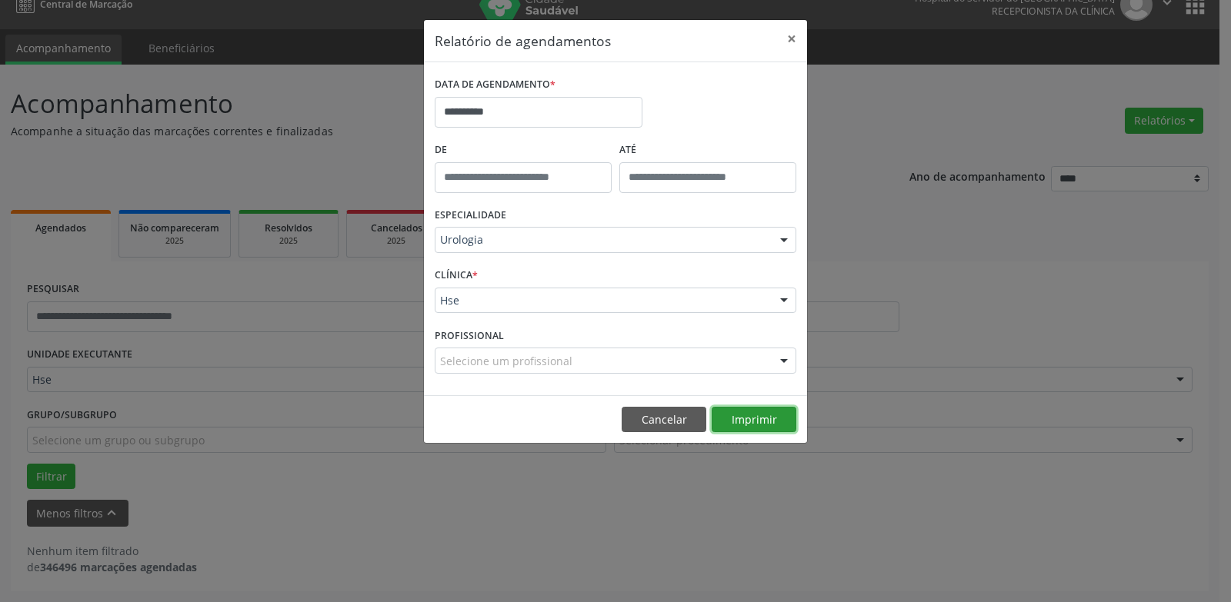
click at [767, 426] on button "Imprimir" at bounding box center [754, 420] width 85 height 26
click at [532, 113] on input "**********" at bounding box center [539, 112] width 208 height 31
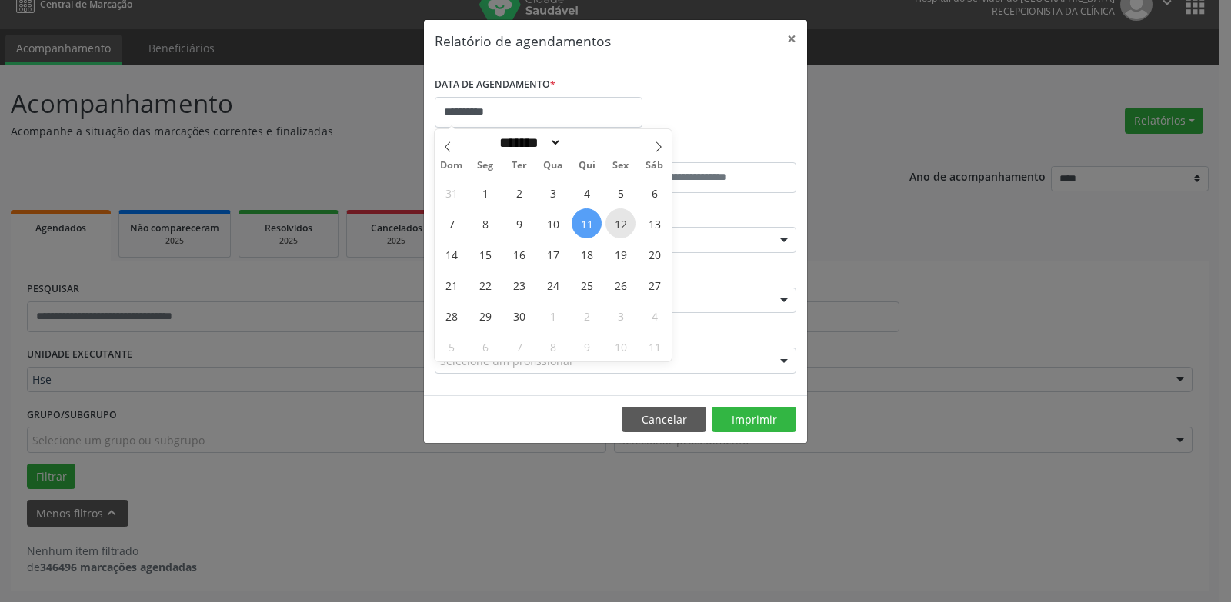
click at [608, 220] on span "12" at bounding box center [620, 223] width 30 height 30
type input "**********"
click at [618, 219] on span "12" at bounding box center [620, 223] width 30 height 30
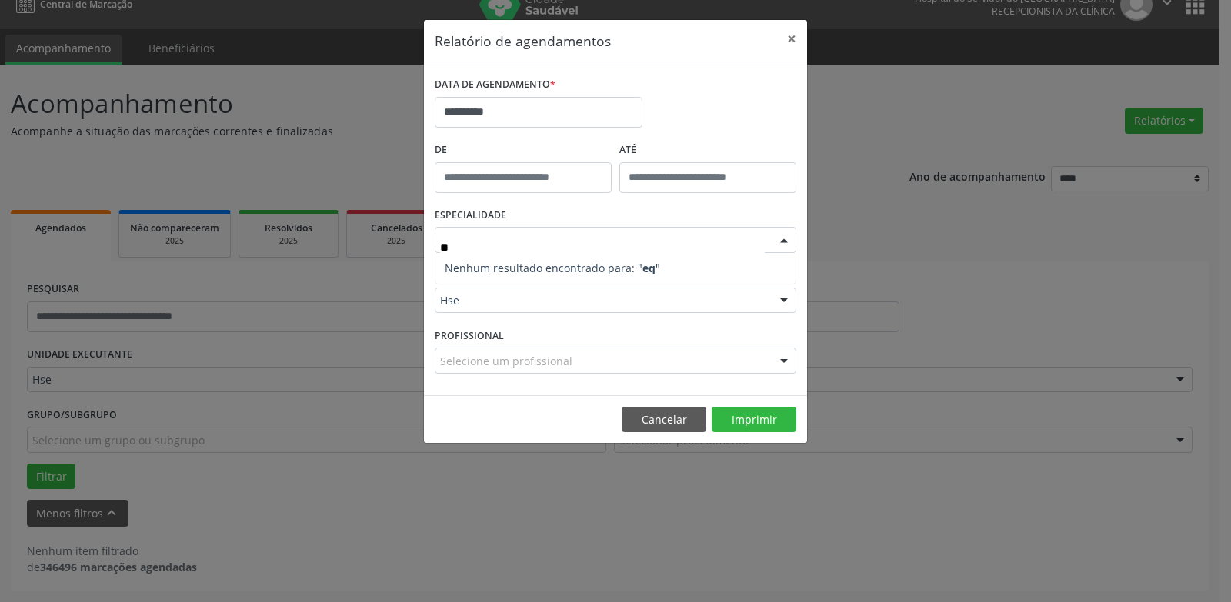
type input "*"
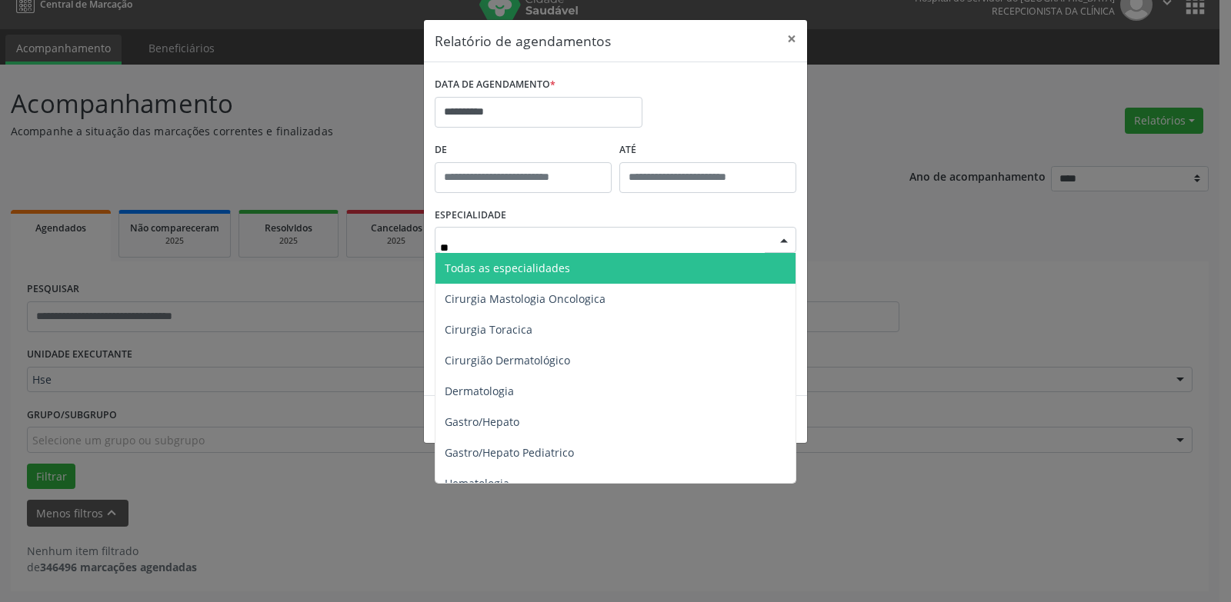
type input "***"
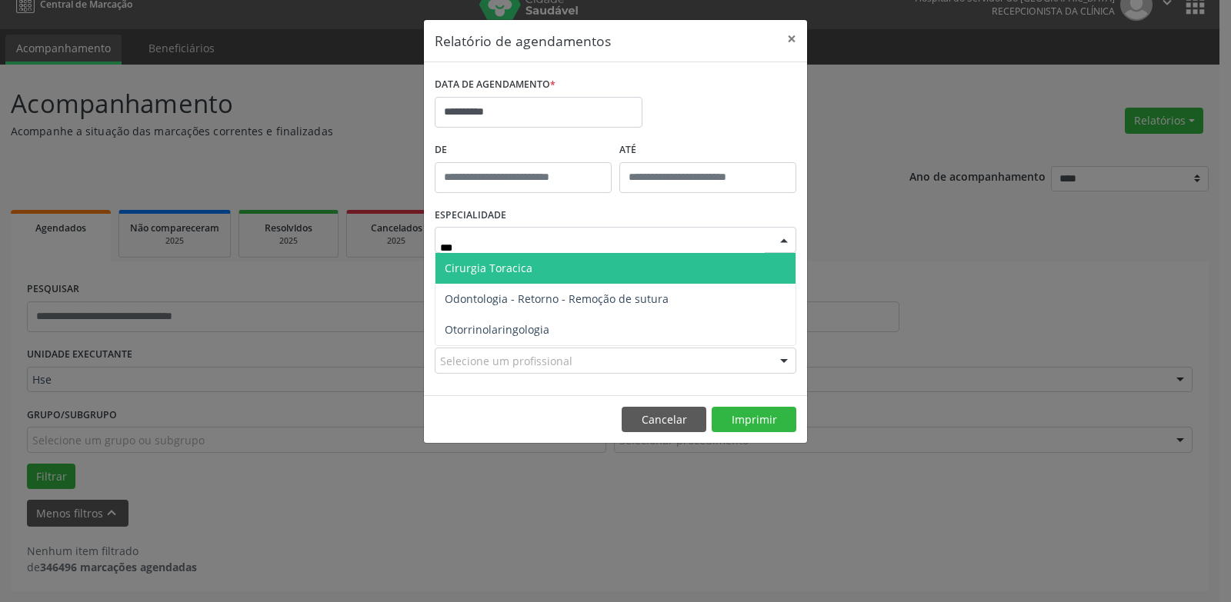
drag, startPoint x: 635, startPoint y: 271, endPoint x: 669, endPoint y: 282, distance: 35.8
click at [635, 272] on span "Cirurgia Toracica" at bounding box center [615, 268] width 360 height 31
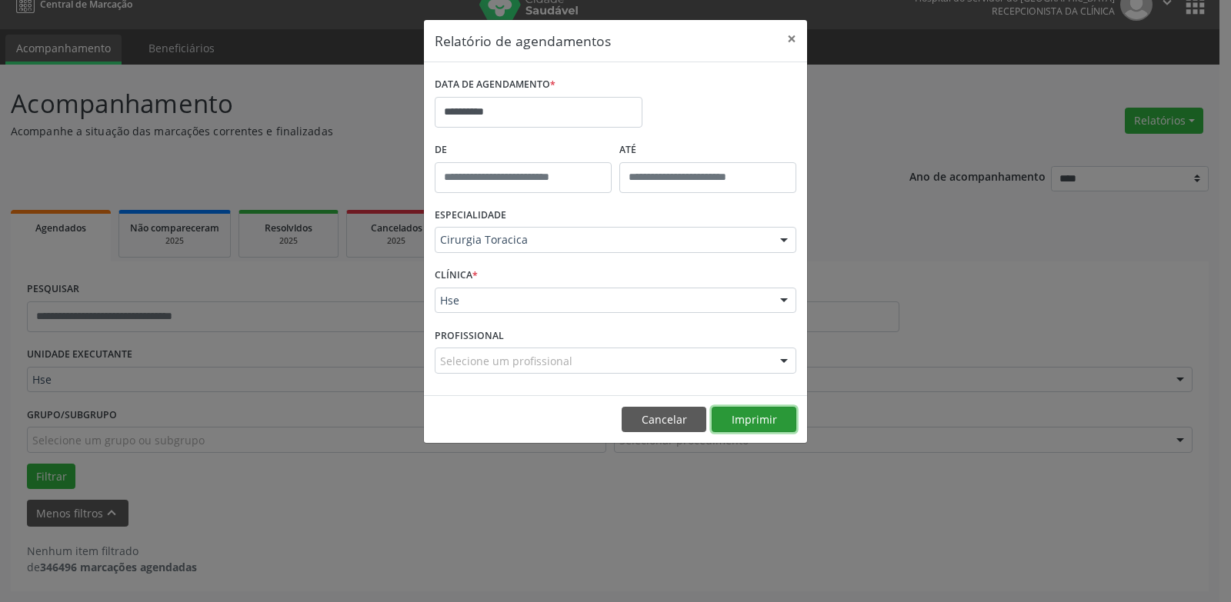
click at [759, 428] on button "Imprimir" at bounding box center [754, 420] width 85 height 26
click at [577, 254] on div "ESPECIALIDADE Cirurgia Toracica Todas as especialidades Alergologia Angiologia …" at bounding box center [615, 234] width 369 height 60
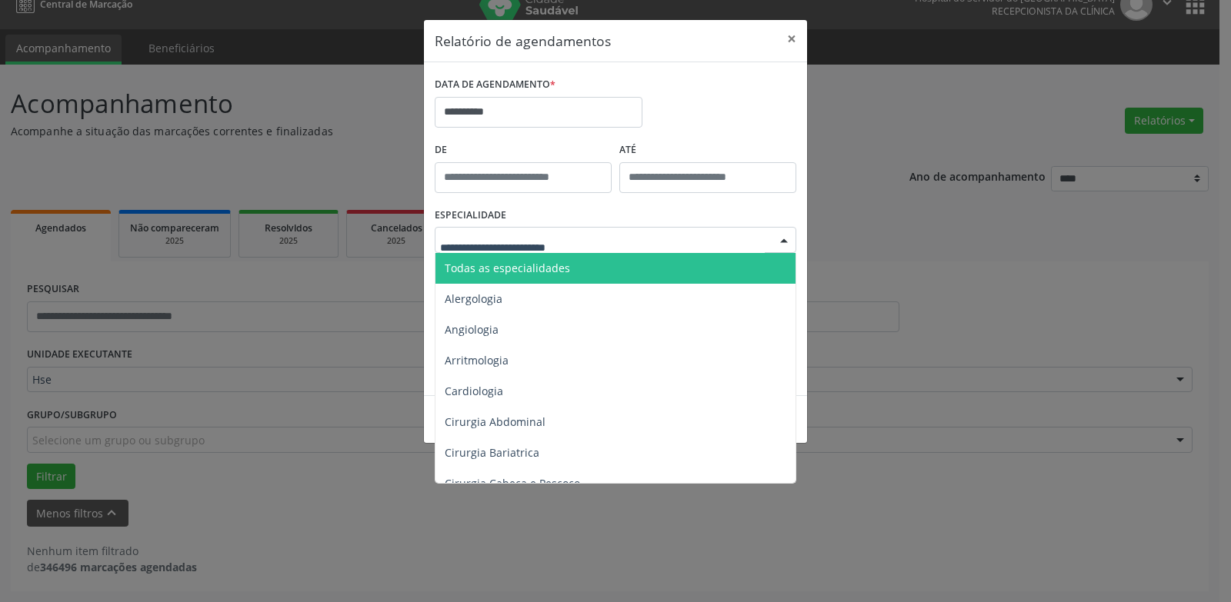
click at [554, 265] on span "Todas as especialidades" at bounding box center [507, 268] width 125 height 15
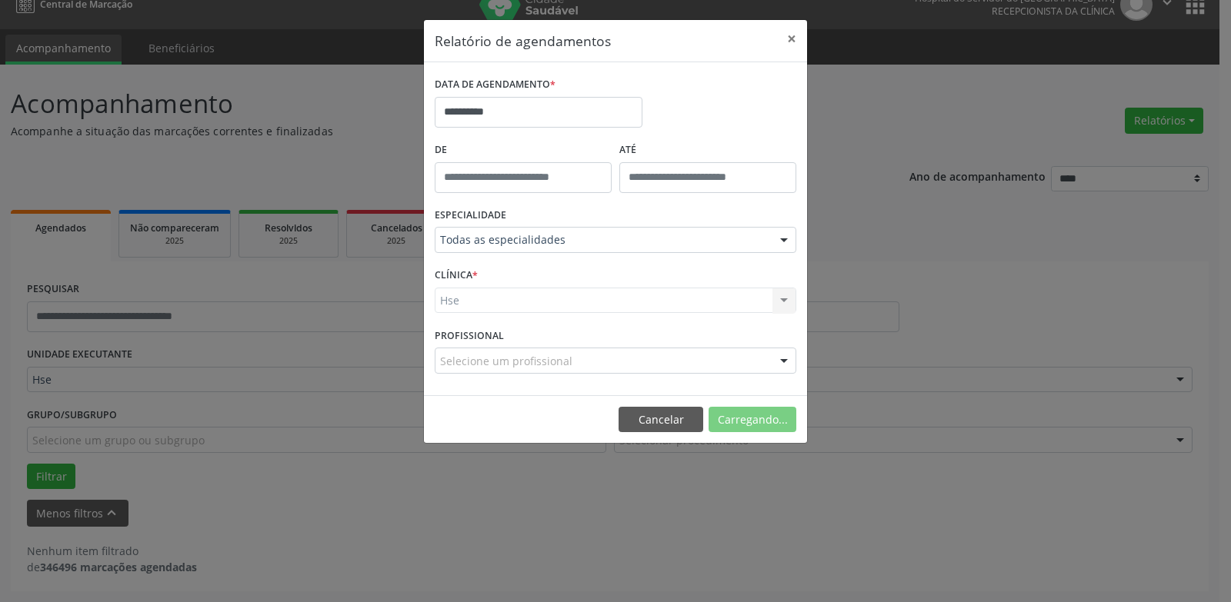
click at [534, 308] on div "Hse Hse Nenhum resultado encontrado para: " " Não há nenhuma opção para ser exi…" at bounding box center [616, 301] width 362 height 26
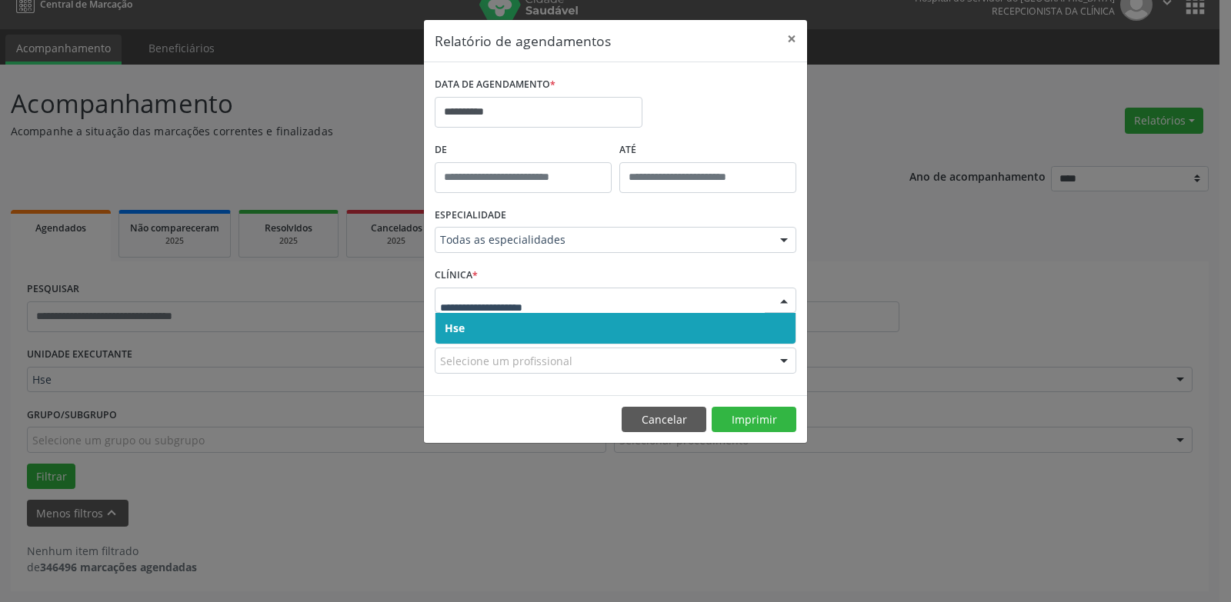
click at [534, 311] on div at bounding box center [616, 301] width 362 height 26
click at [534, 317] on span "Hse" at bounding box center [615, 328] width 360 height 31
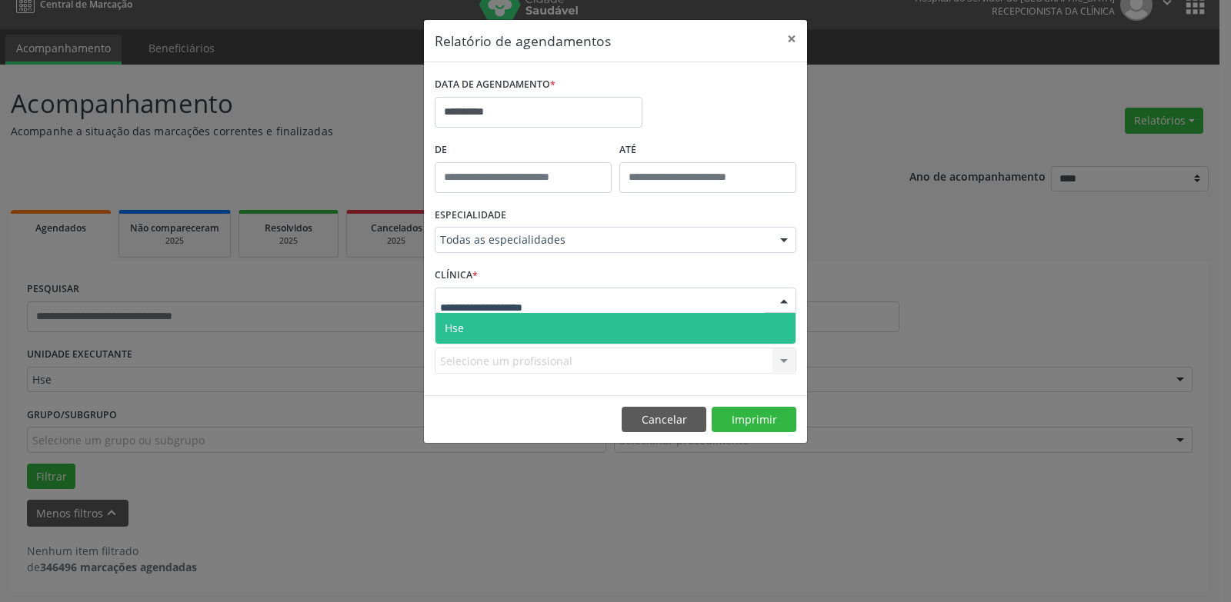
click at [534, 318] on span "Hse" at bounding box center [615, 328] width 360 height 31
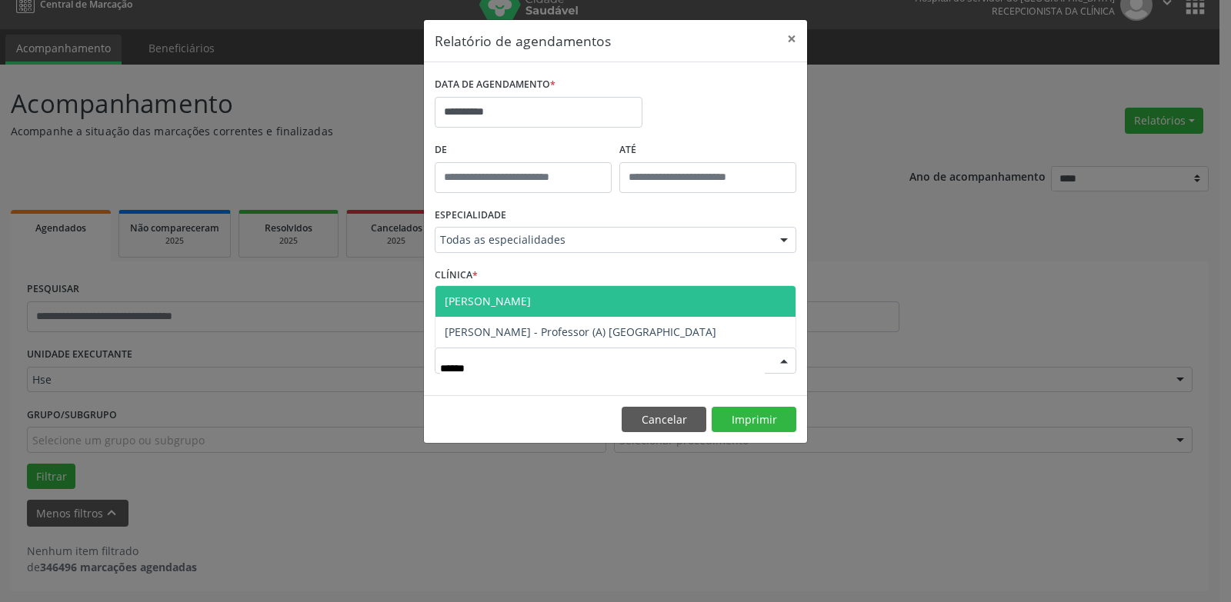
type input "*******"
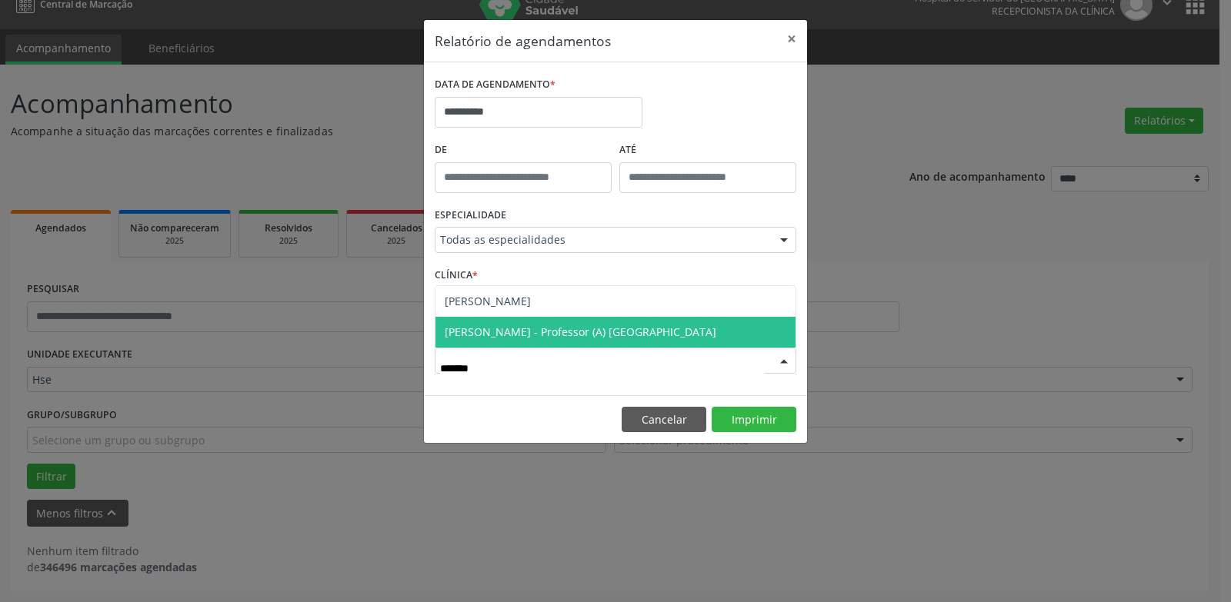
click at [571, 335] on span "[PERSON_NAME] - Professor (A) [GEOGRAPHIC_DATA]" at bounding box center [581, 332] width 272 height 15
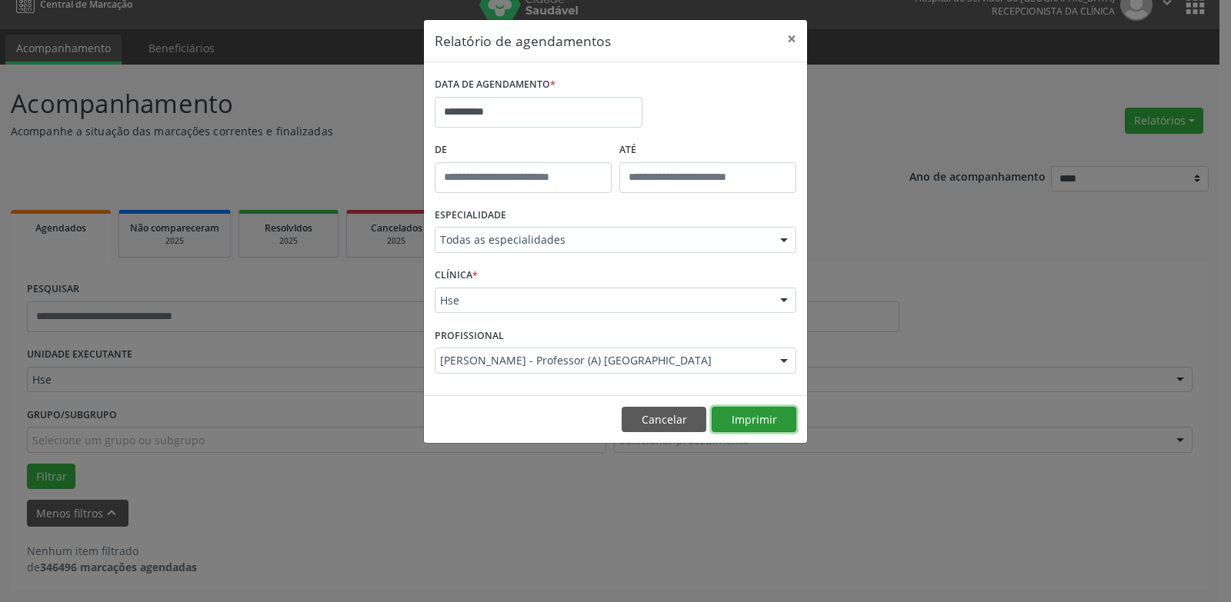
click at [730, 418] on button "Imprimir" at bounding box center [754, 420] width 85 height 26
